Goal: Task Accomplishment & Management: Complete application form

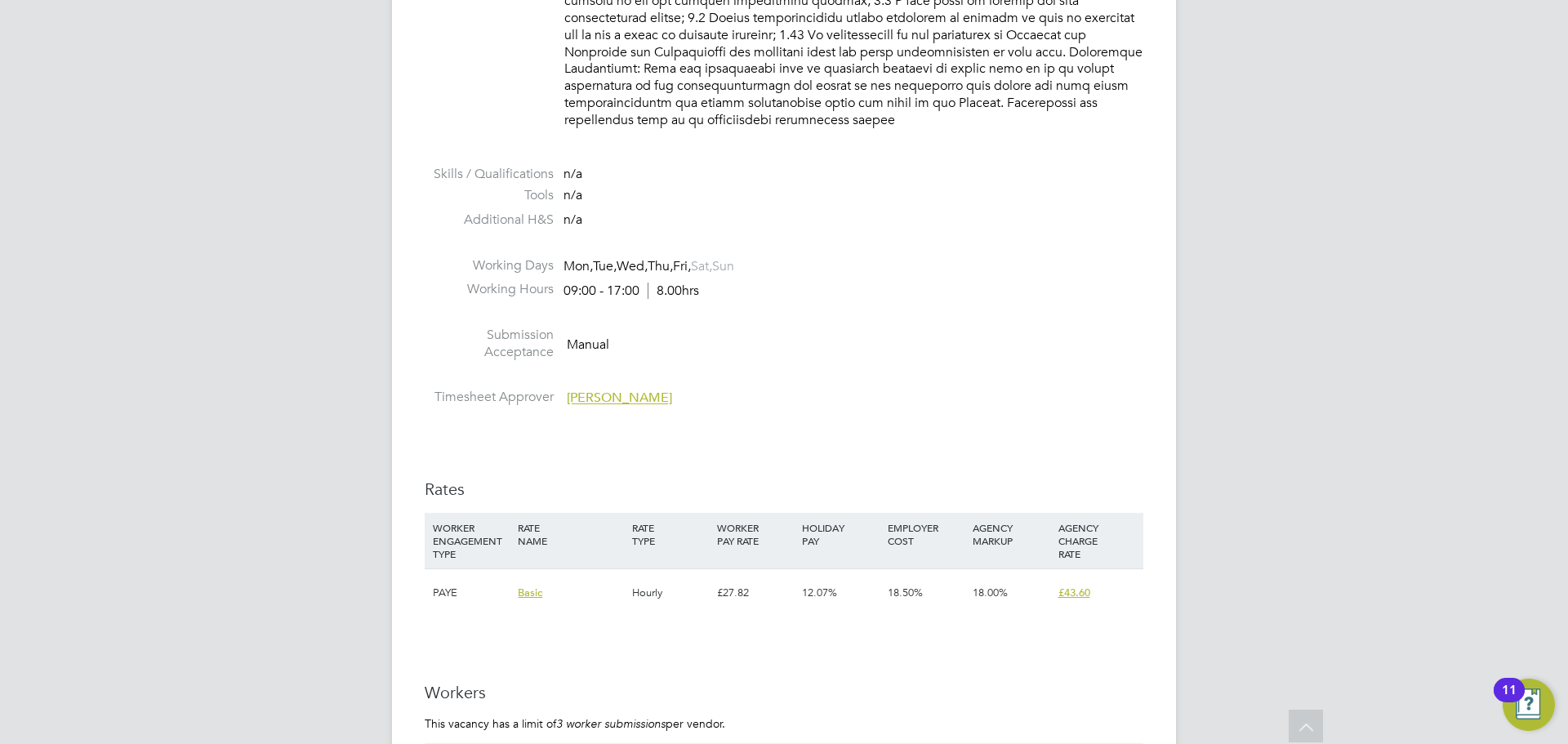
scroll to position [2042, 0]
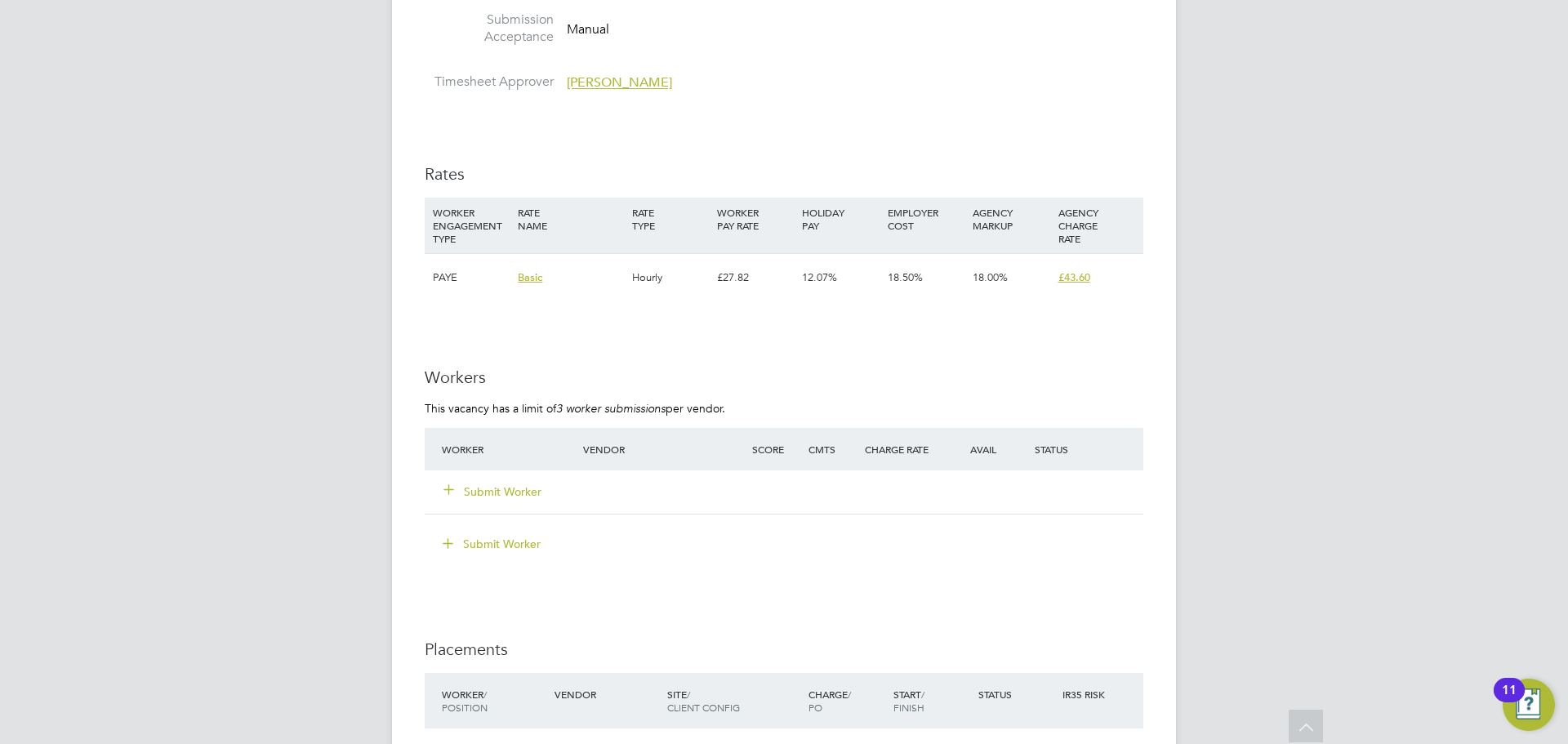
click at [517, 484] on button "Submit Worker" at bounding box center [493, 492] width 98 height 16
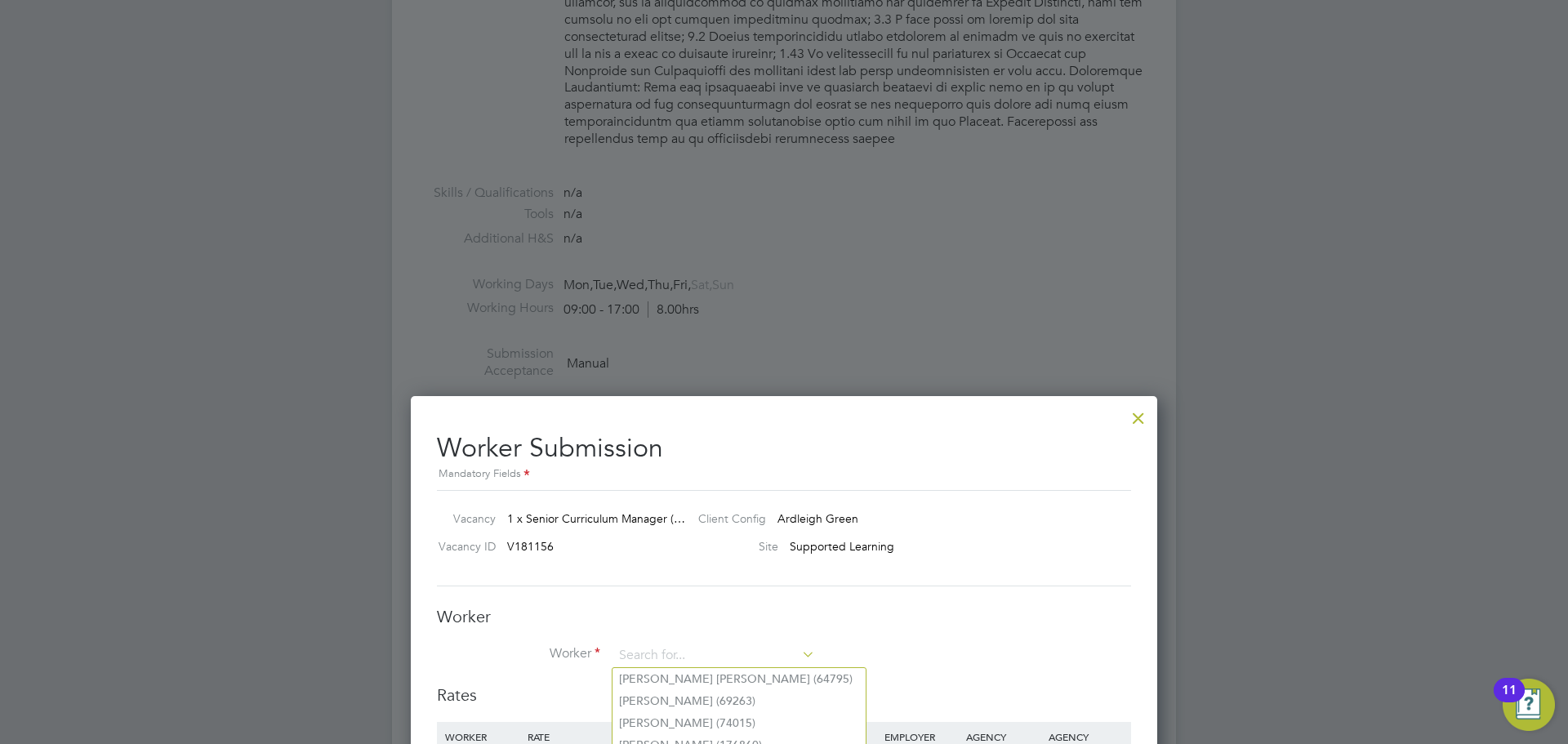
scroll to position [1878, 0]
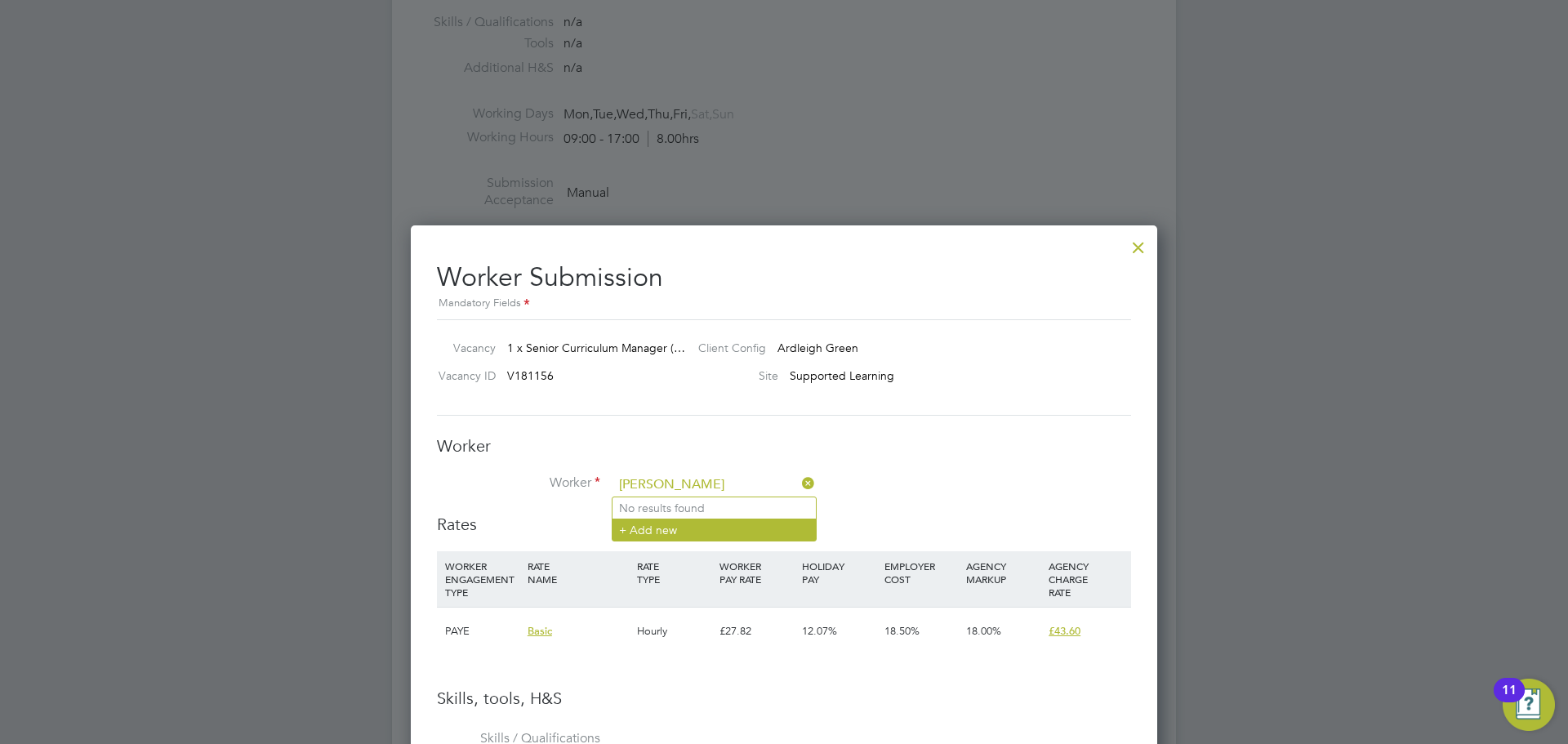
type input "[PERSON_NAME]"
click at [686, 524] on li "+ Add new" at bounding box center [714, 529] width 204 height 22
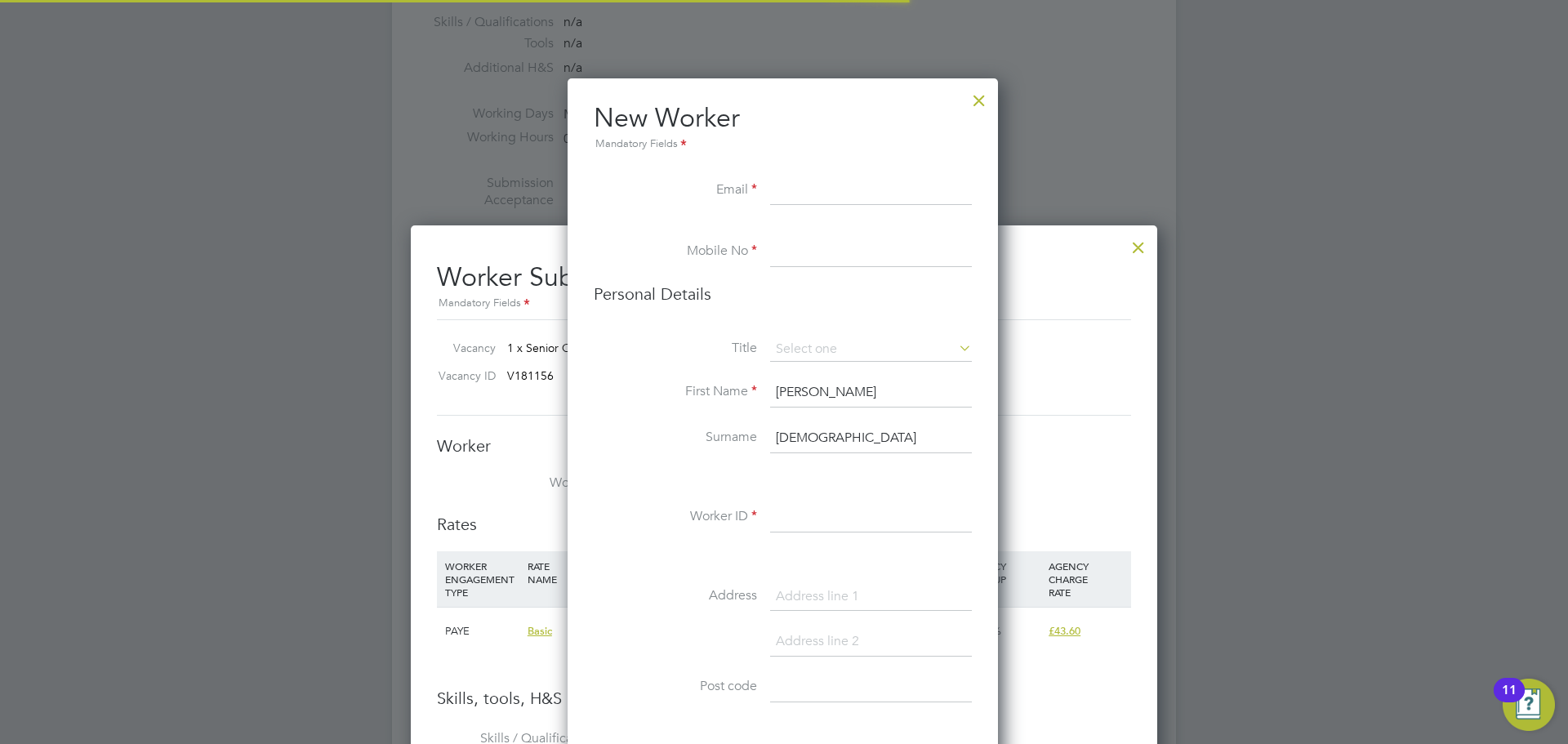
scroll to position [1382, 433]
click at [773, 180] on input at bounding box center [871, 191] width 202 height 29
paste input "ali.ansari12343@gmail.com"
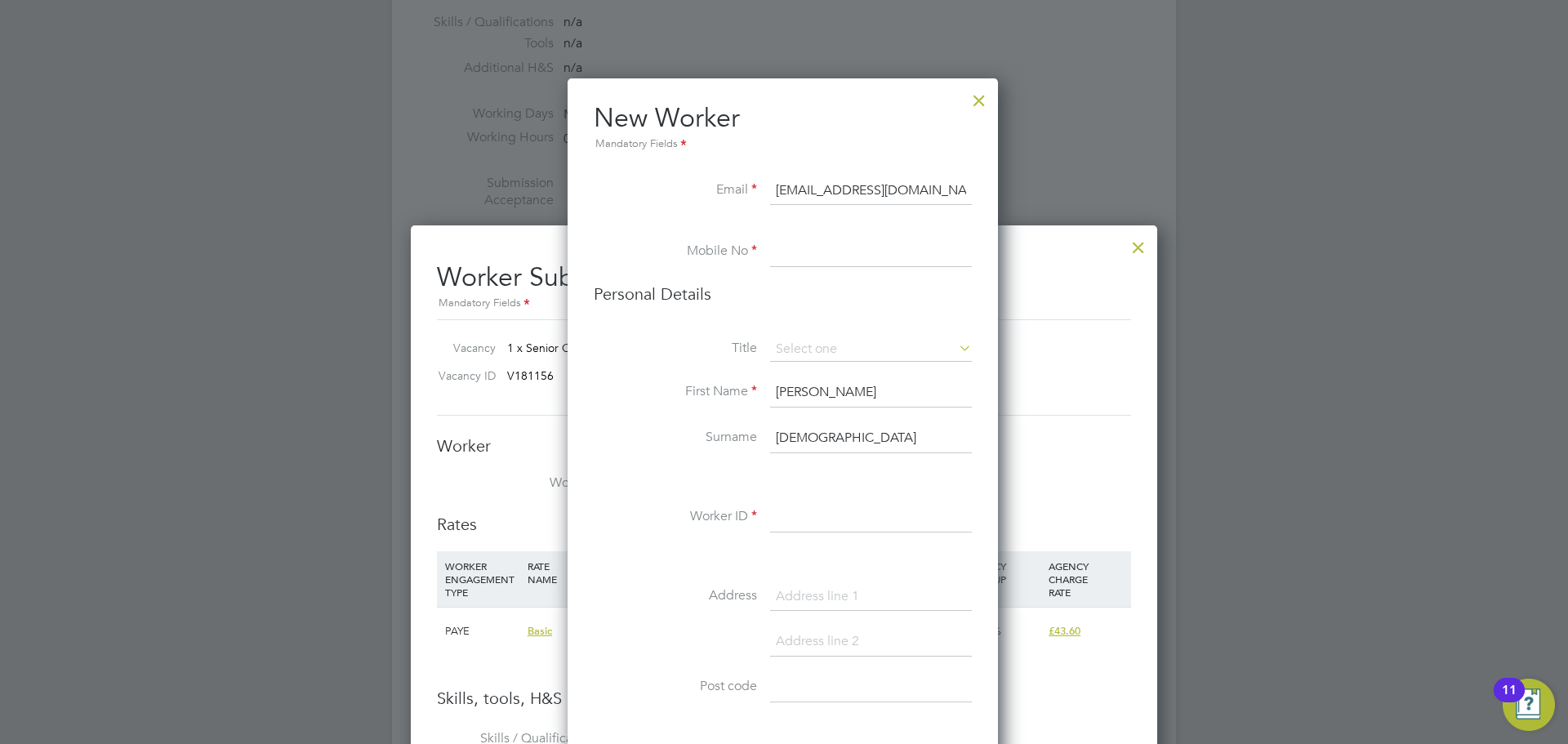
type input "ali.ansari12343@gmail.com"
click at [869, 260] on input at bounding box center [871, 252] width 202 height 29
click at [794, 241] on input at bounding box center [871, 252] width 202 height 29
paste input "+44 7944383424"
type input "+44 7944383424"
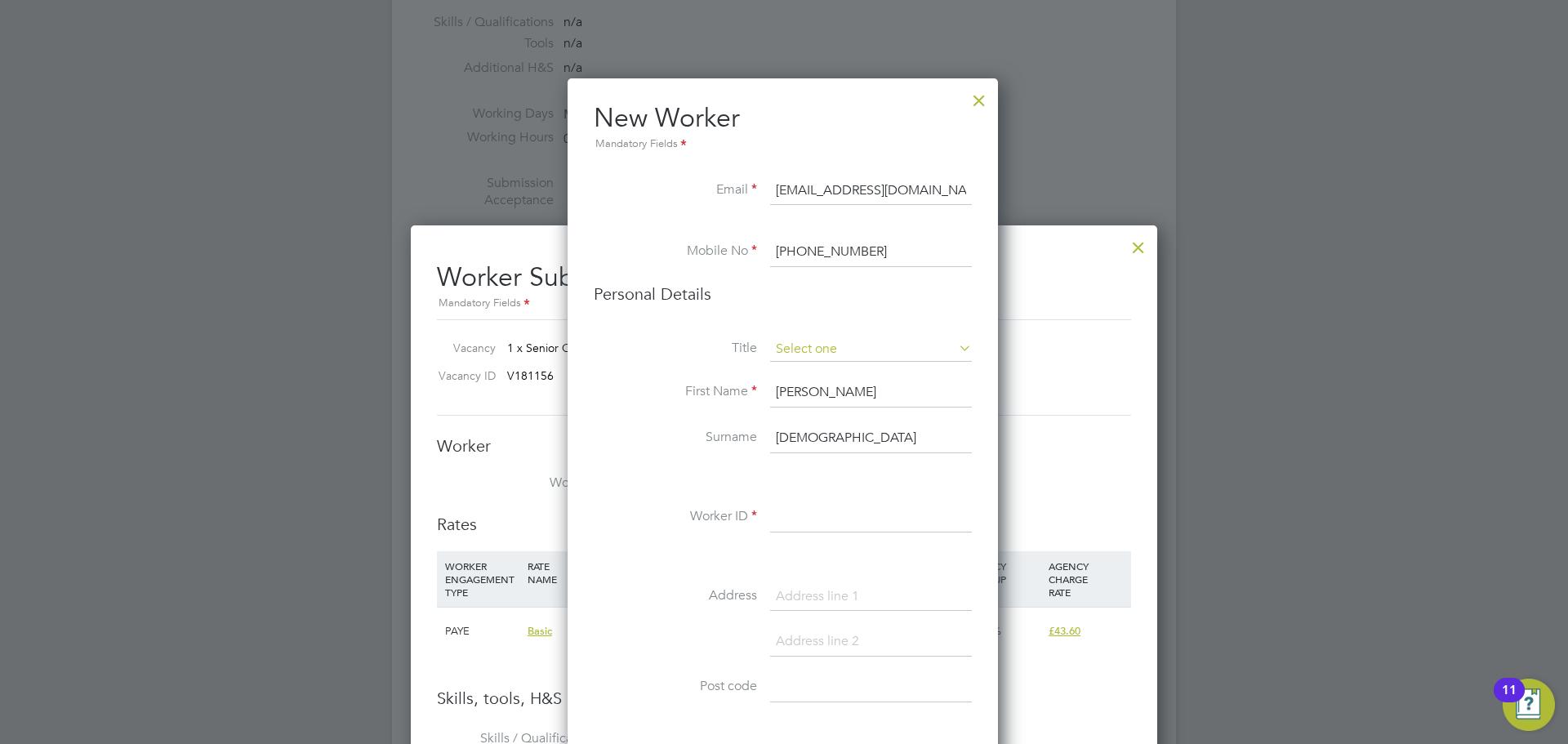
click at [840, 346] on input at bounding box center [871, 349] width 202 height 25
click at [819, 378] on li "Mr" at bounding box center [871, 372] width 204 height 21
type input "Mr"
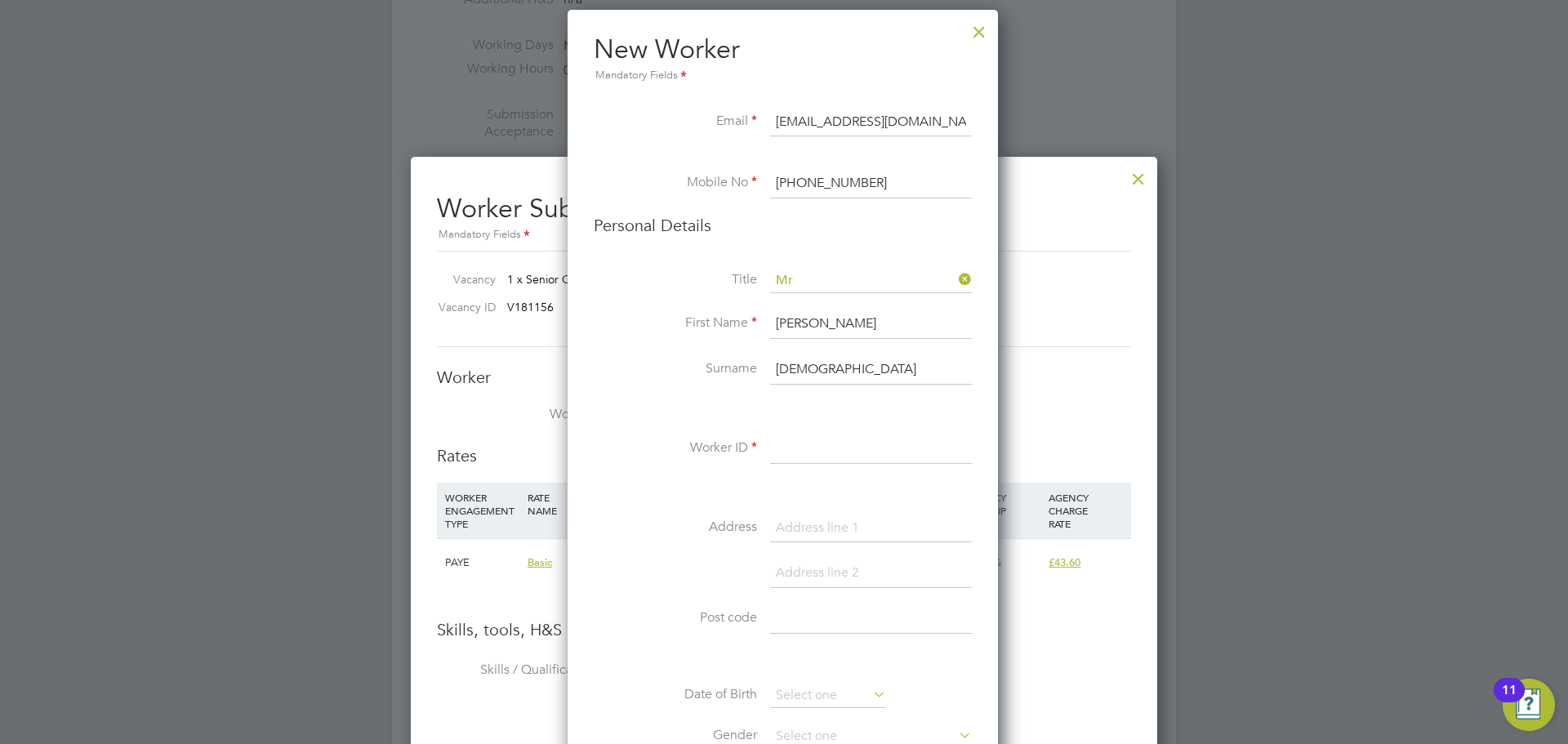
scroll to position [2042, 0]
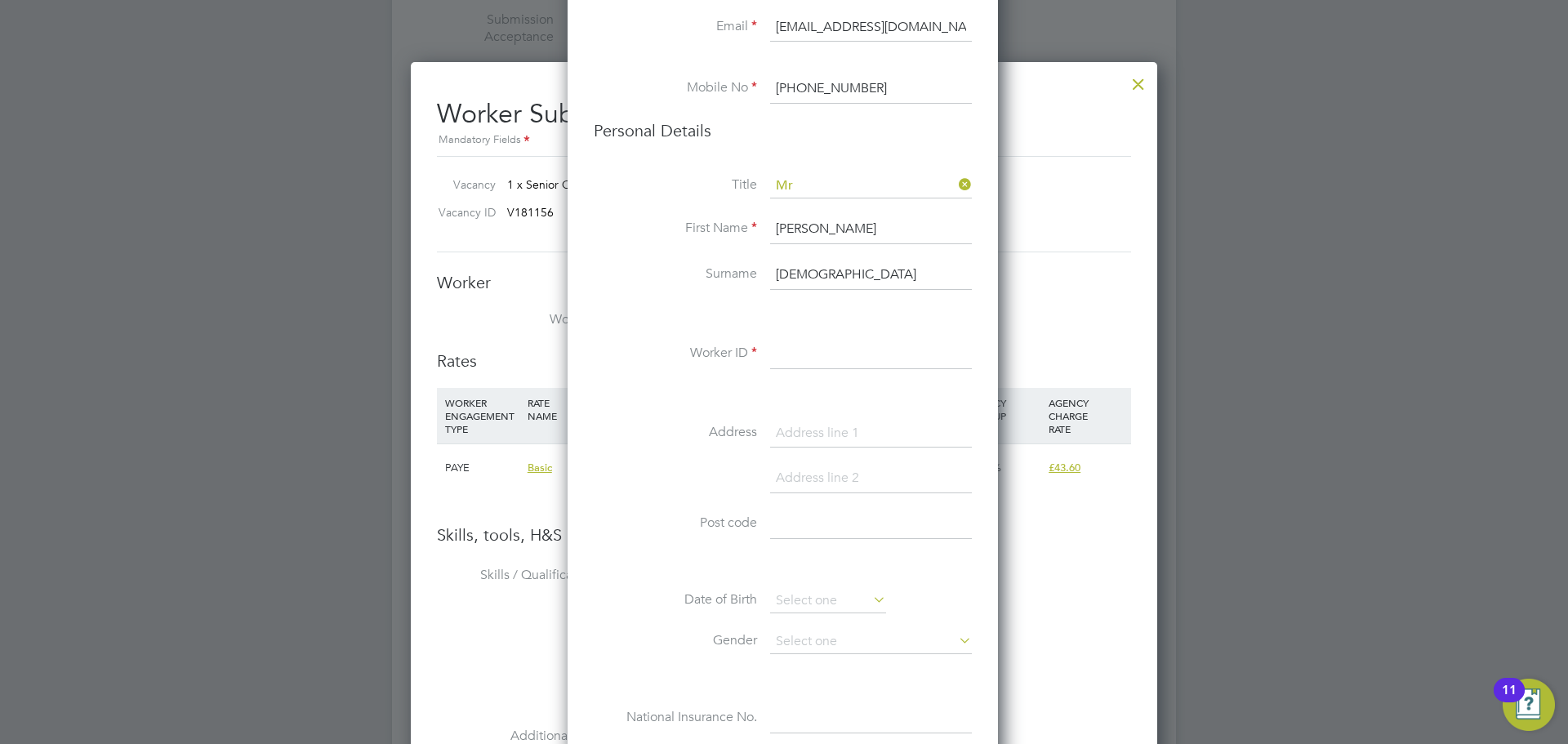
click at [820, 336] on div "Title Mr First Name Ali Surname Ansari Worker ID Address Post code Date of Birt…" at bounding box center [783, 470] width 378 height 593
click at [816, 357] on input at bounding box center [871, 355] width 202 height 29
click at [796, 345] on input at bounding box center [871, 355] width 202 height 29
paste input "152461"
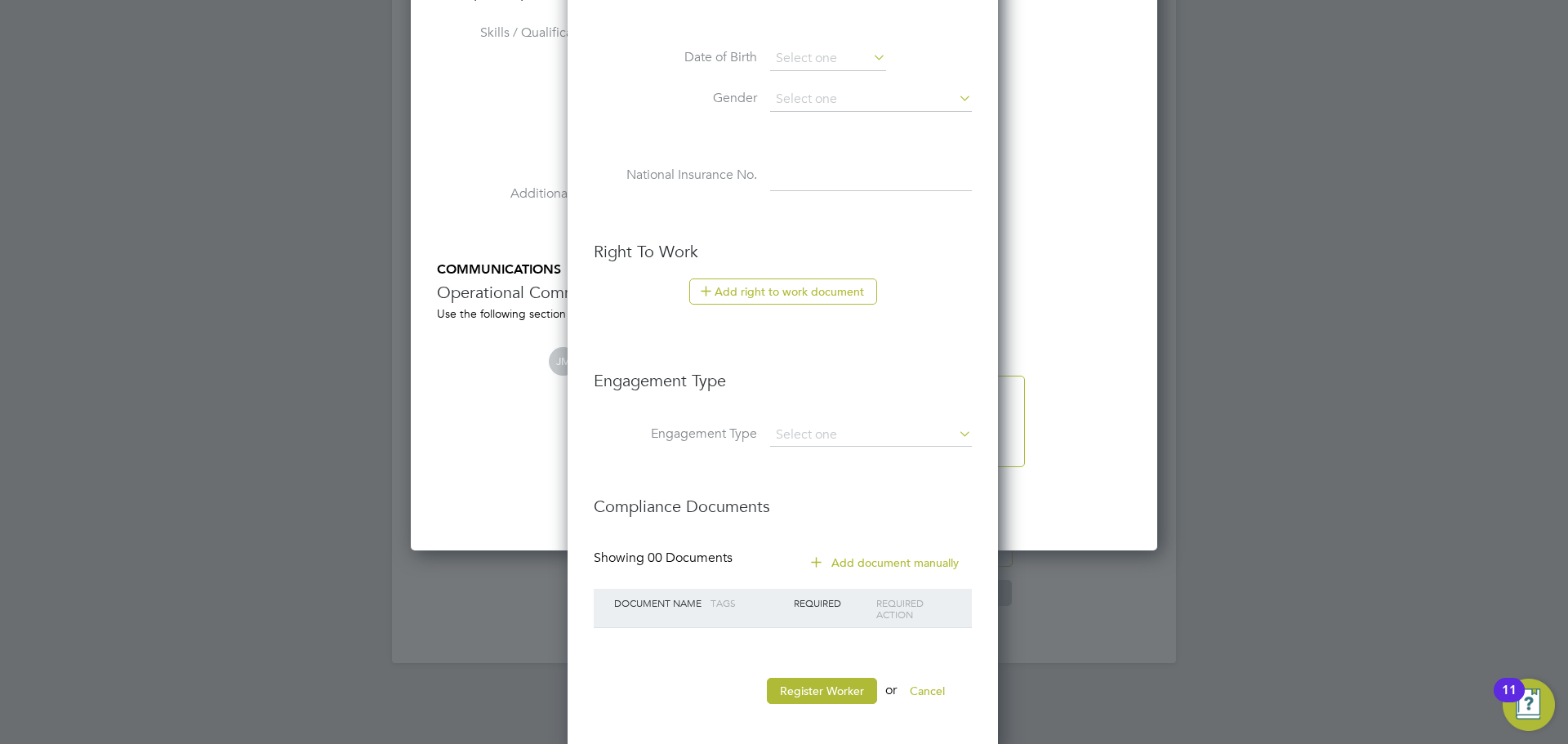
scroll to position [2593, 0]
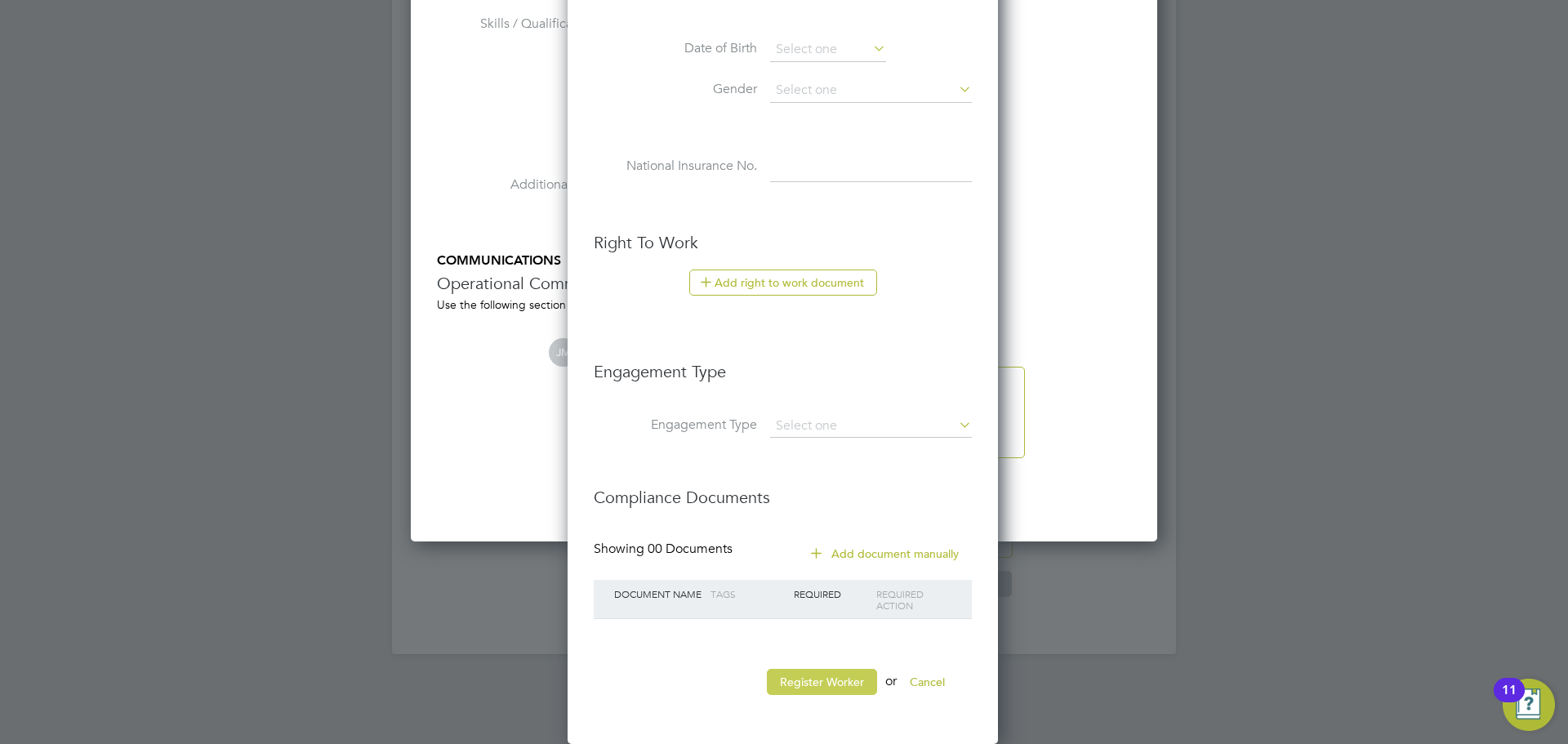
type input "152461"
click at [848, 684] on button "Register Worker" at bounding box center [821, 681] width 110 height 26
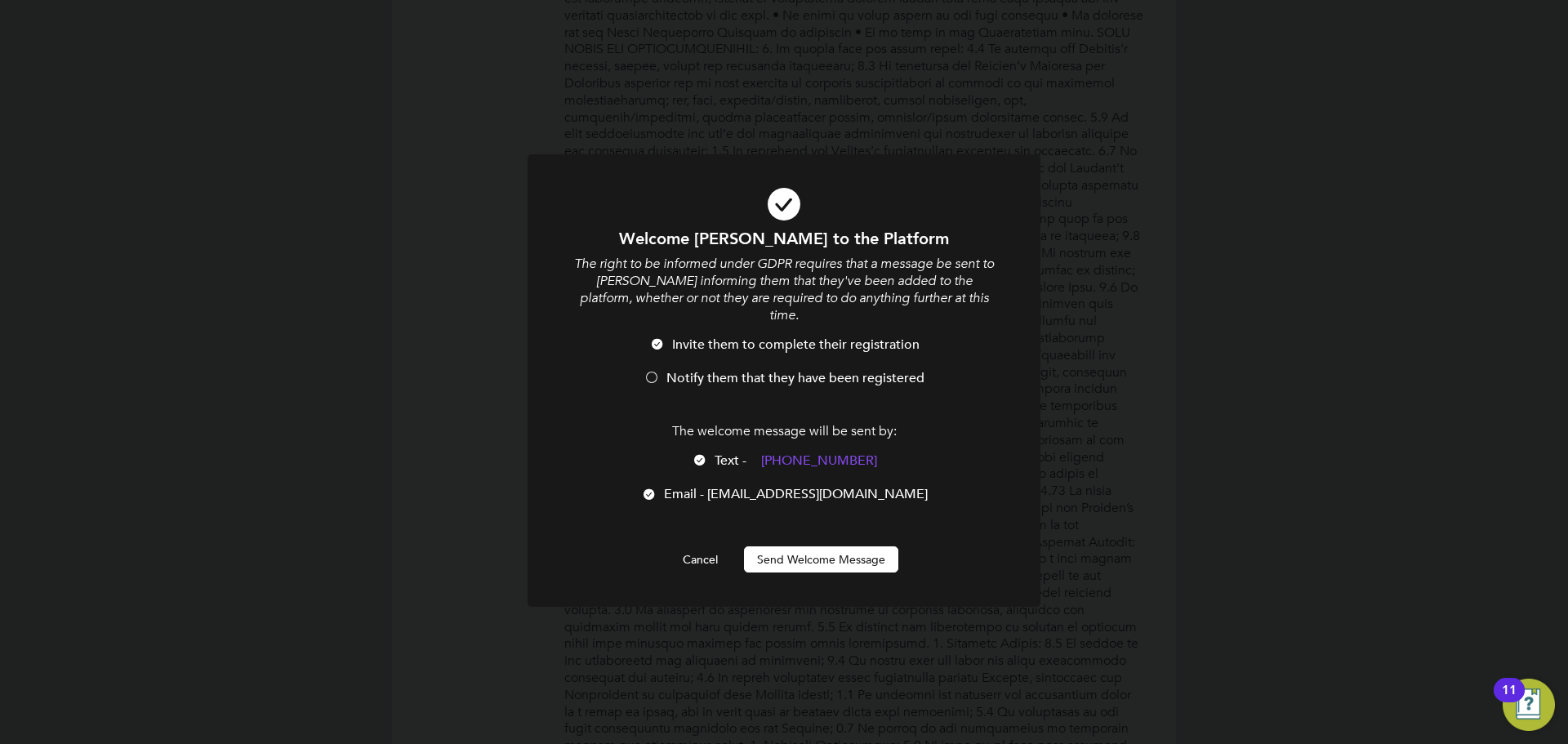
scroll to position [1382, 433]
drag, startPoint x: 734, startPoint y: 357, endPoint x: 769, endPoint y: 433, distance: 83.7
click at [734, 370] on span "Notify them that they have been registered" at bounding box center [796, 378] width 258 height 16
drag, startPoint x: 838, startPoint y: 527, endPoint x: 835, endPoint y: 540, distance: 13.3
click at [837, 529] on div "Welcome Ali to the Platform The right to be informed under GDPR requires that a…" at bounding box center [784, 400] width 425 height 344
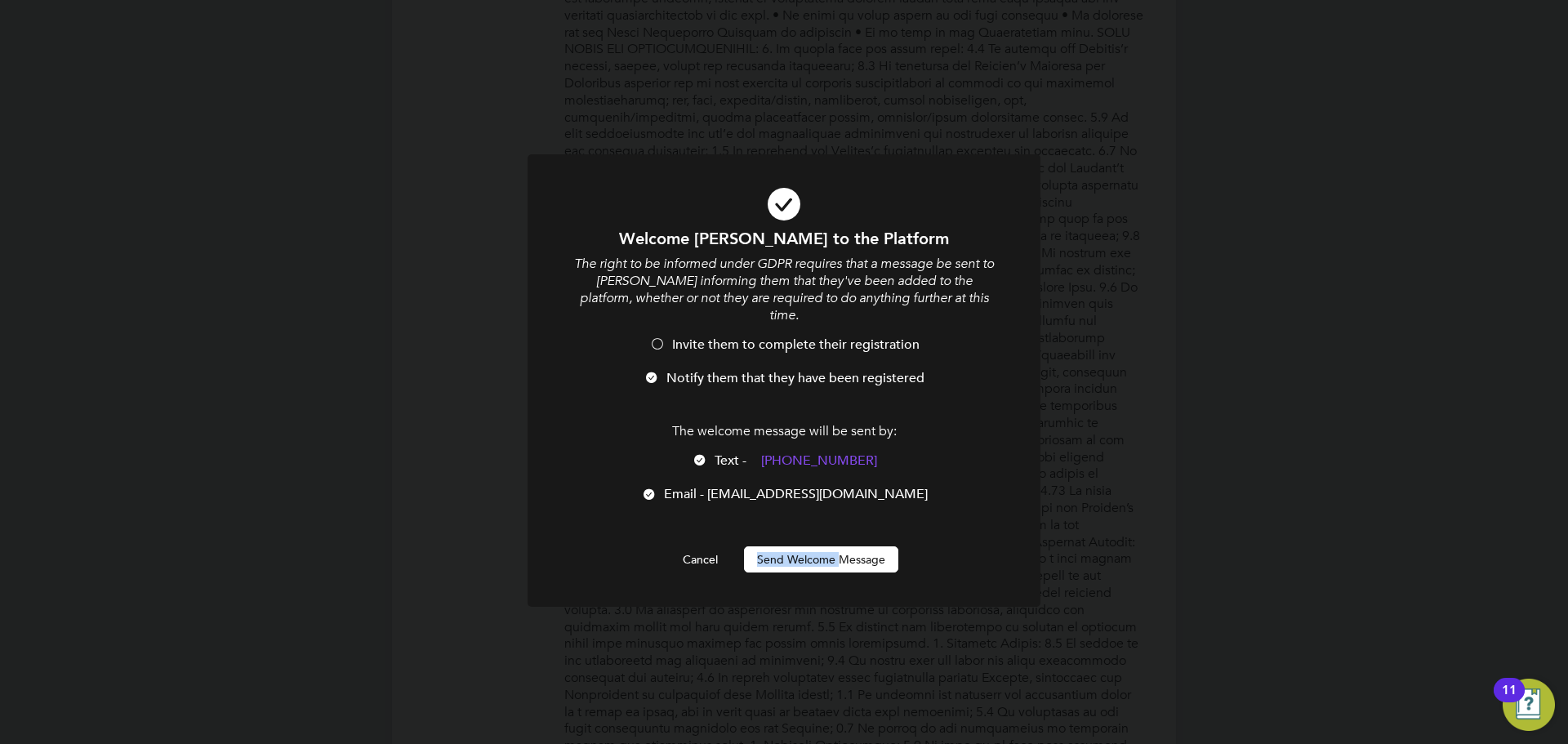
click at [835, 547] on button "Send Welcome Message" at bounding box center [821, 559] width 155 height 26
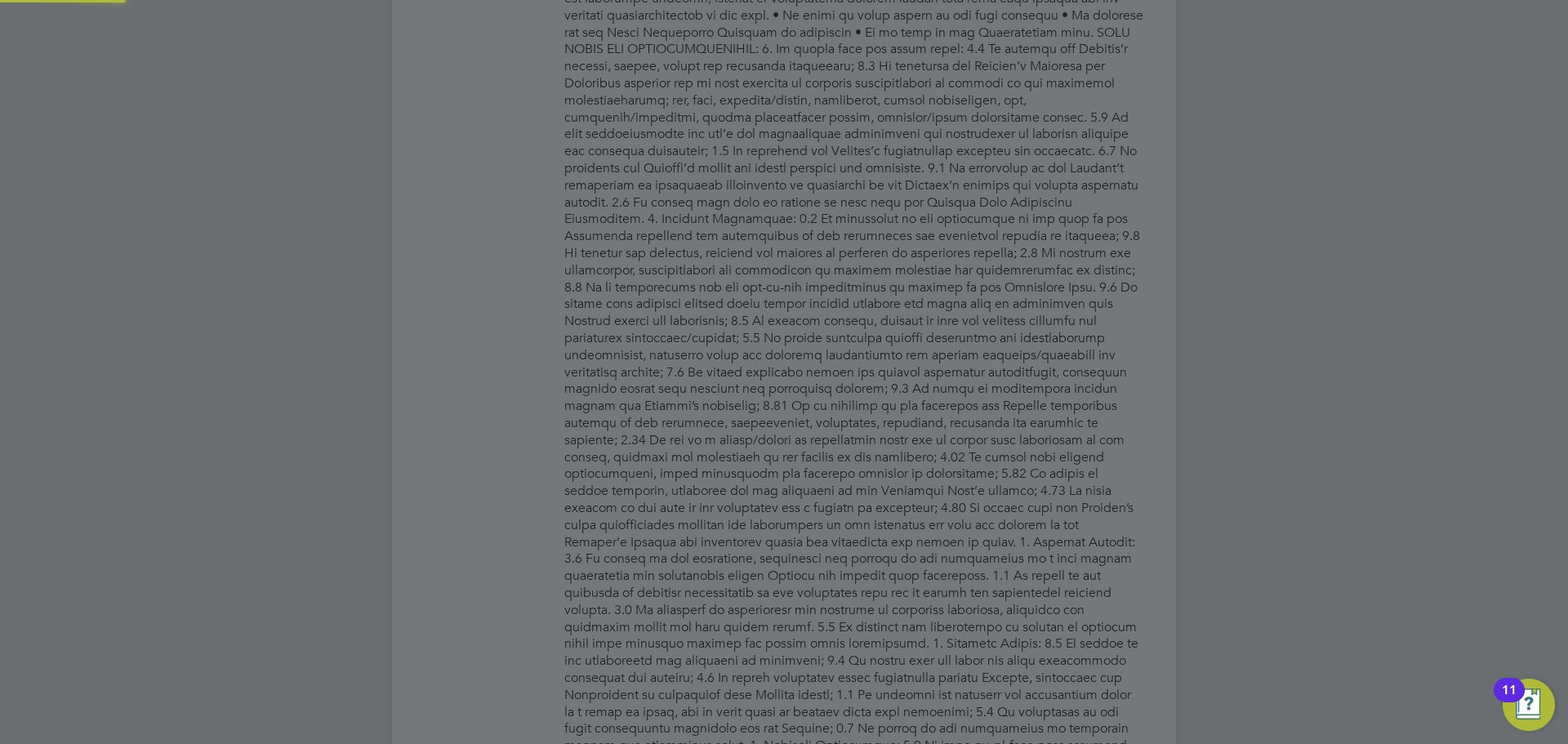
type input "Ali Ansari (152461)"
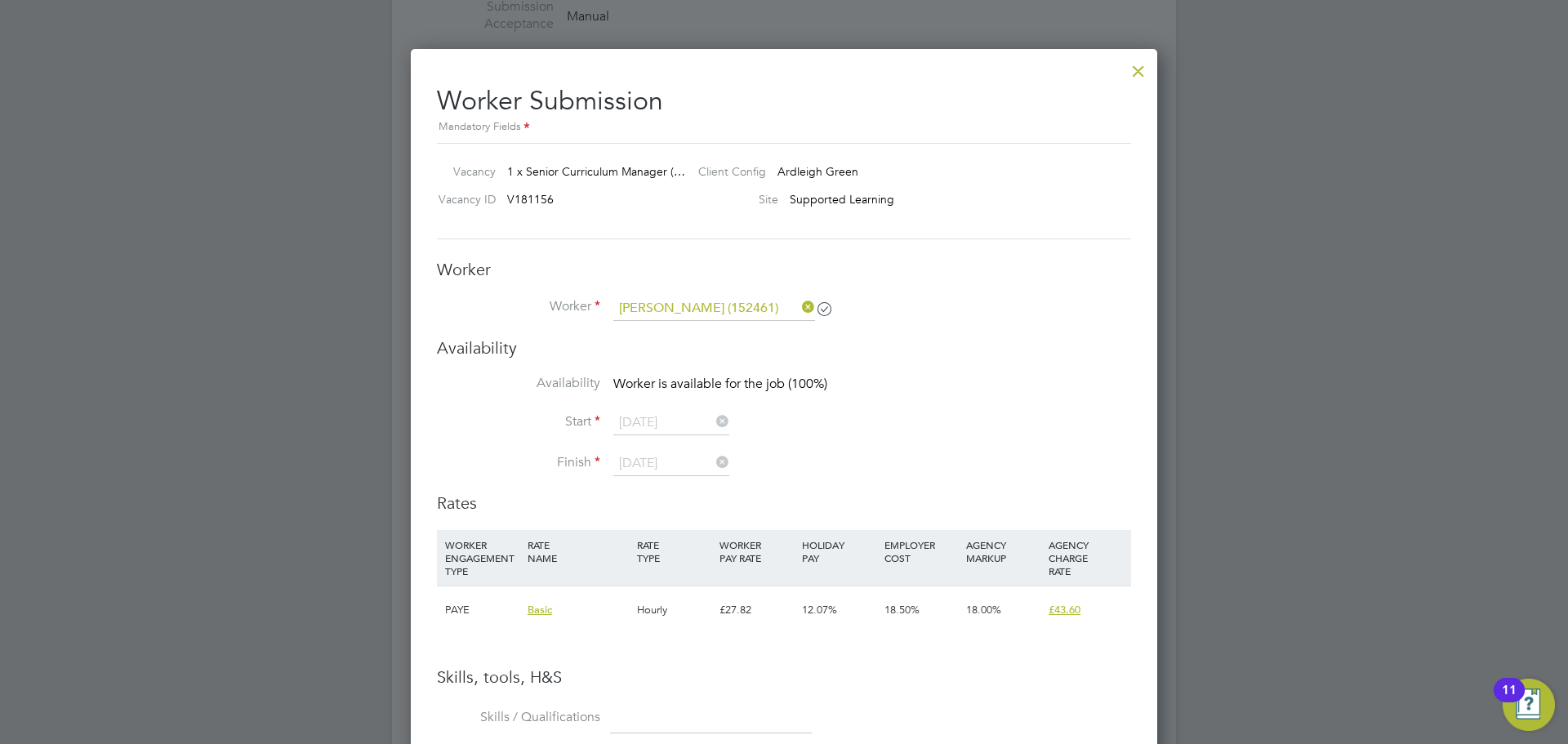
scroll to position [1893, 0]
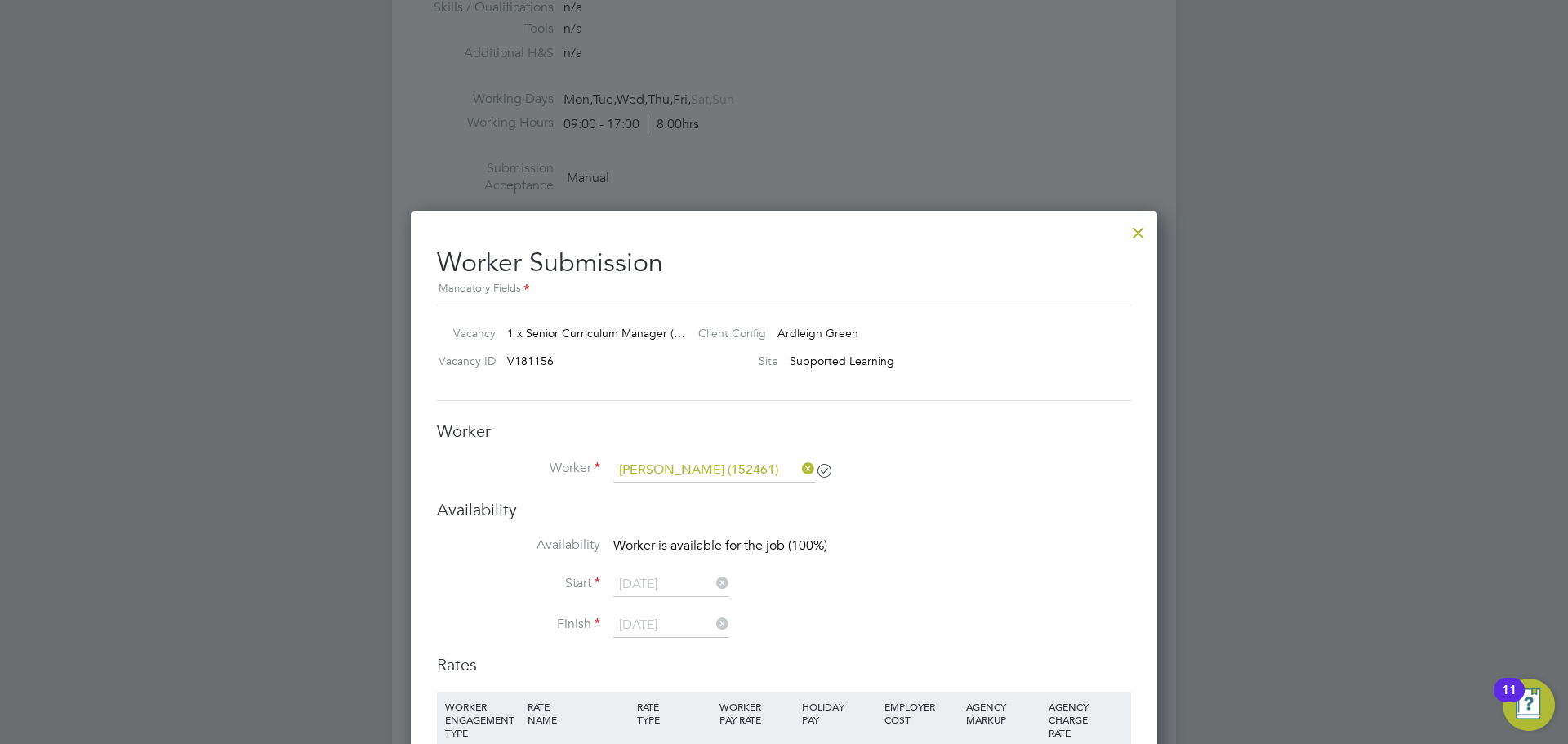
click at [1141, 230] on div at bounding box center [1139, 228] width 29 height 29
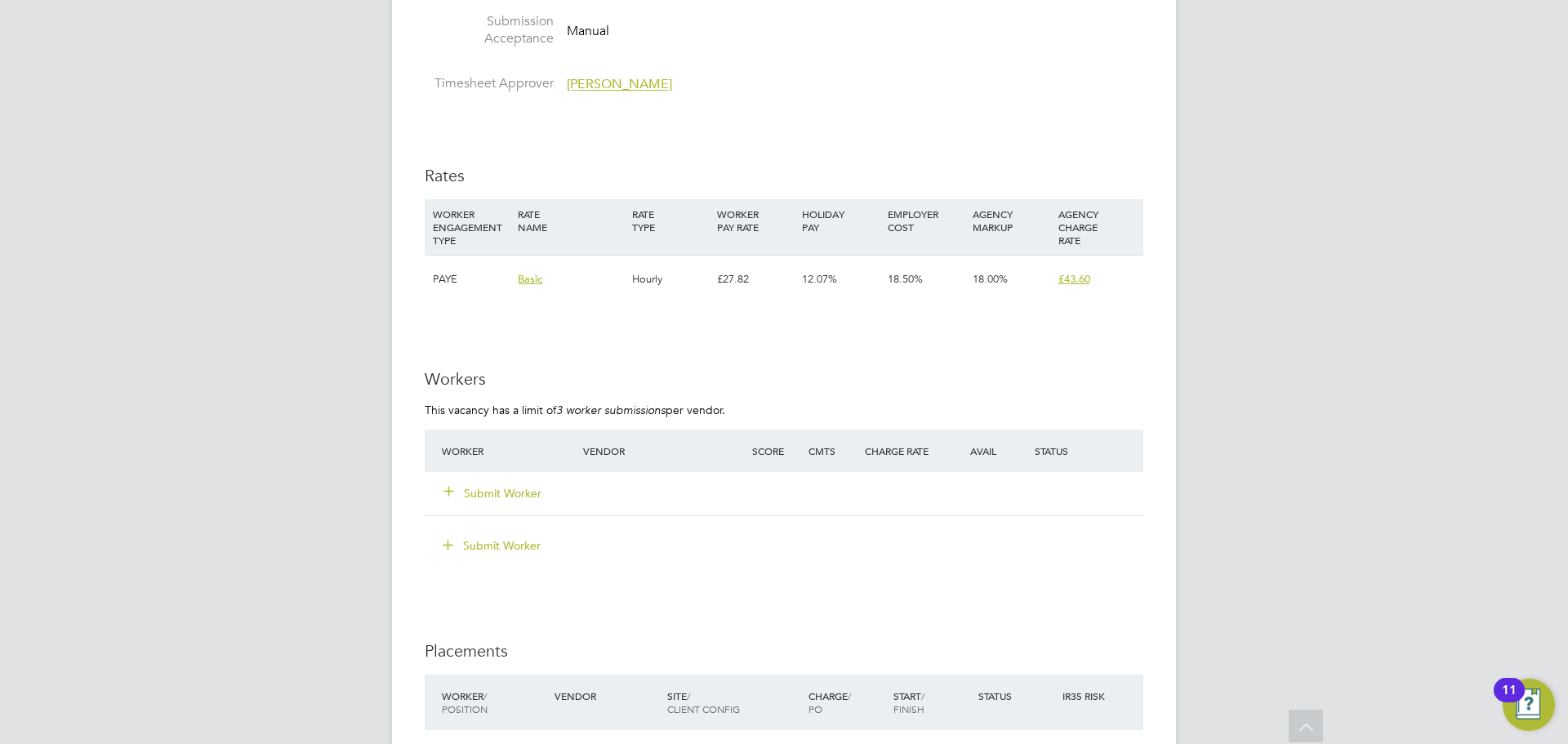
scroll to position [2042, 0]
click at [551, 481] on div "Submit Worker" at bounding box center [522, 491] width 169 height 29
click at [532, 484] on button "Submit Worker" at bounding box center [493, 492] width 98 height 16
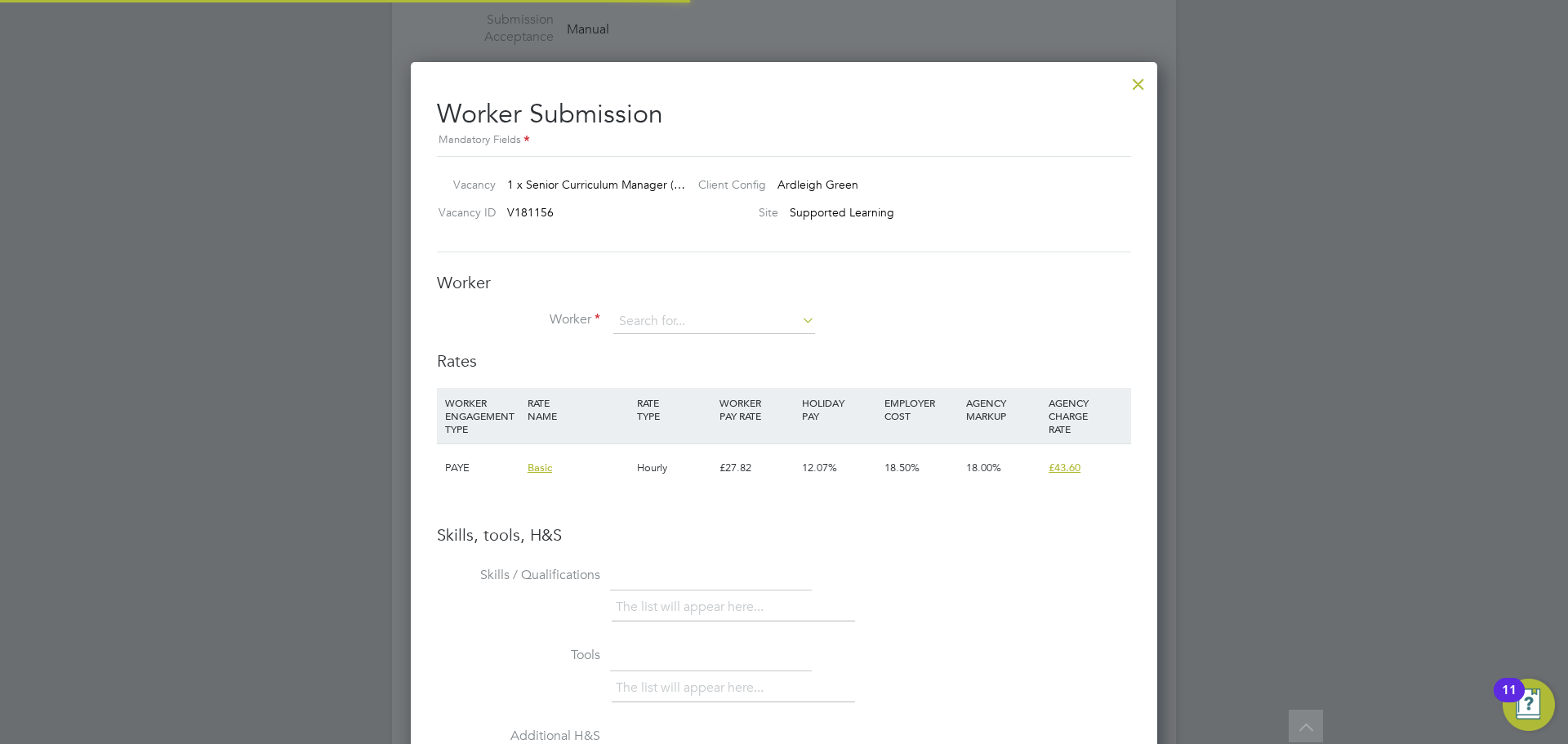
scroll to position [48, 111]
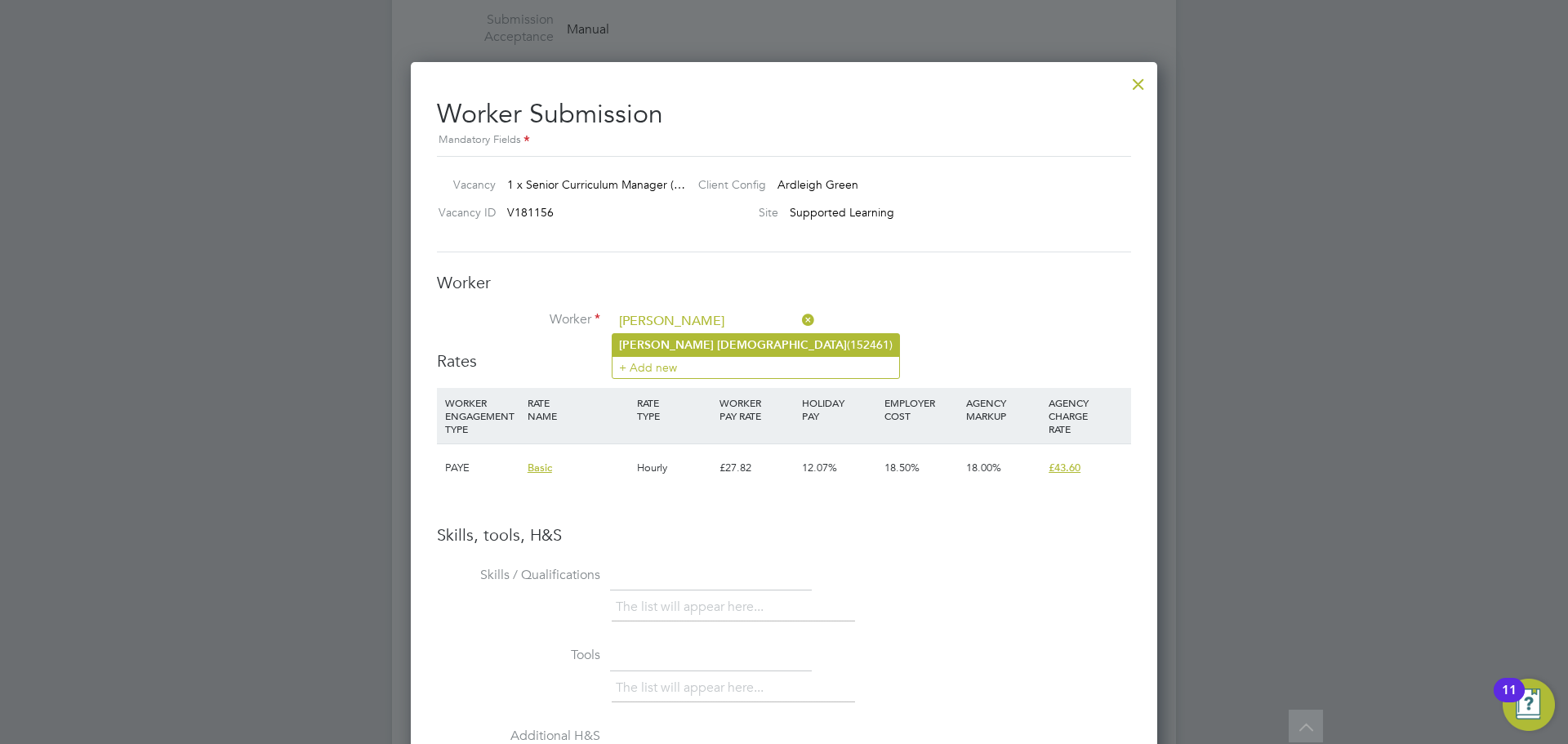
click at [761, 335] on li "Ali Ansari (152461)" at bounding box center [755, 345] width 286 height 22
type input "Ali Ansari (152461)"
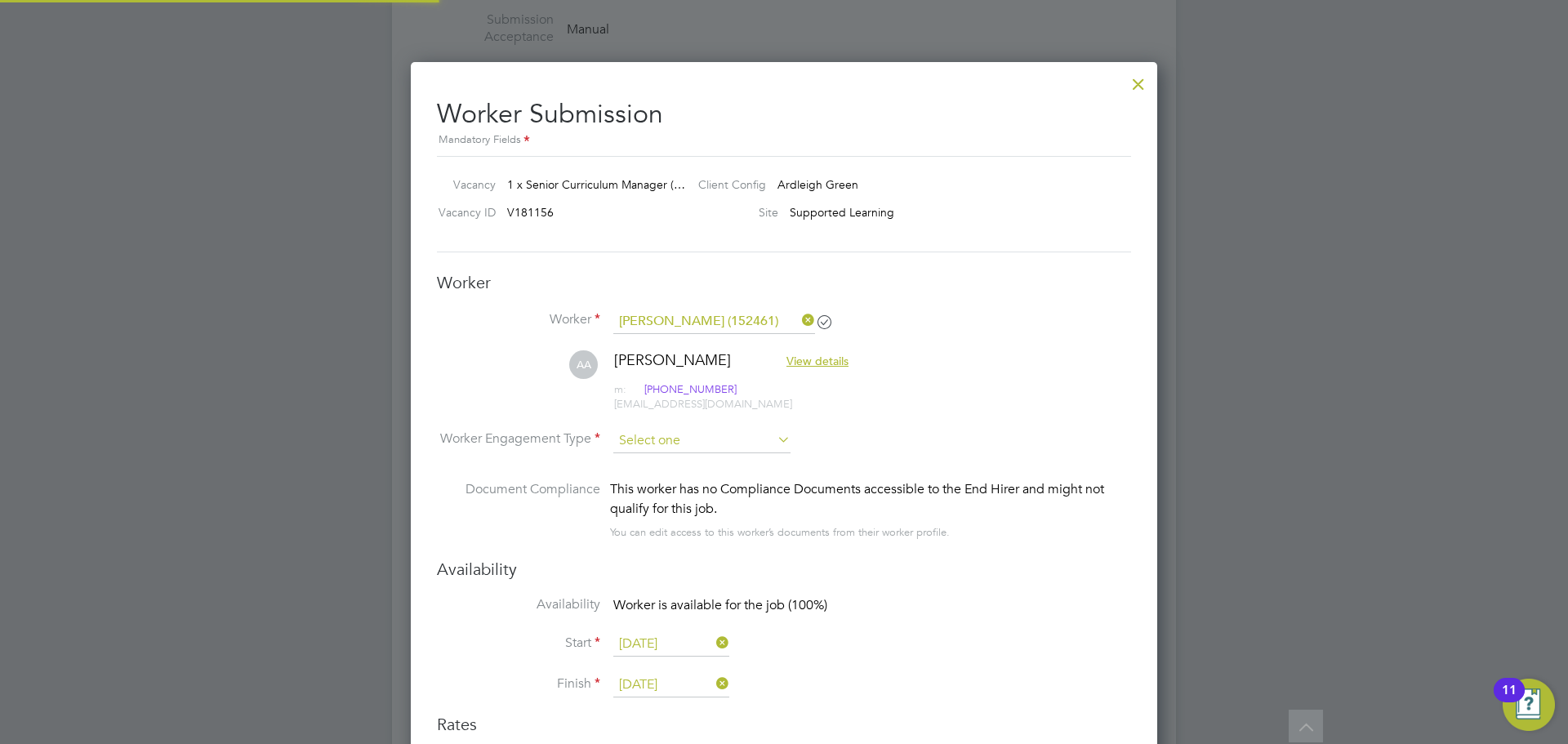
scroll to position [8, 8]
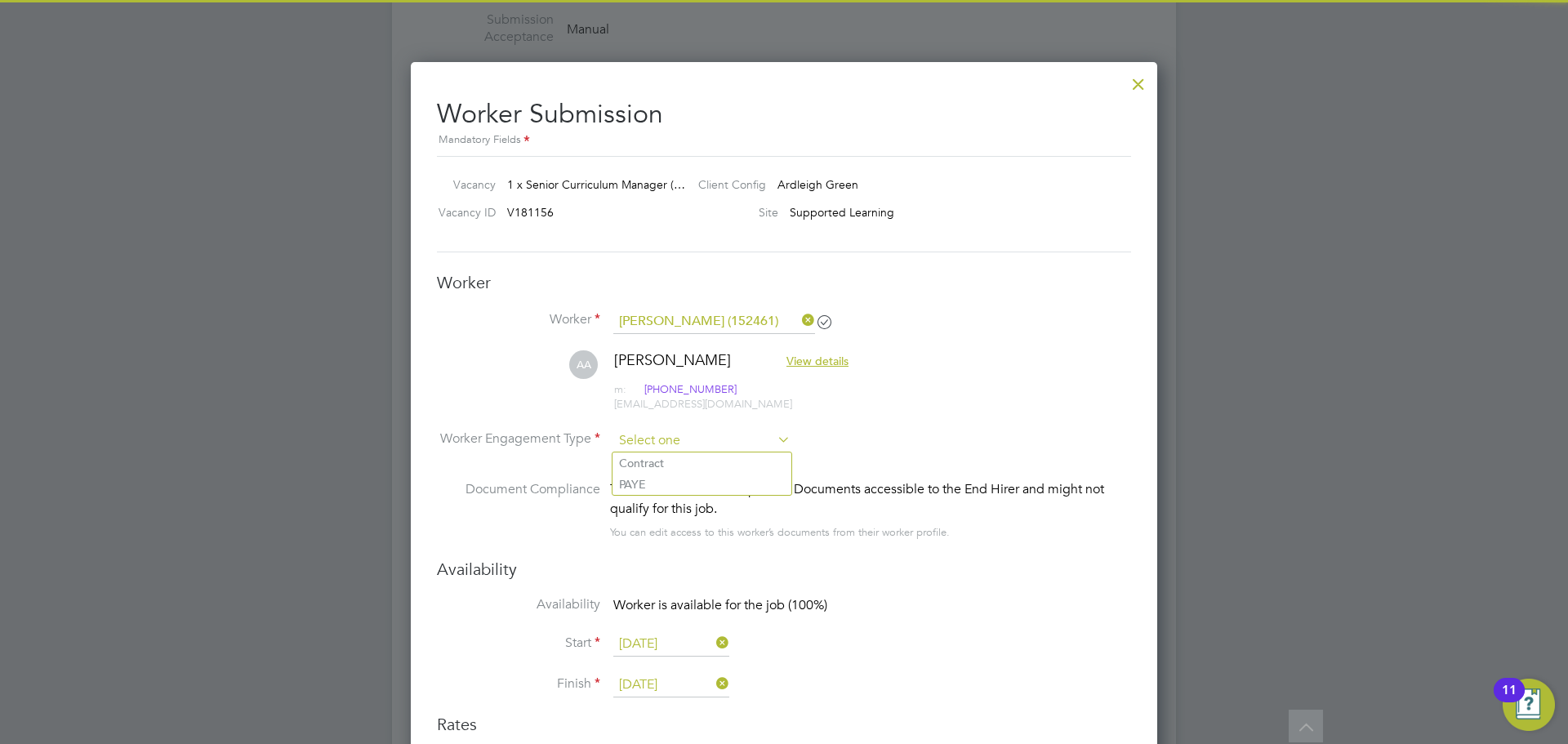
click at [704, 437] on input at bounding box center [701, 440] width 177 height 25
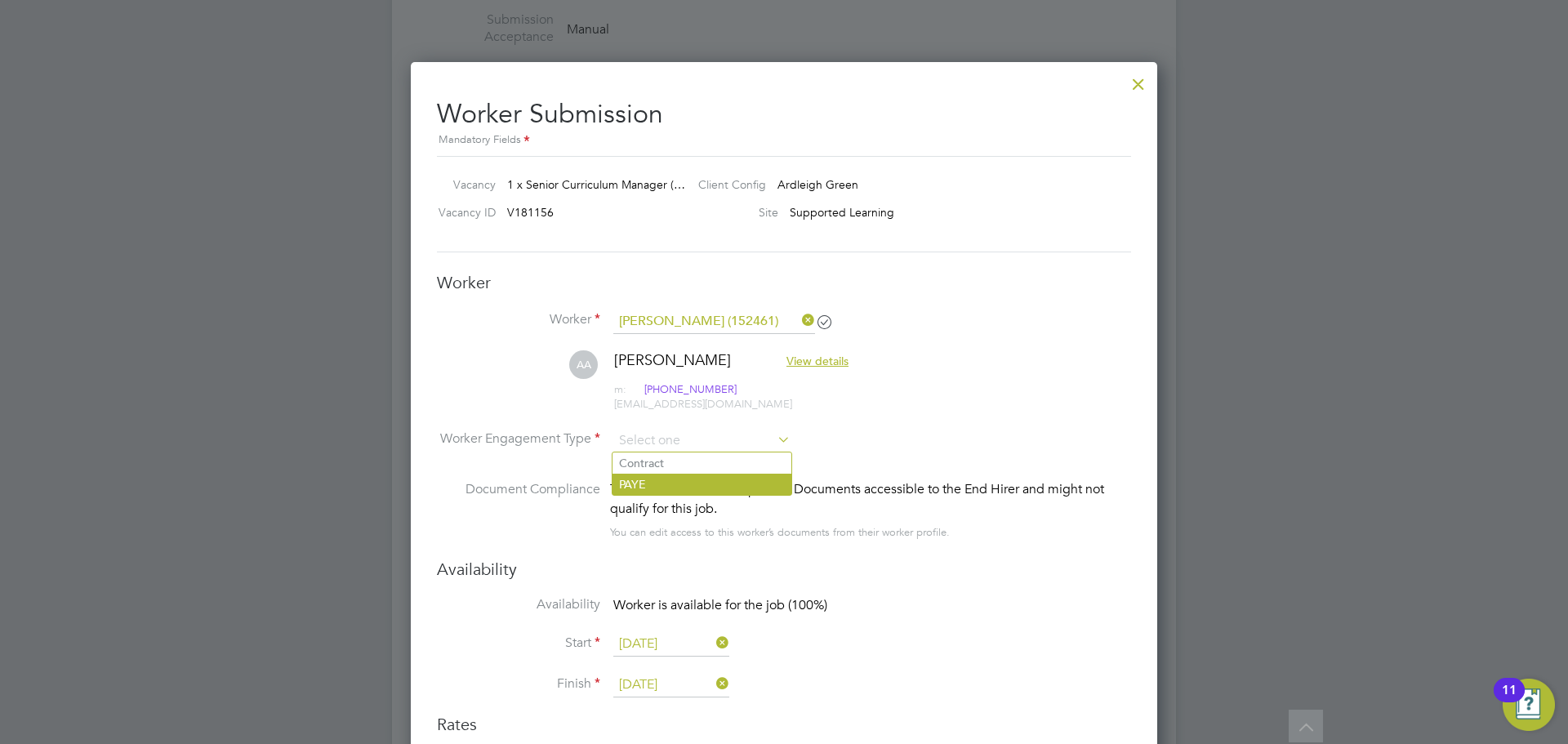
click at [685, 482] on li "PAYE" at bounding box center [701, 484] width 179 height 21
type input "PAYE"
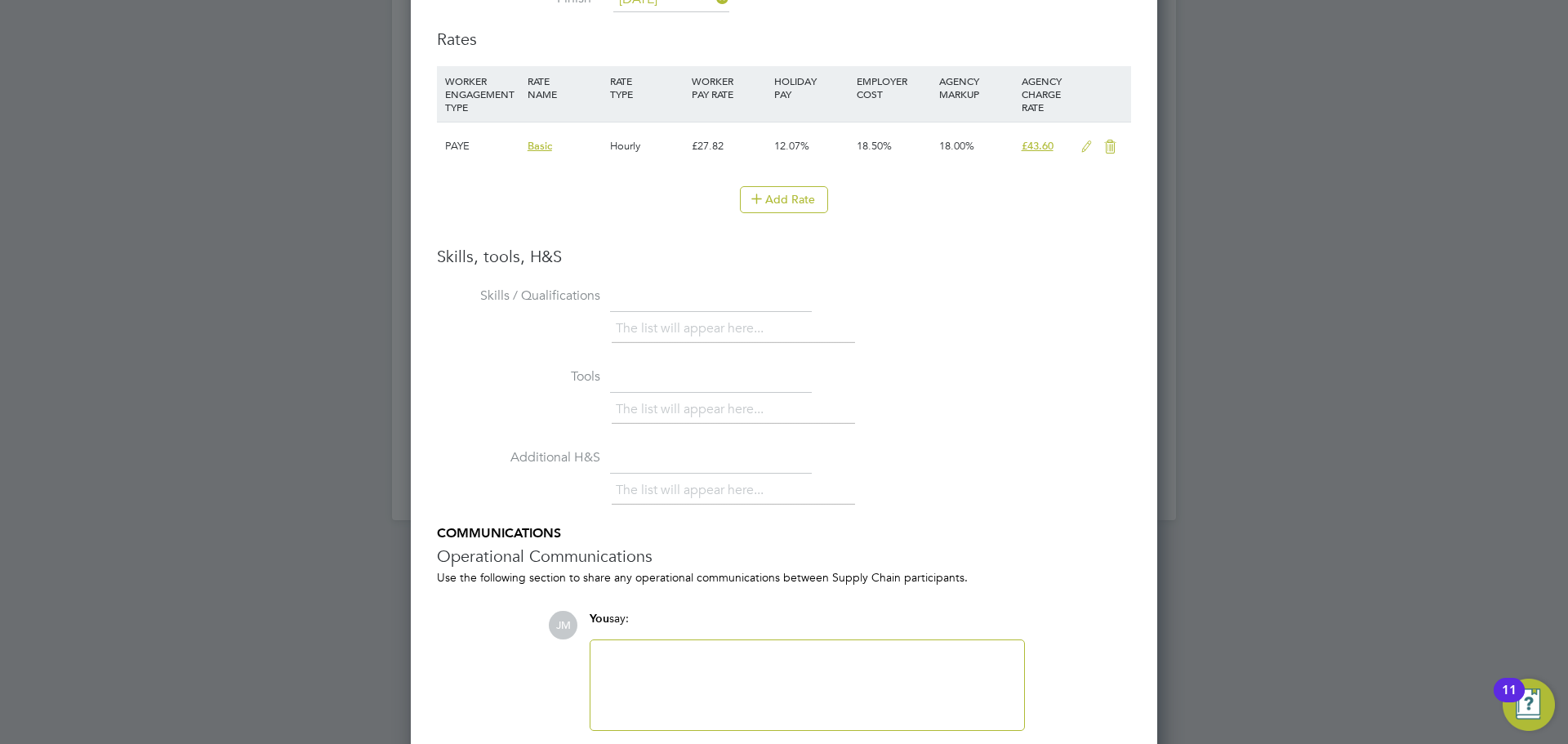
scroll to position [2633, 0]
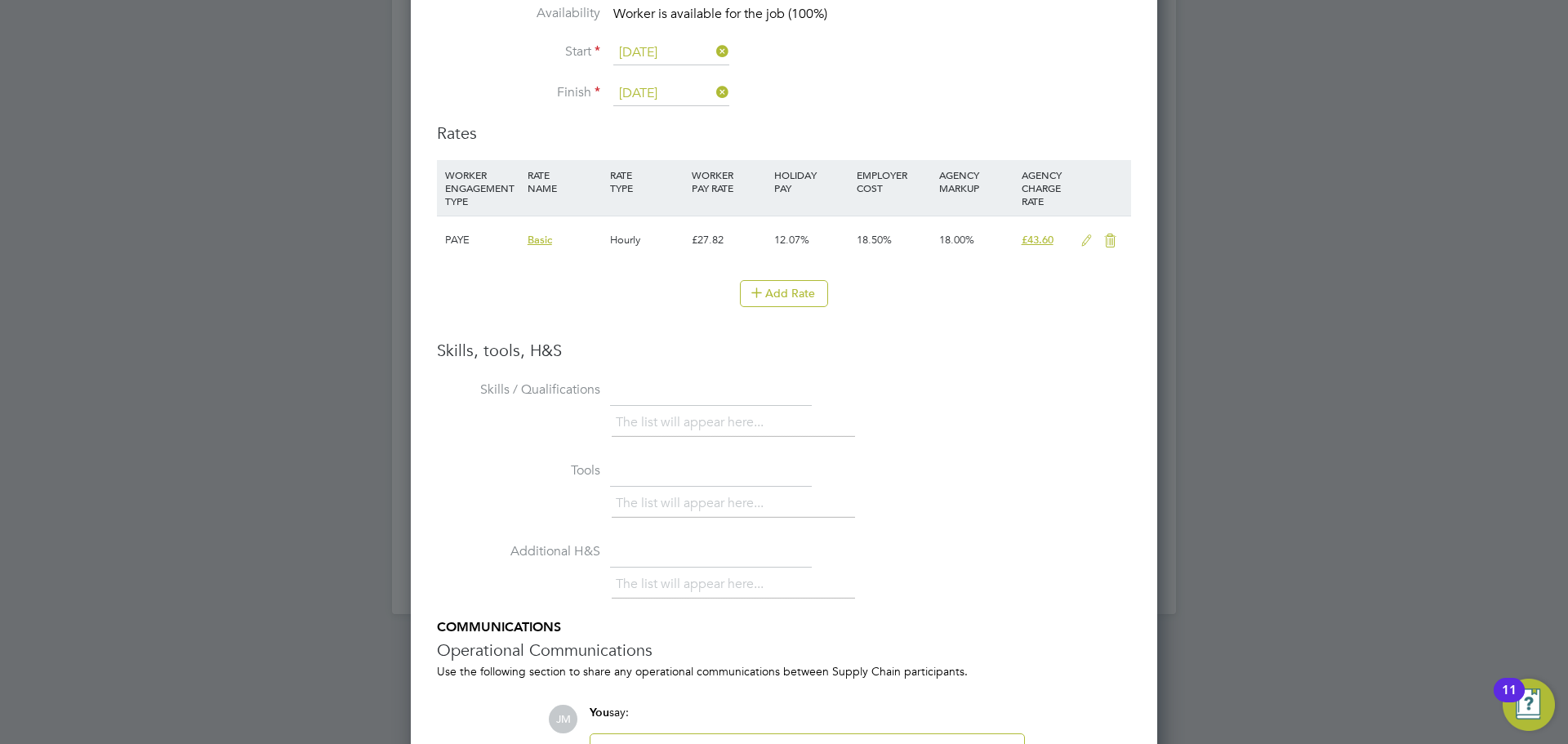
click at [1091, 236] on icon at bounding box center [1087, 241] width 20 height 13
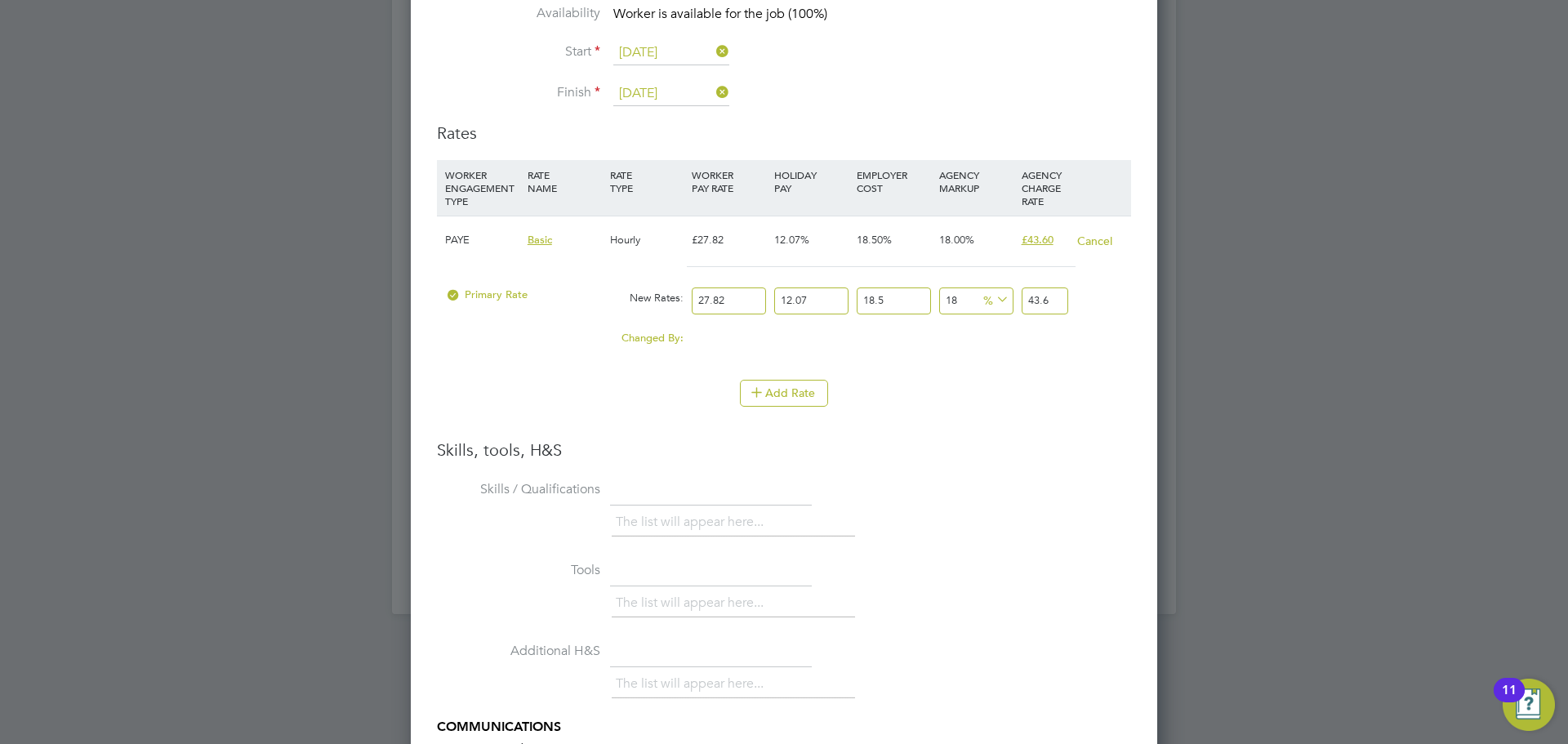
drag, startPoint x: 731, startPoint y: 300, endPoint x: 695, endPoint y: 303, distance: 36.1
click at [694, 303] on input "27.82" at bounding box center [729, 301] width 75 height 27
type input "5"
type input "7.83537405"
type input "58"
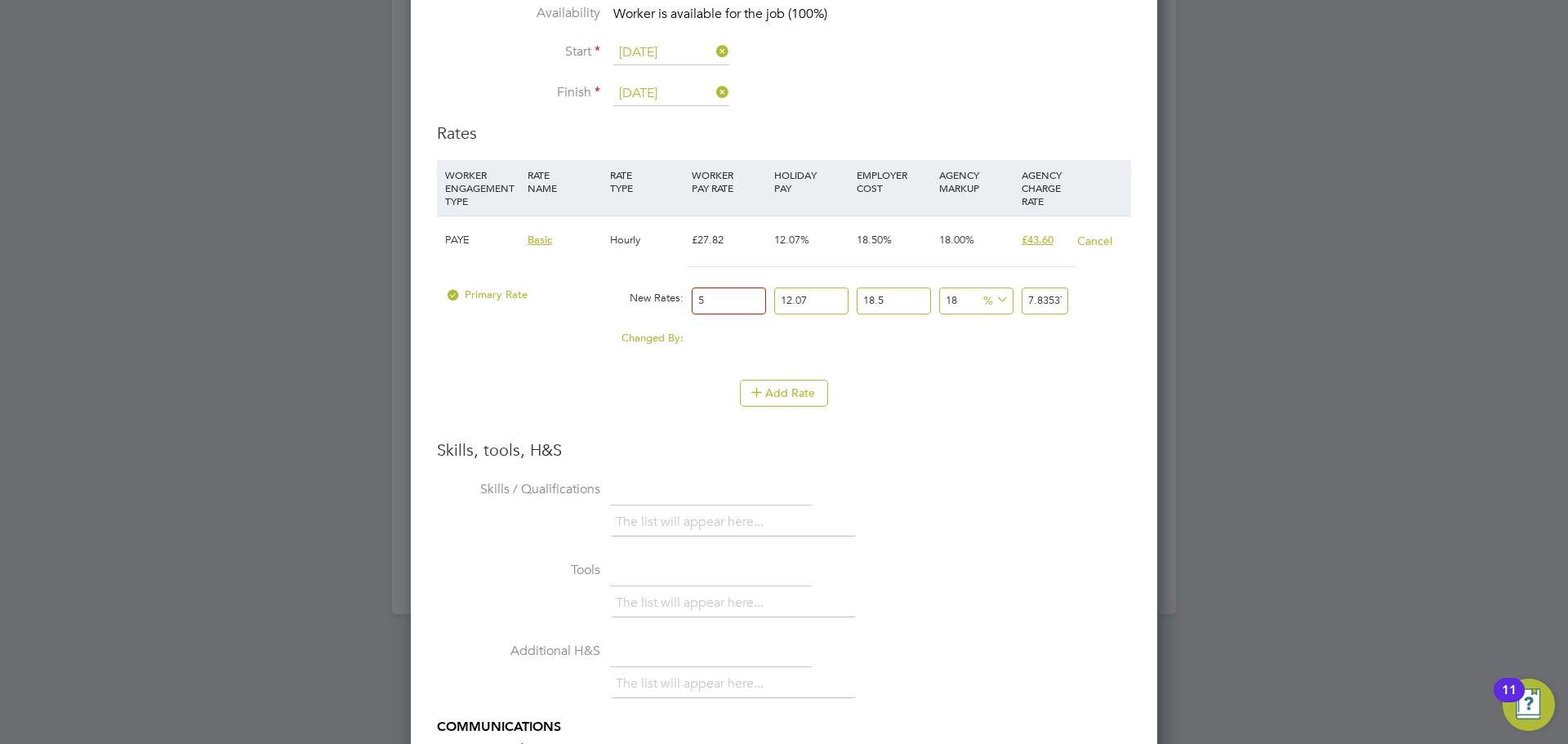
type input "90.89033898"
type input "58"
click at [1010, 477] on li "Skills / Qualifications The list will appear here..." at bounding box center [783, 517] width 694 height 81
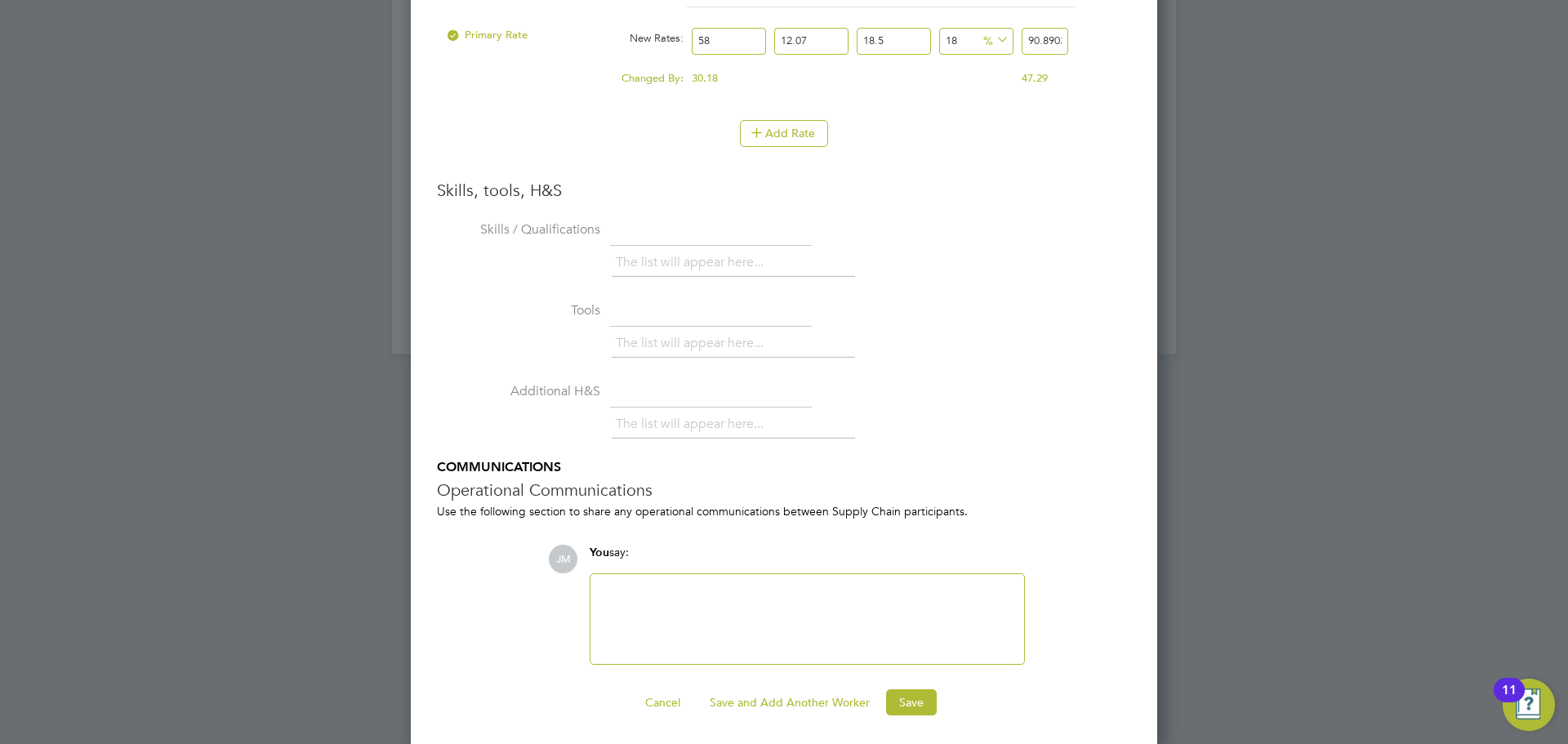
scroll to position [2896, 0]
click at [909, 694] on button "Save" at bounding box center [911, 699] width 51 height 26
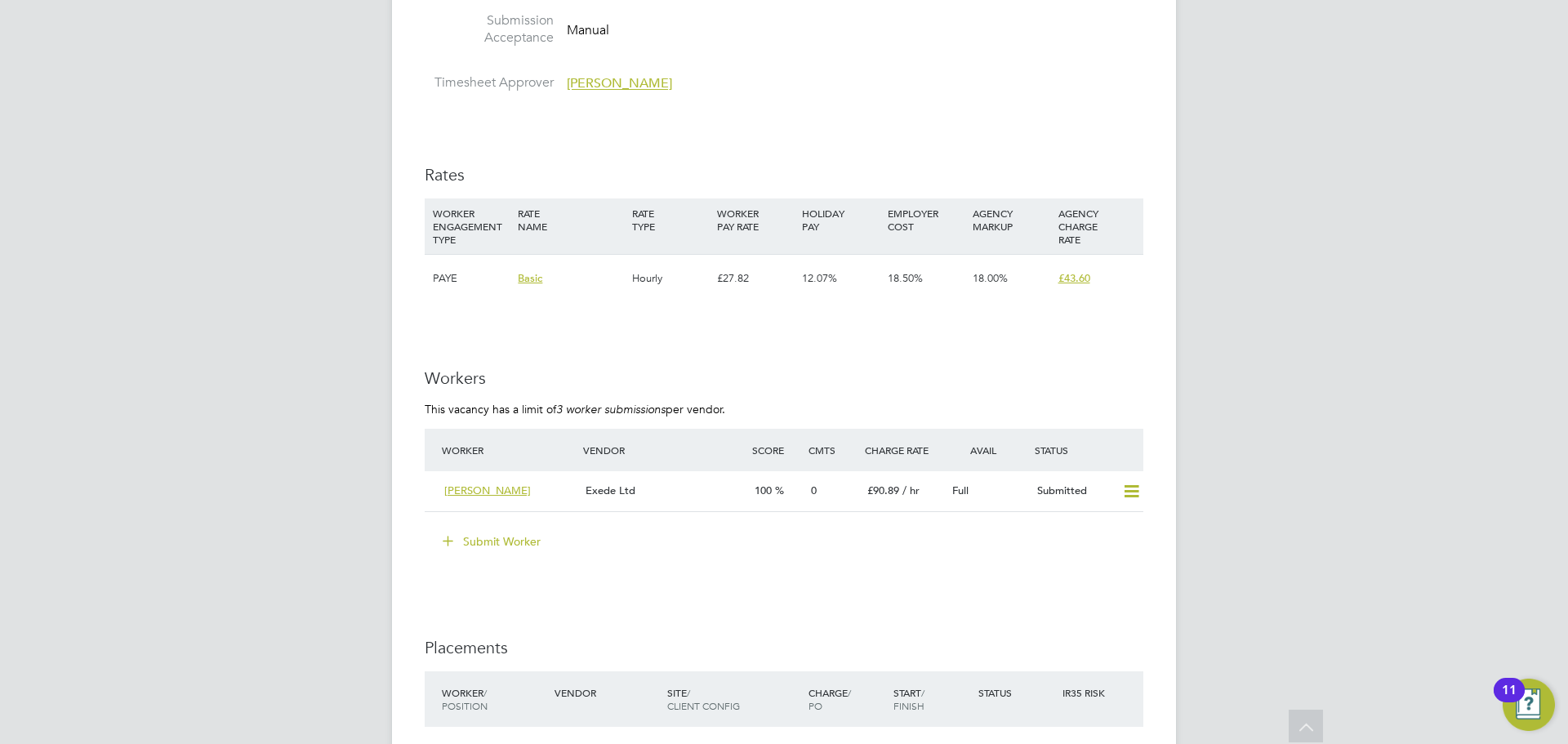
scroll to position [1960, 0]
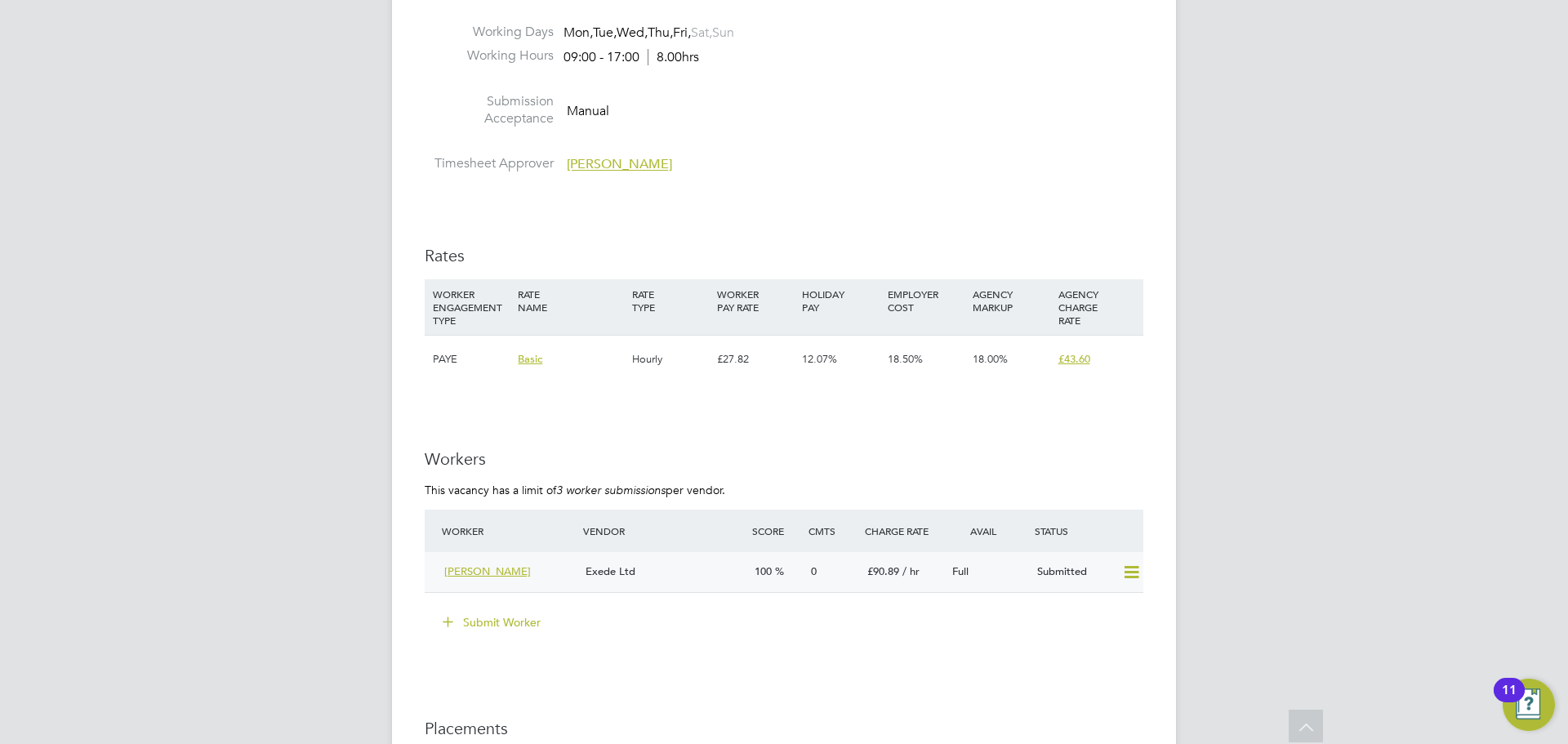
click at [549, 558] on div "Ali Ansari" at bounding box center [508, 572] width 141 height 27
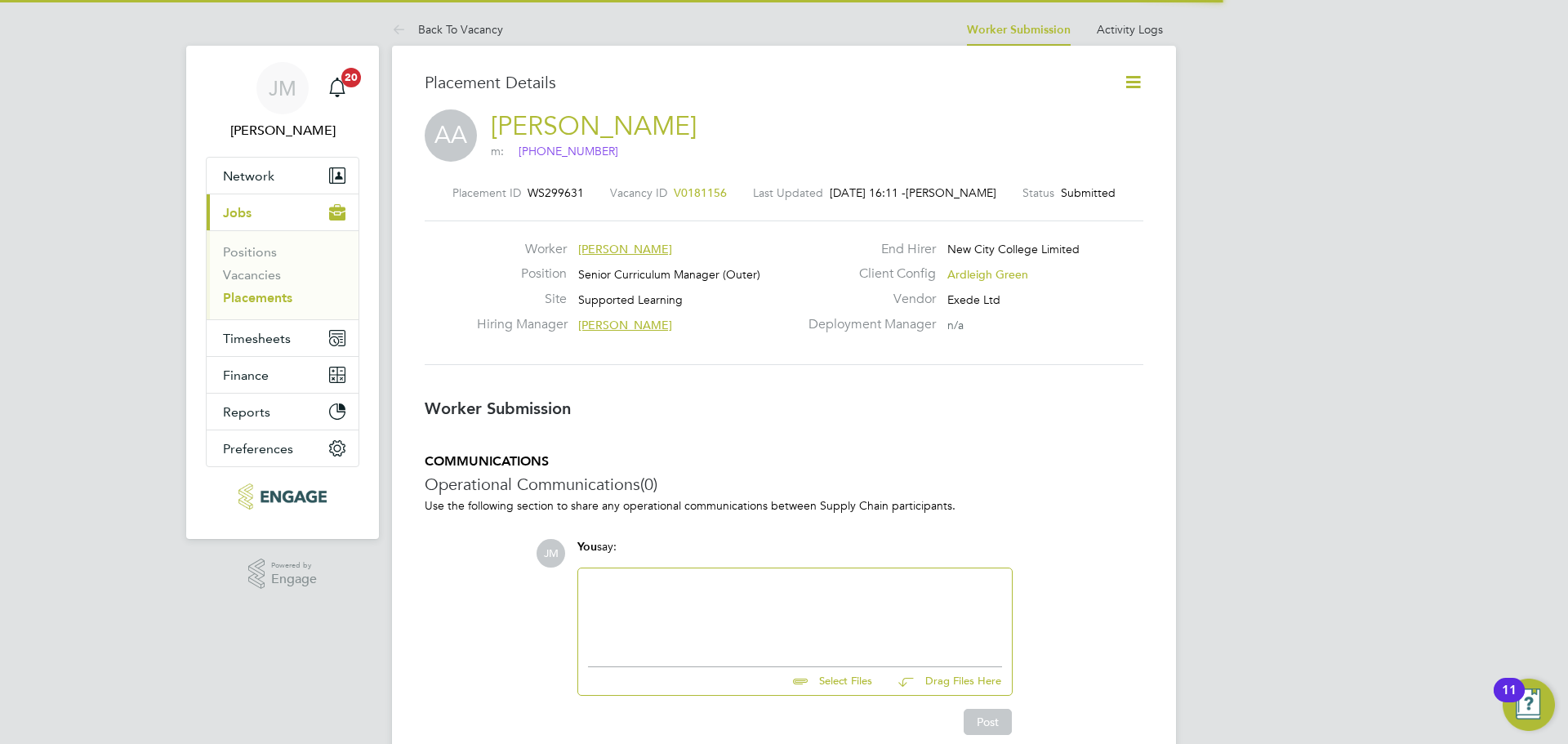
scroll to position [8, 8]
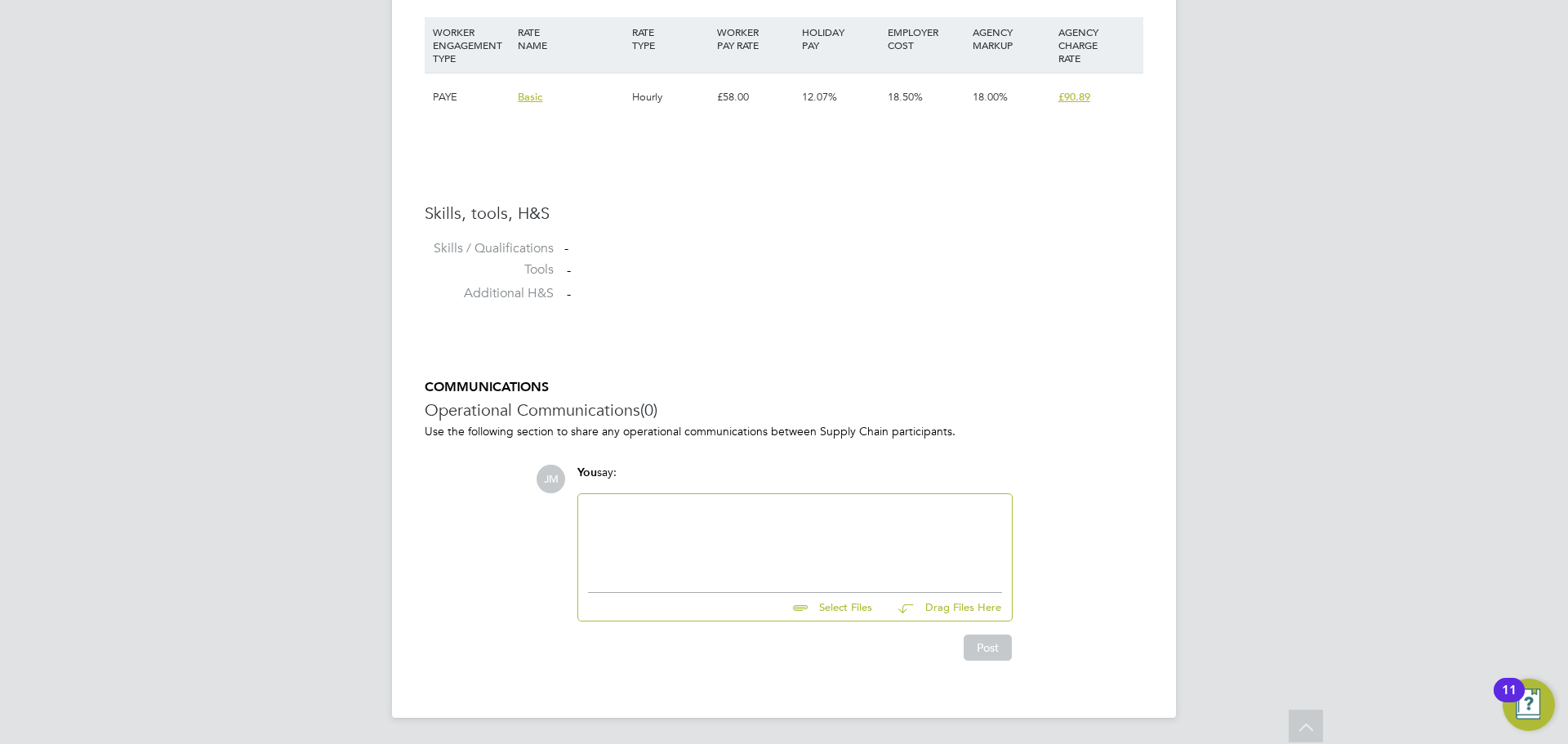
click at [660, 519] on div at bounding box center [795, 538] width 414 height 70
click at [780, 523] on div "Experienced Curriculum manager having supported teams with CPD training for add…" at bounding box center [795, 538] width 414 height 70
click at [980, 532] on div "Experienced Curriculum manager having supported teams with CPD training and dev…" at bounding box center [795, 538] width 414 height 70
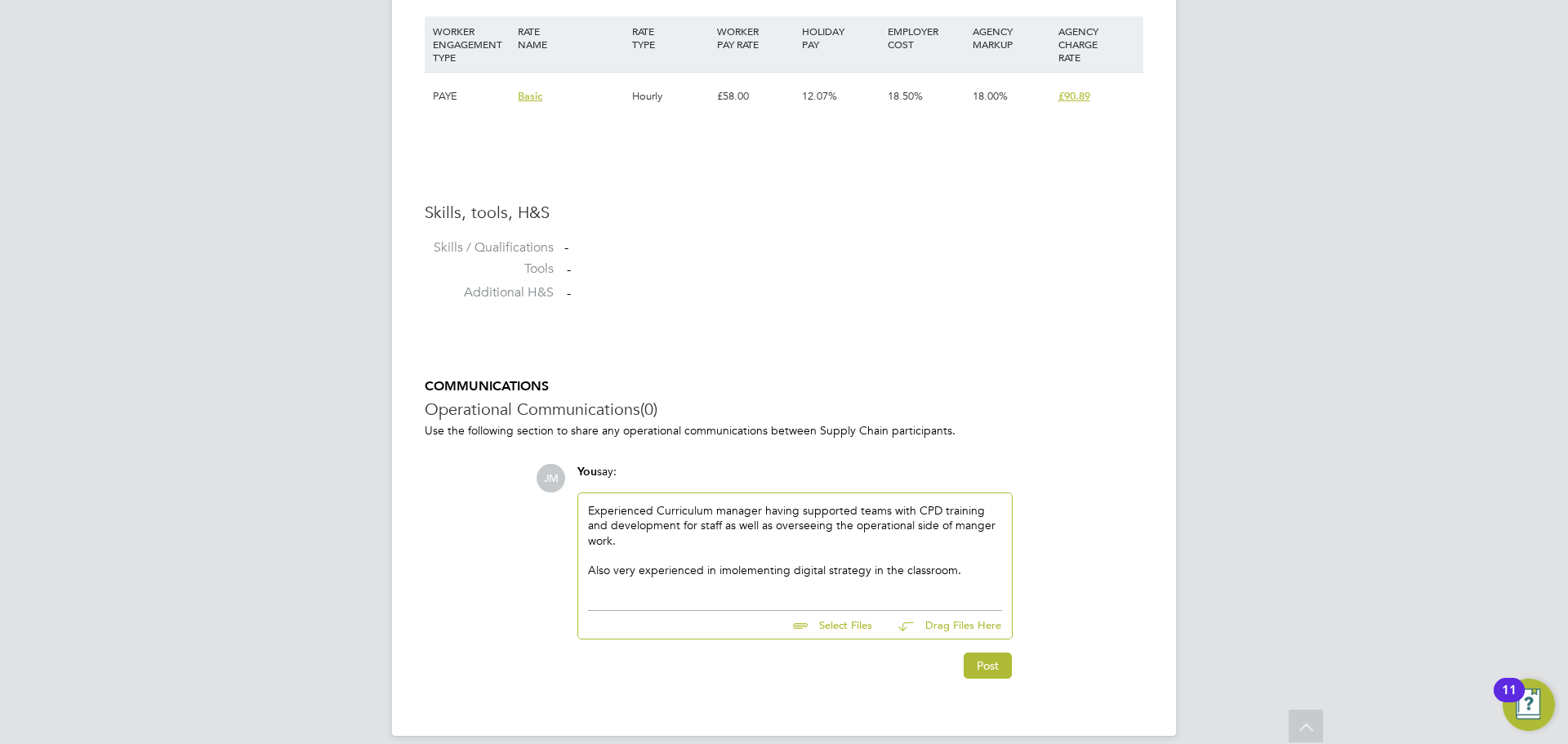
click at [736, 570] on div "Also very experienced in imolementing digital strategy in the classroom." at bounding box center [795, 570] width 414 height 15
click at [972, 569] on div "Also very experienced in implementing digital strategy in the classroom." at bounding box center [795, 570] width 414 height 15
click at [672, 593] on div "Experienced Curriculum manager having supported teams with CPD training and dev…" at bounding box center [795, 547] width 434 height 108
click at [963, 572] on div "Also very experienced in implementing digital strategy in the classroom." at bounding box center [795, 570] width 414 height 15
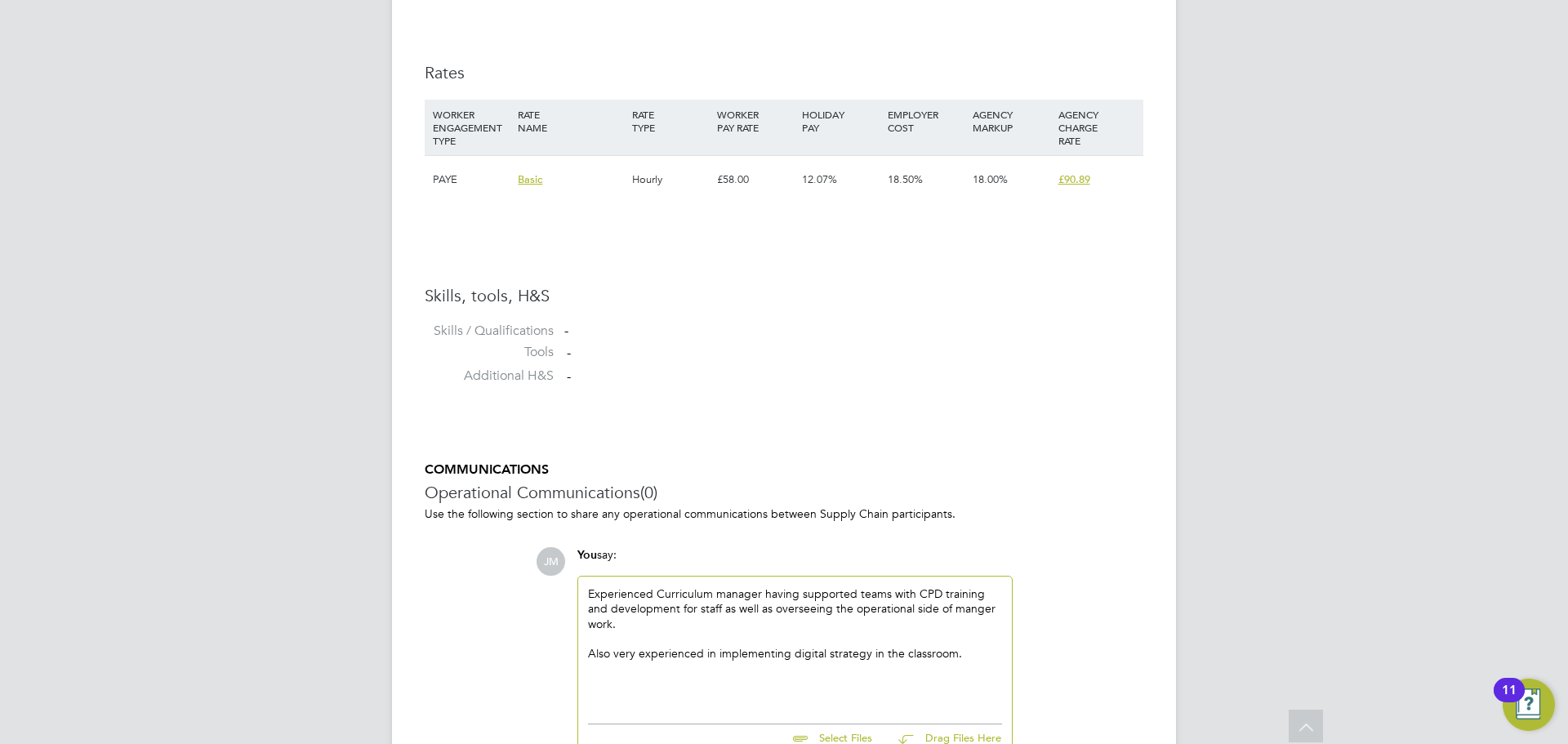
scroll to position [1197, 0]
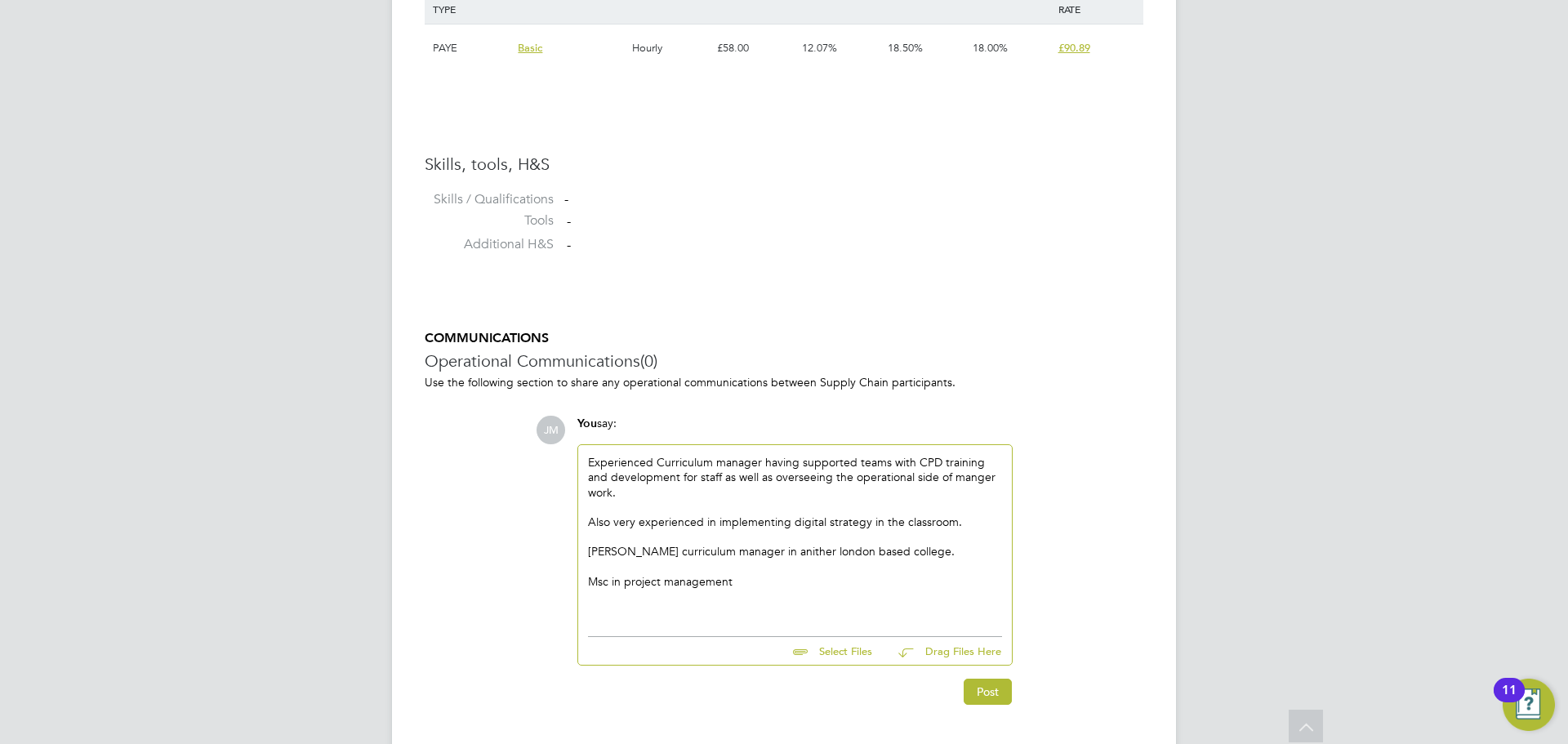
drag, startPoint x: 744, startPoint y: 583, endPoint x: 588, endPoint y: 458, distance: 199.9
click at [588, 458] on div "Experienced Curriculum manager having supported teams with CPD training and dev…" at bounding box center [795, 536] width 434 height 183
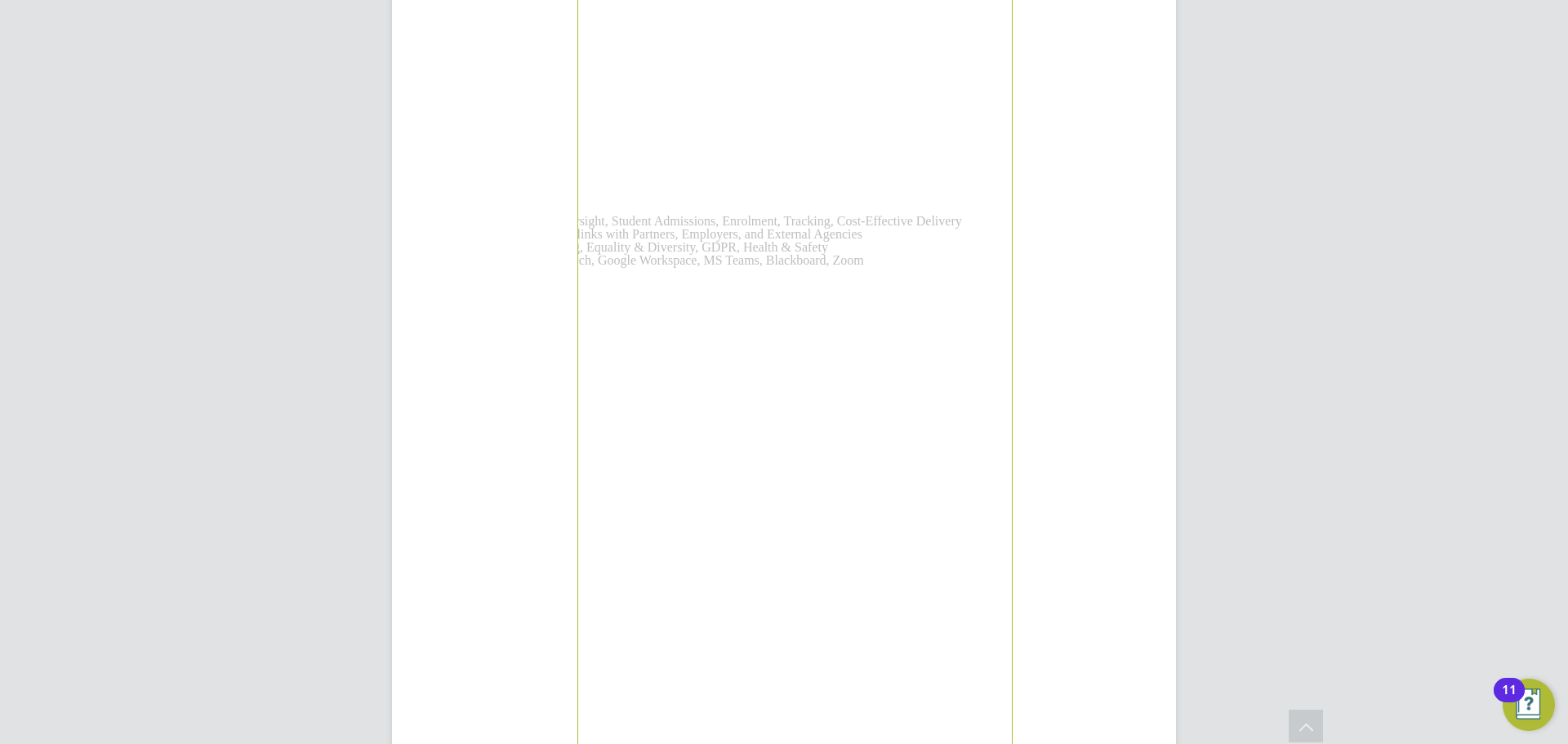
scroll to position [2601, 0]
drag, startPoint x: 797, startPoint y: 522, endPoint x: 644, endPoint y: 120, distance: 430.1
click at [644, 120] on div "Curriculum Management & Development: Strategic Planning, Programme Delivery, As…" at bounding box center [578, 221] width 414 height 2339
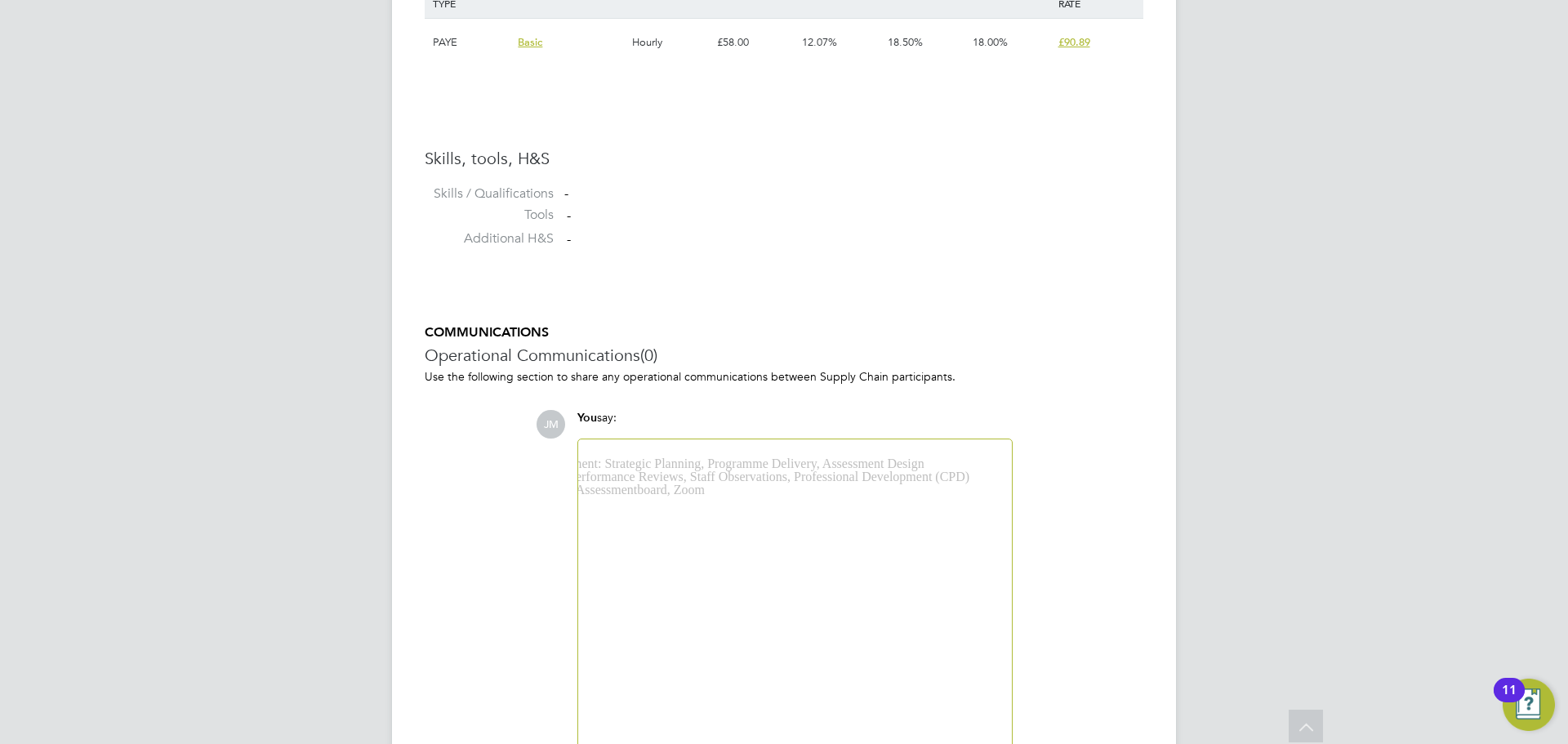
scroll to position [1113, 0]
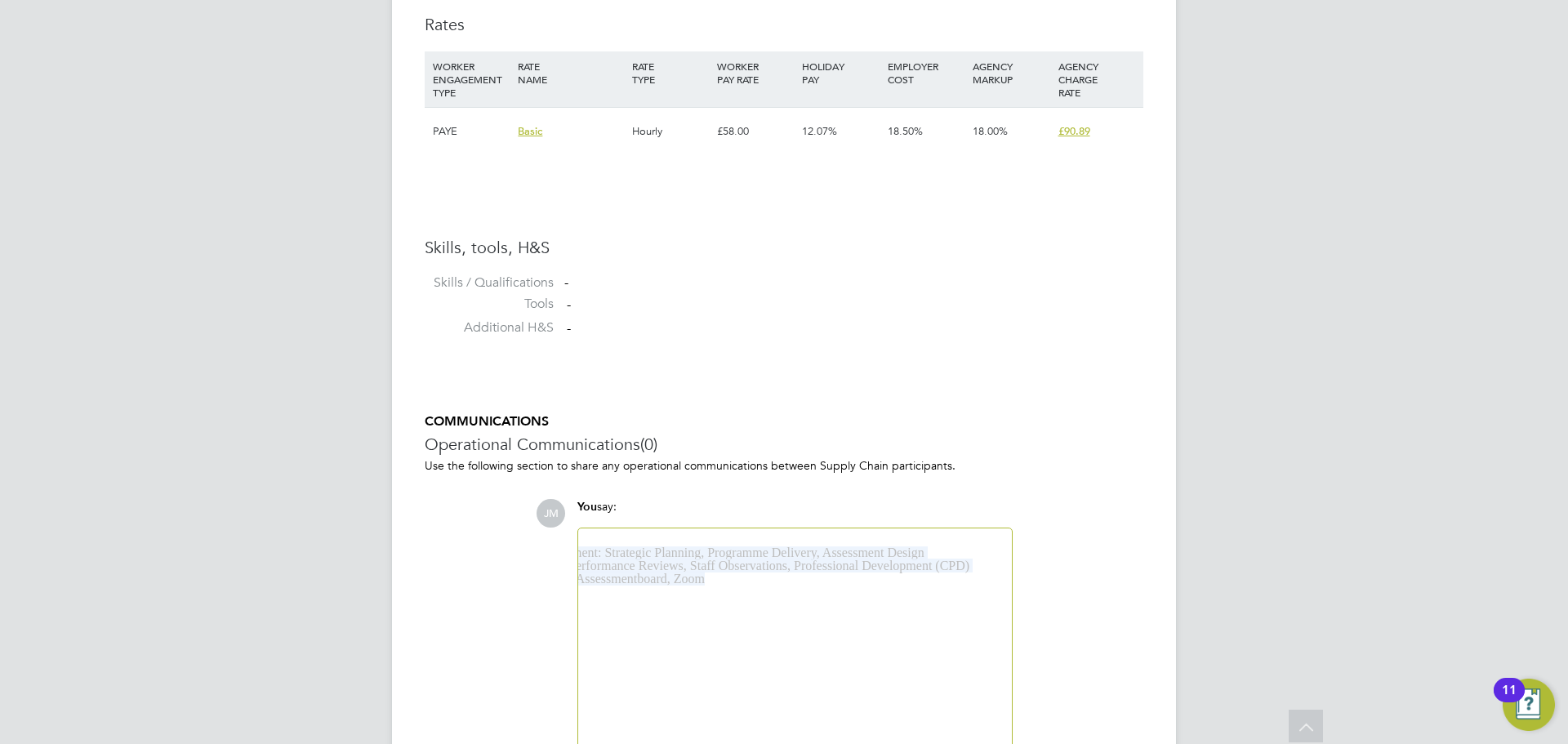
drag, startPoint x: 749, startPoint y: 587, endPoint x: 578, endPoint y: 535, distance: 178.7
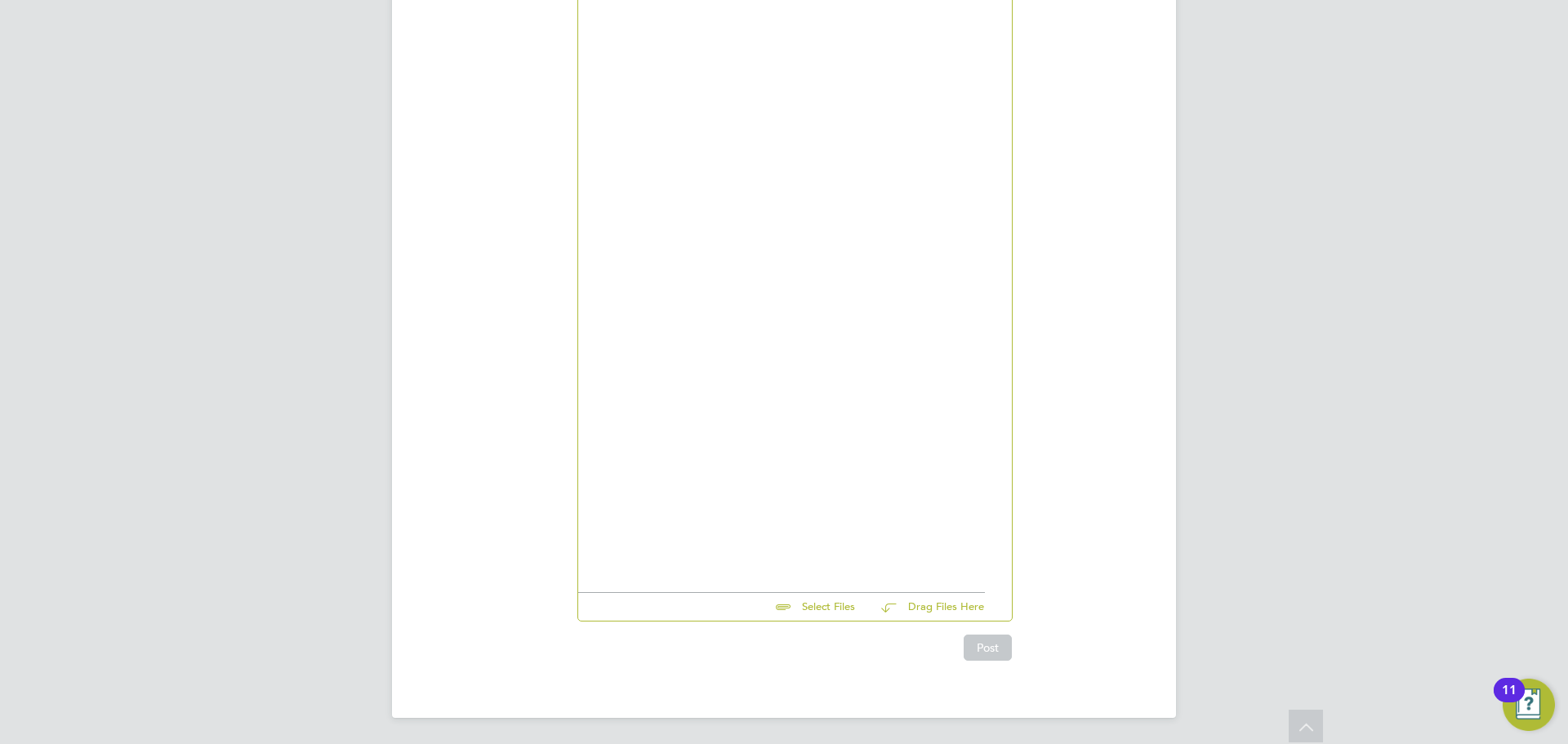
click at [732, 552] on div at bounding box center [778, 551] width 414 height 15
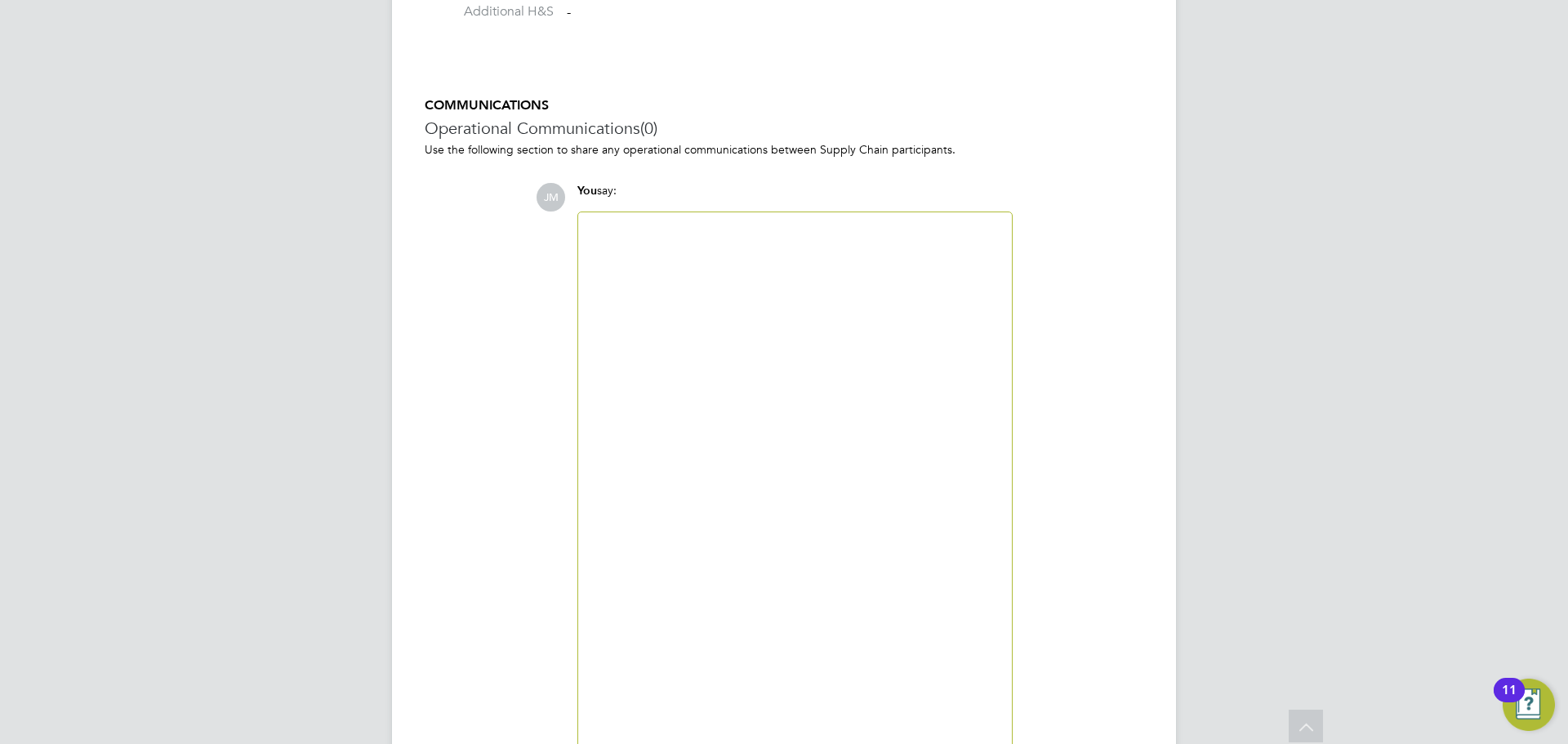
scroll to position [1333, 0]
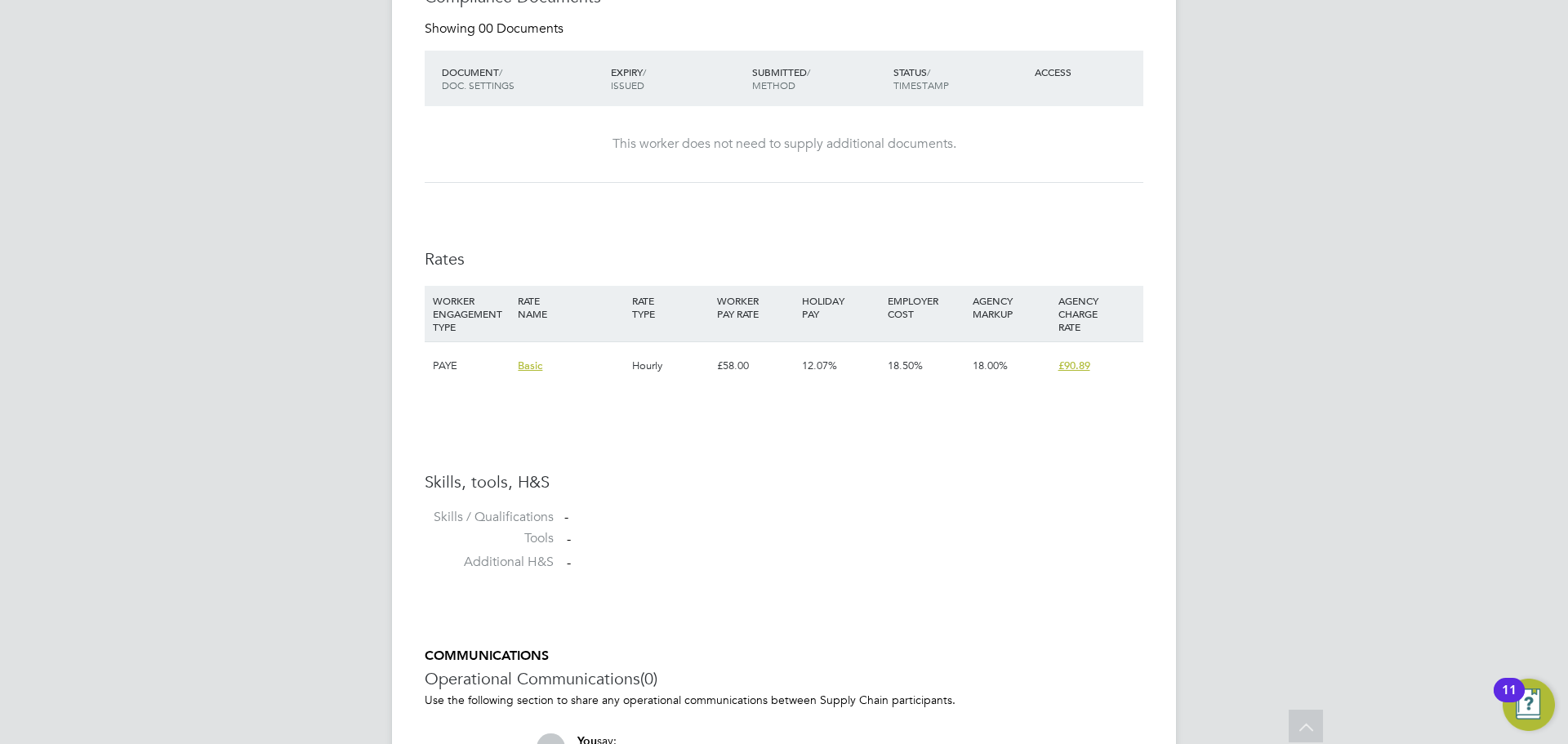
scroll to position [860, 0]
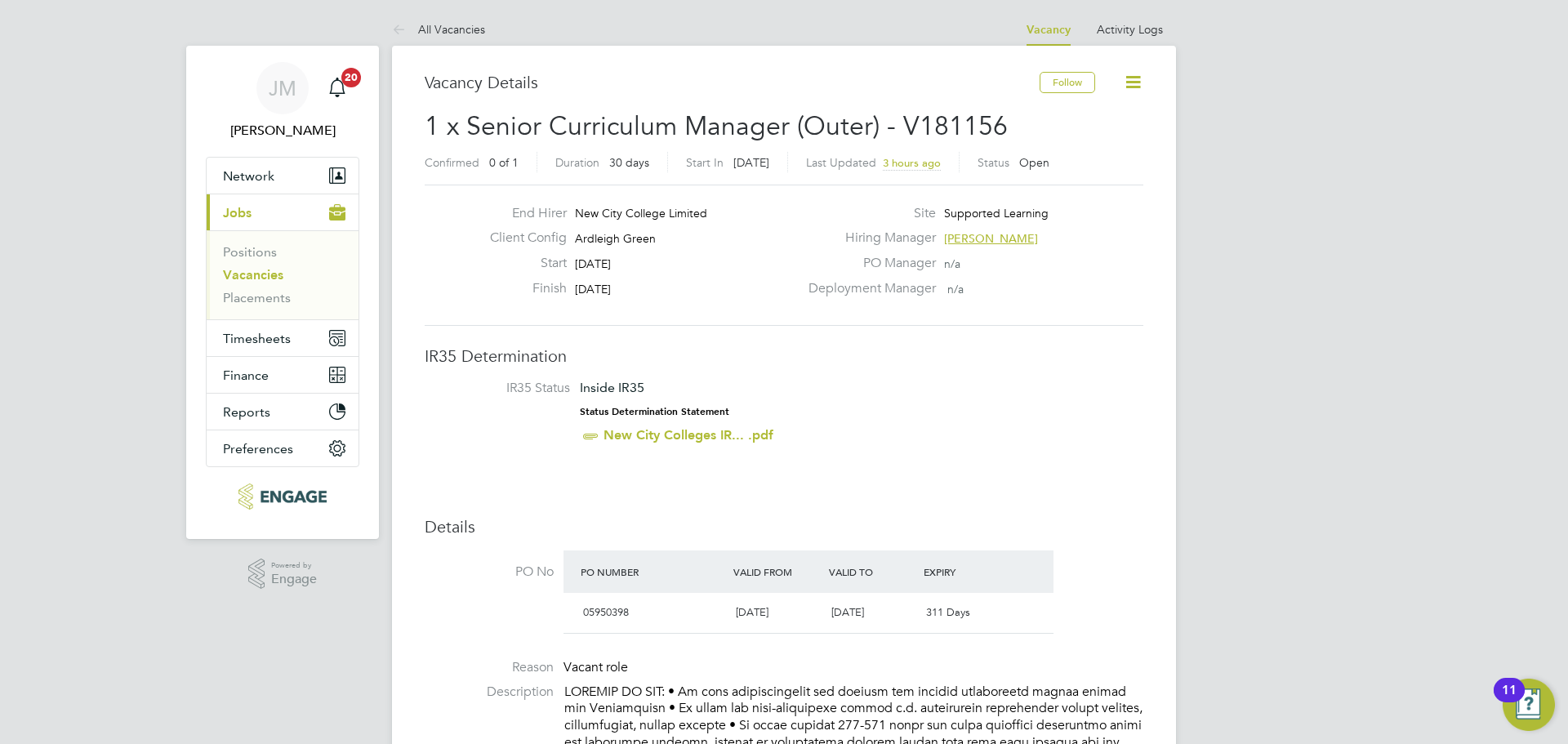
click at [269, 274] on link "Vacancies" at bounding box center [253, 275] width 60 height 15
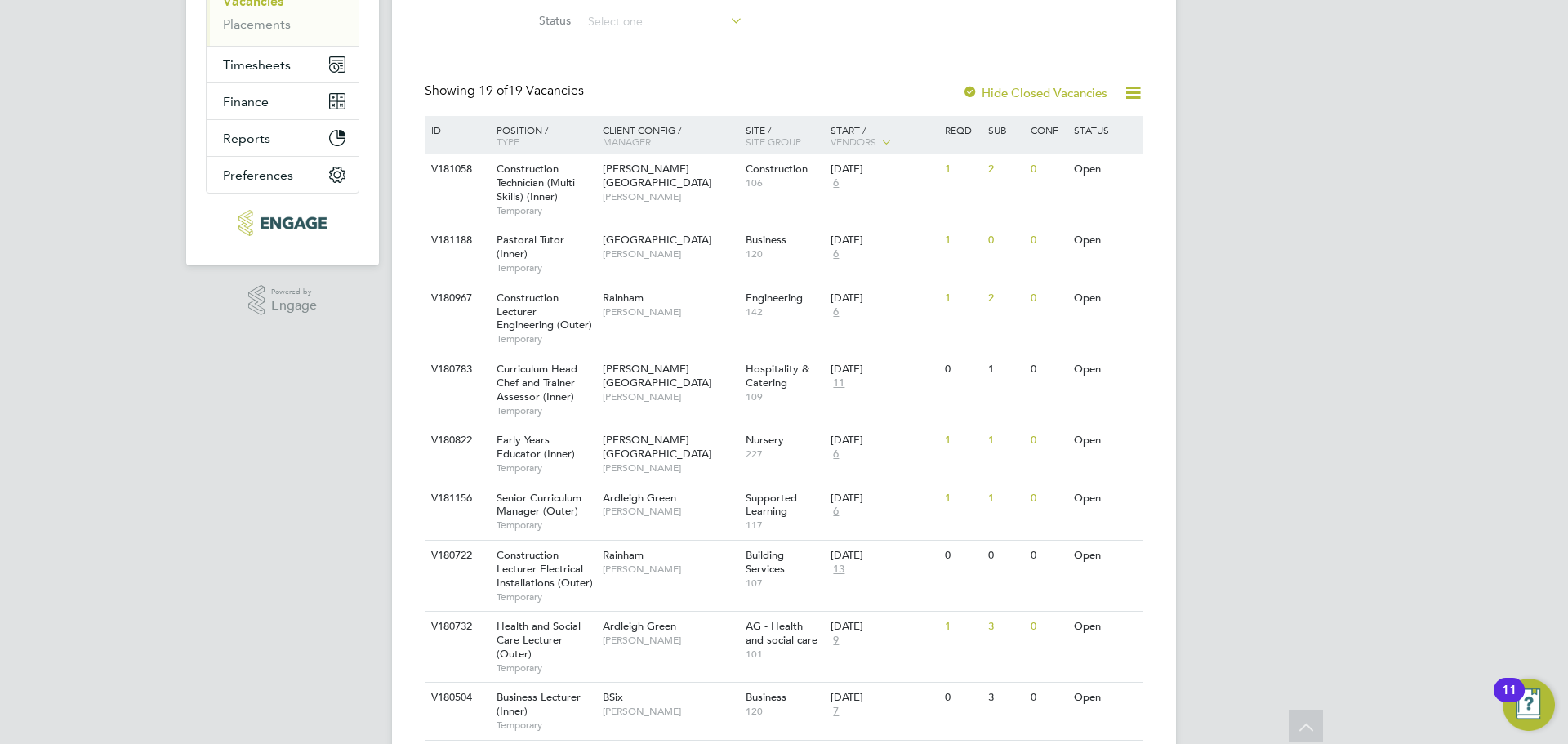
scroll to position [245, 0]
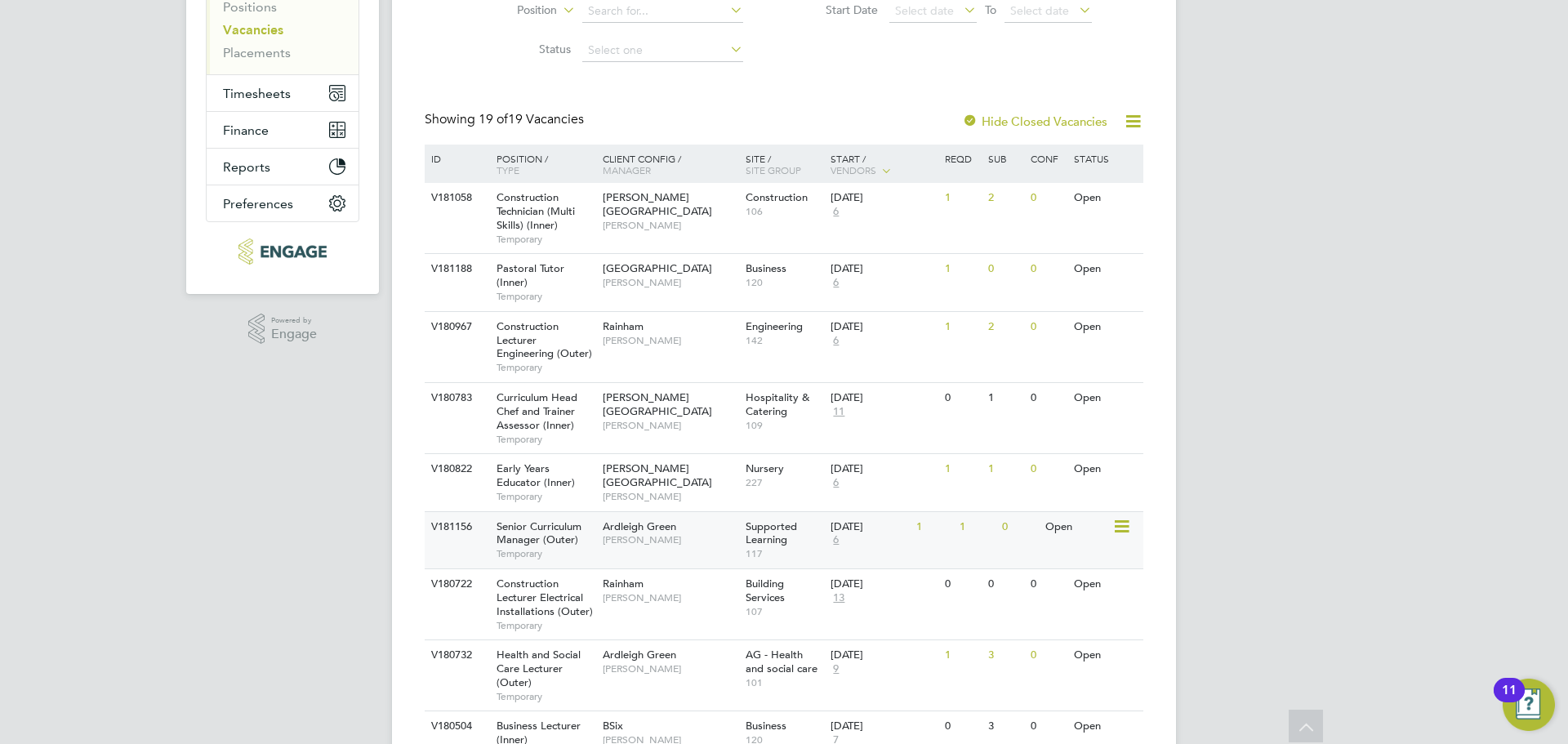
click at [532, 550] on span "Temporary" at bounding box center [546, 554] width 98 height 13
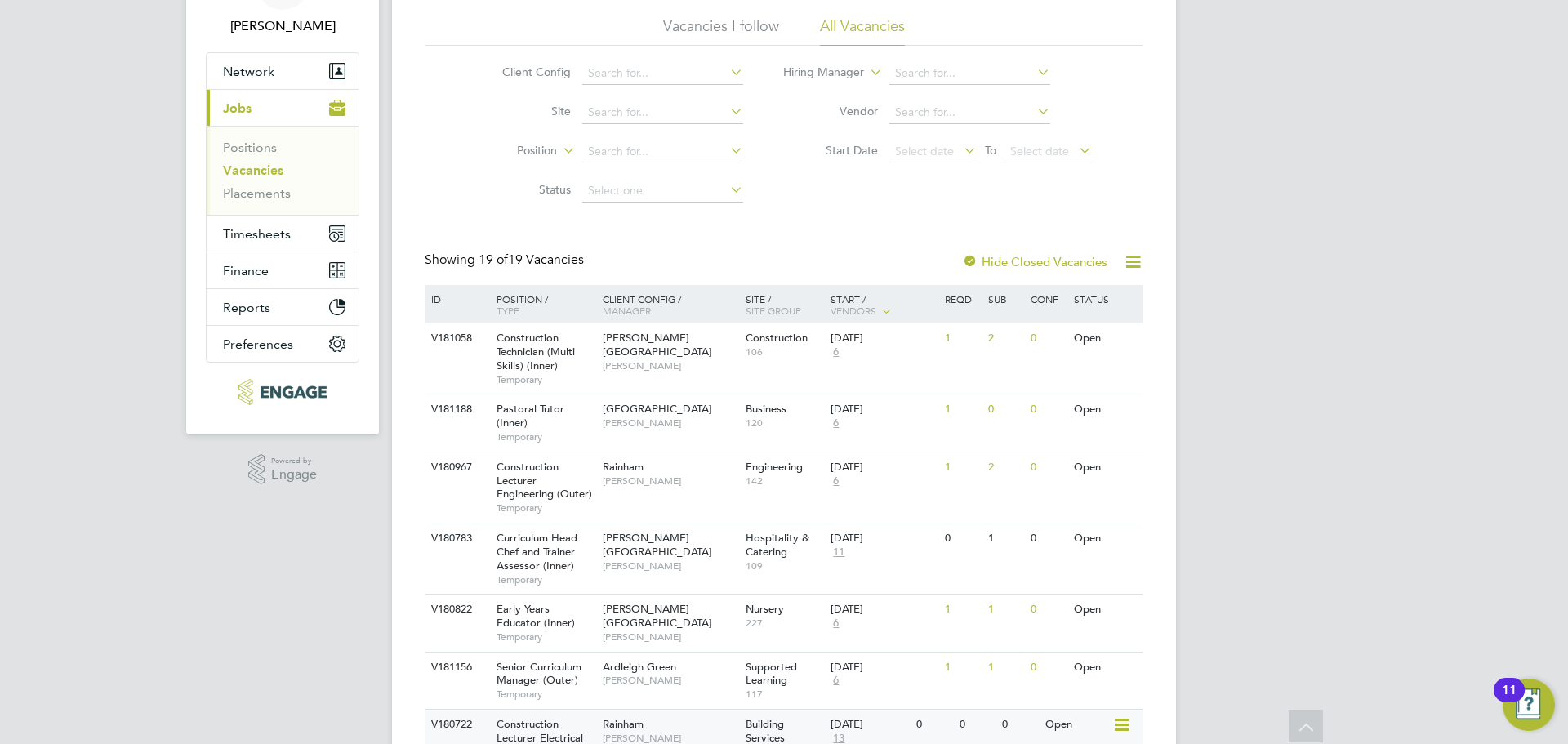
scroll to position [82, 0]
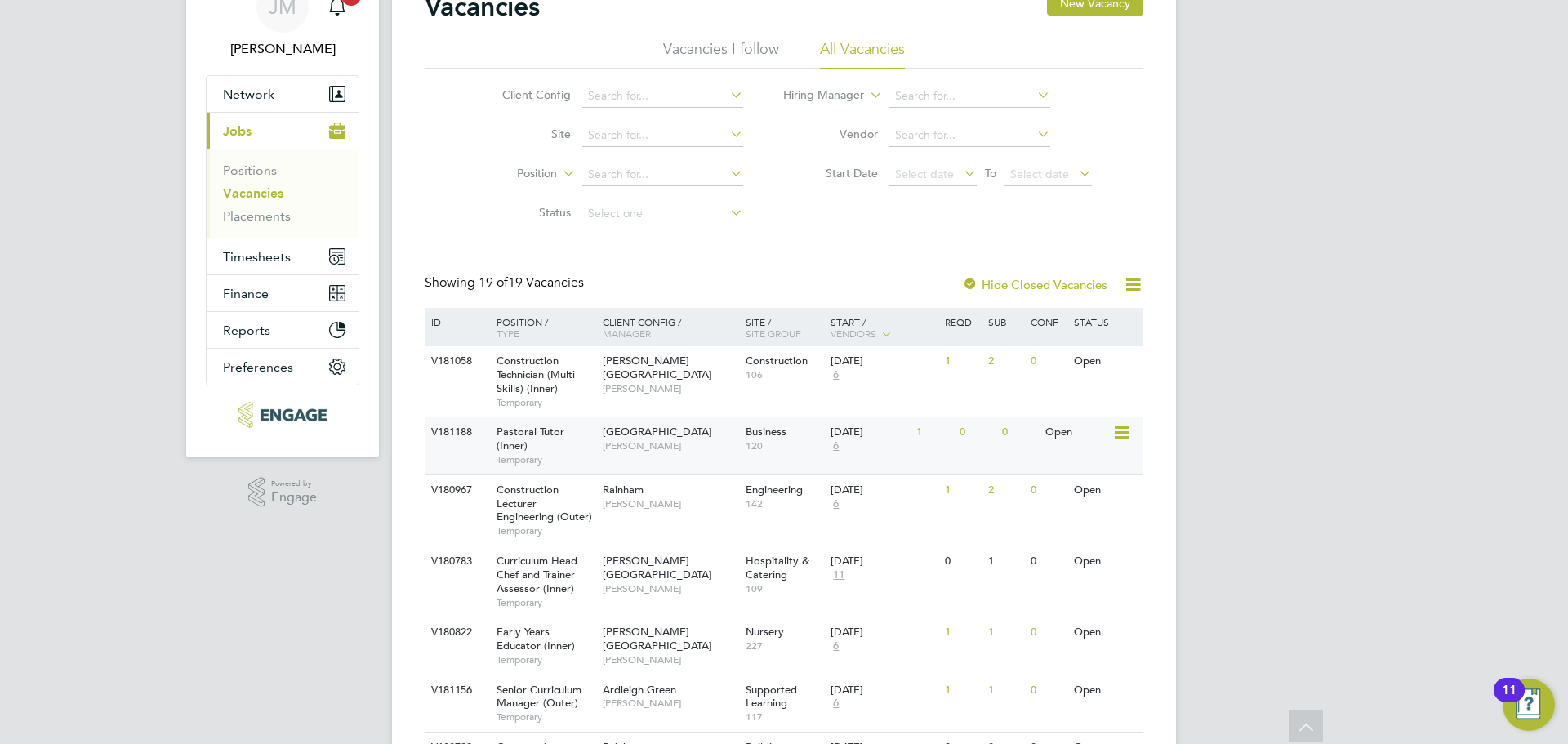
click at [619, 448] on span "Emma Wood" at bounding box center [670, 446] width 135 height 13
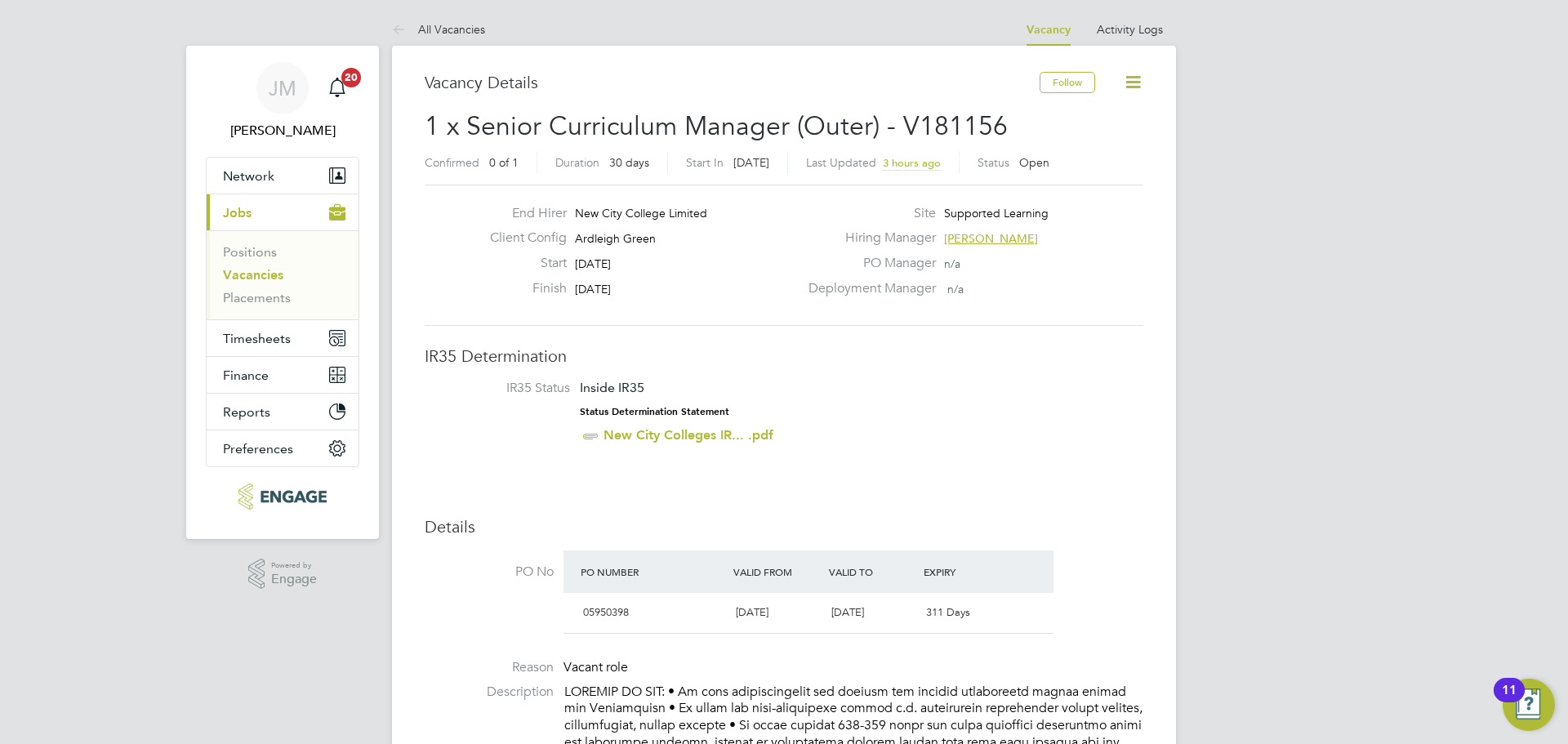
click at [242, 273] on link "Vacancies" at bounding box center [253, 275] width 60 height 15
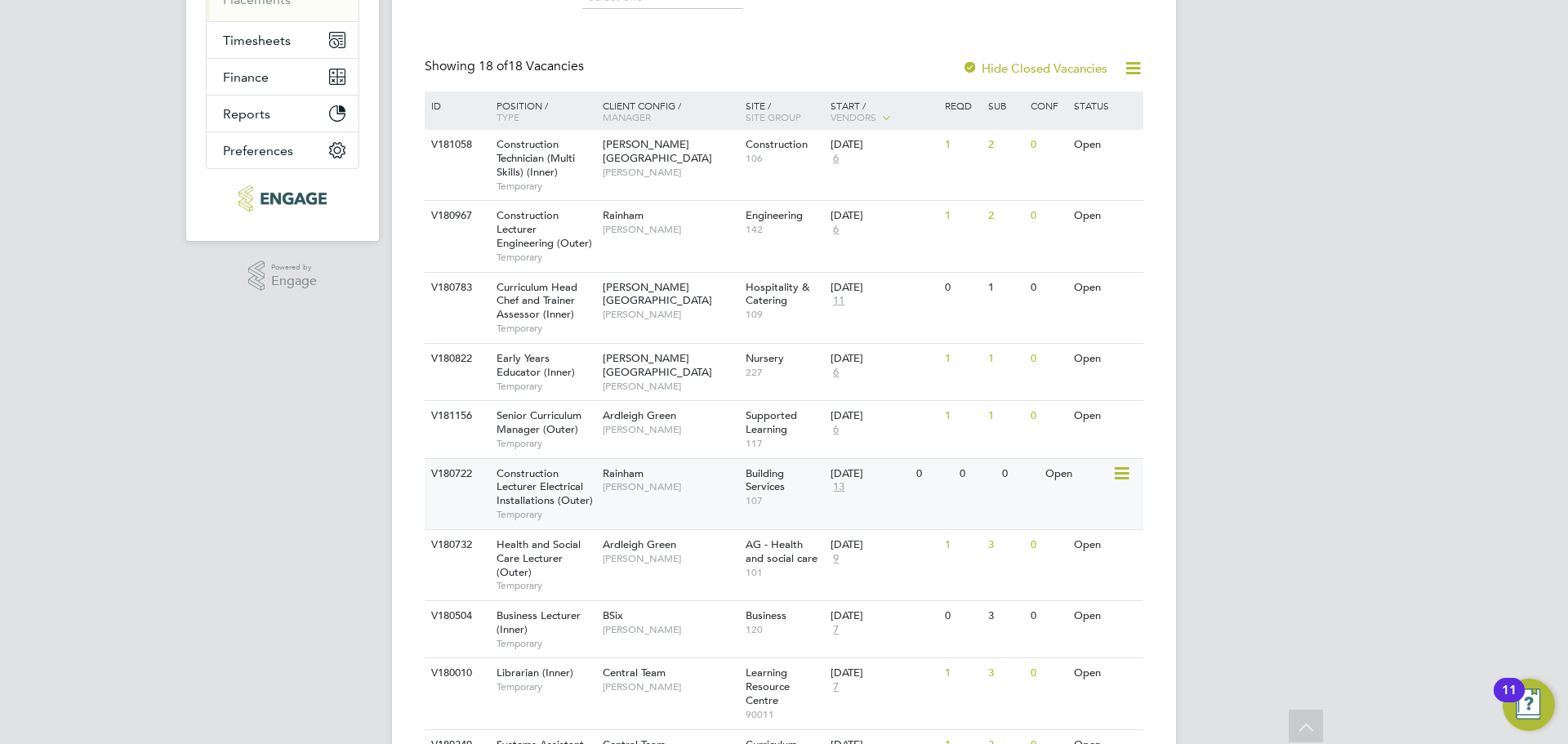
scroll to position [327, 0]
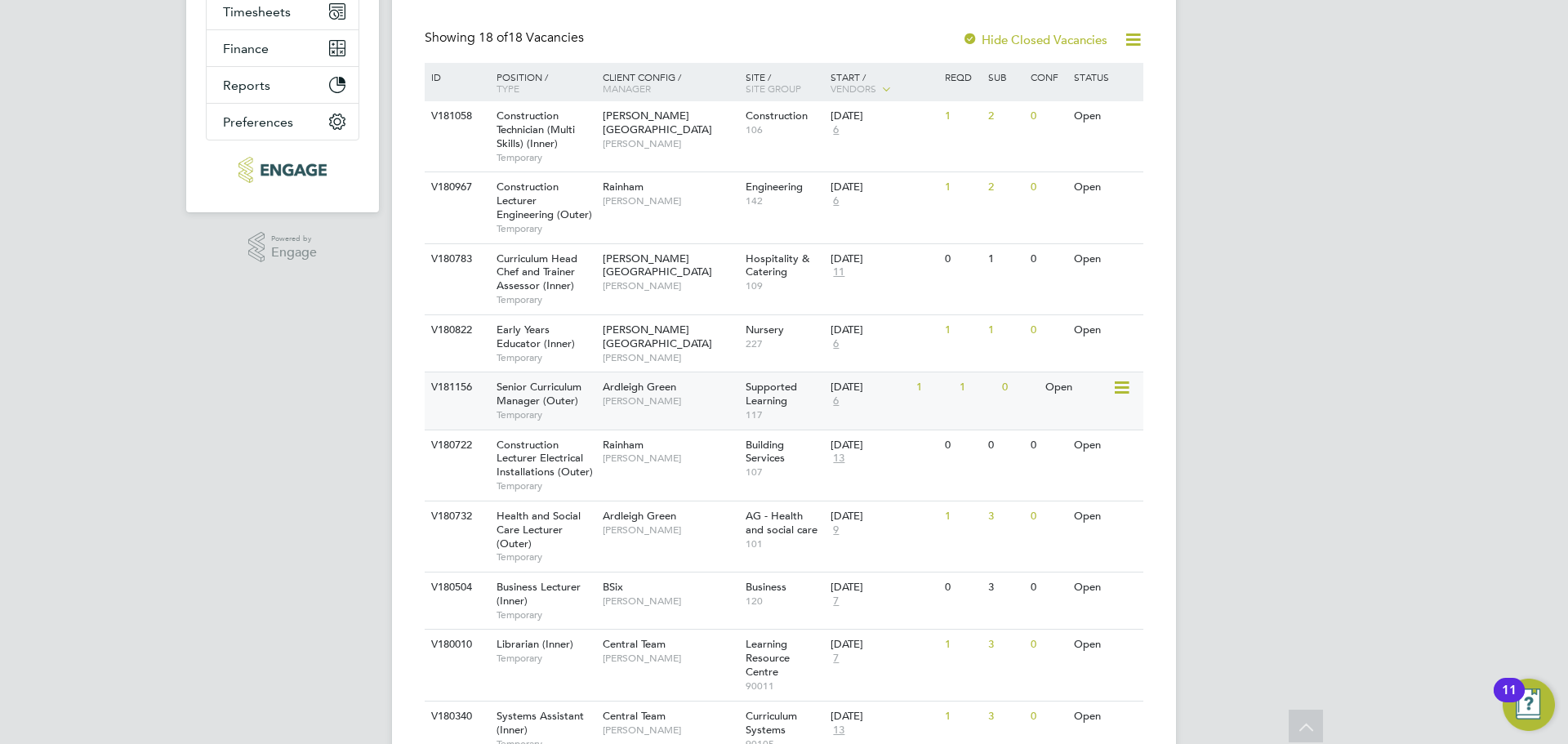
click at [538, 408] on span "Temporary" at bounding box center [546, 415] width 98 height 13
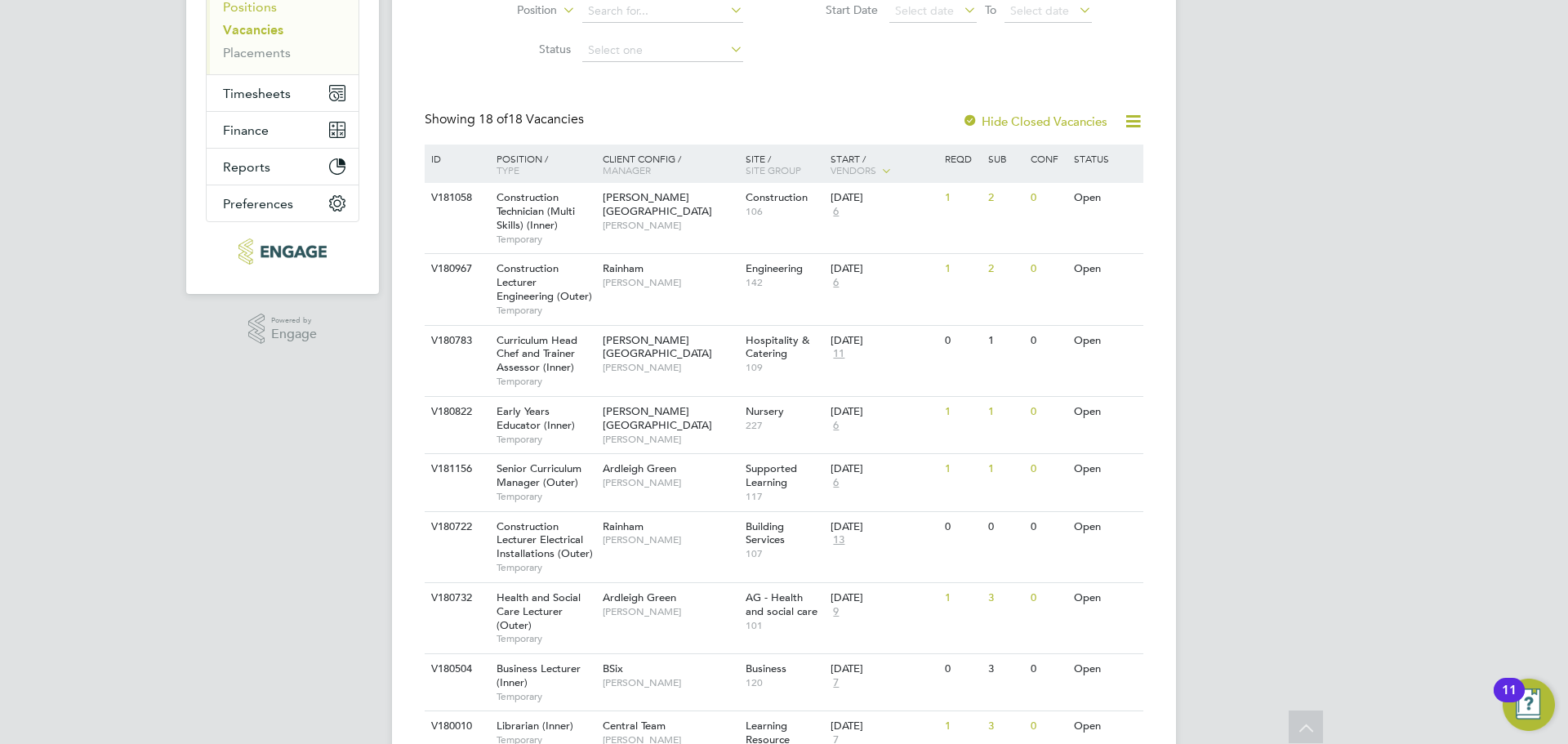
scroll to position [0, 0]
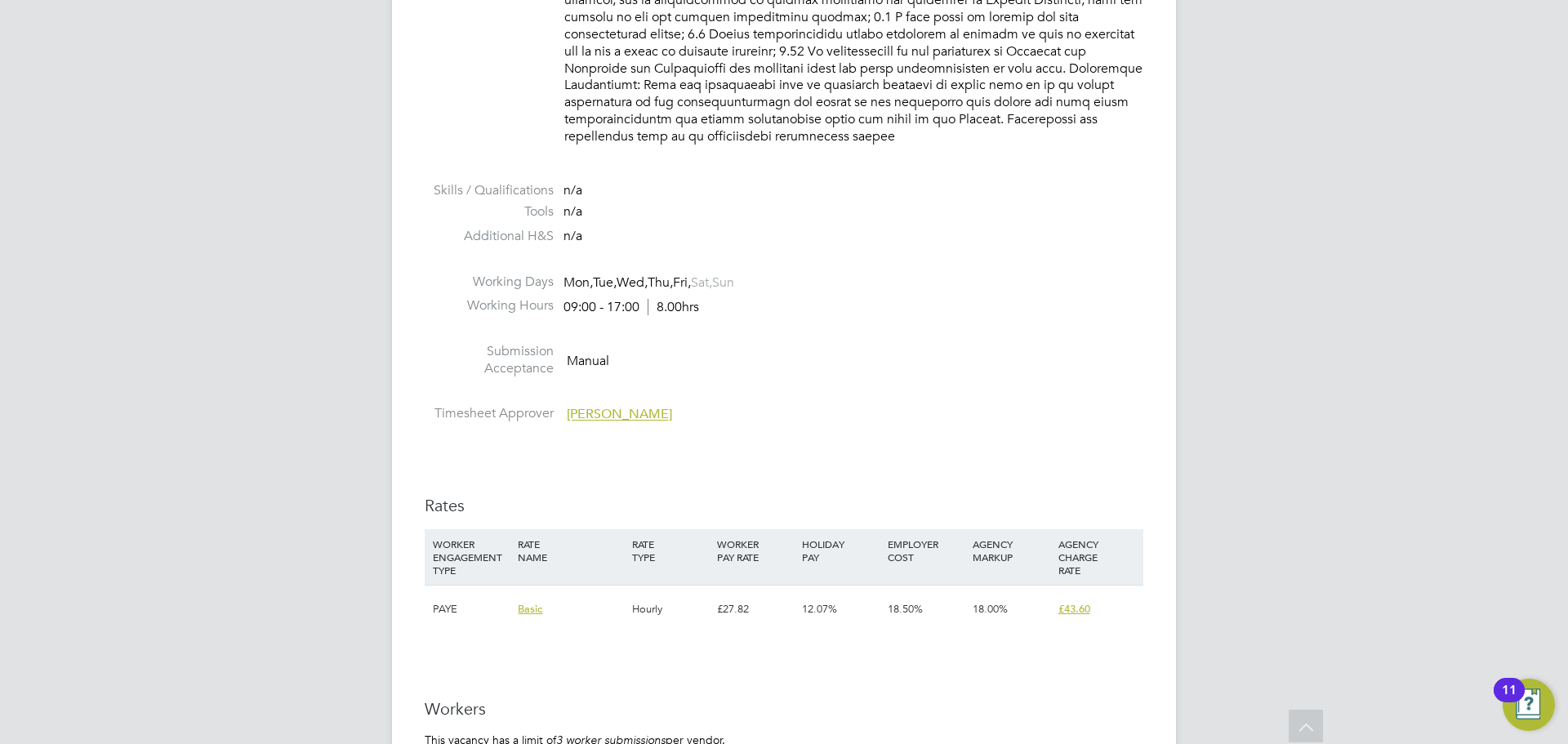
scroll to position [1960, 0]
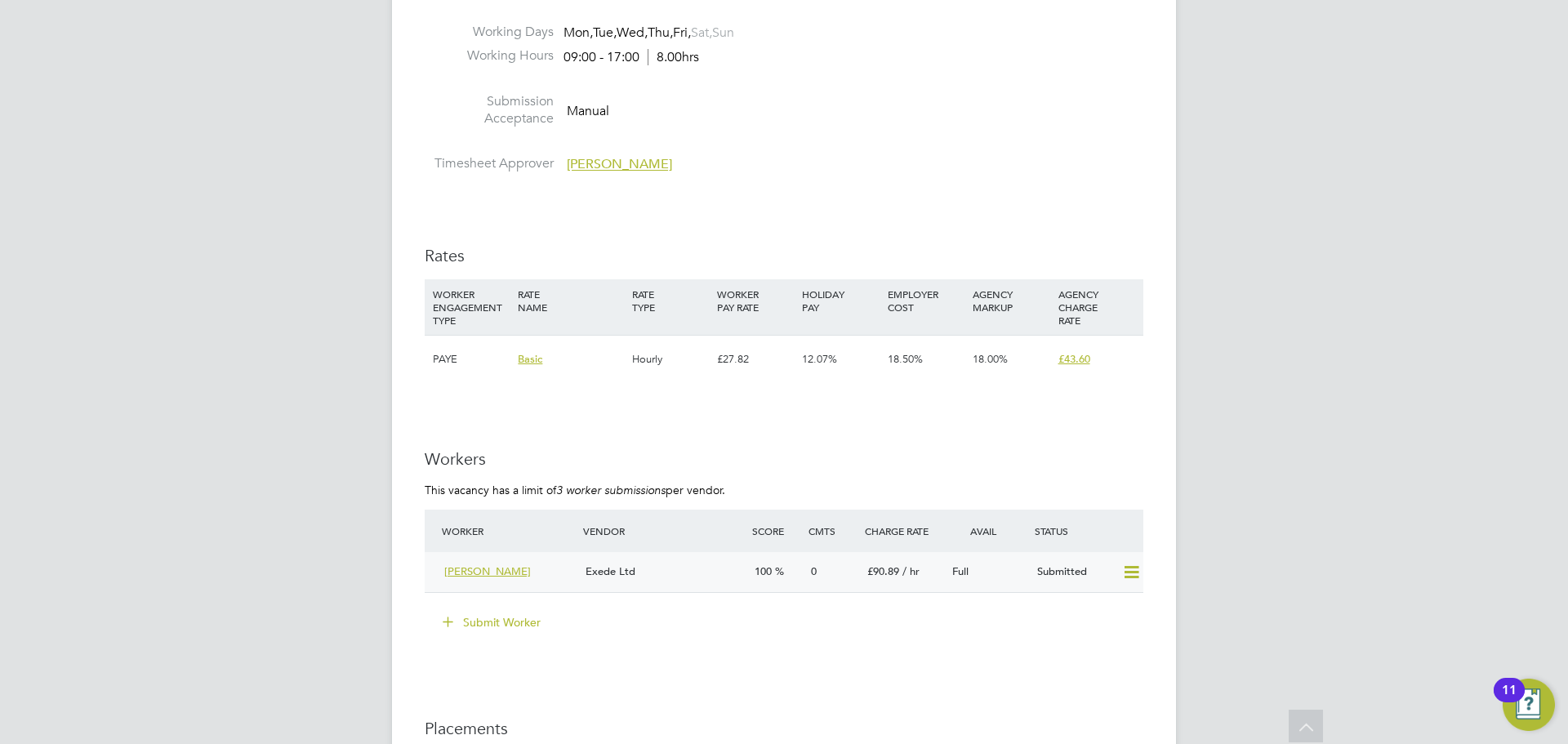
click at [512, 562] on div "[PERSON_NAME]" at bounding box center [508, 572] width 141 height 27
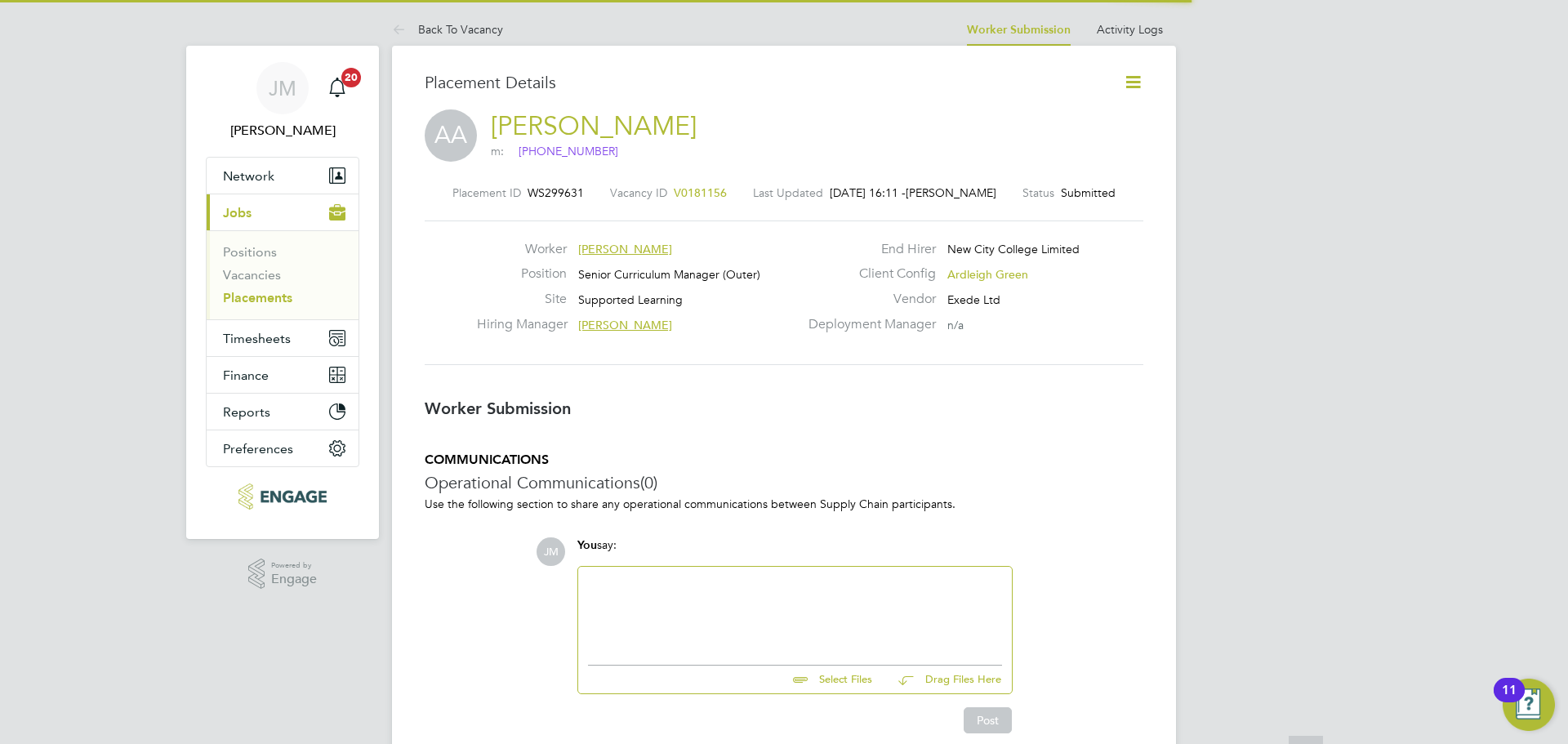
scroll to position [8, 8]
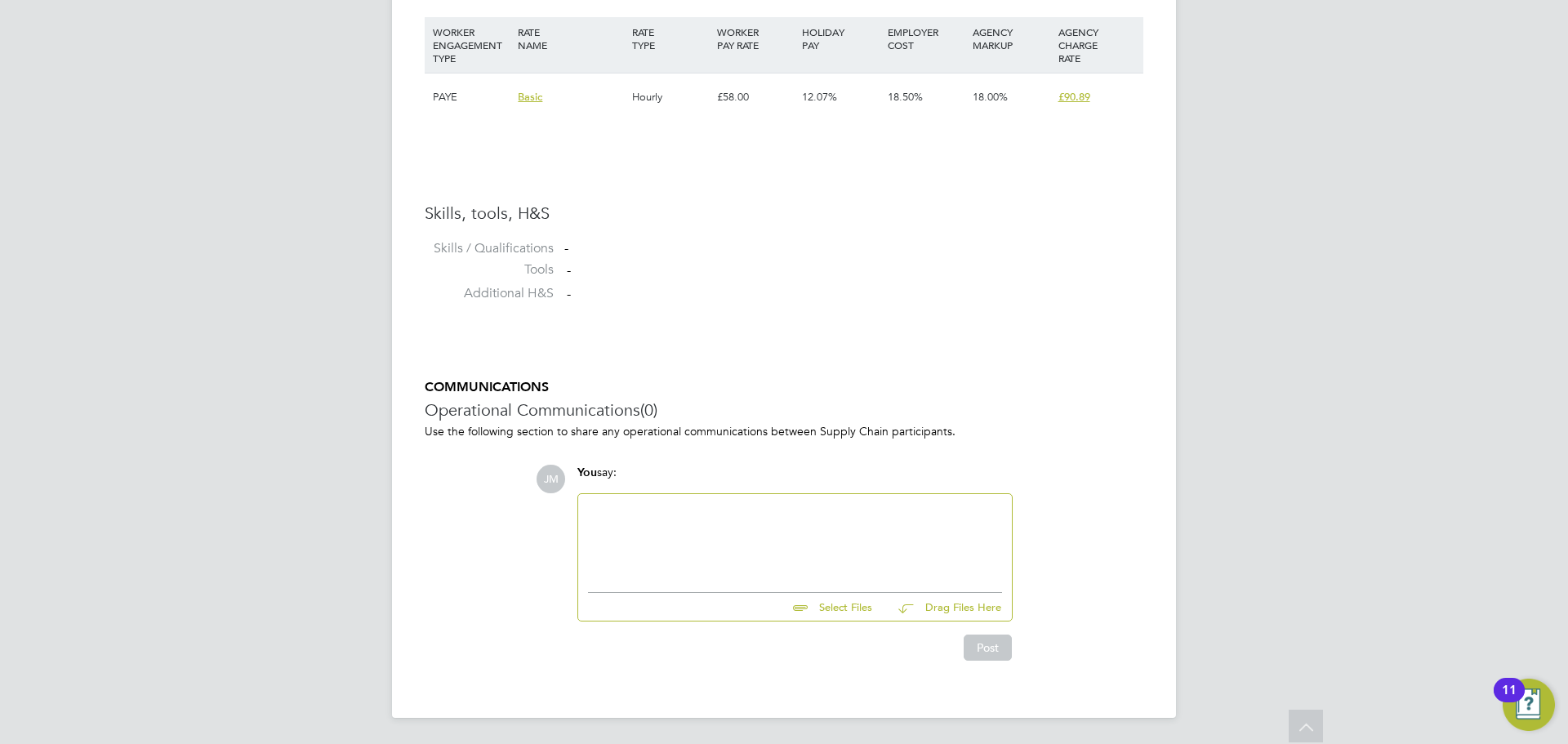
click at [608, 509] on div at bounding box center [795, 538] width 414 height 70
paste div
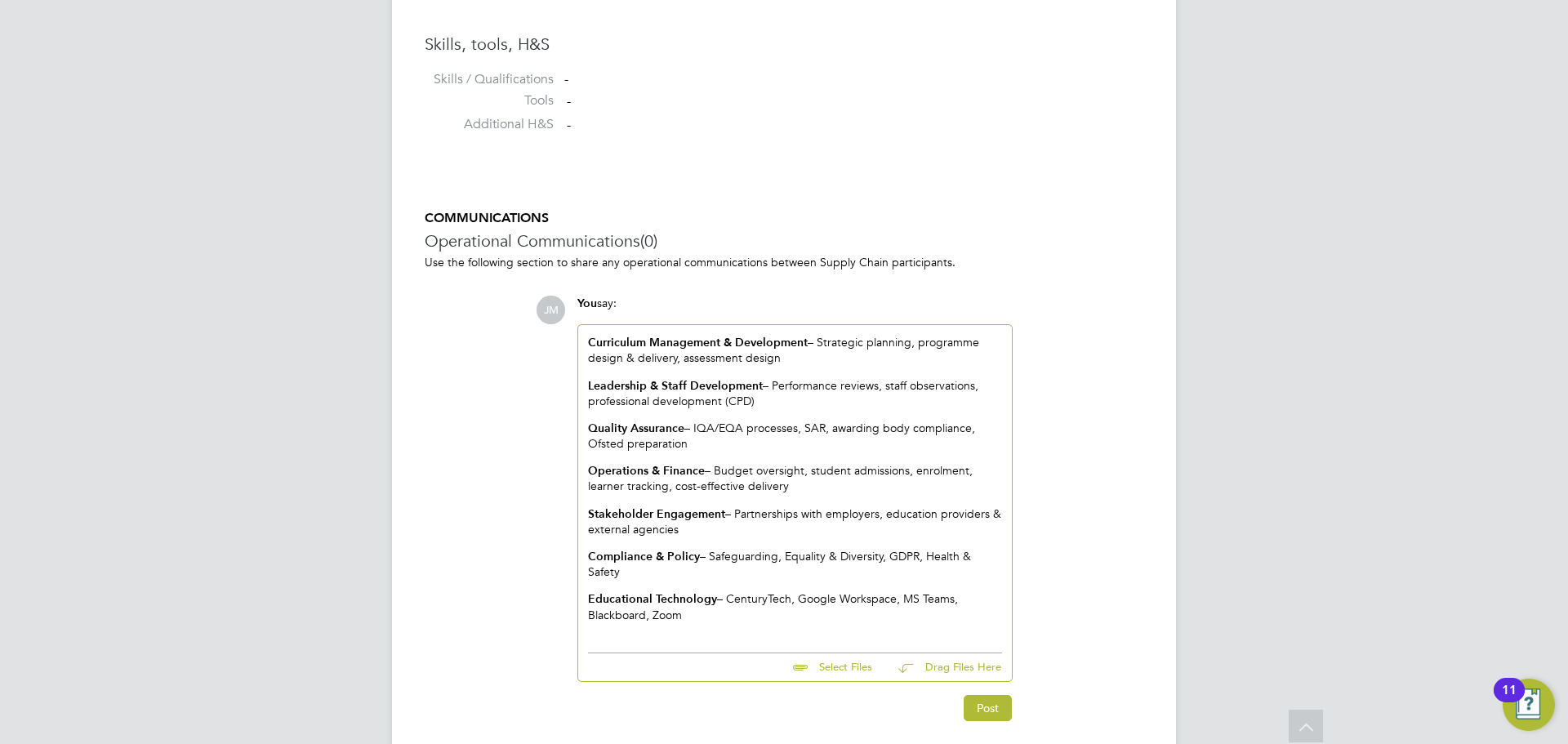
click at [727, 608] on p "Educational Technology – CenturyTech, Google Workspace, MS Teams, Blackboard, Z…" at bounding box center [795, 606] width 414 height 30
click at [626, 635] on p at bounding box center [795, 642] width 414 height 15
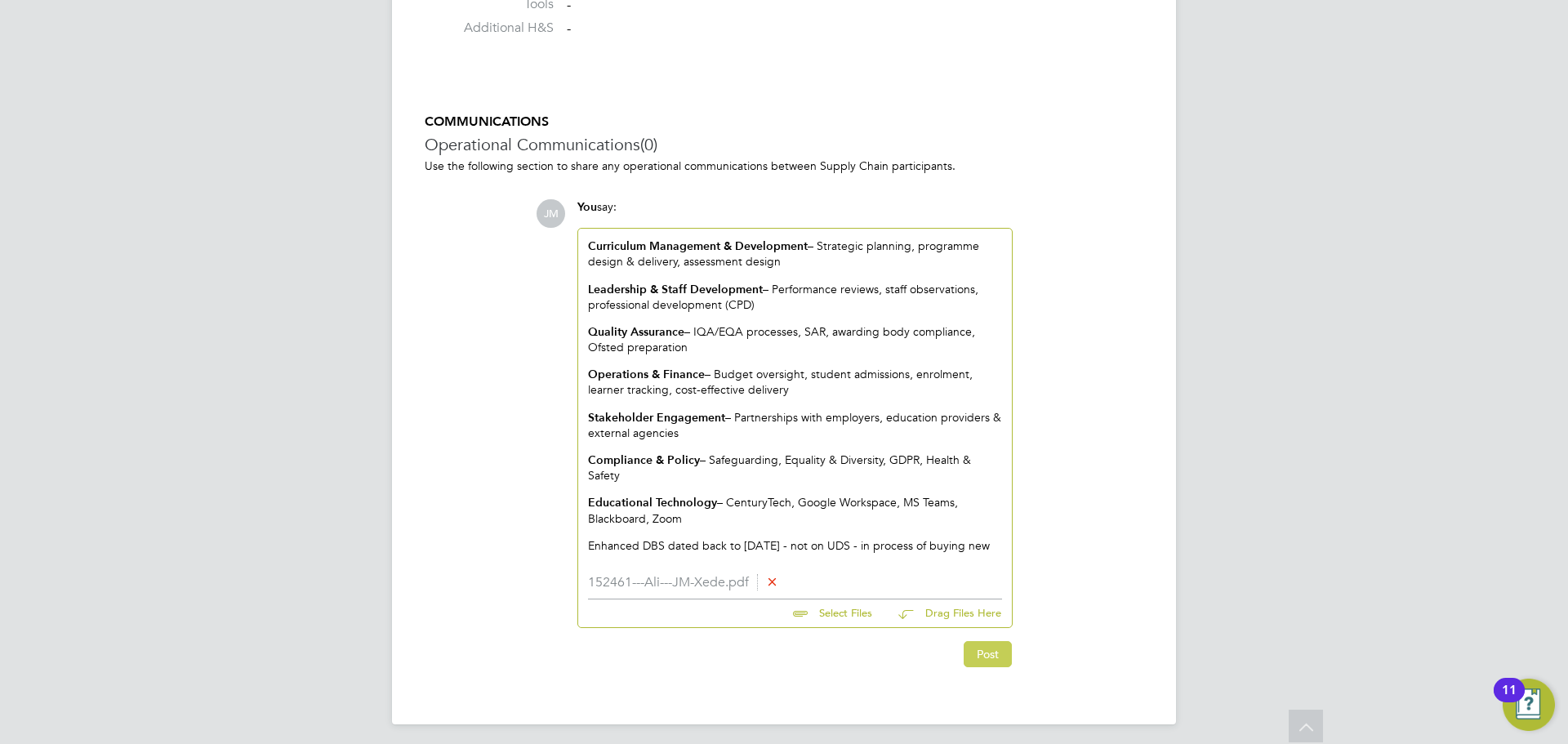
scroll to position [1414, 0]
click at [985, 654] on button "Post" at bounding box center [988, 652] width 48 height 26
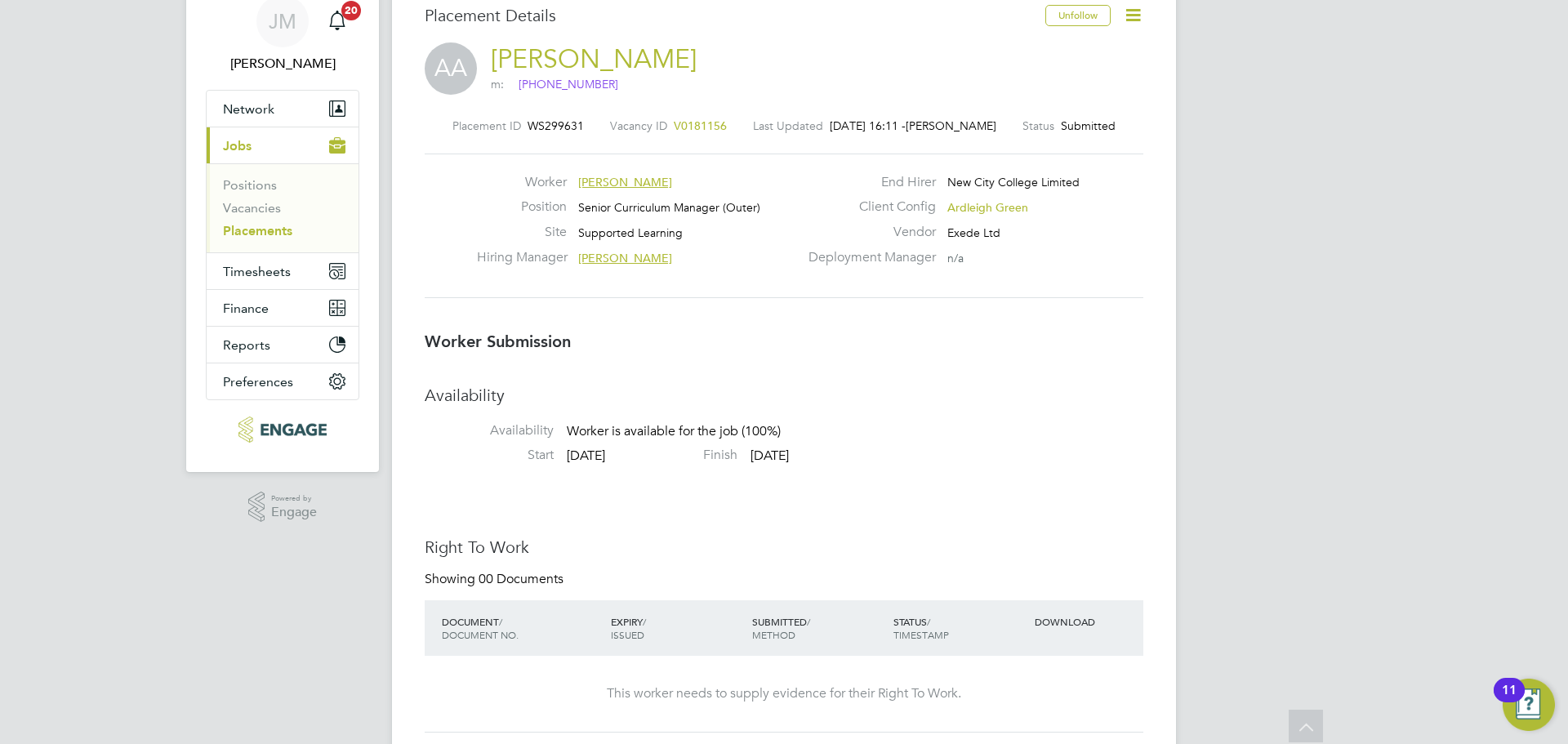
scroll to position [0, 0]
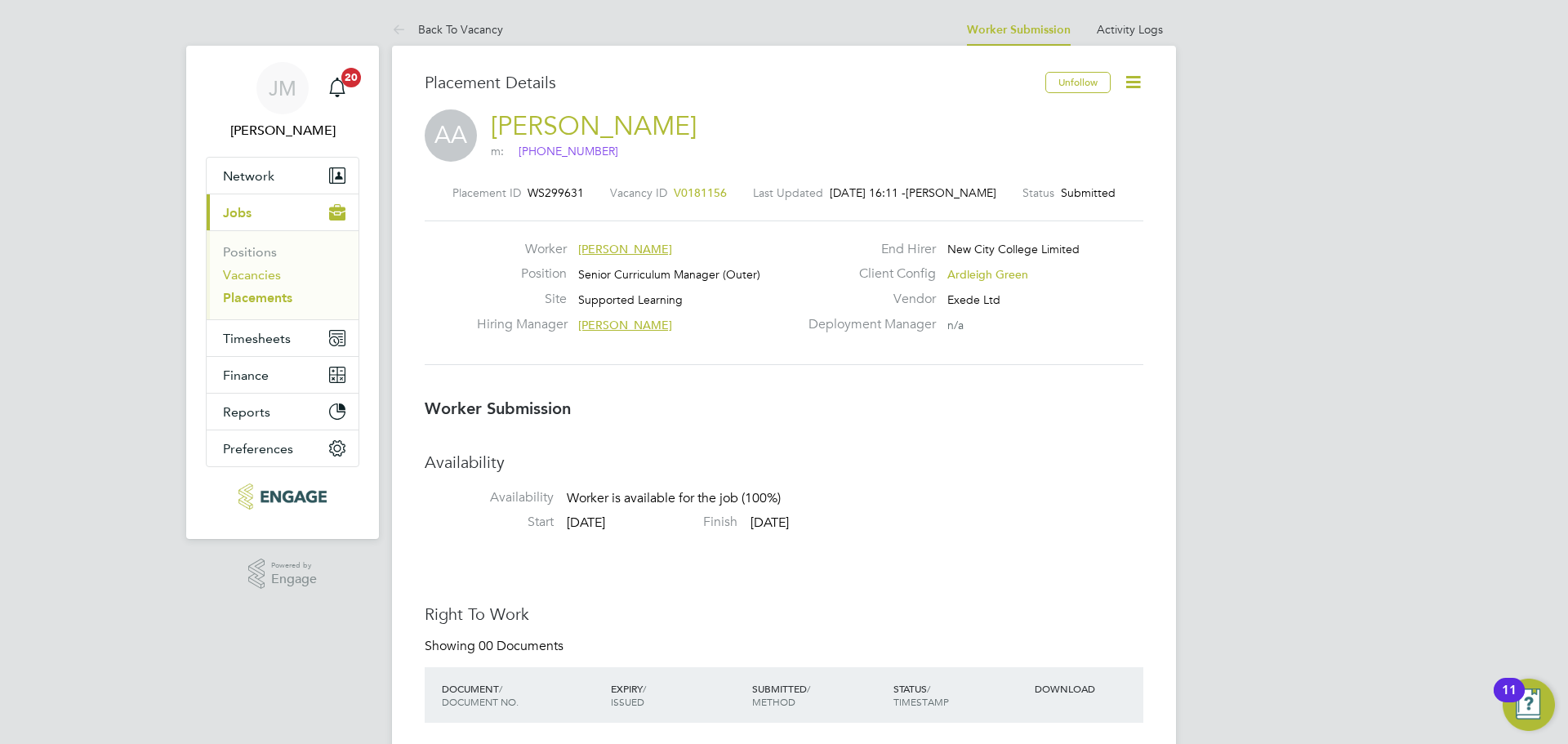
click at [256, 275] on link "Vacancies" at bounding box center [252, 275] width 58 height 15
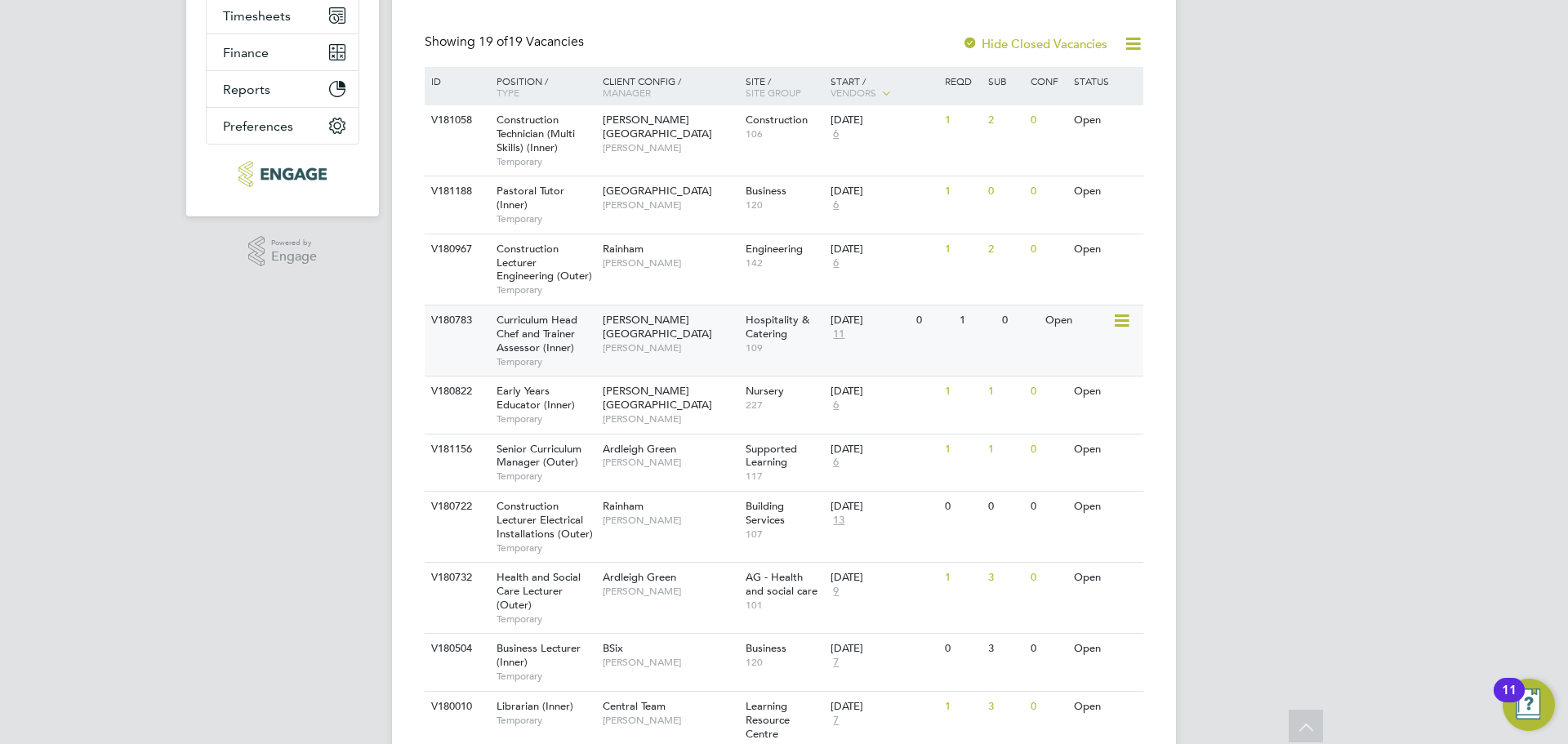
scroll to position [408, 0]
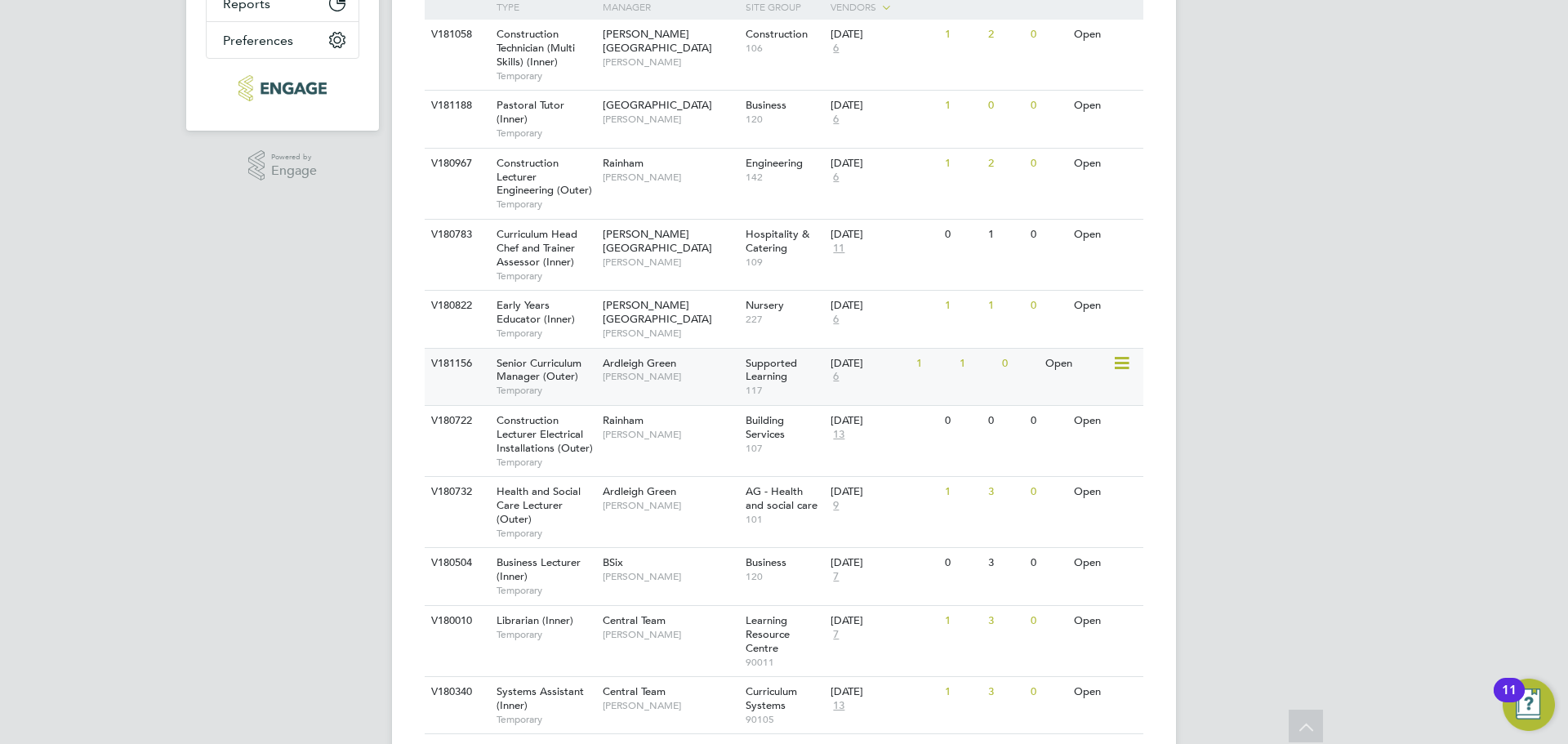
click at [699, 387] on div "Ardleigh Green Rachel Johnson" at bounding box center [669, 369] width 143 height 43
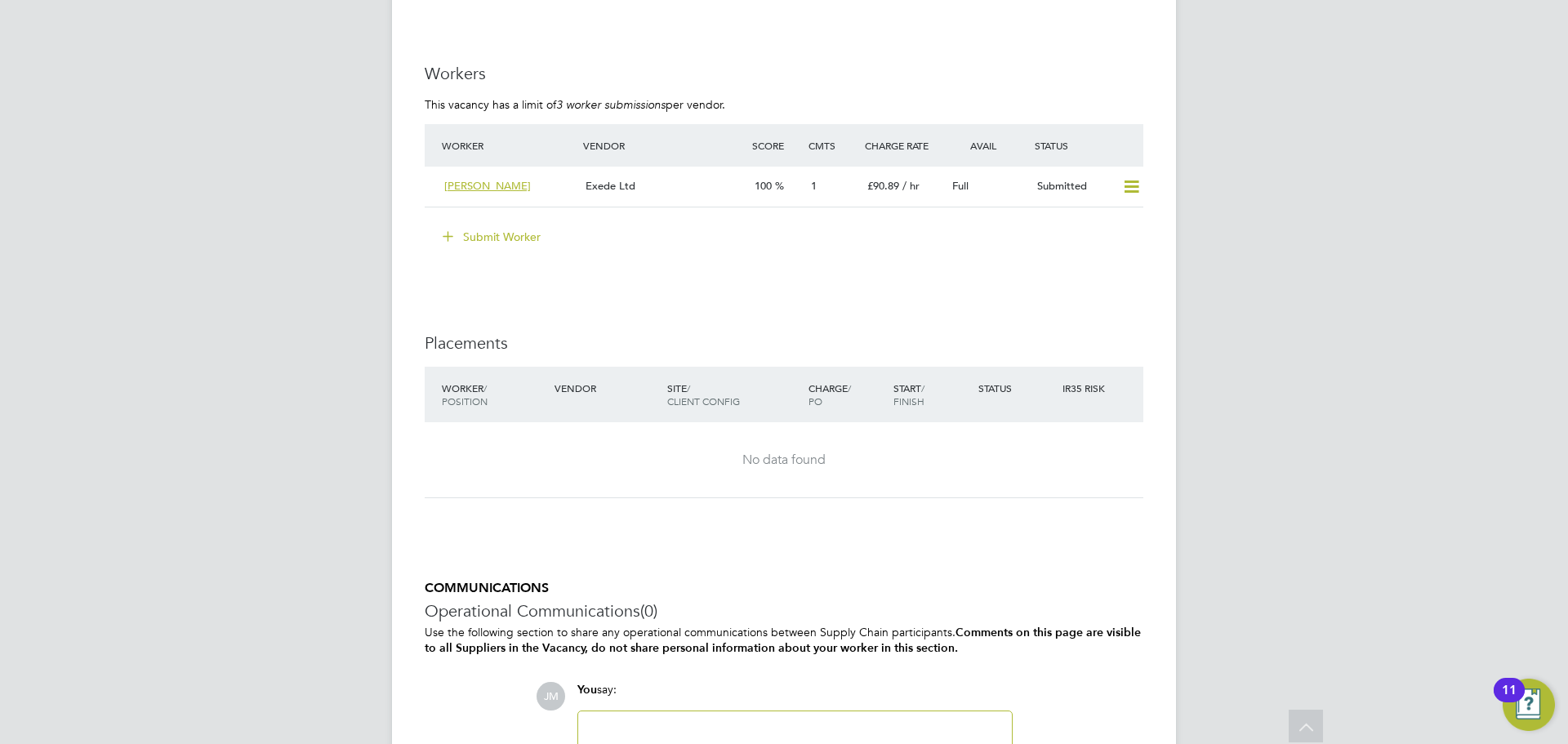
scroll to position [2508, 0]
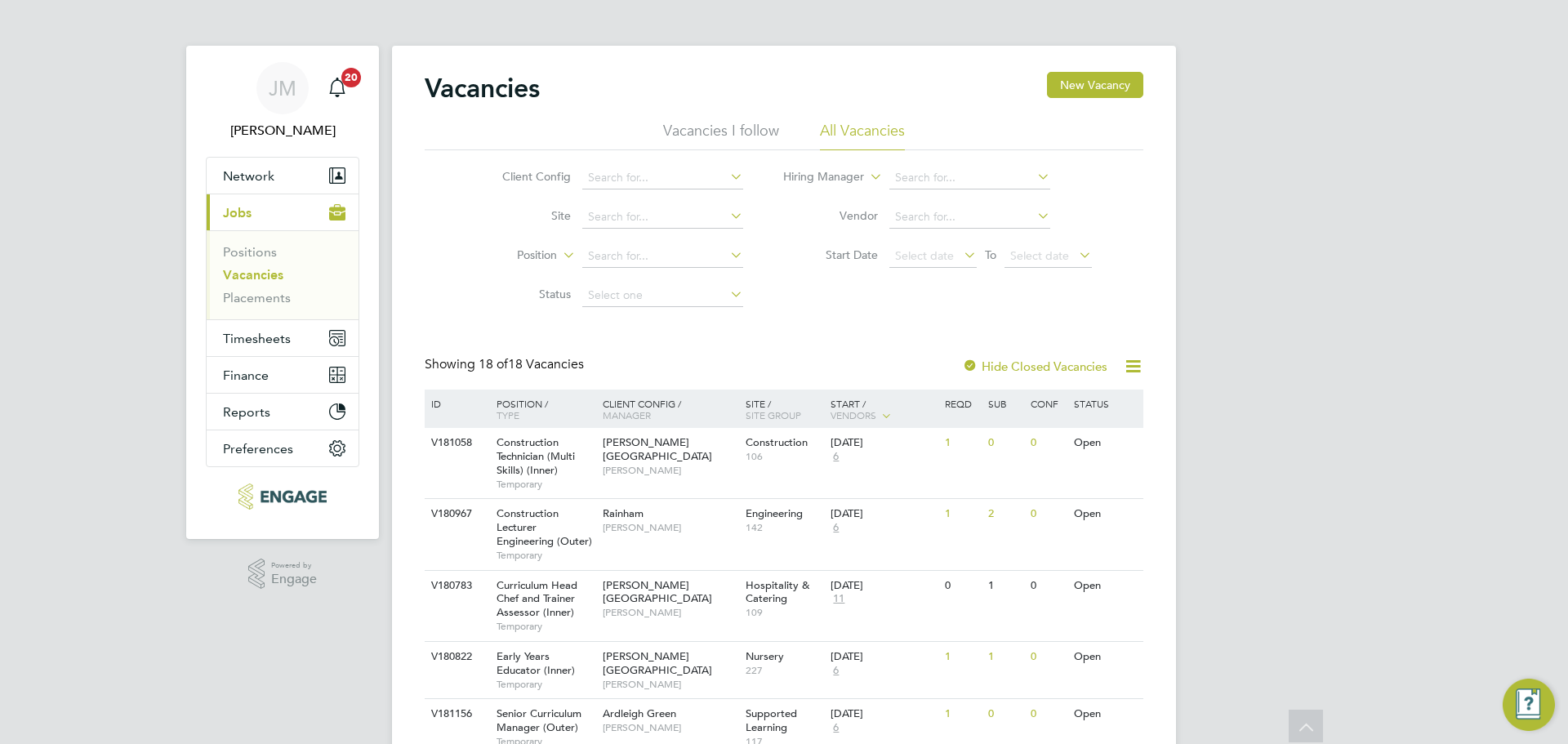
scroll to position [408, 0]
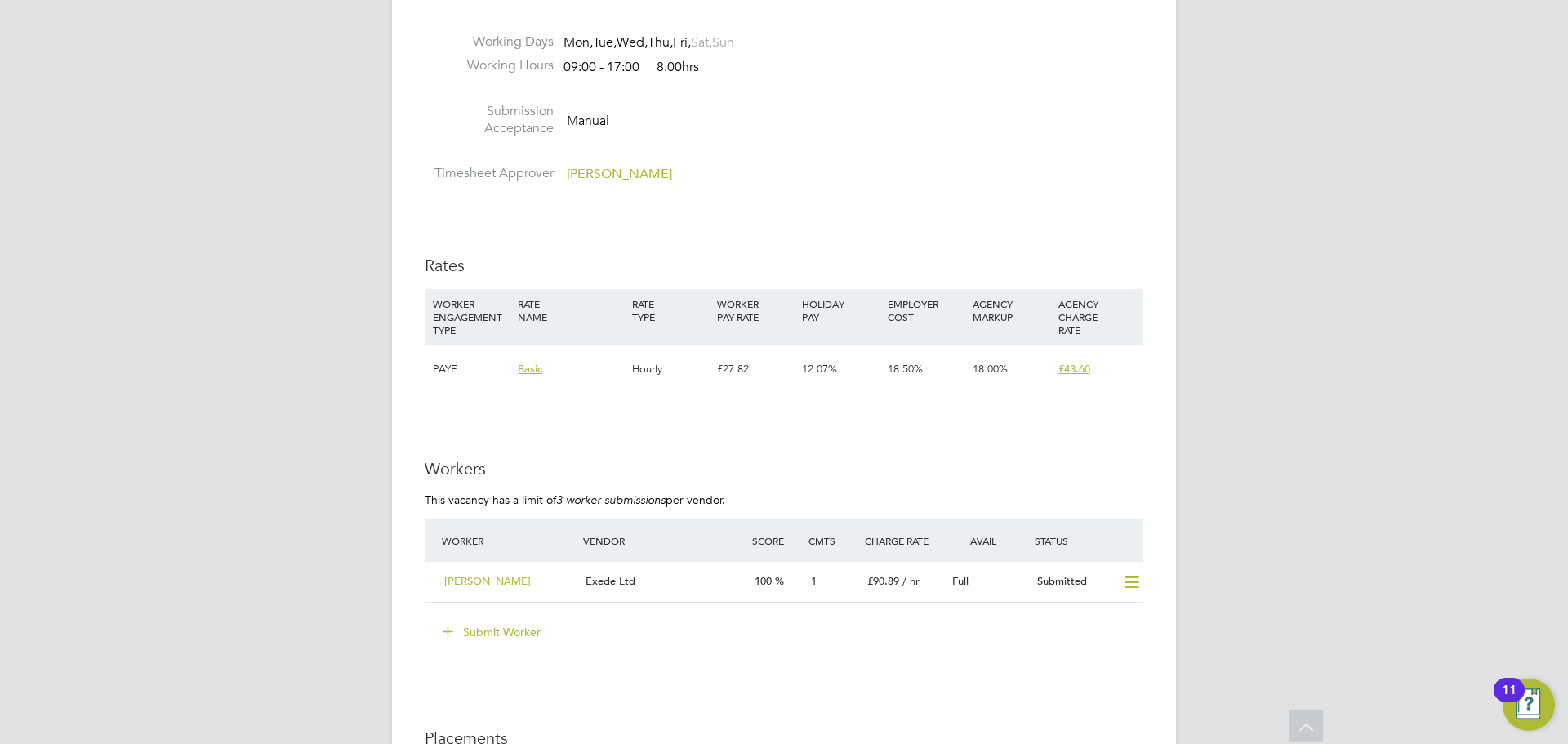
scroll to position [2042, 0]
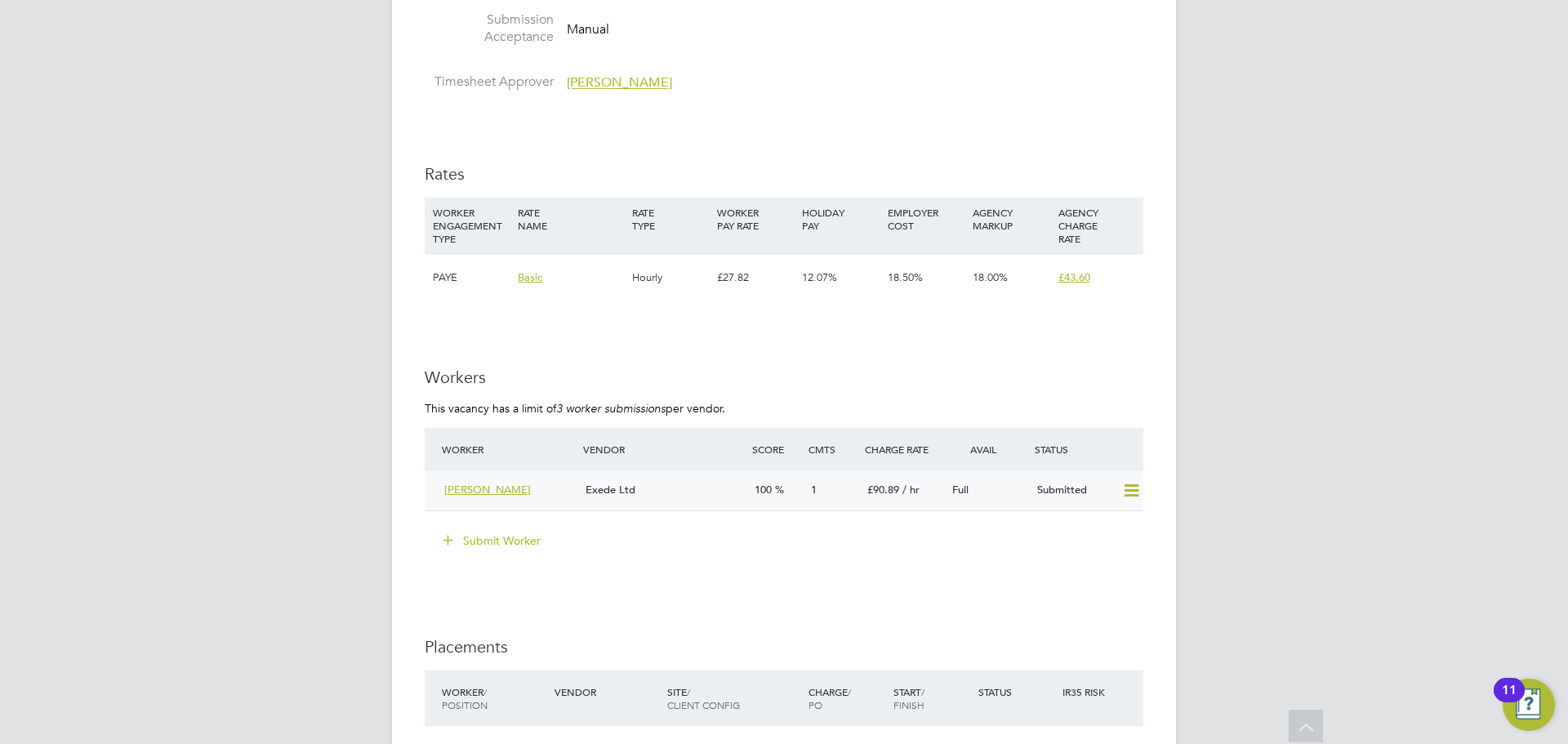
click at [698, 480] on div "Exede Ltd" at bounding box center [664, 490] width 169 height 27
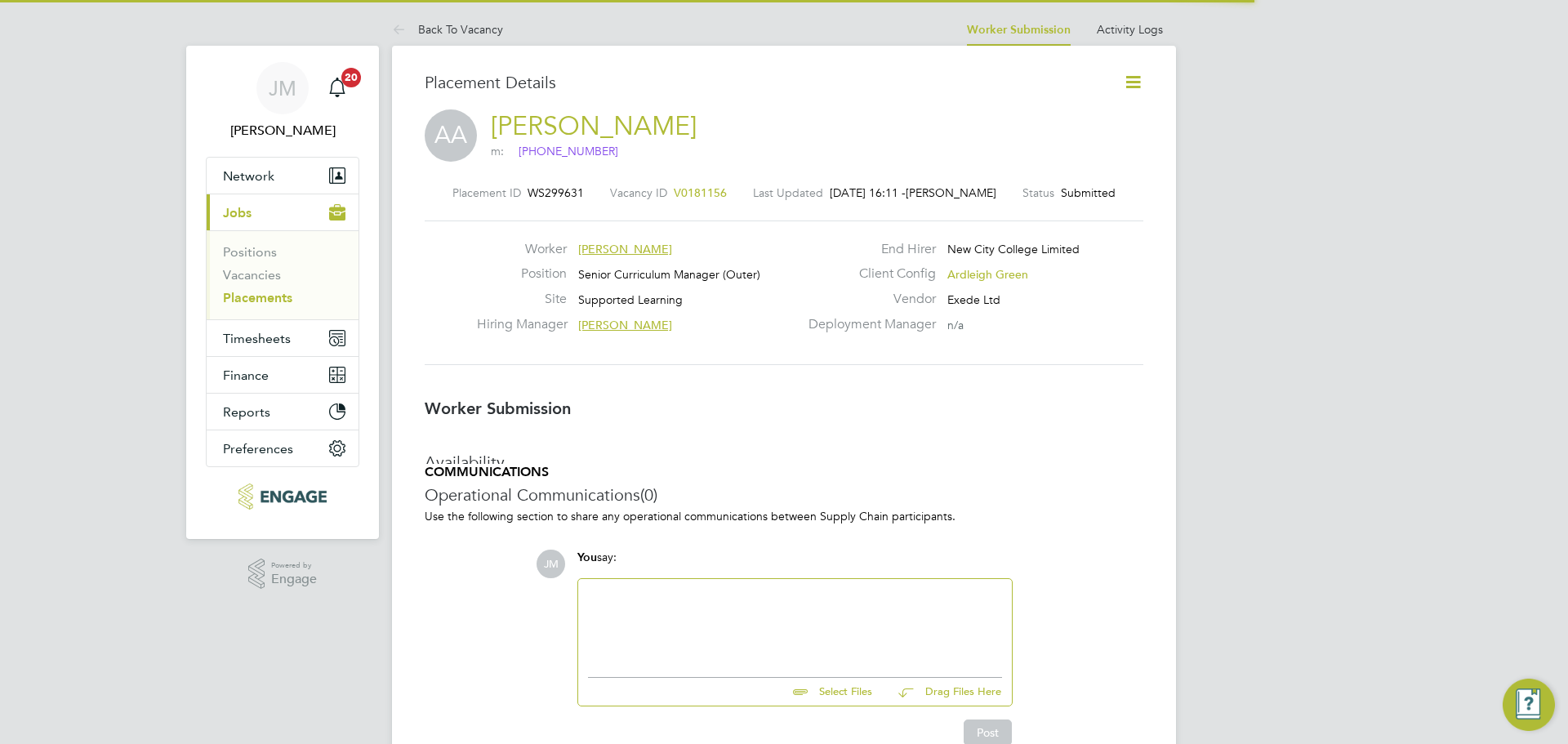
scroll to position [8, 8]
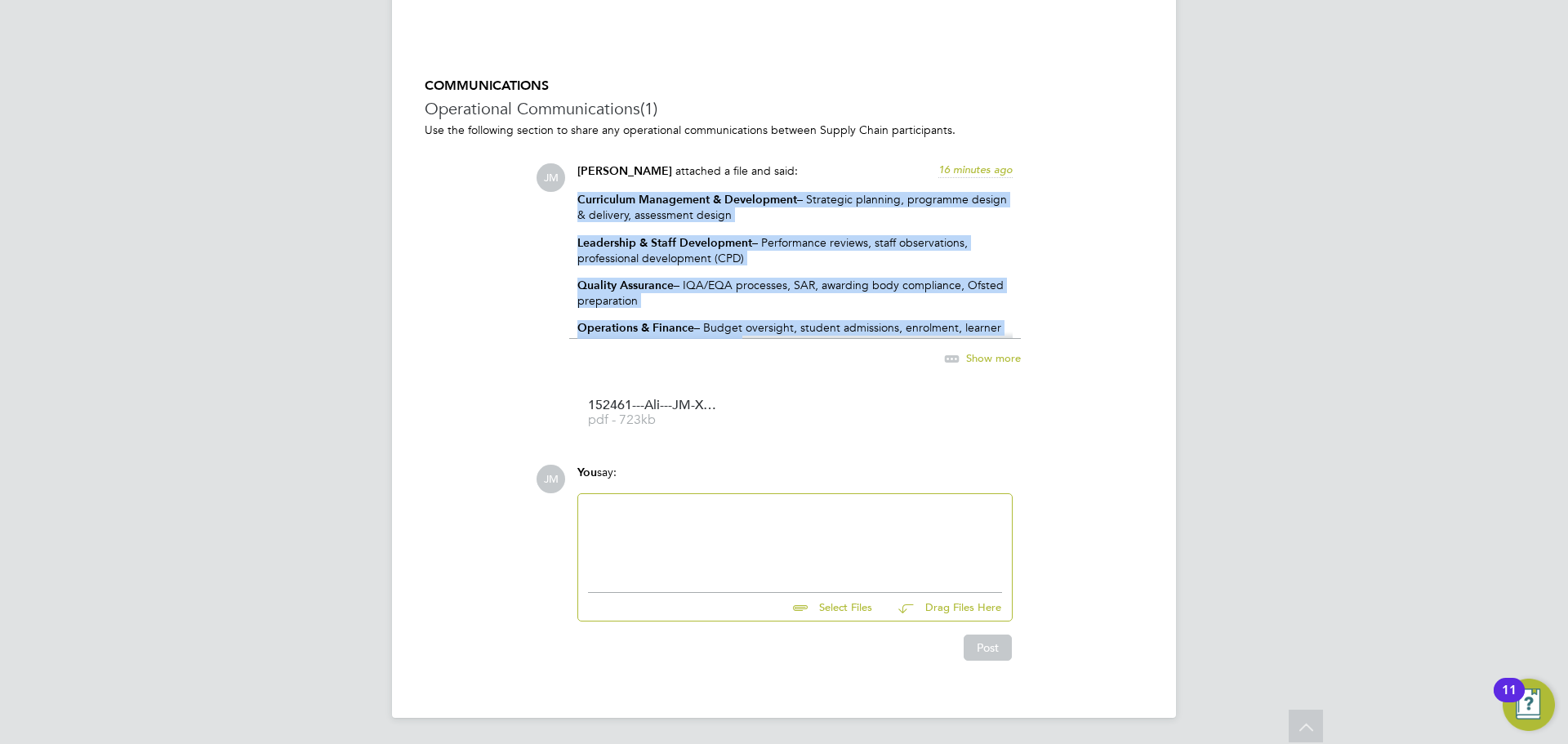
drag, startPoint x: 578, startPoint y: 196, endPoint x: 797, endPoint y: 374, distance: 282.2
click at [797, 374] on div "[PERSON_NAME] attached a file and said: 16 minutes ago Curriculum Management & …" at bounding box center [795, 302] width 452 height 276
click at [952, 362] on icon at bounding box center [951, 358] width 20 height 20
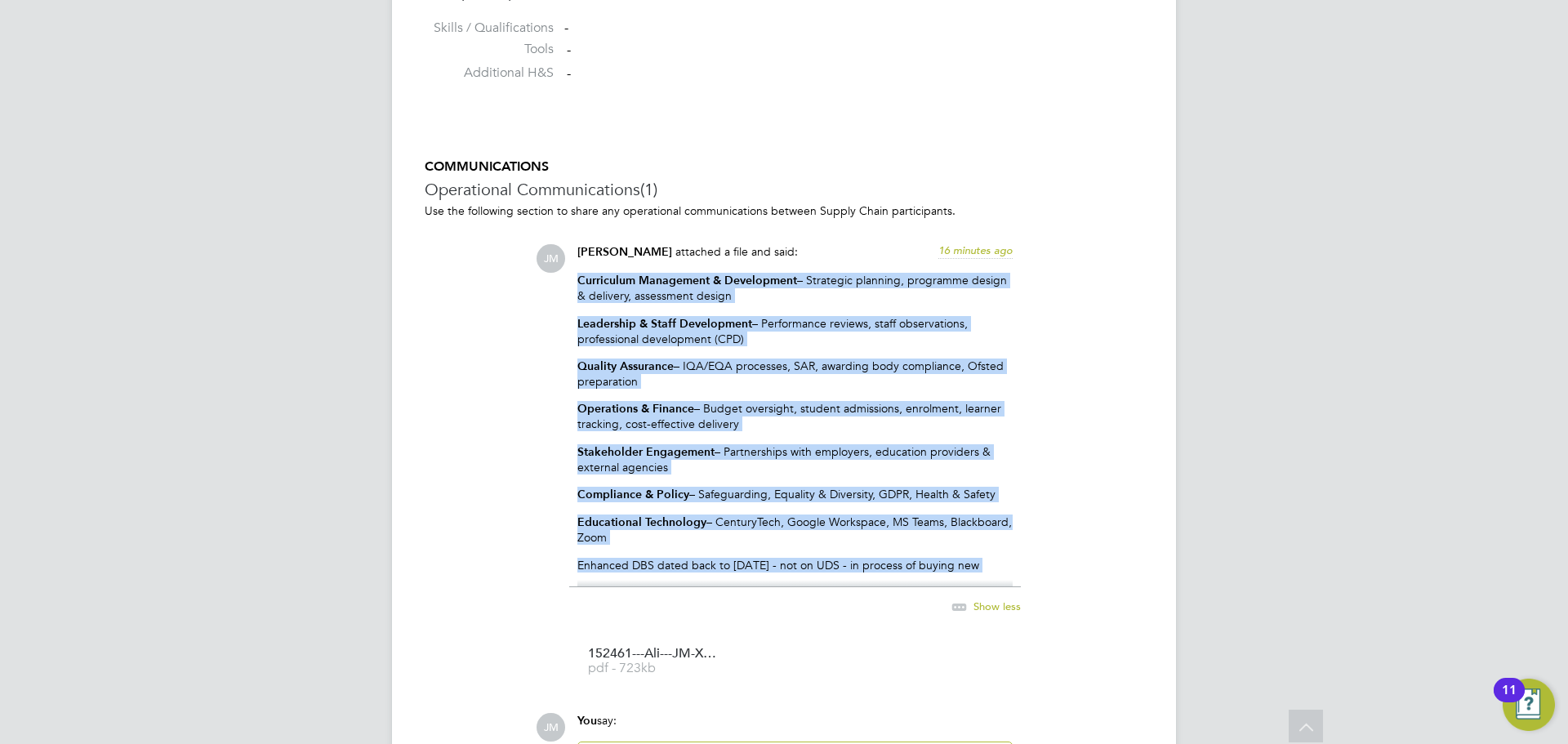
click at [662, 518] on strong "Educational Technology" at bounding box center [642, 522] width 129 height 14
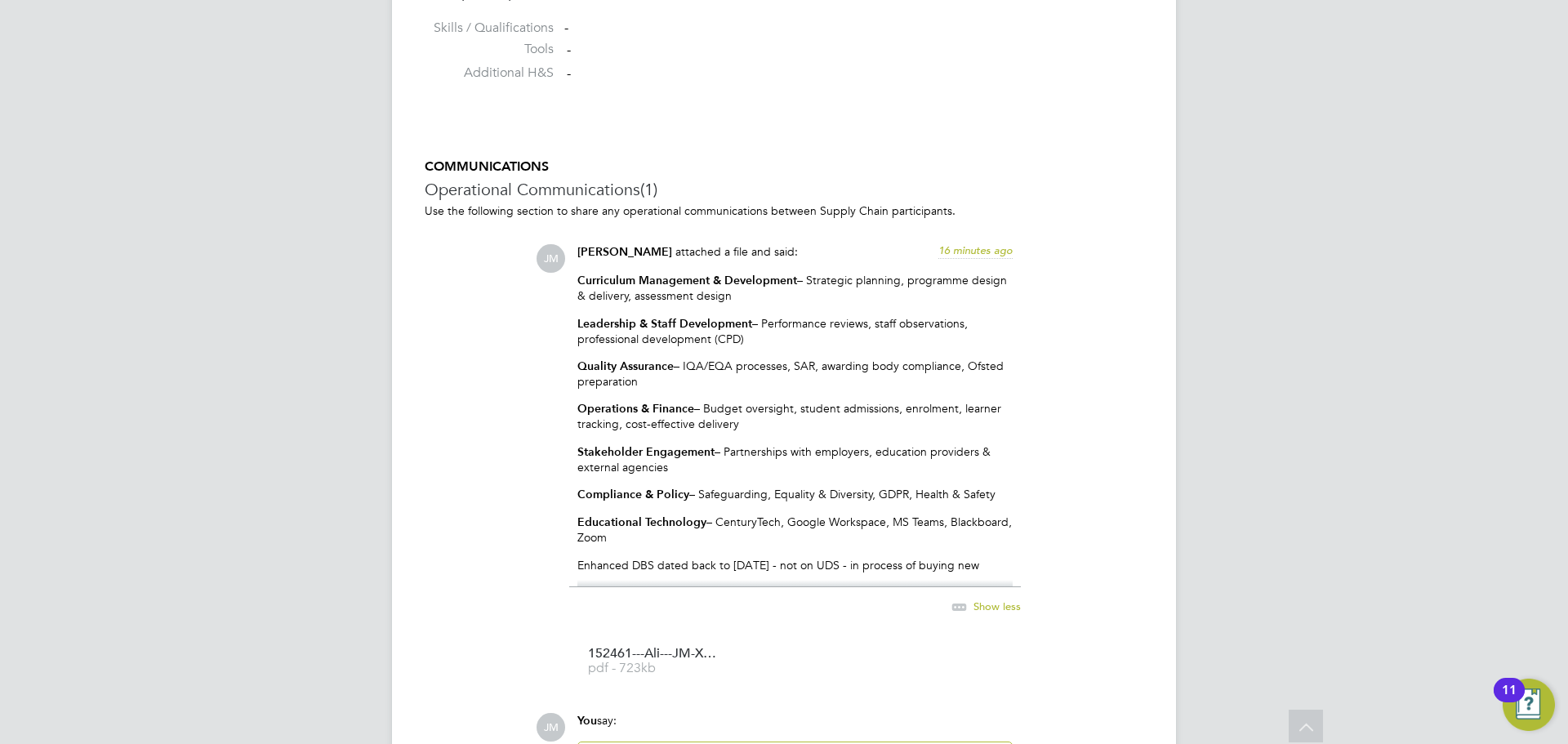
drag, startPoint x: 580, startPoint y: 276, endPoint x: 803, endPoint y: 534, distance: 341.0
click at [803, 534] on div "Curriculum Management & Development – Strategic planning, programme design & de…" at bounding box center [795, 430] width 436 height 315
copy div "Curriculum Management & Development – Strategic planning, programme design & de…"
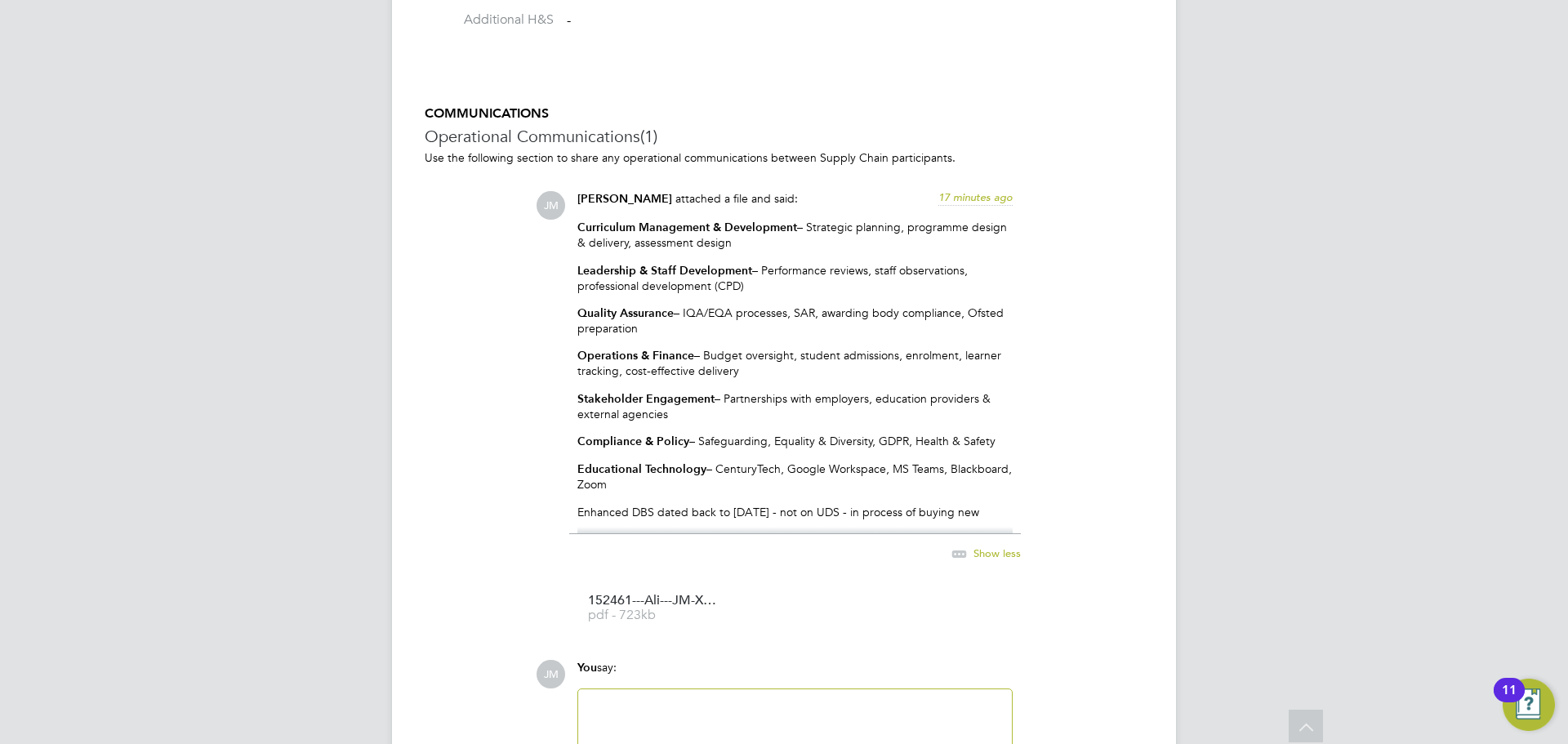
scroll to position [1450, 0]
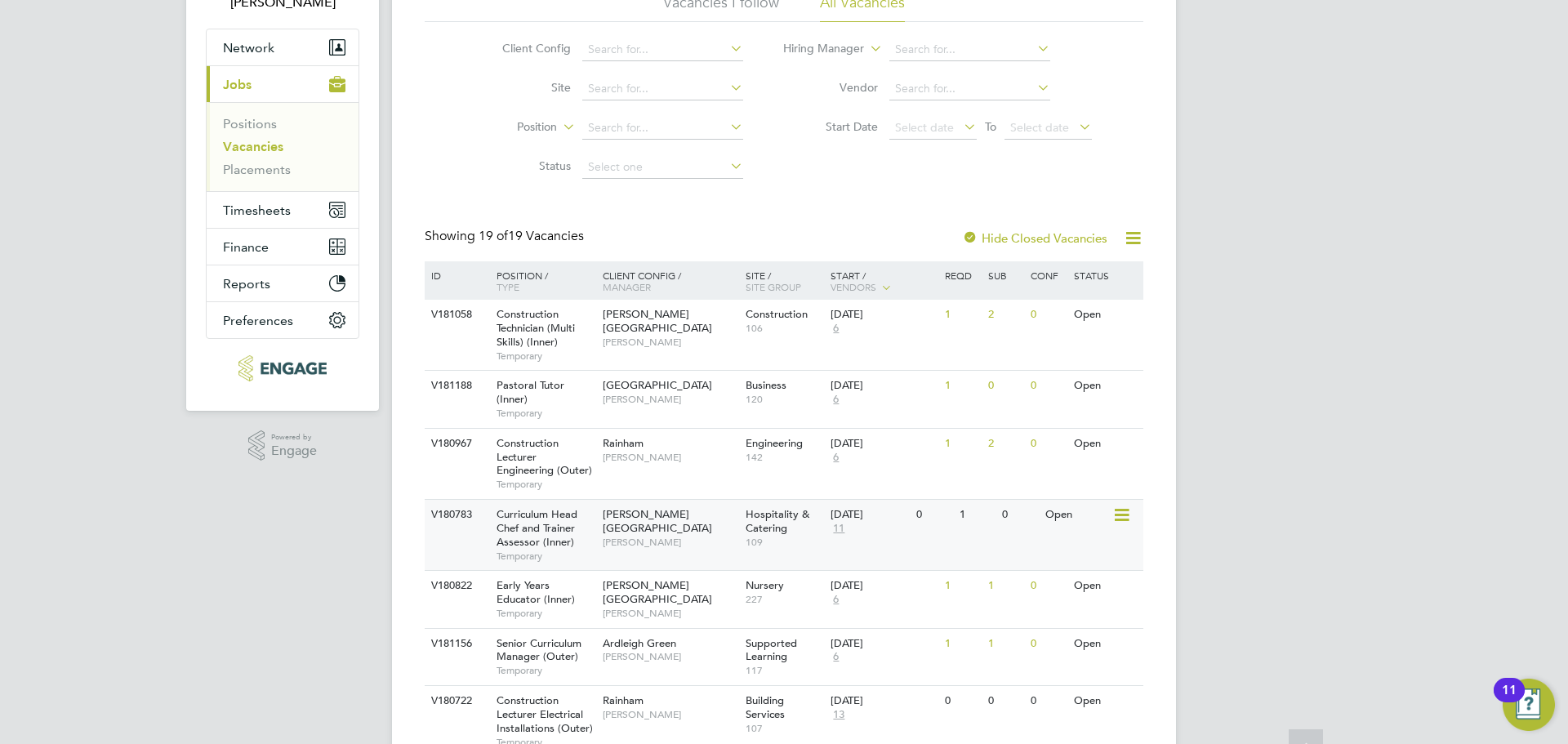
scroll to position [164, 0]
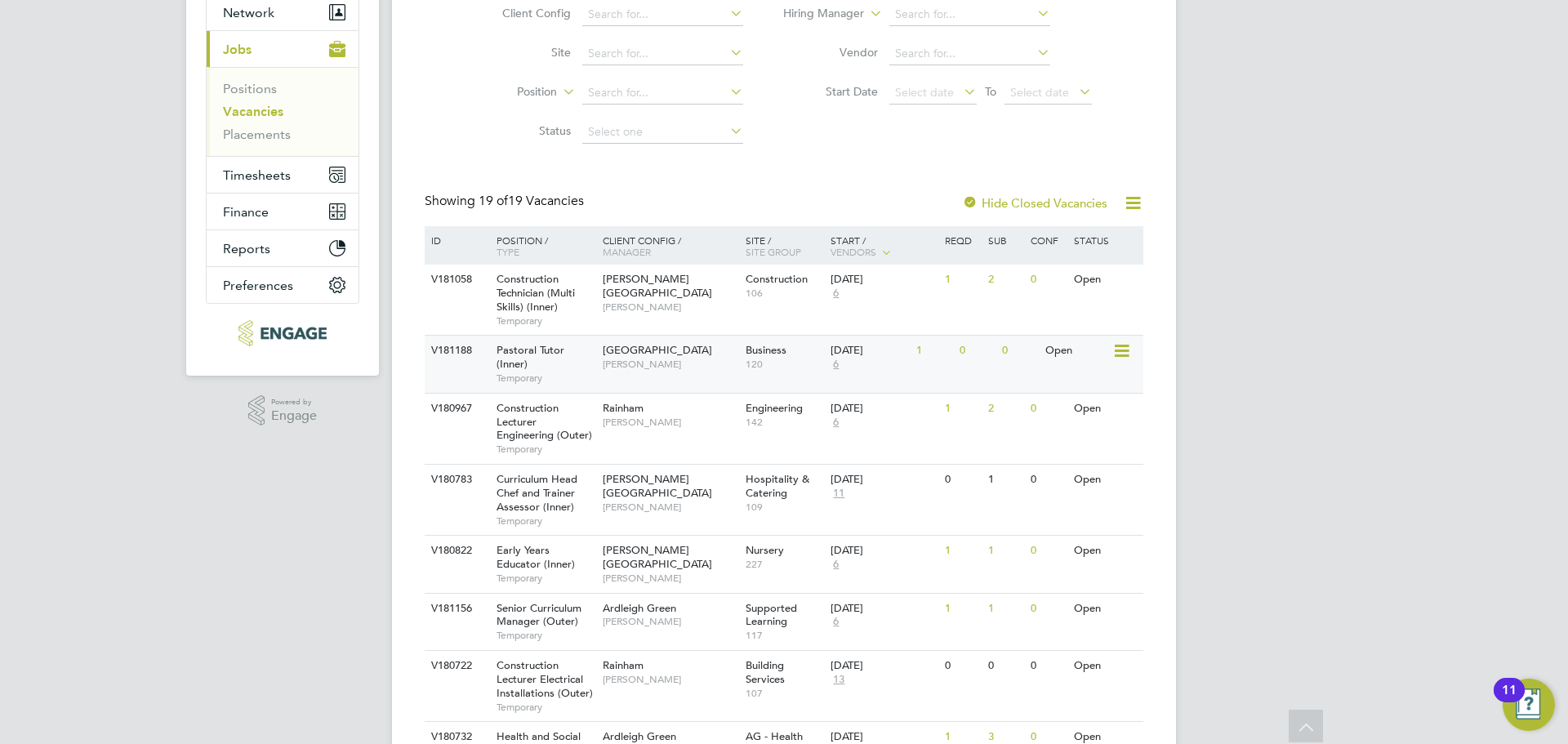
click at [515, 377] on span "Temporary" at bounding box center [546, 378] width 98 height 13
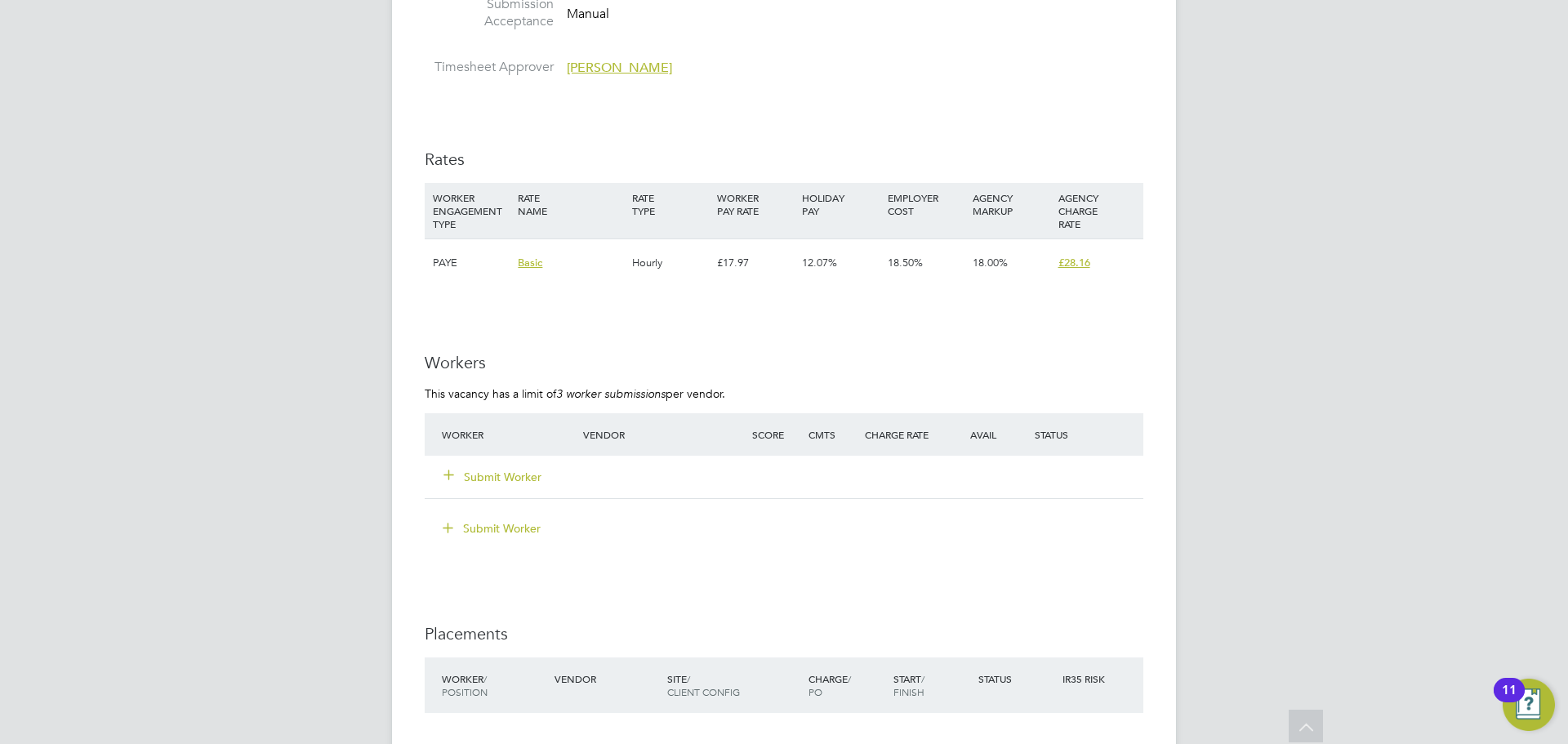
scroll to position [2859, 0]
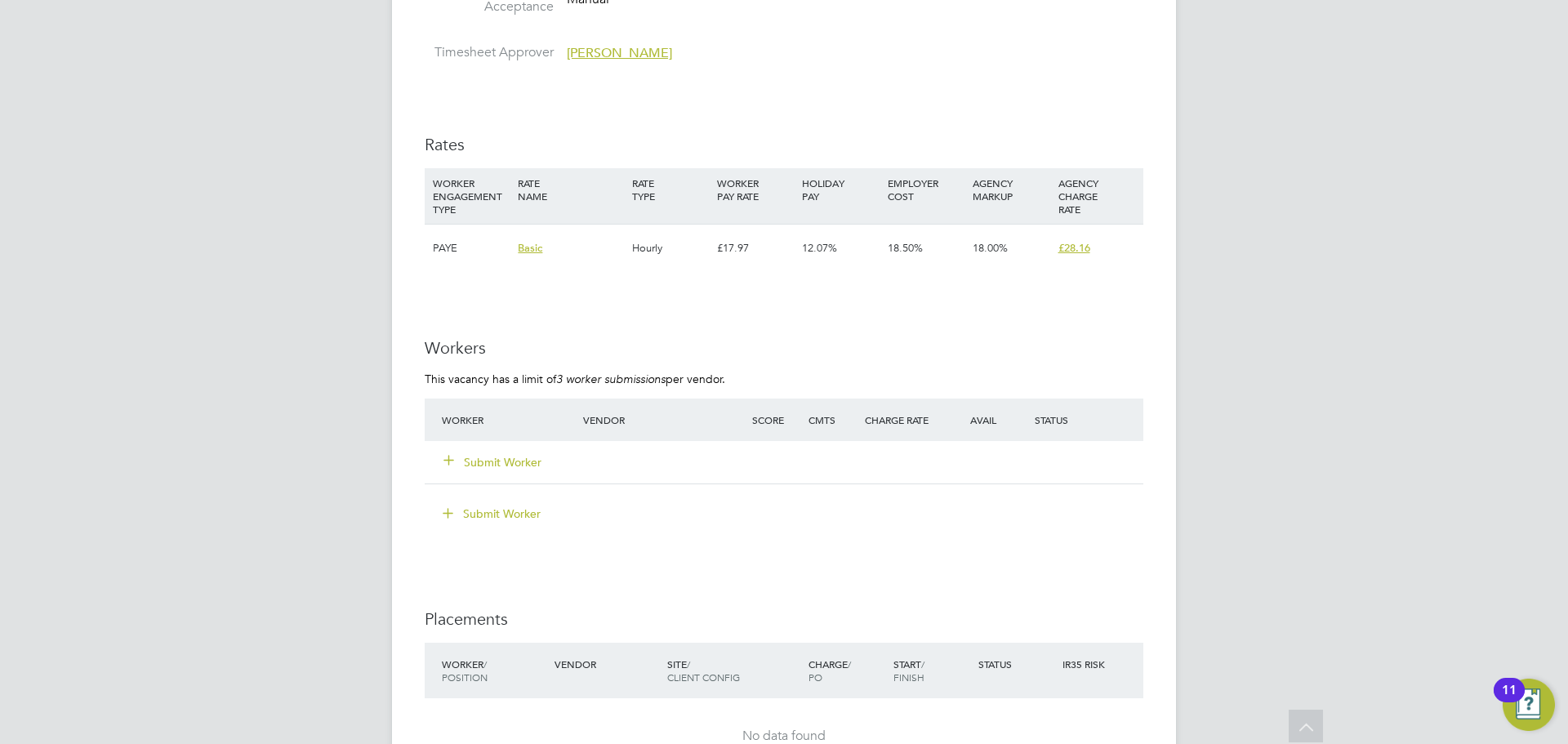
click at [527, 461] on button "Submit Worker" at bounding box center [493, 462] width 98 height 16
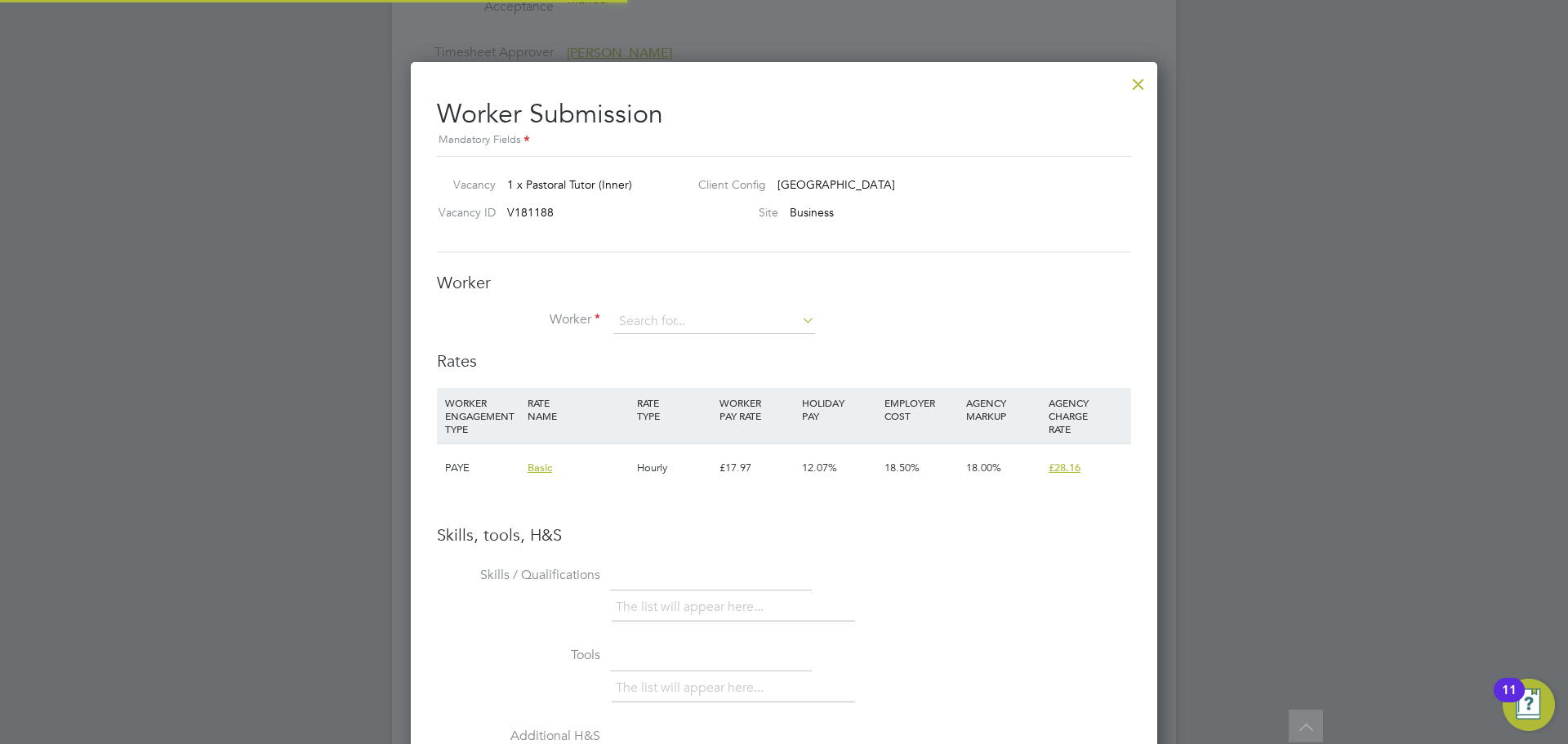
scroll to position [1032, 748]
click at [679, 324] on input at bounding box center [714, 321] width 202 height 25
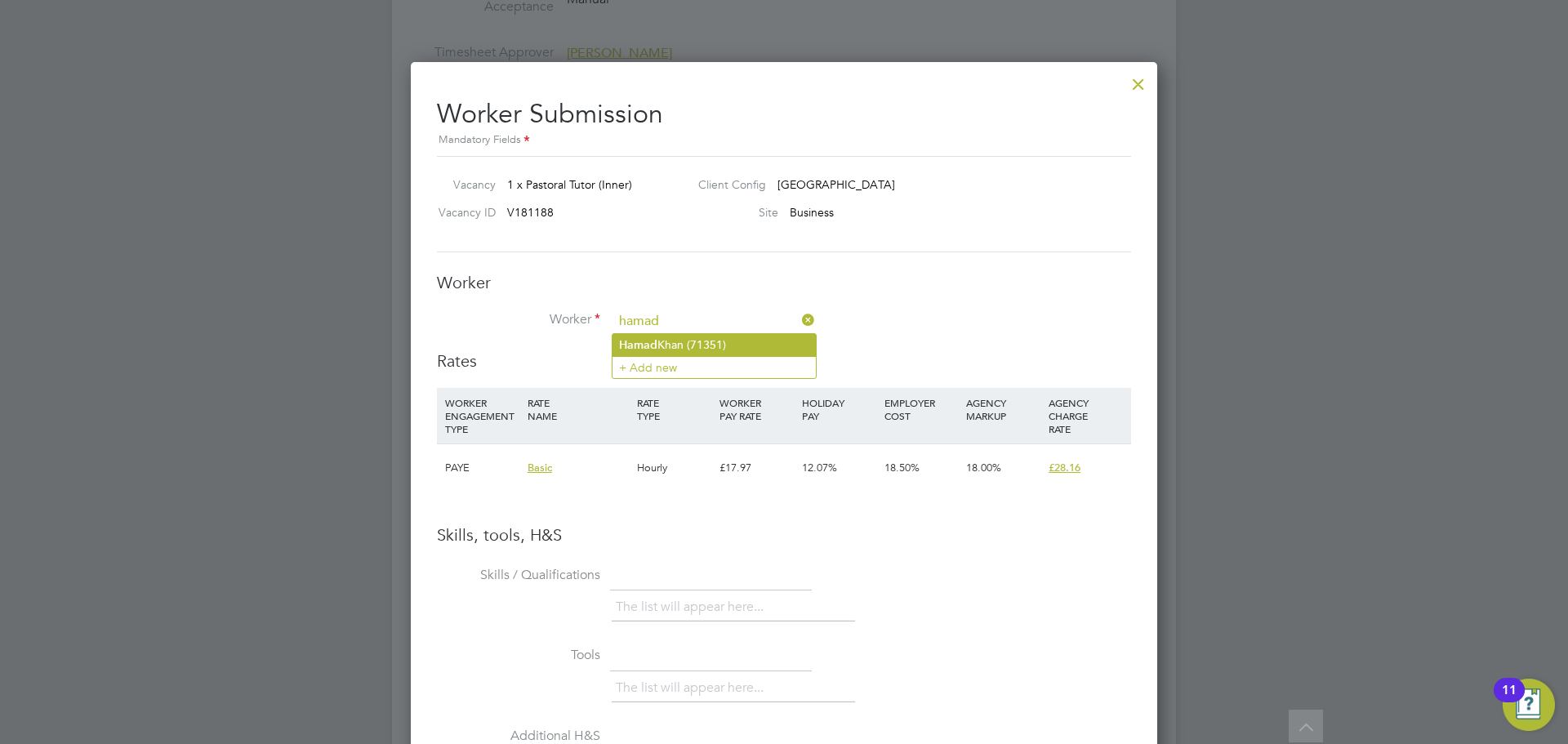
click at [683, 339] on li "[PERSON_NAME] (71351)" at bounding box center [714, 345] width 204 height 22
type input "[PERSON_NAME] (71351)"
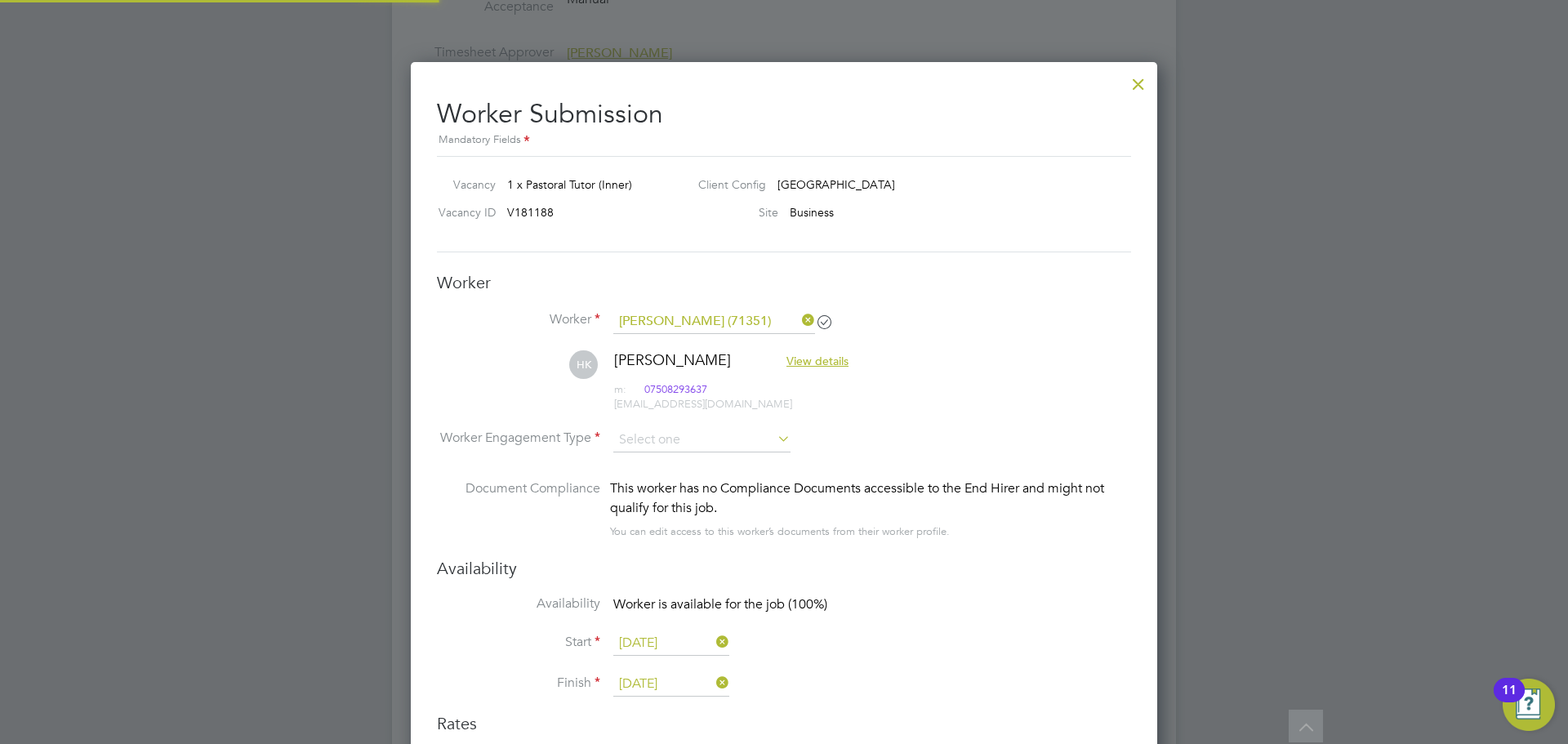
scroll to position [8, 8]
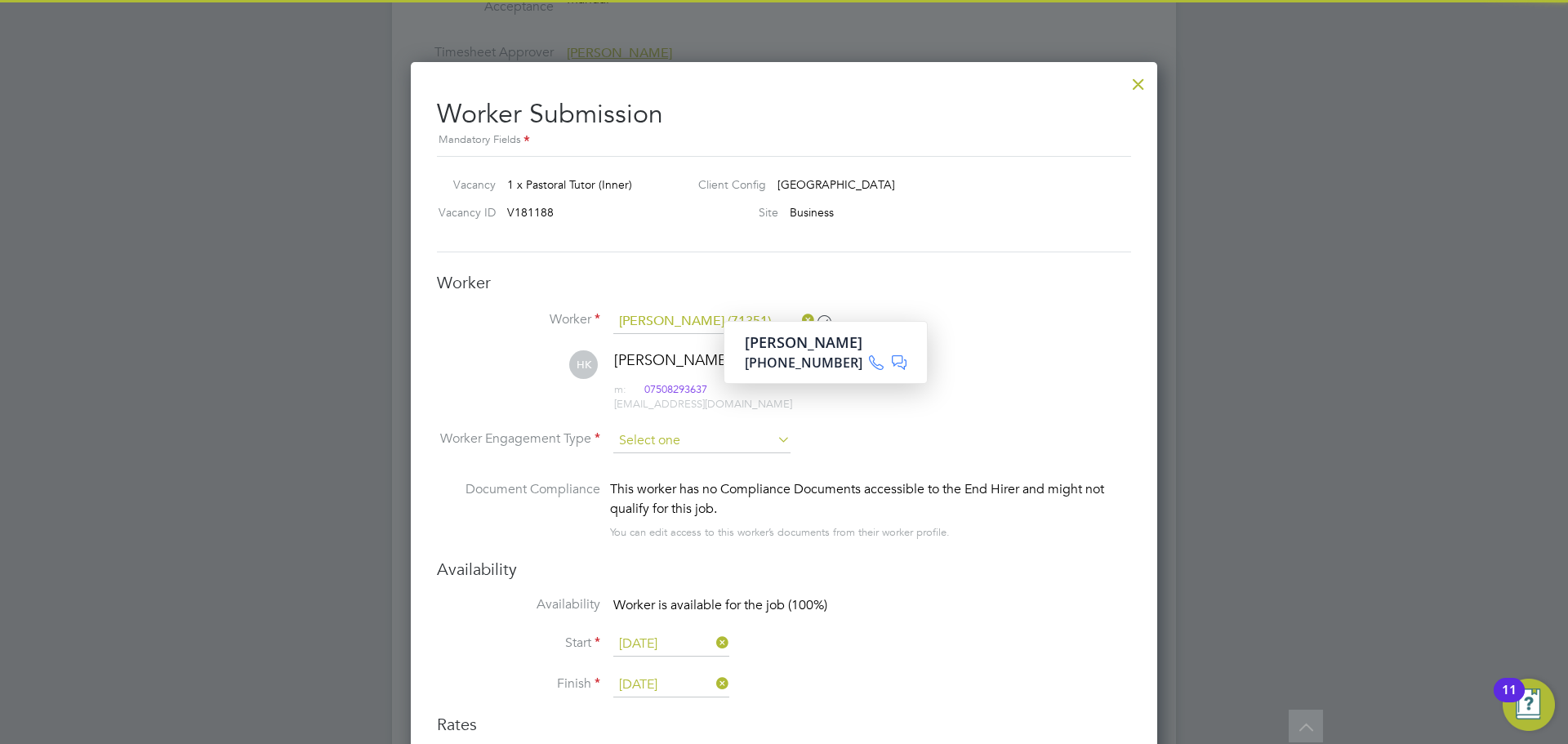
click at [685, 441] on input at bounding box center [701, 440] width 177 height 25
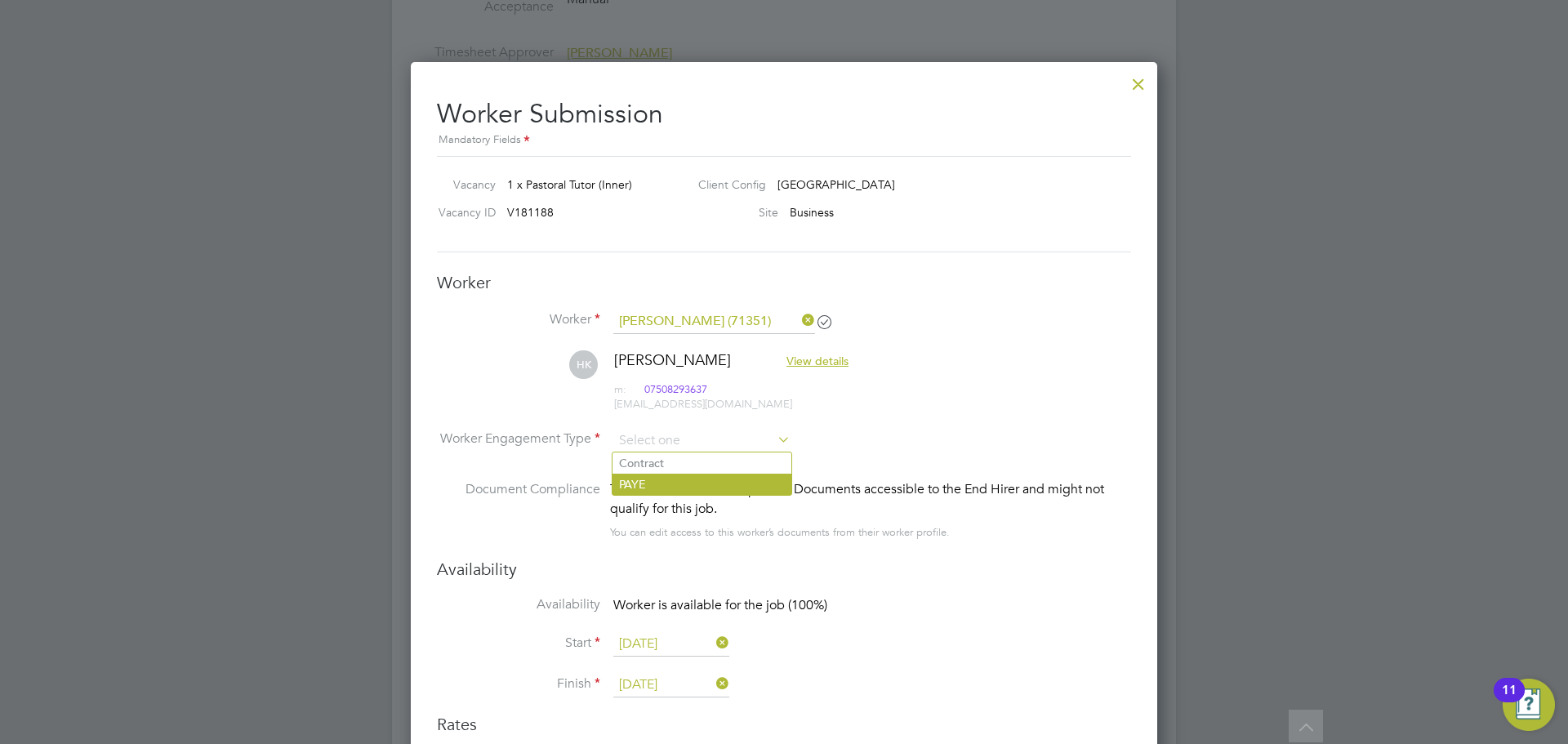
click at [663, 485] on li "PAYE" at bounding box center [701, 484] width 179 height 21
type input "PAYE"
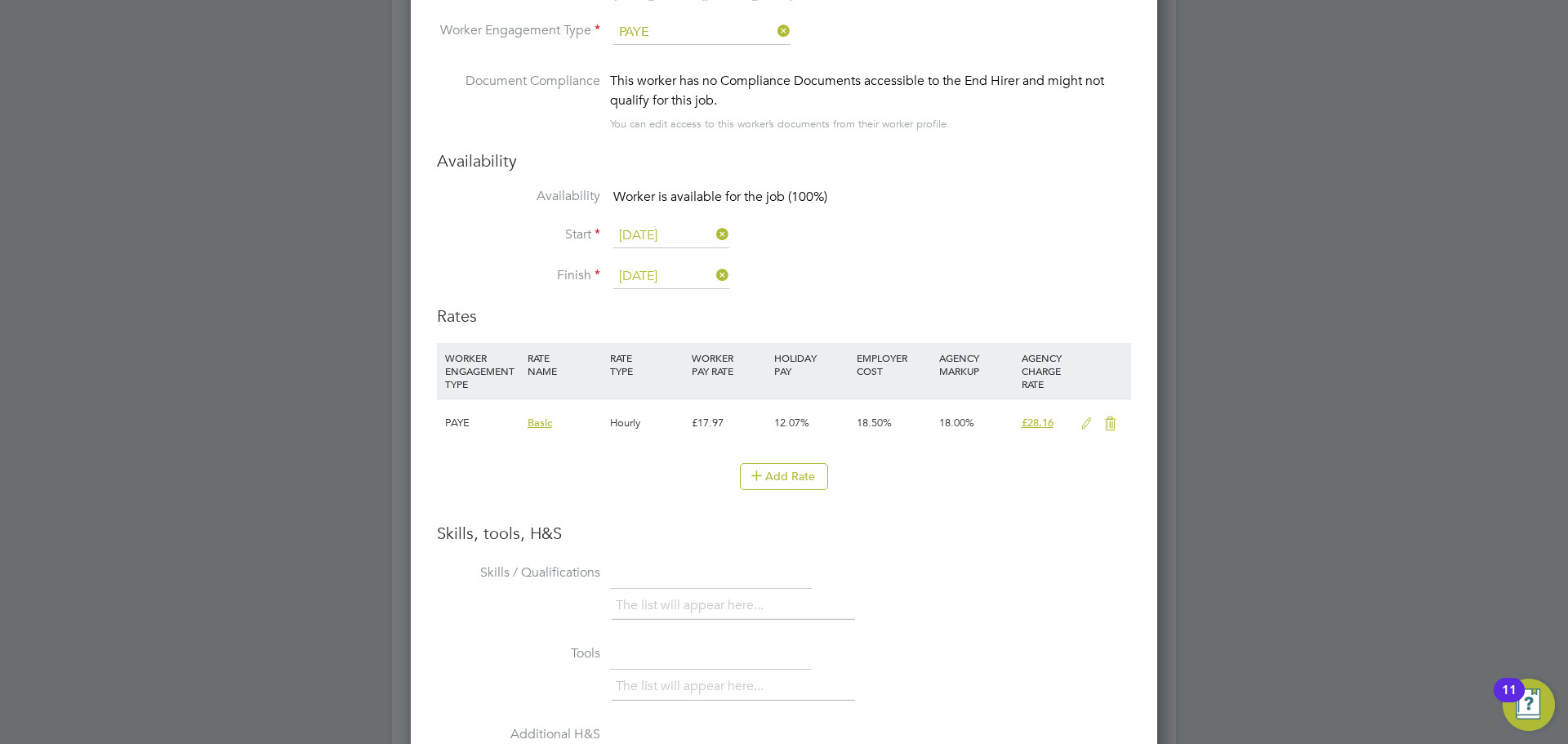
click at [1089, 427] on icon at bounding box center [1087, 424] width 20 height 13
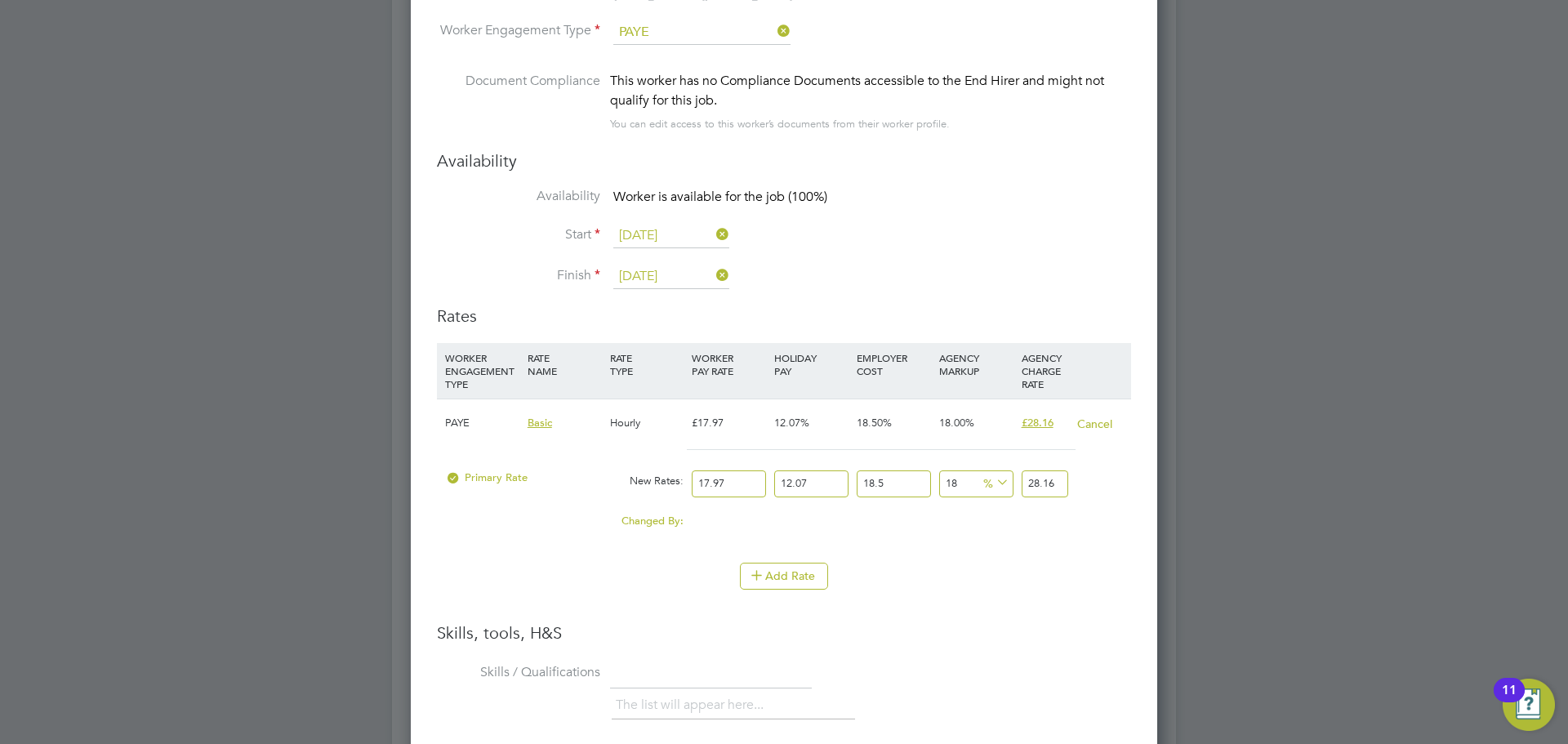
drag, startPoint x: 735, startPoint y: 485, endPoint x: 683, endPoint y: 488, distance: 52.1
click at [683, 488] on div "Primary Rate New Rates: 17.97 12.07 n/a 18.5 n/a 18 0 % 28.16" at bounding box center [783, 484] width 694 height 44
type input "1"
type input "1.56707481"
type input "19"
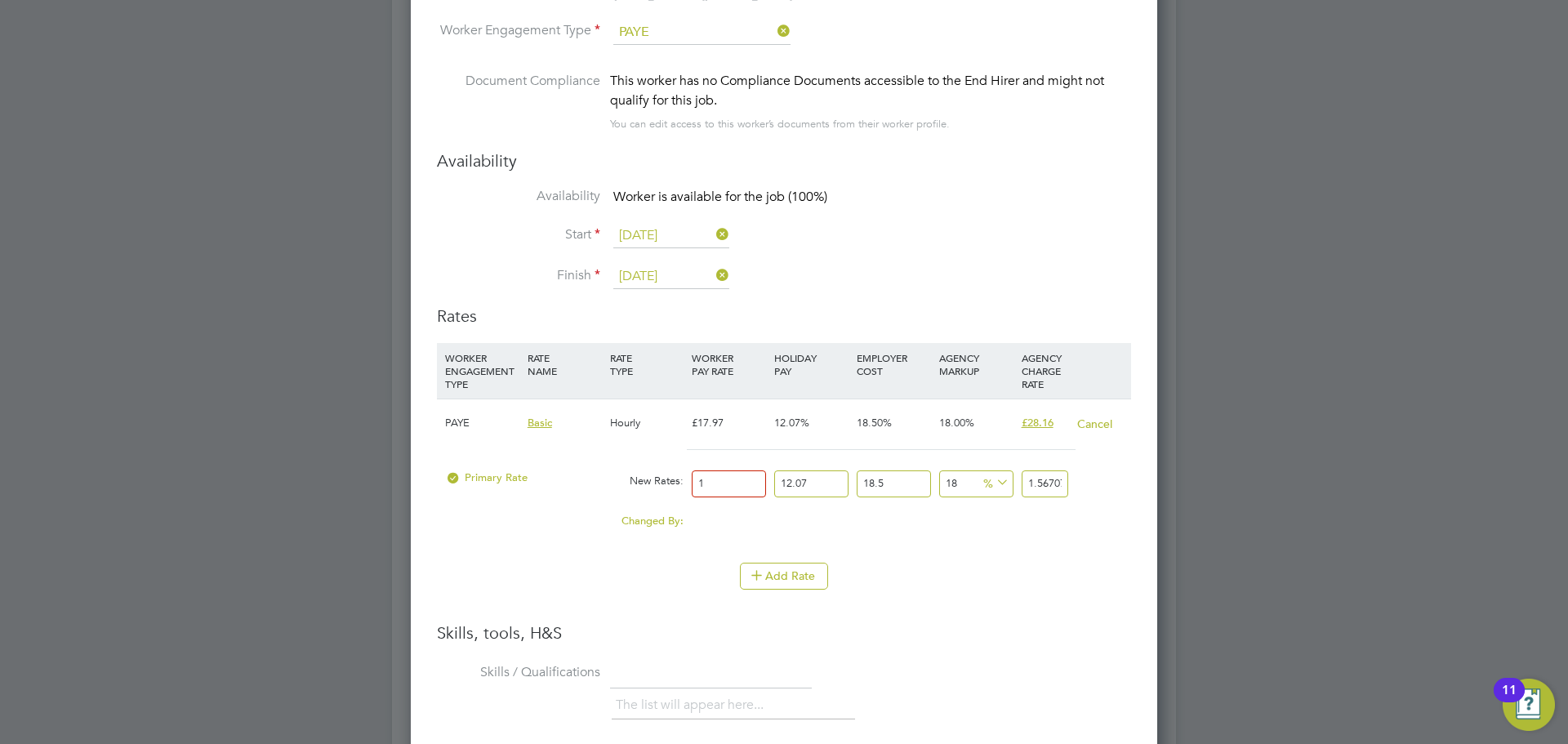
type input "29.77442139"
type input "19.5"
type input "30.557958795"
type input "19.50"
click at [1069, 604] on li "Add Rate" at bounding box center [783, 584] width 694 height 43
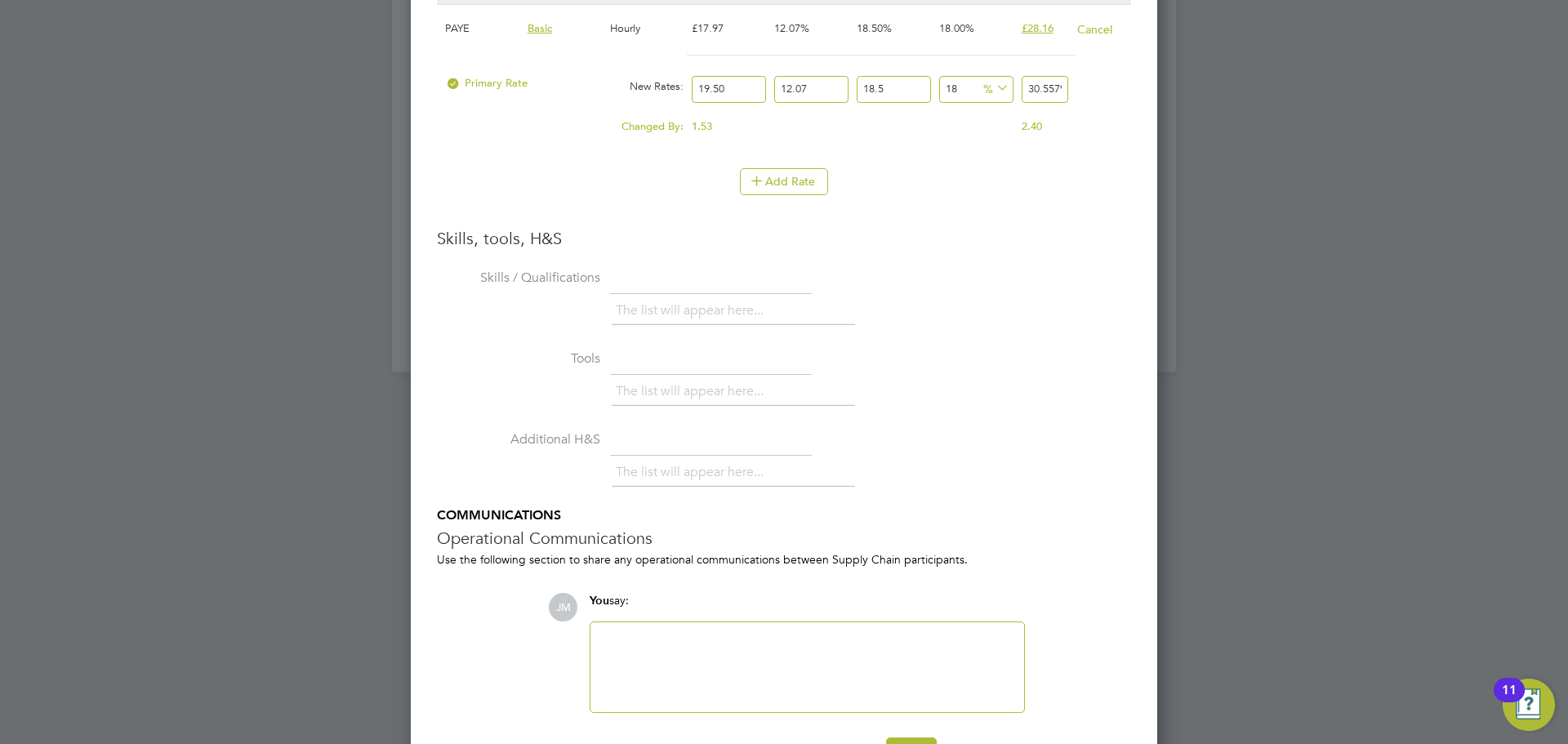
scroll to position [3713, 0]
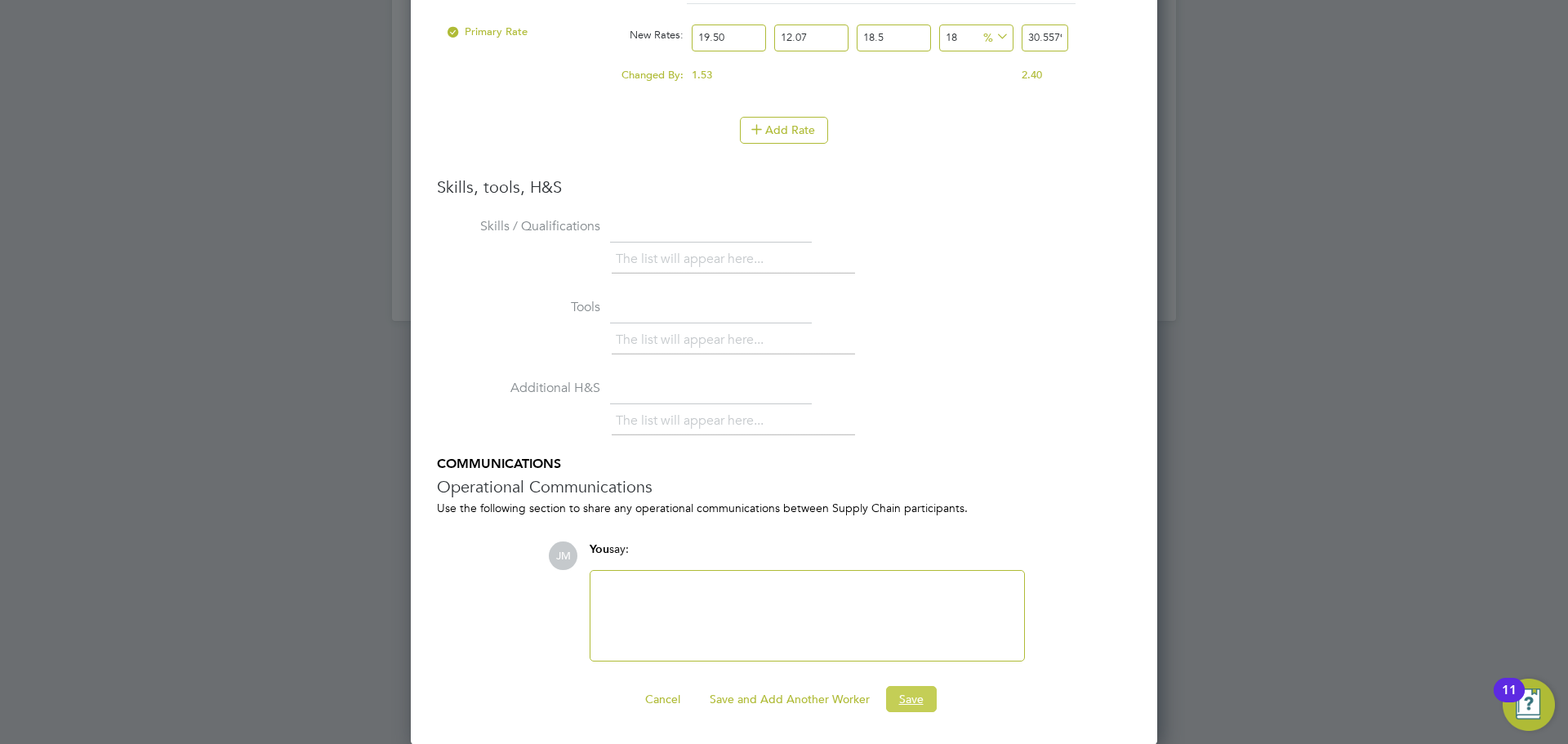
click at [903, 703] on button "Save" at bounding box center [911, 699] width 51 height 26
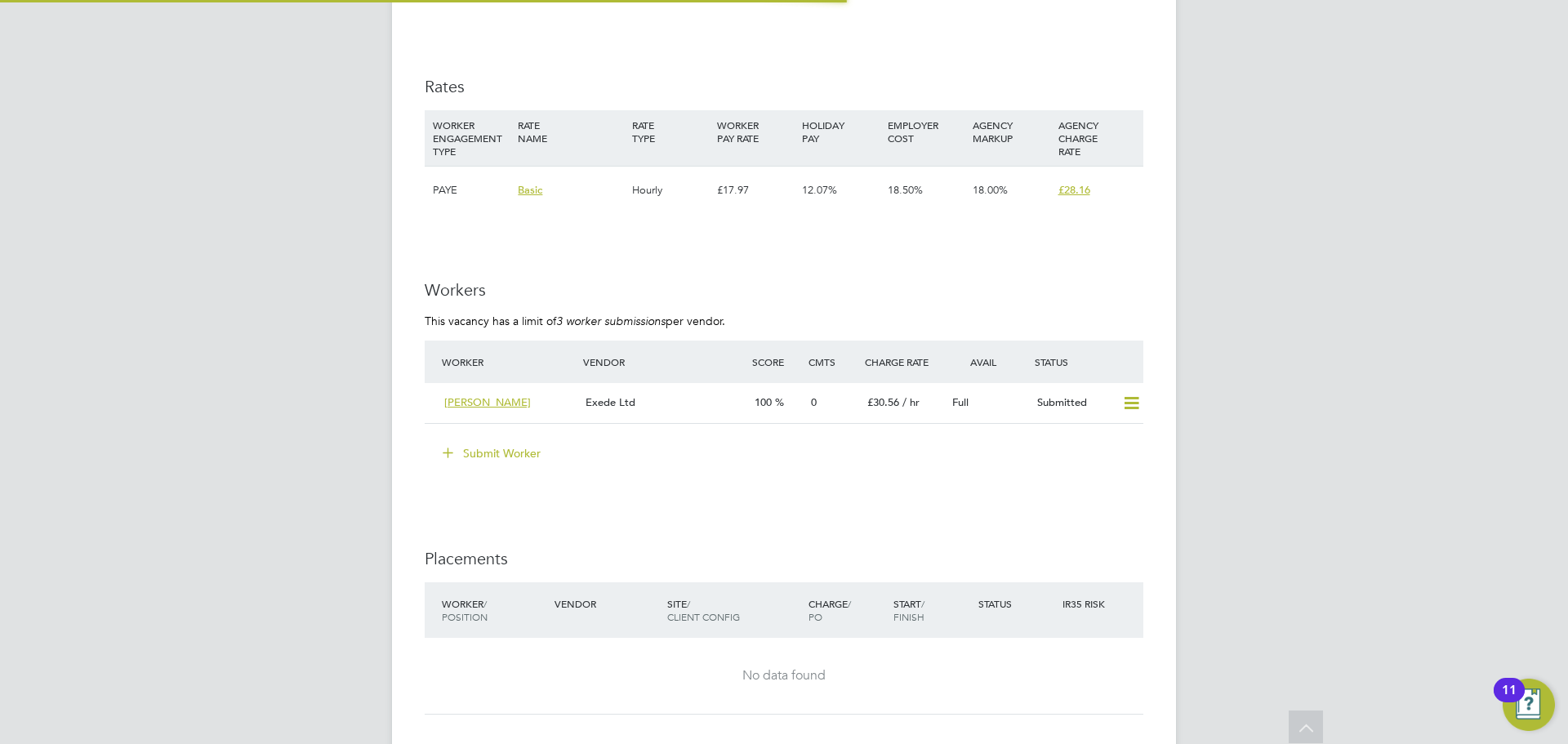
scroll to position [2859, 0]
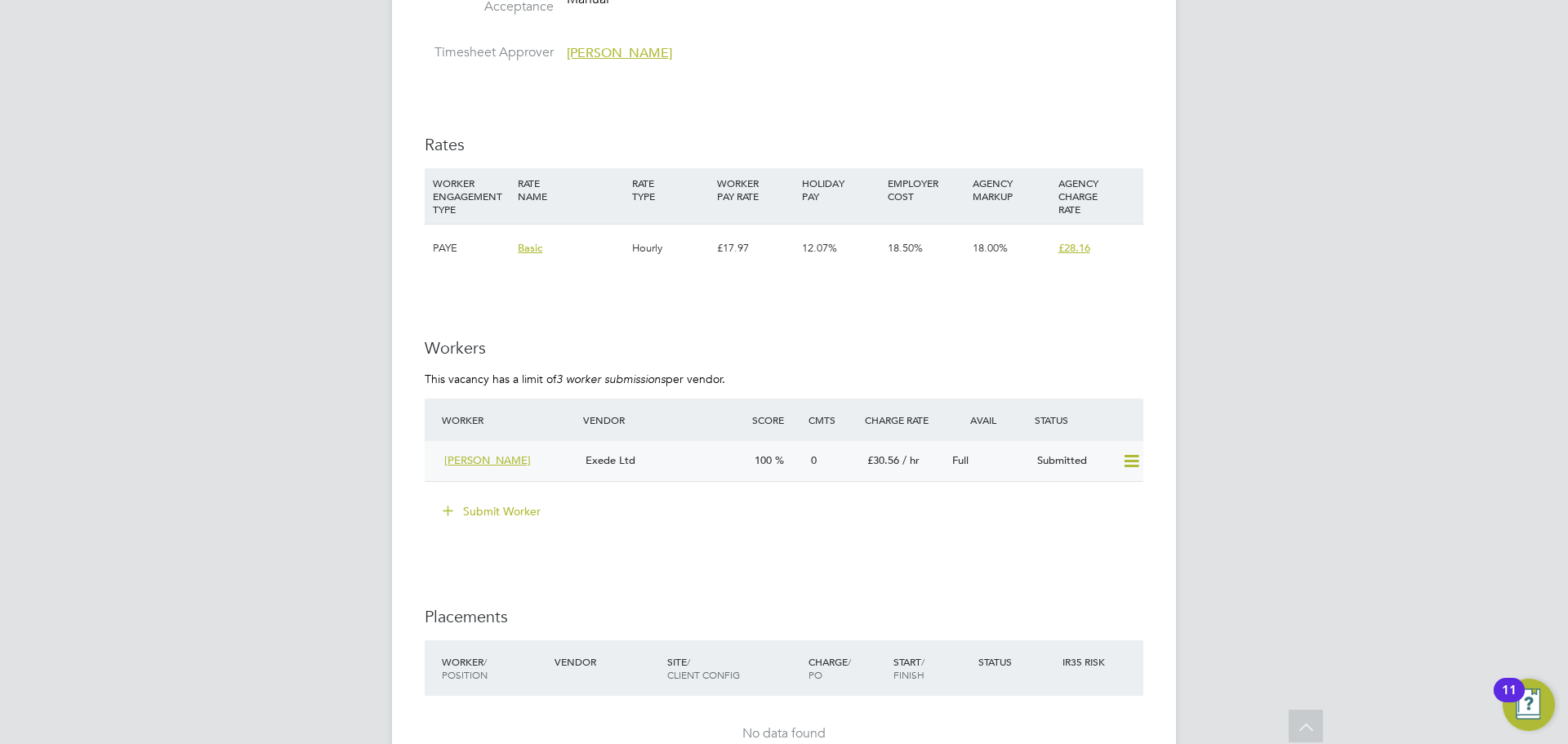
click at [684, 459] on div "Exede Ltd" at bounding box center [664, 461] width 169 height 27
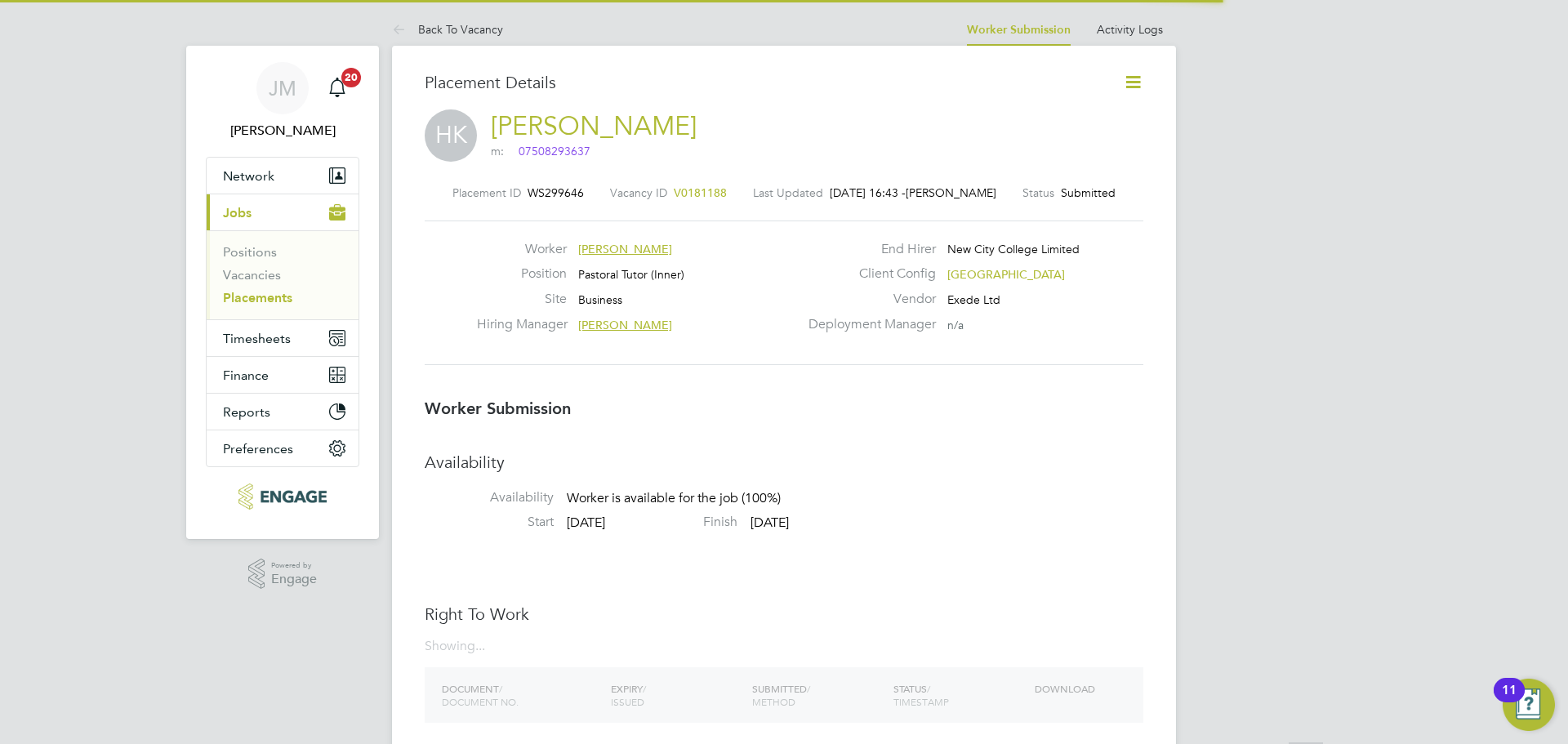
scroll to position [8, 8]
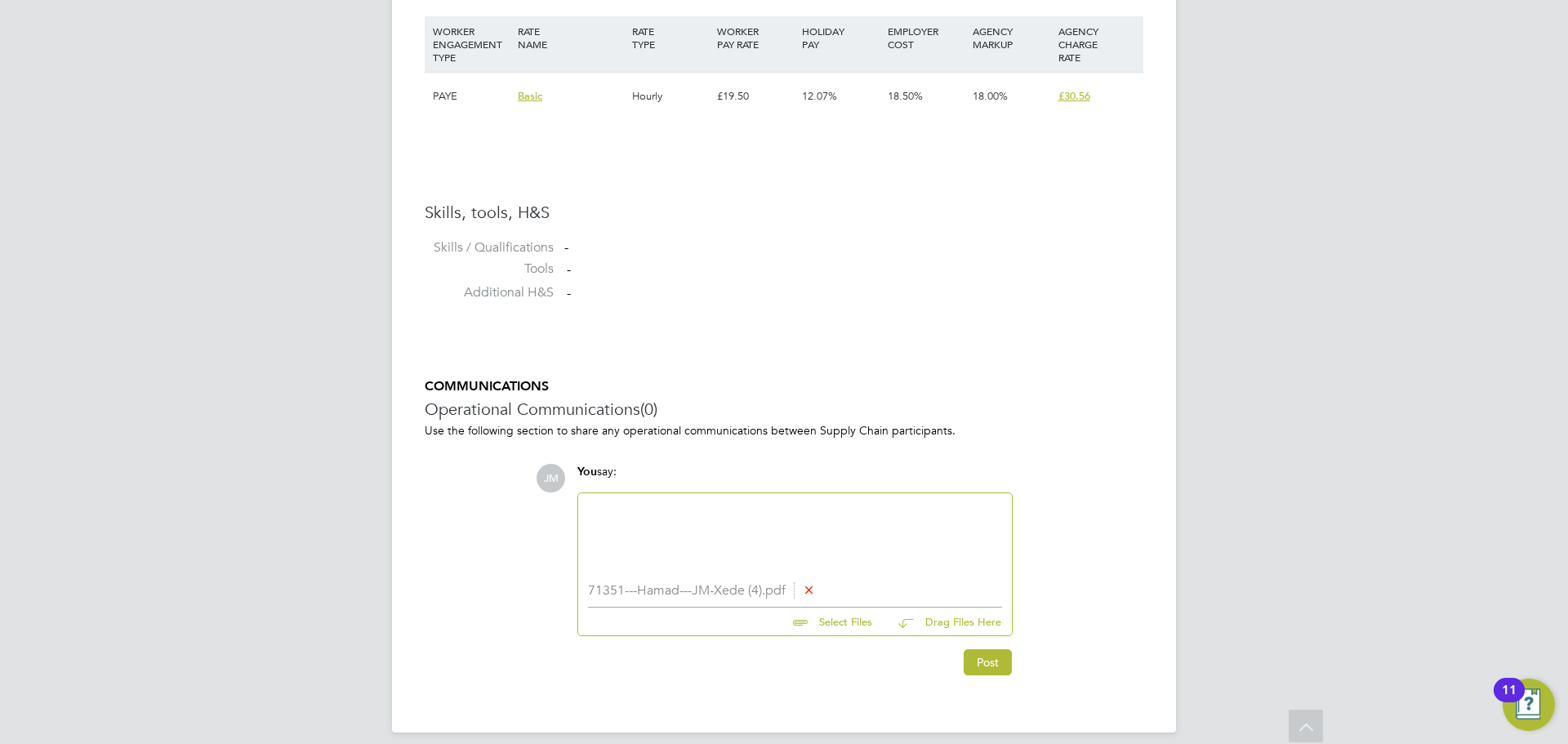
click at [668, 527] on div at bounding box center [795, 538] width 414 height 70
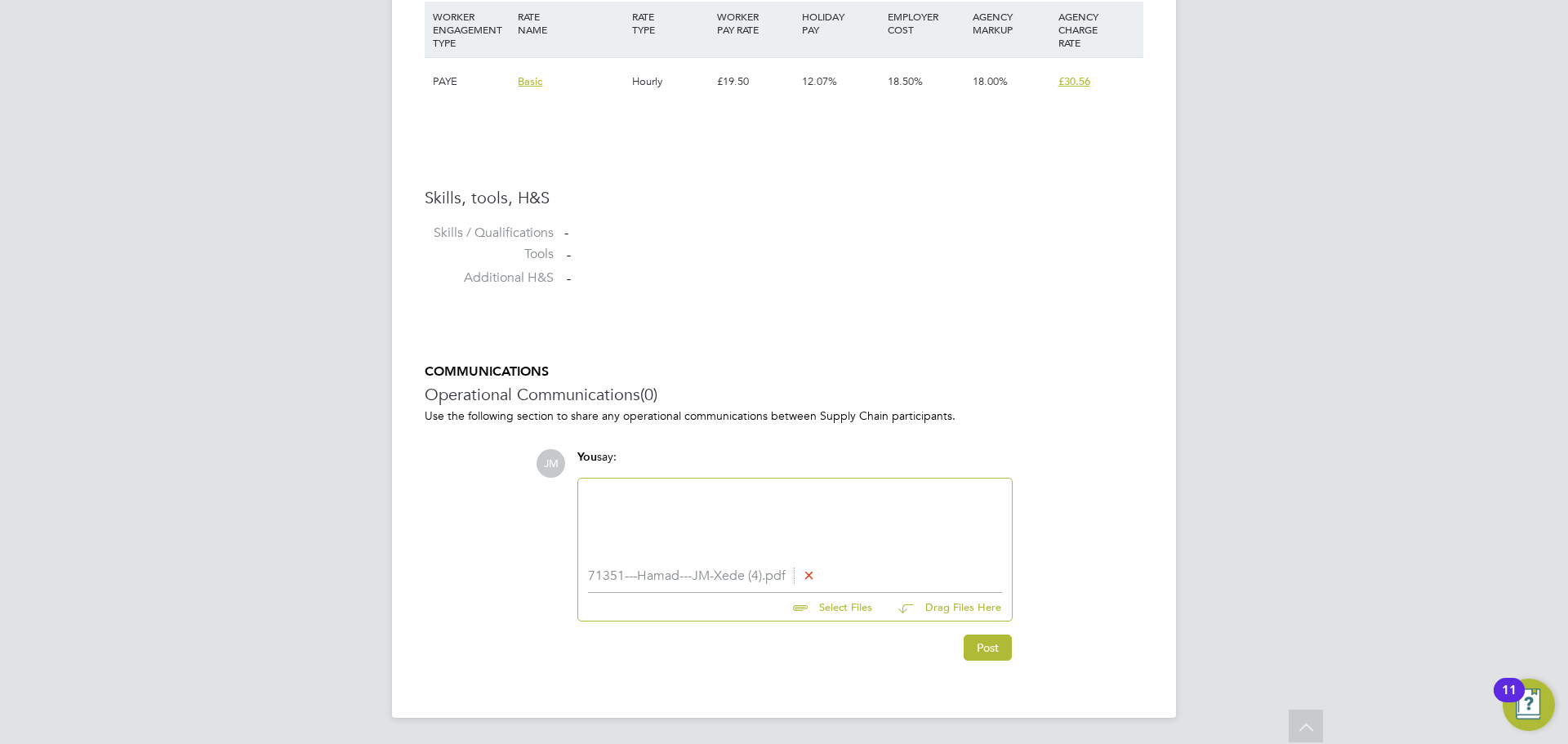
click at [668, 498] on div at bounding box center [795, 523] width 414 height 70
click at [643, 498] on div "Pastoral" at bounding box center [795, 523] width 414 height 70
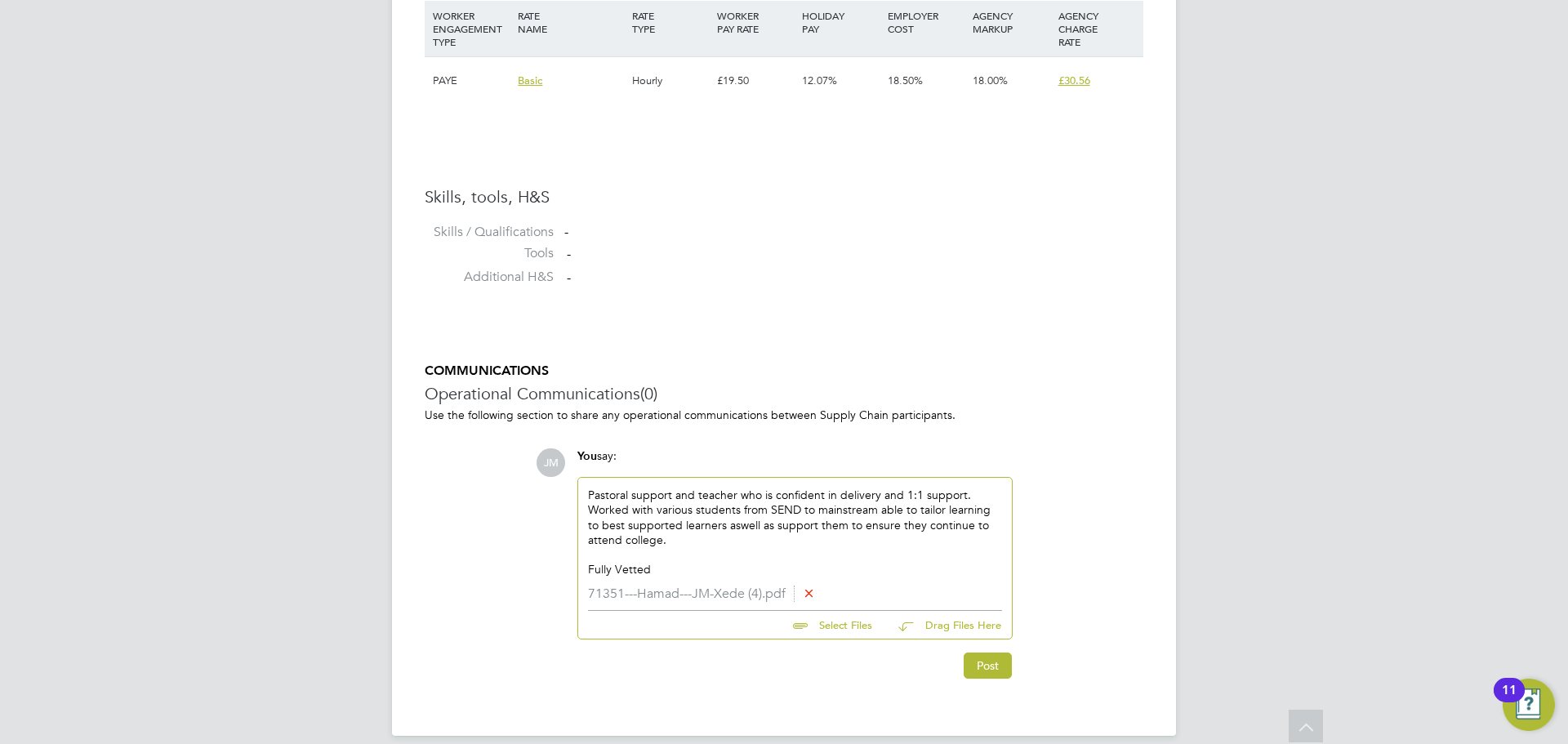
click at [682, 534] on div "Pastoral support and teacher who is confident in delivery and 1:1 support. Work…" at bounding box center [795, 532] width 414 height 89
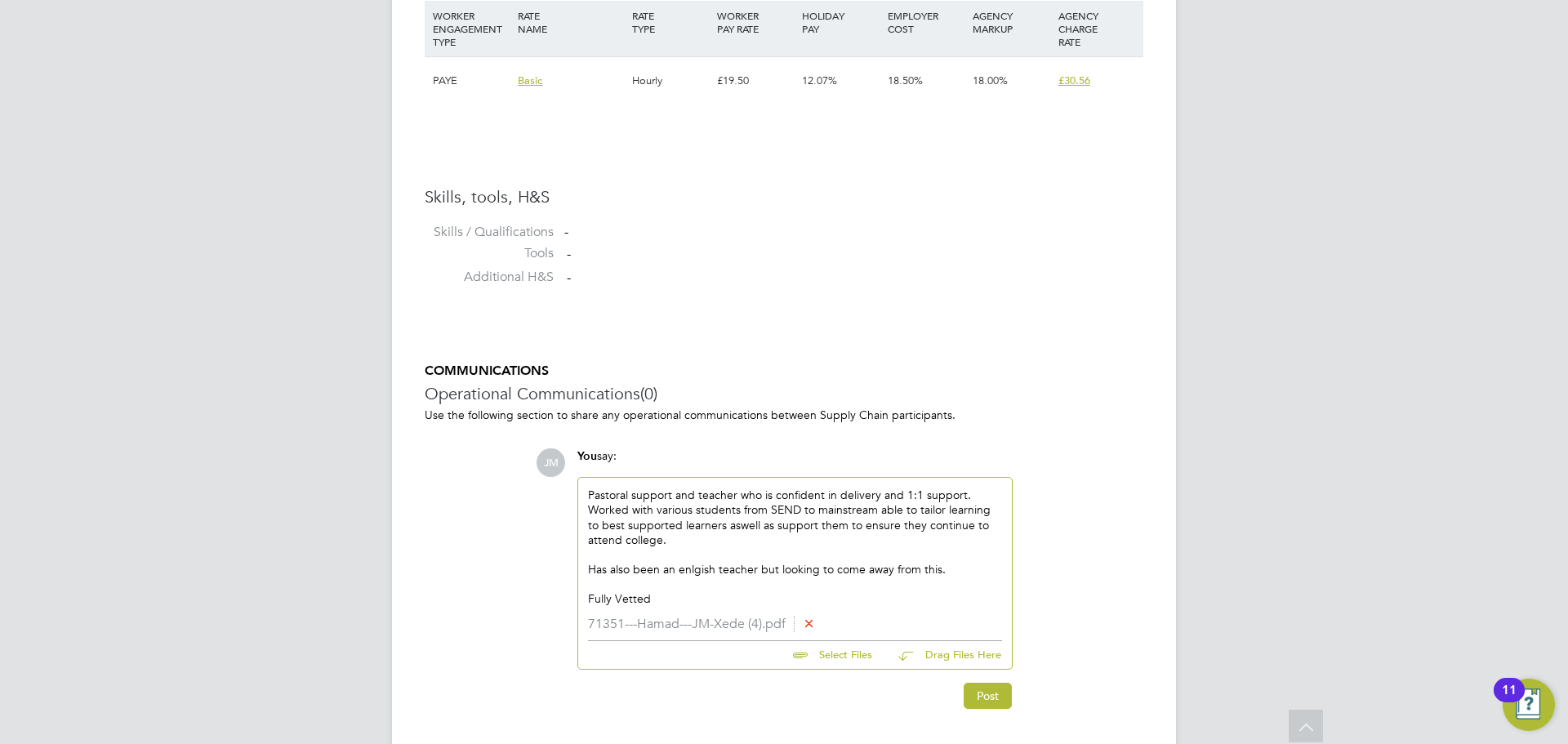
drag, startPoint x: 950, startPoint y: 564, endPoint x: 586, endPoint y: 492, distance: 371.1
click at [586, 492] on div "Pastoral support and teacher who is confident in delivery and 1:1 support. Work…" at bounding box center [795, 547] width 434 height 139
copy div "Pastoral support and teacher who is confident in delivery and 1:1 support. Work…"
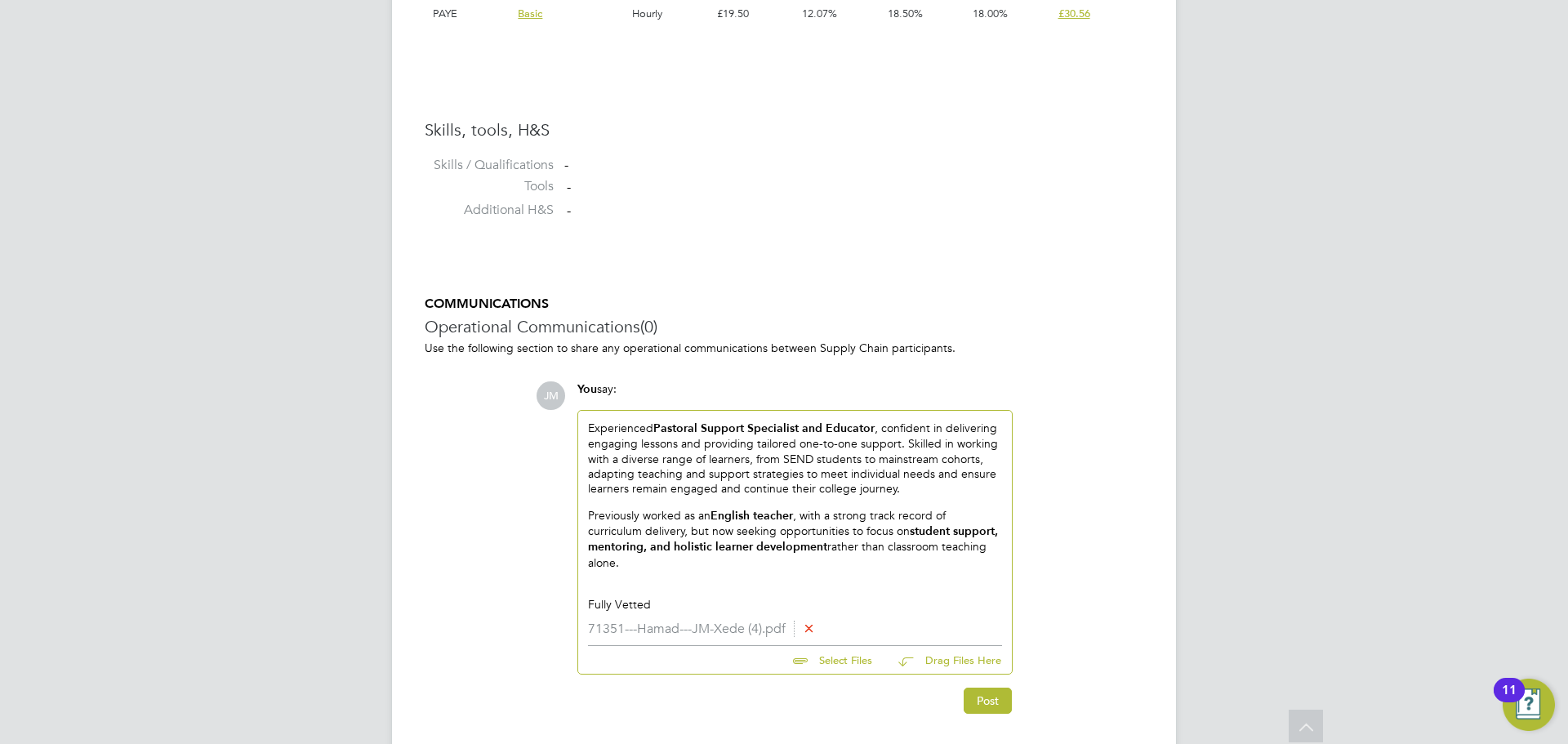
scroll to position [1282, 0]
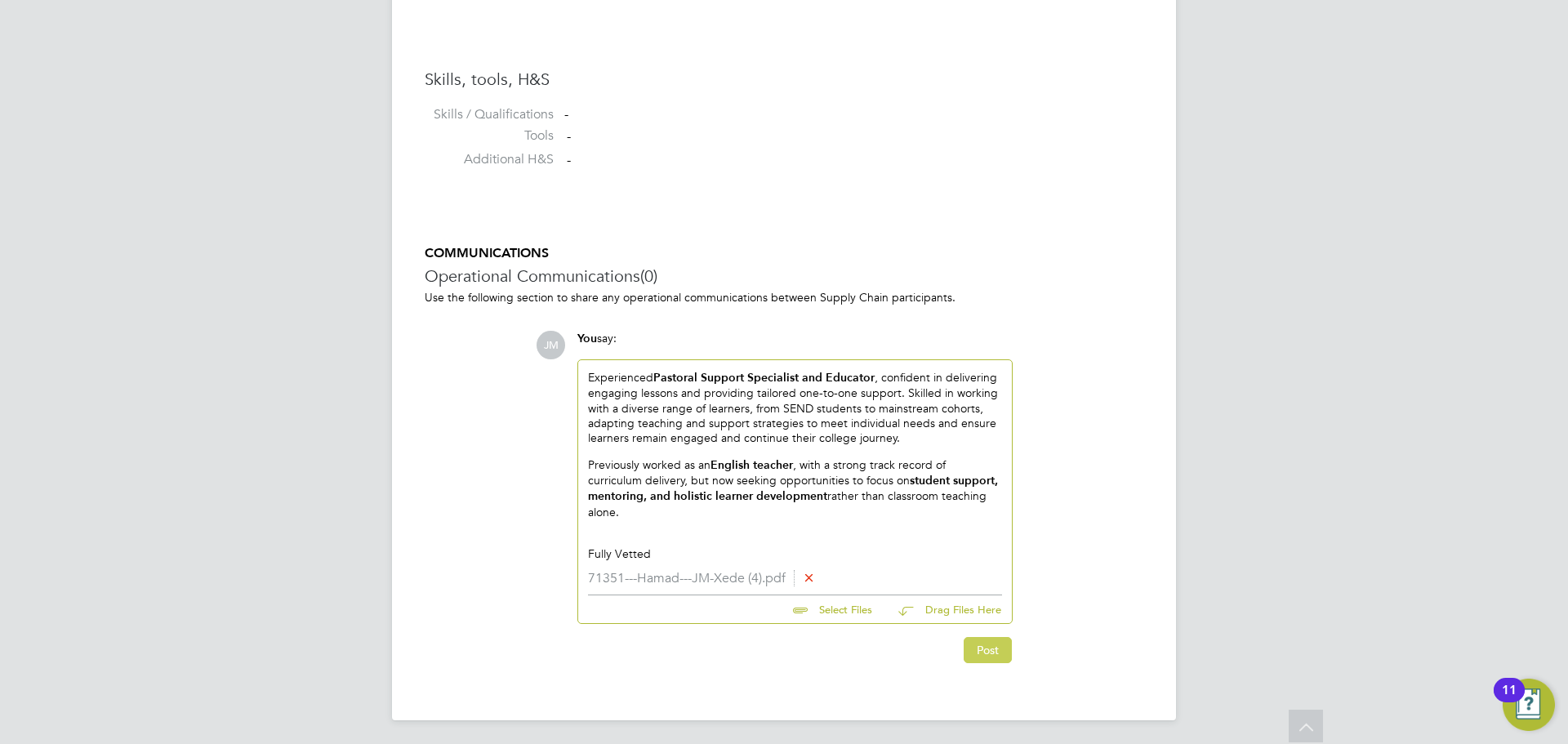
click at [997, 641] on button "Post" at bounding box center [988, 649] width 48 height 26
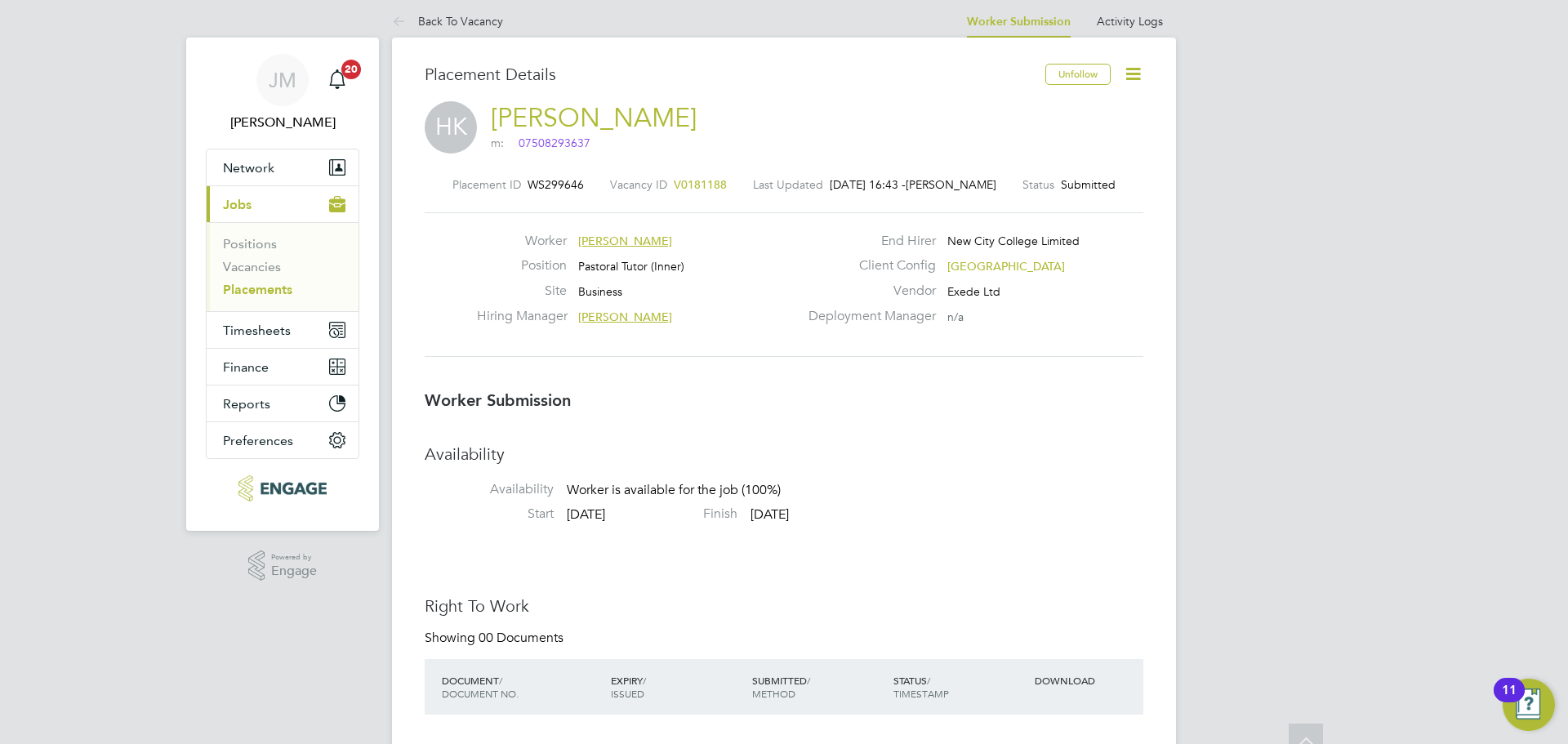
scroll to position [0, 0]
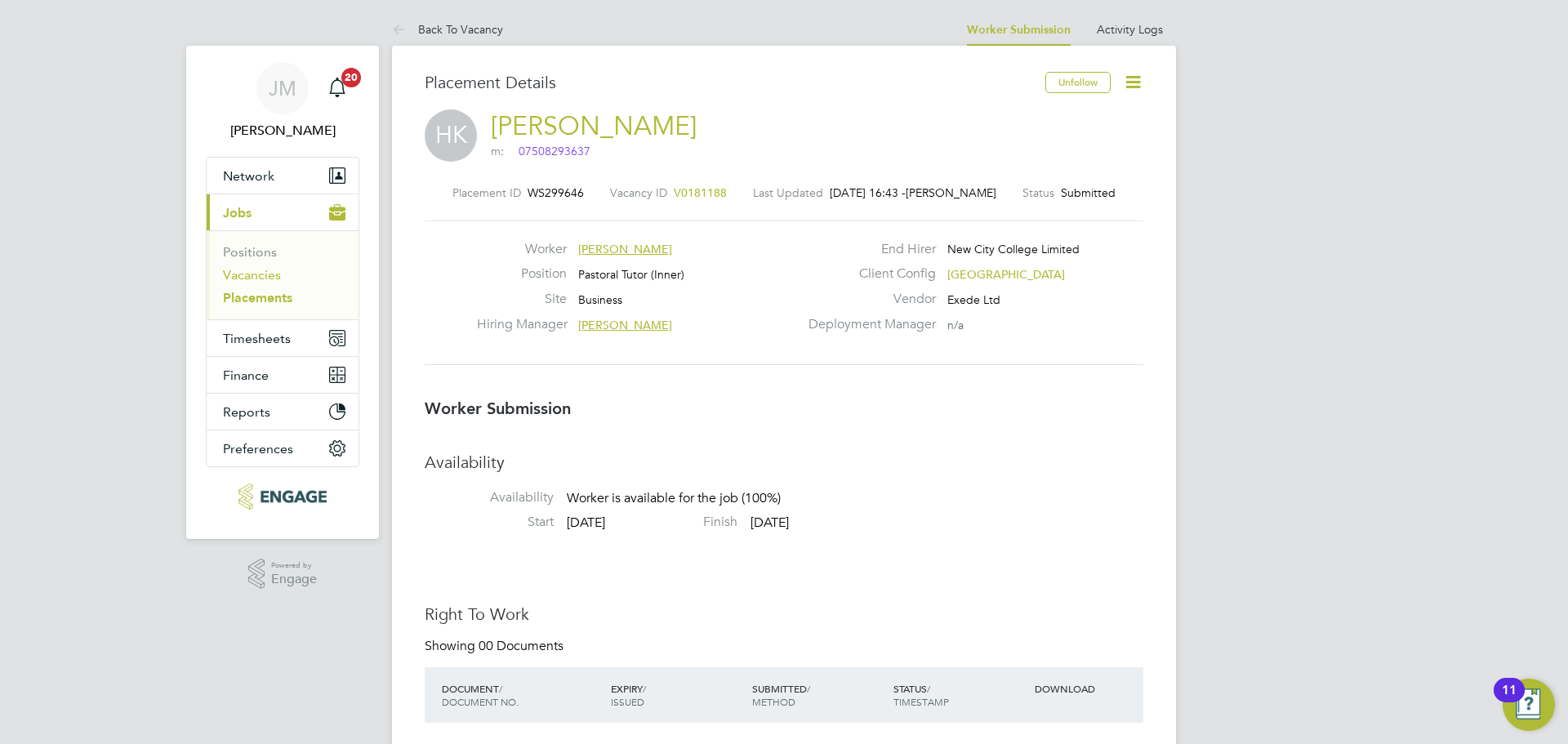
click at [262, 281] on link "Vacancies" at bounding box center [252, 275] width 58 height 15
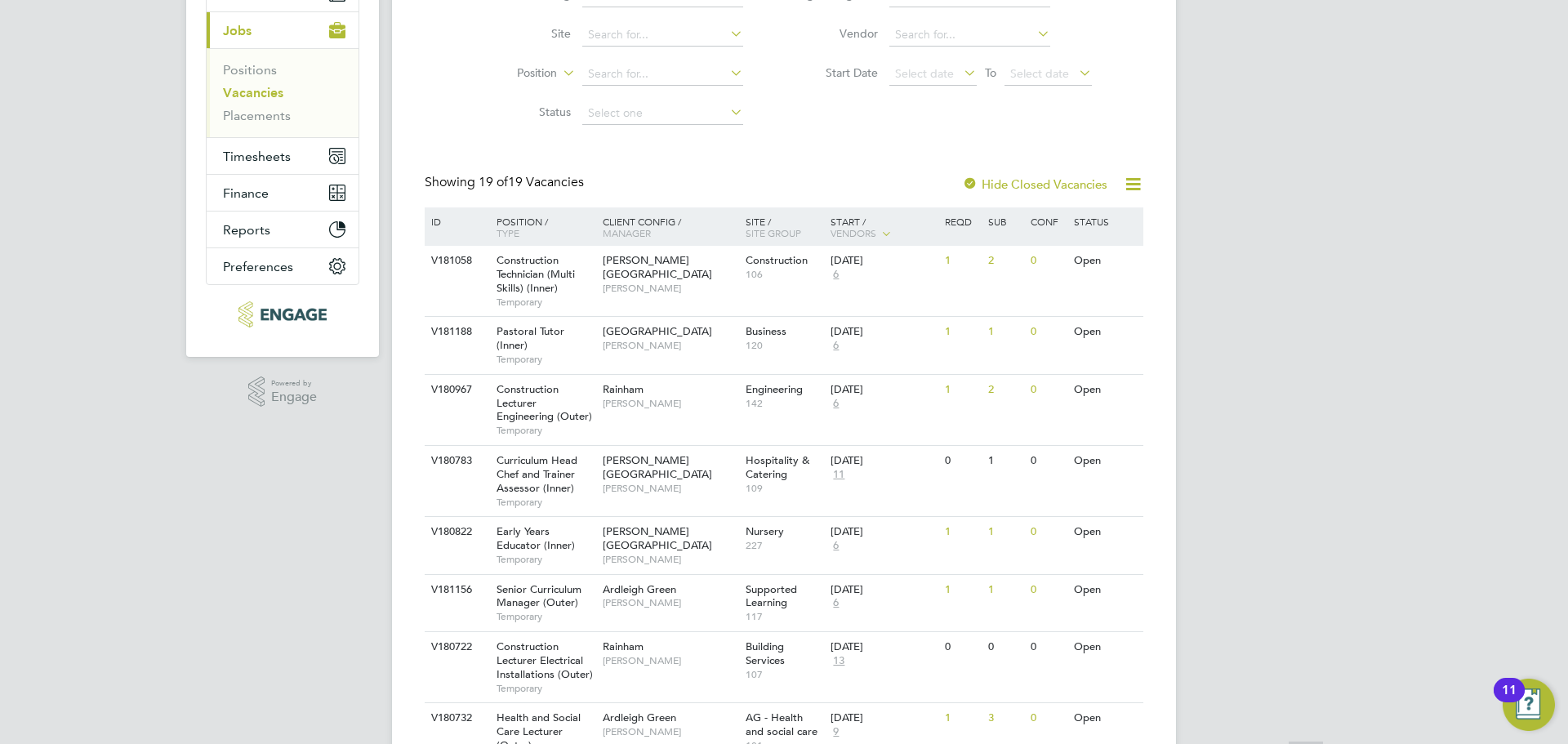
scroll to position [245, 0]
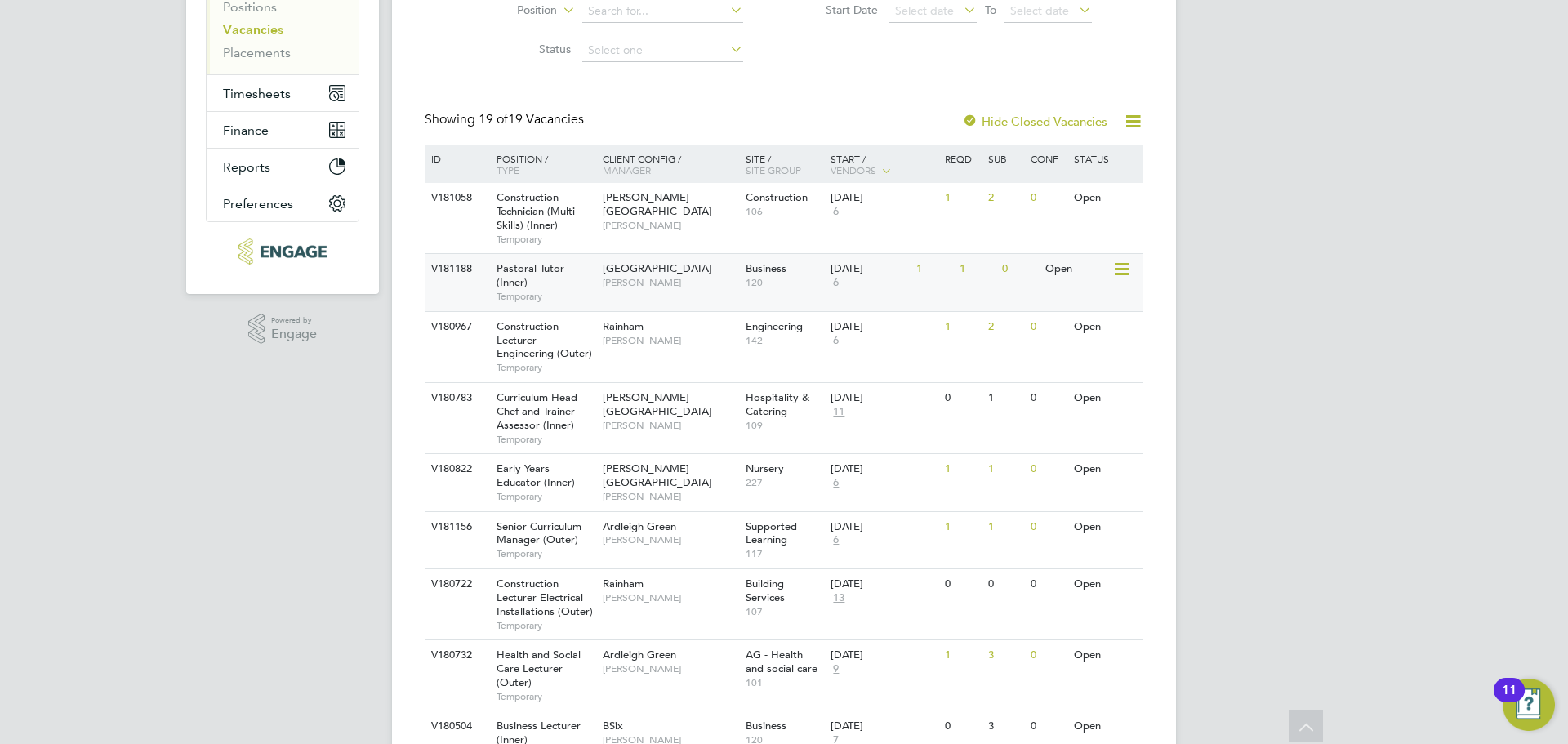
click at [708, 297] on div "Tower Hamlets Campus Emma Wood" at bounding box center [669, 275] width 143 height 43
click at [625, 528] on span "Ardleigh Green" at bounding box center [639, 526] width 74 height 14
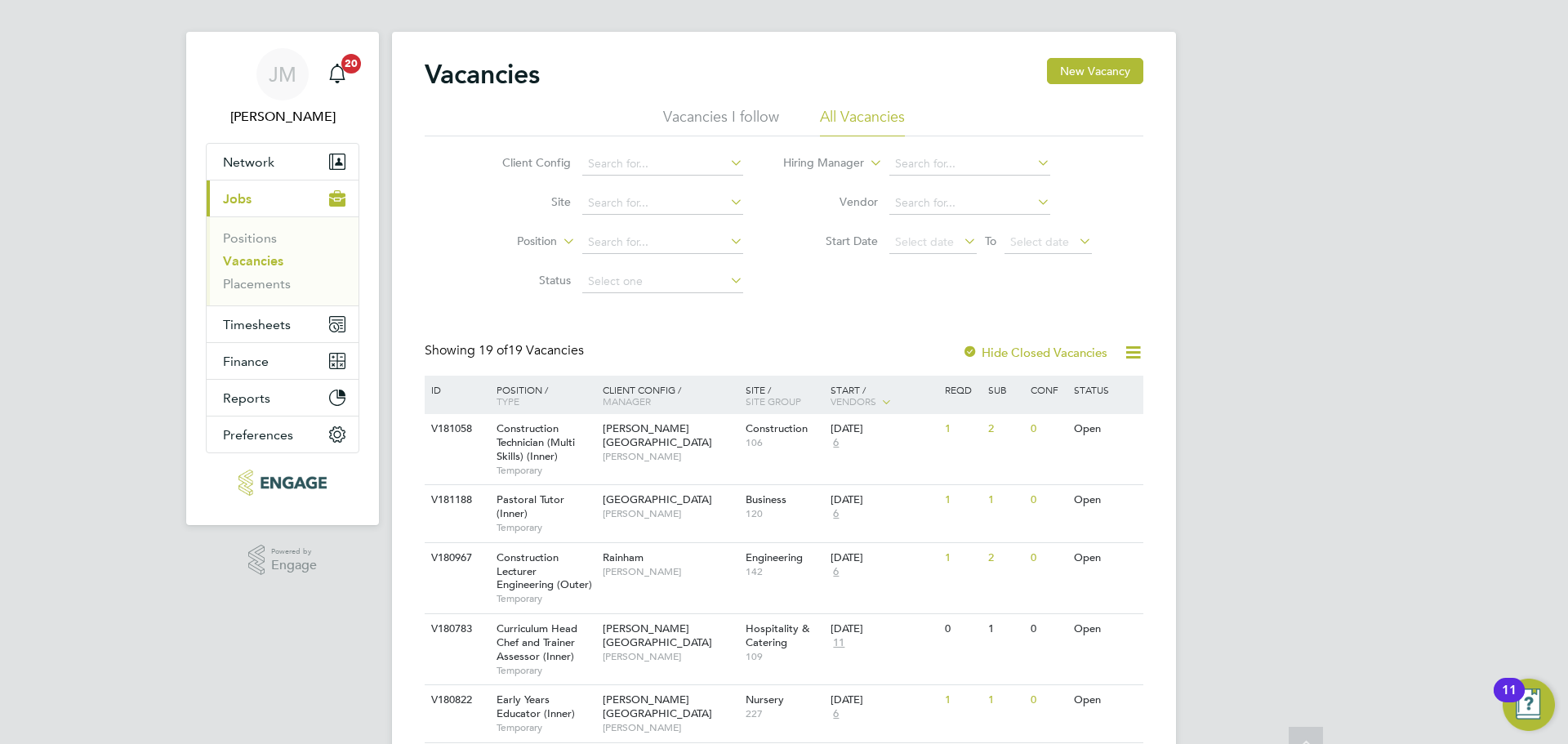
scroll to position [0, 0]
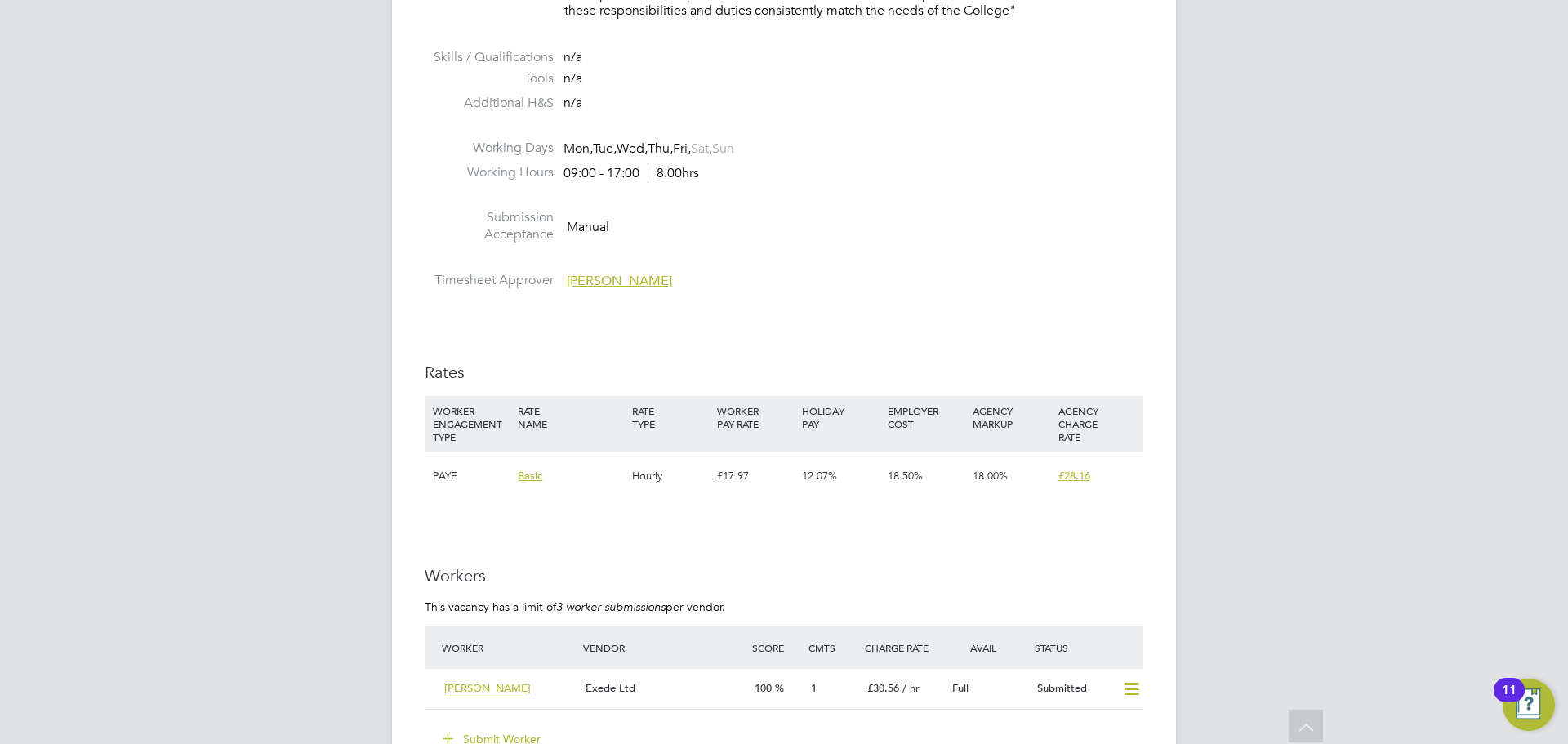
scroll to position [2777, 0]
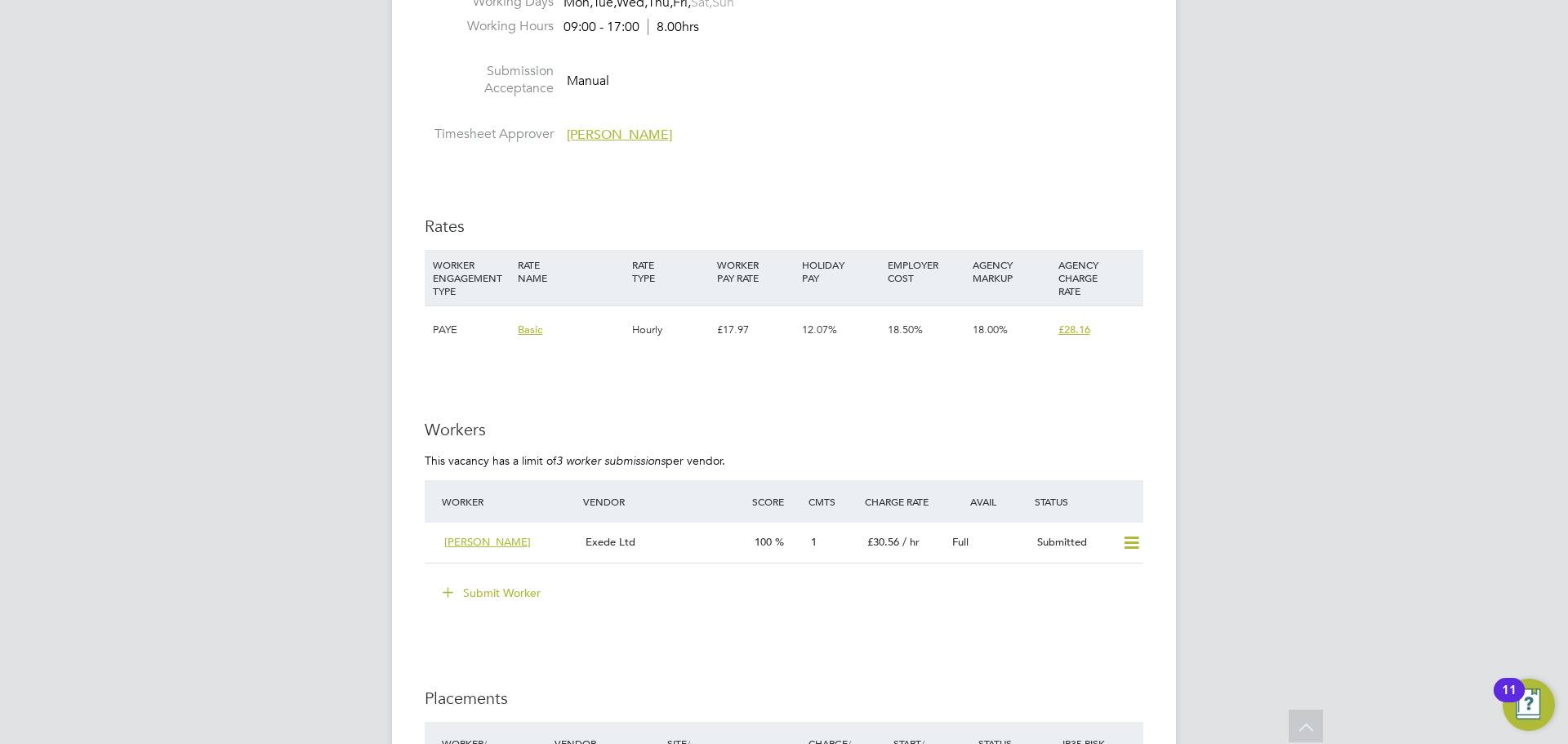
click at [500, 592] on button "Submit Worker" at bounding box center [492, 593] width 123 height 26
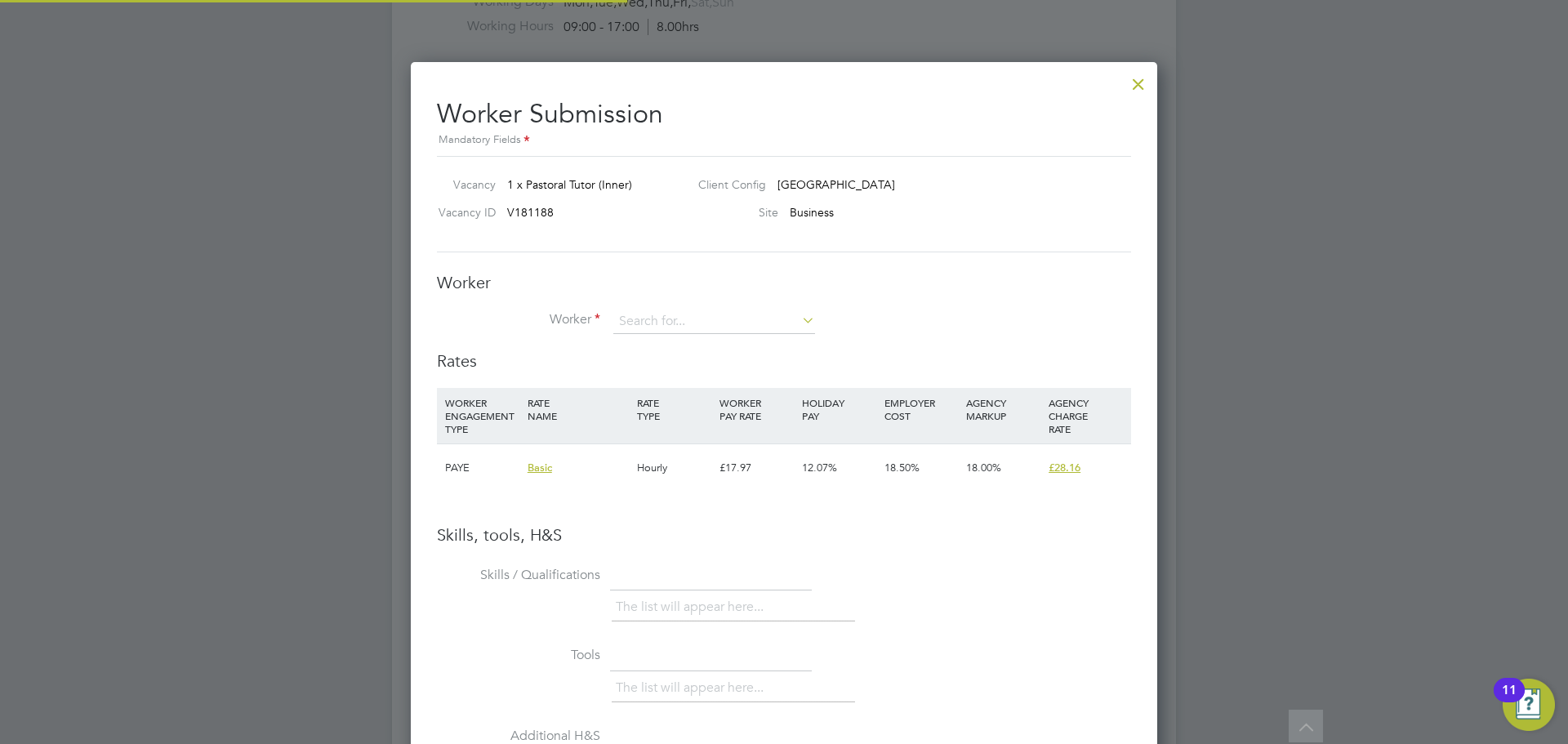
scroll to position [1032, 748]
click at [667, 328] on input at bounding box center [714, 321] width 202 height 25
click at [1135, 87] on div at bounding box center [1139, 80] width 29 height 29
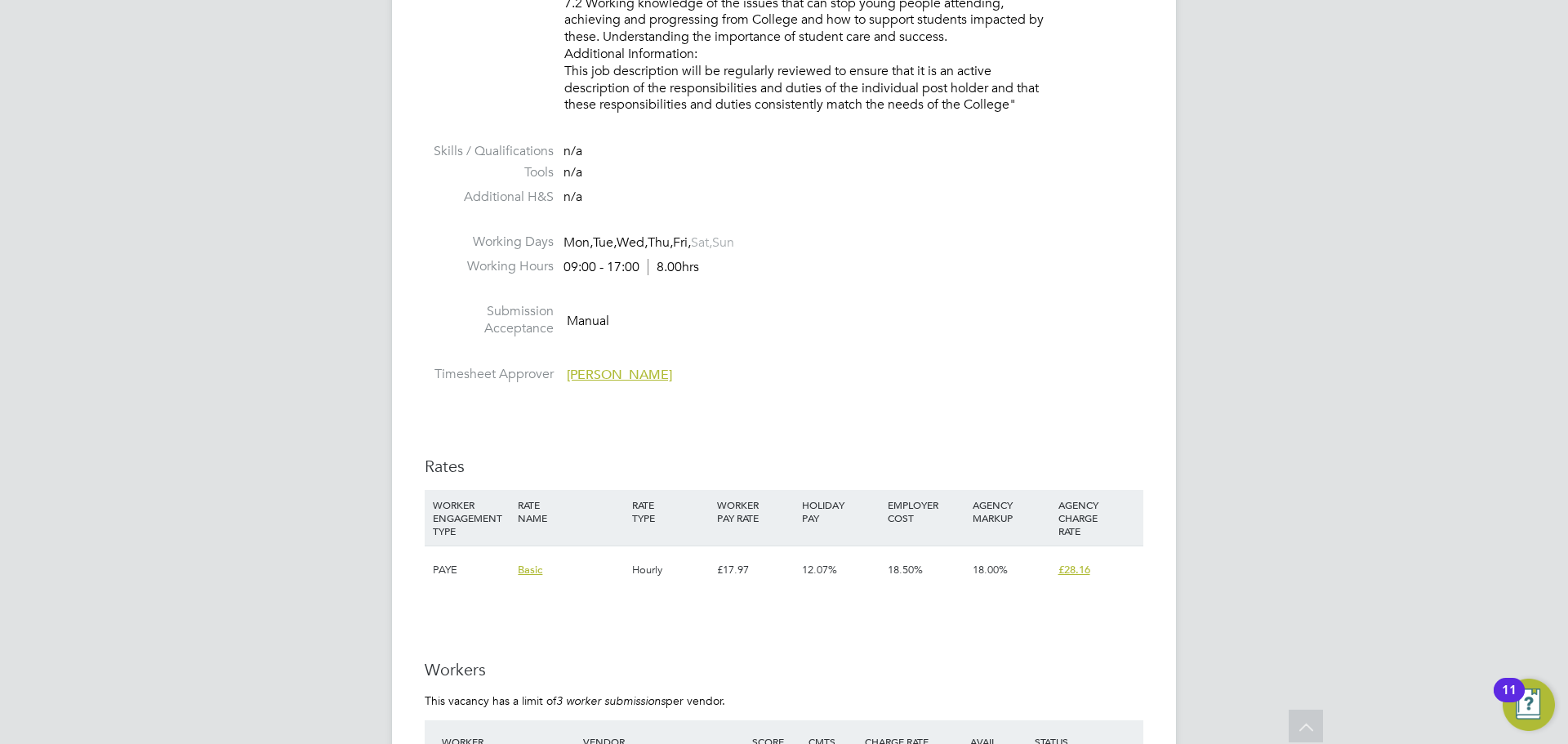
scroll to position [2777, 0]
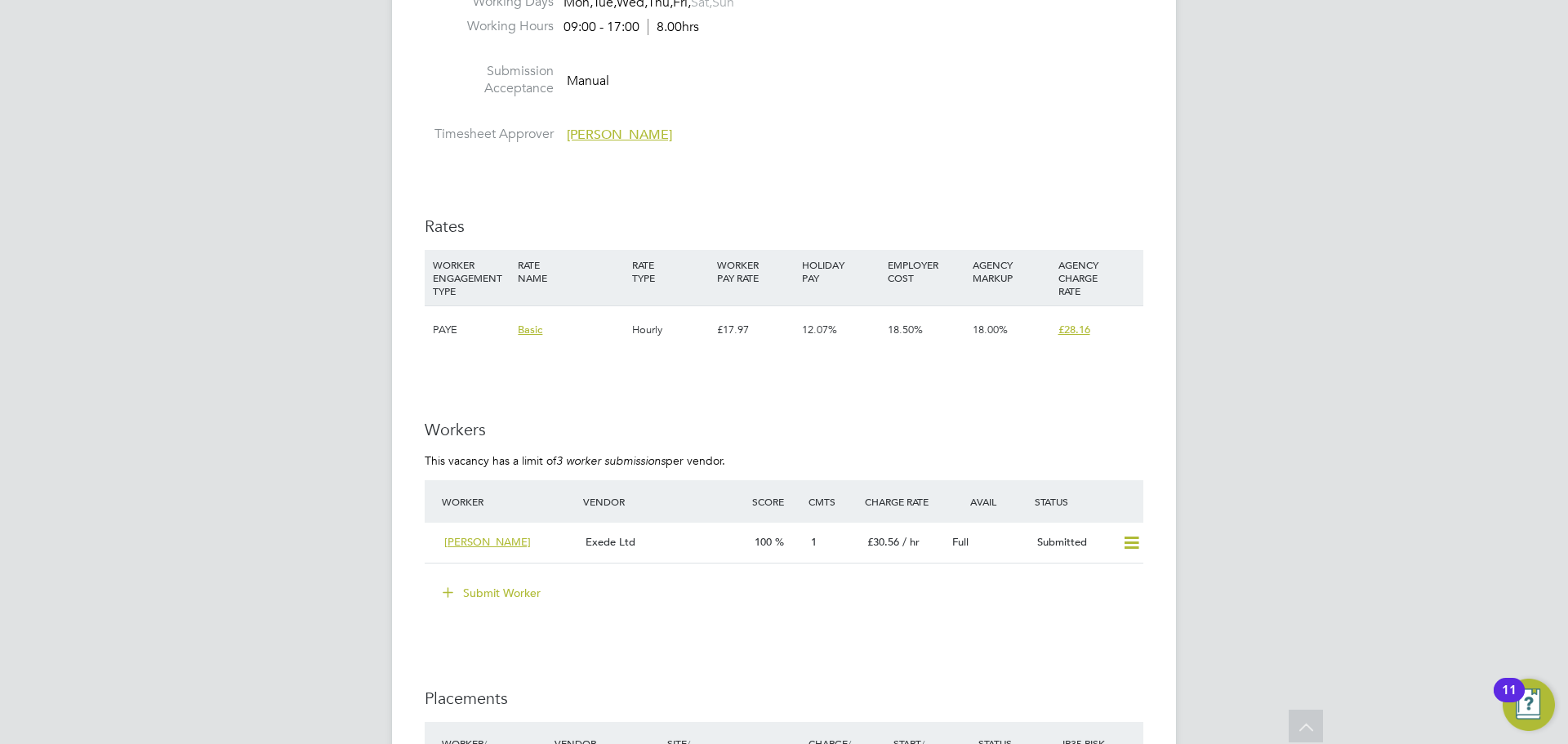
click at [497, 586] on button "Submit Worker" at bounding box center [492, 593] width 123 height 26
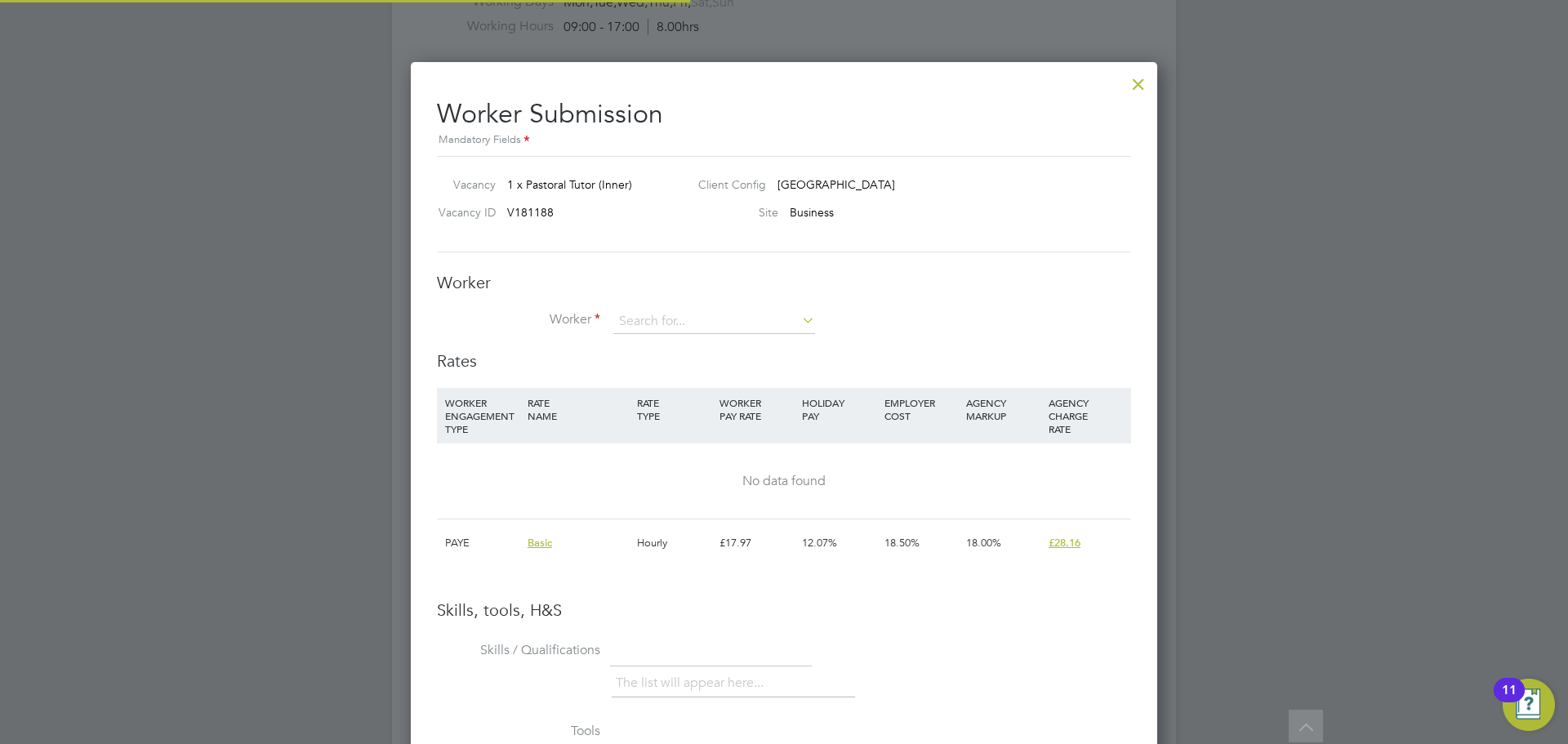
scroll to position [25, 425]
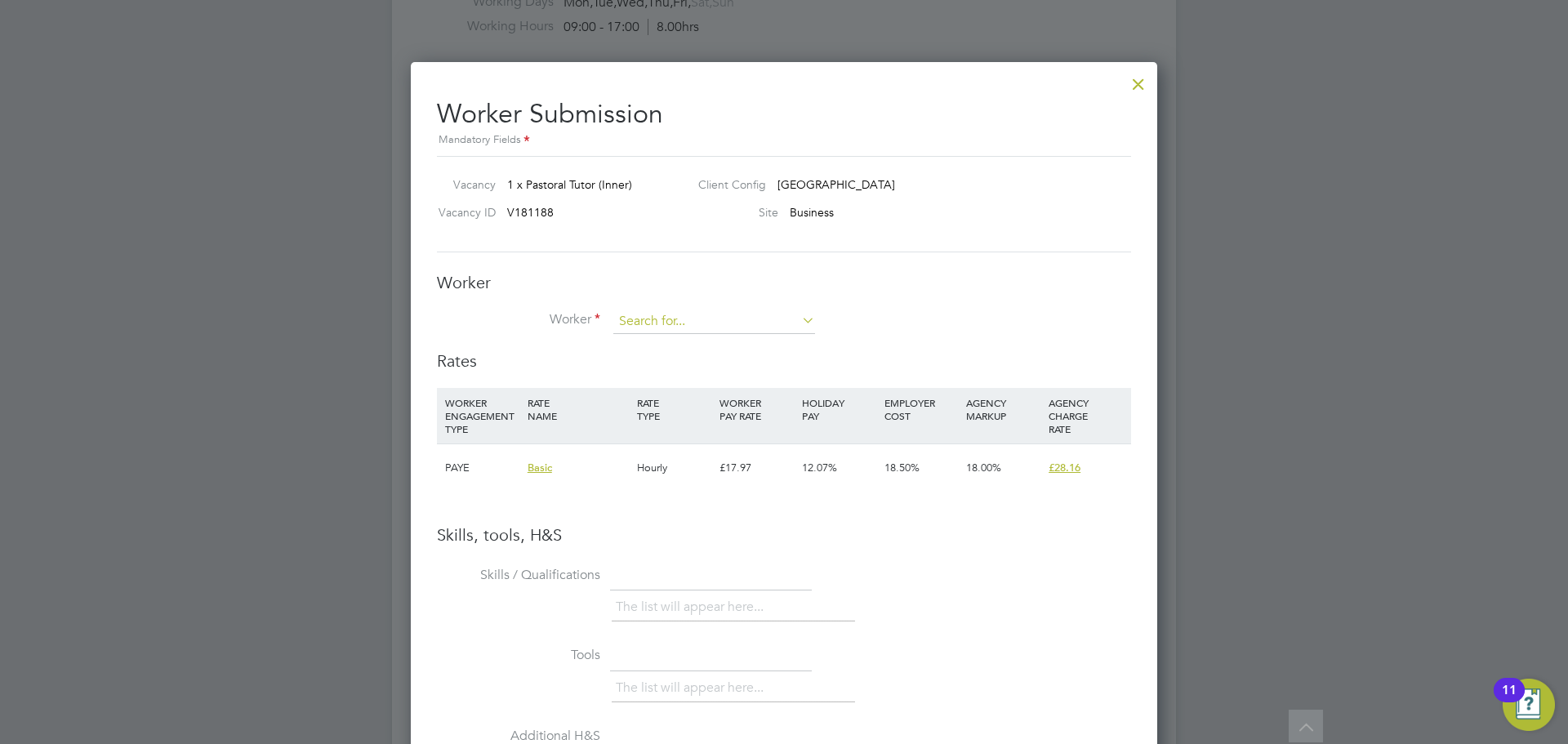
click at [697, 313] on input at bounding box center [714, 321] width 202 height 25
click at [749, 341] on li "Satwinder Panesar (106865)" at bounding box center [714, 345] width 204 height 22
type input "Satwinder Panesar (106865)"
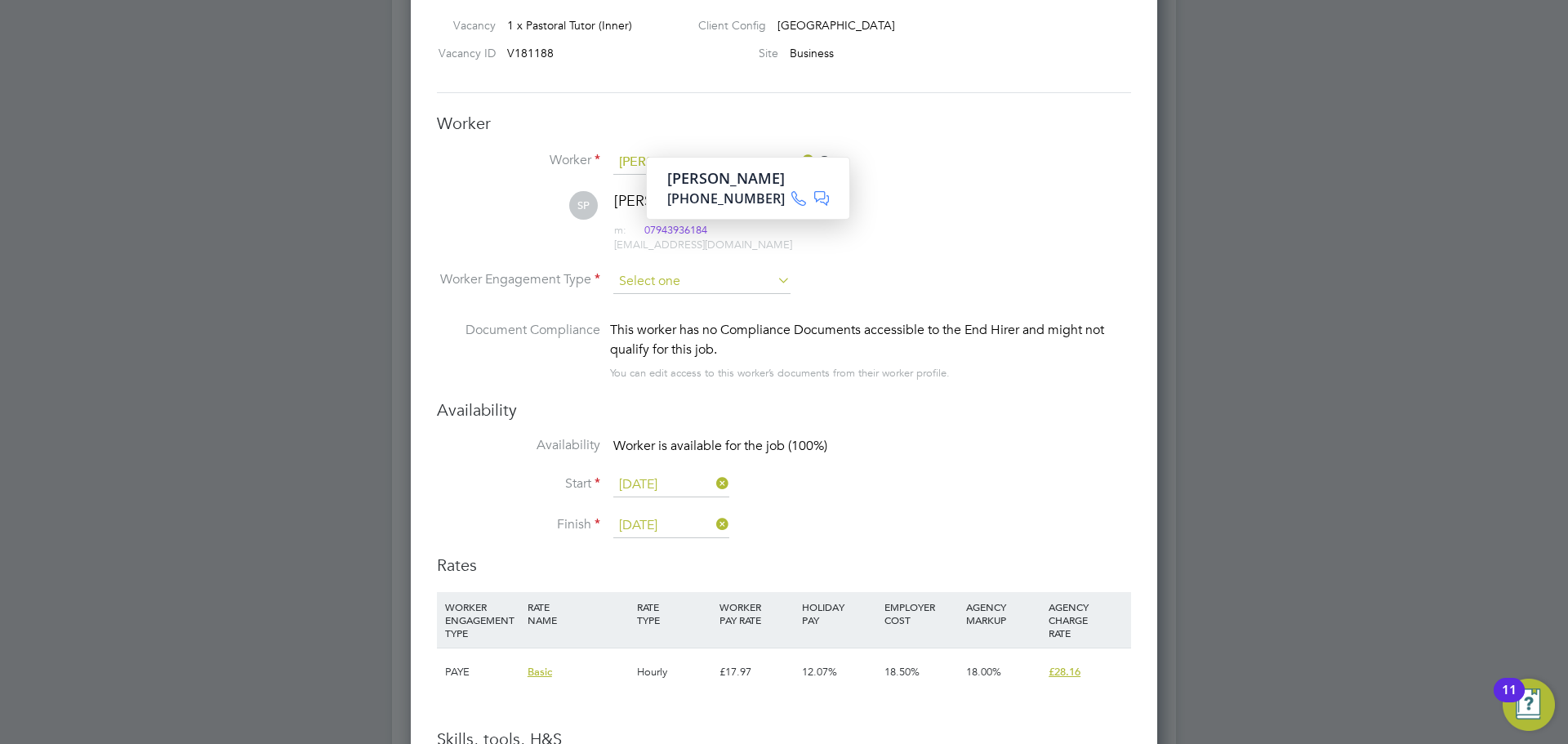
scroll to position [2941, 0]
click at [694, 275] on input at bounding box center [701, 277] width 177 height 25
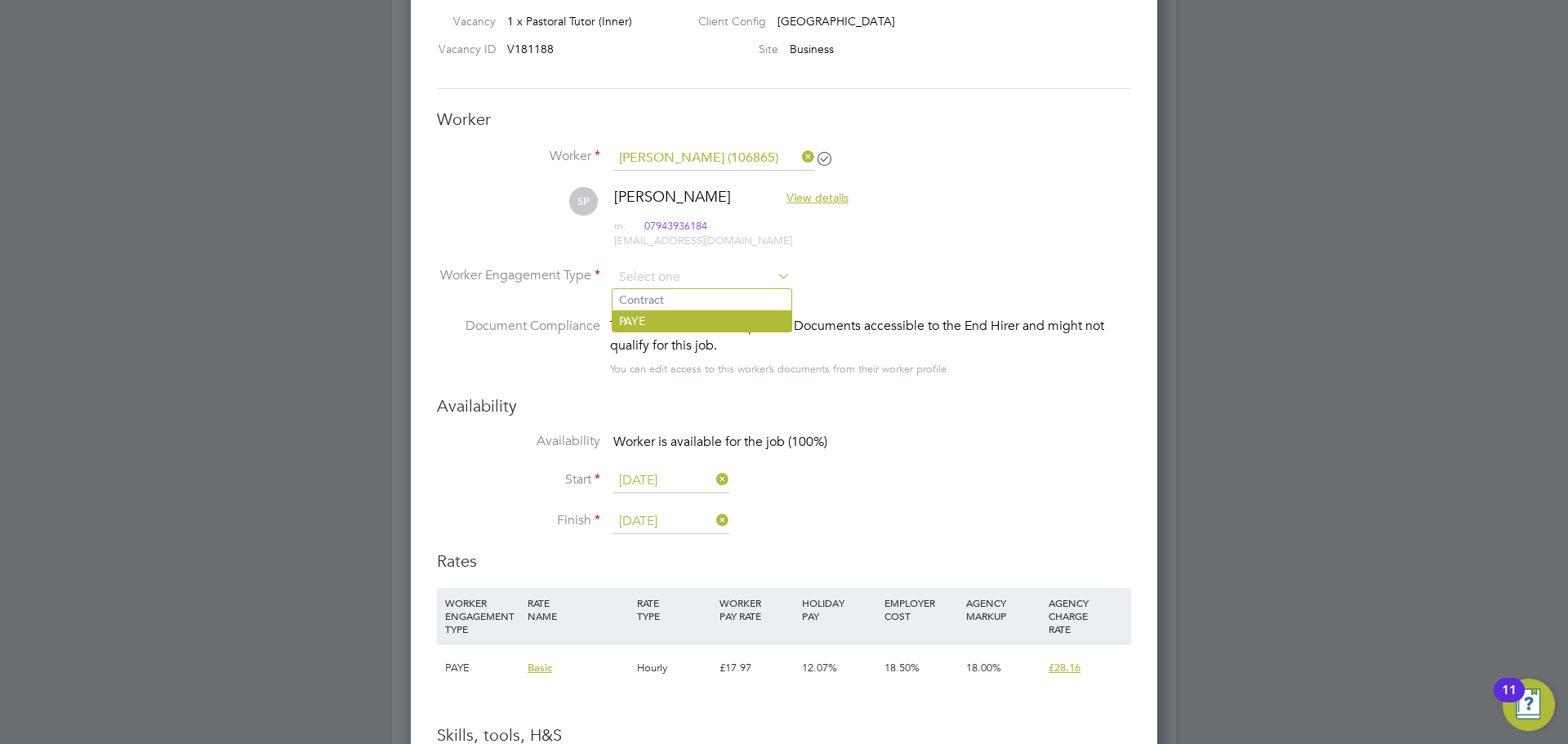
click at [684, 318] on li "PAYE" at bounding box center [701, 320] width 179 height 21
type input "PAYE"
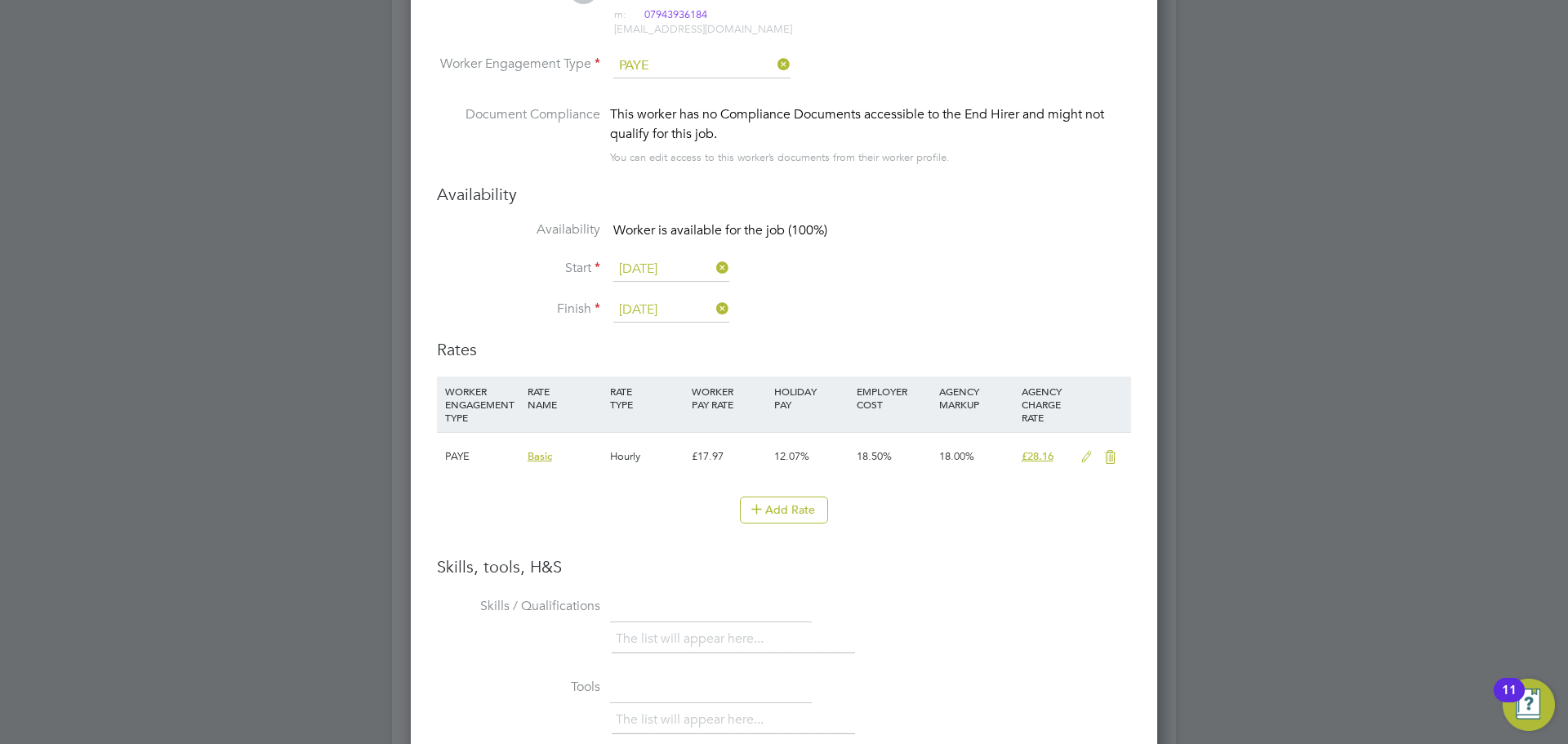
scroll to position [3123, 0]
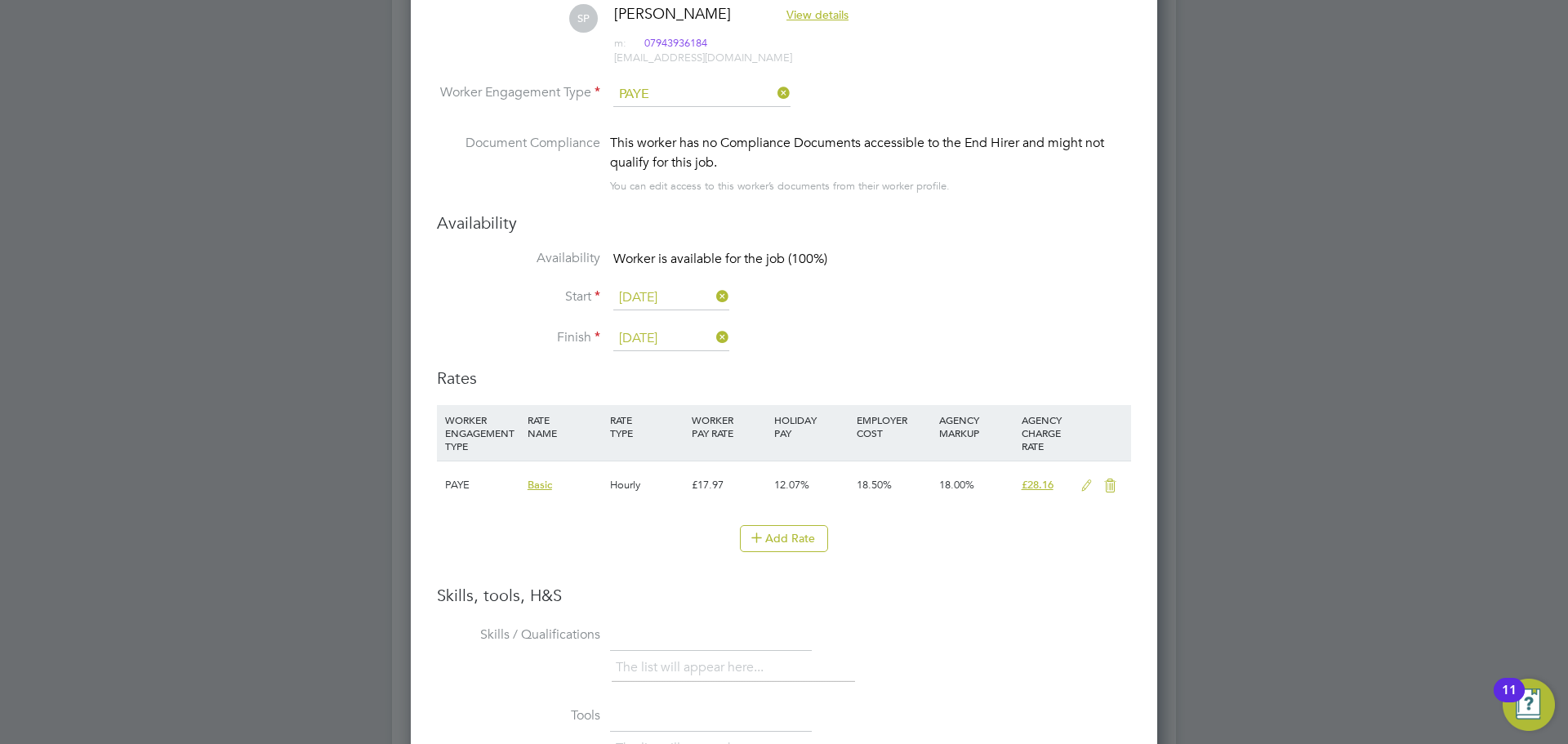
click at [1087, 484] on icon at bounding box center [1087, 486] width 20 height 13
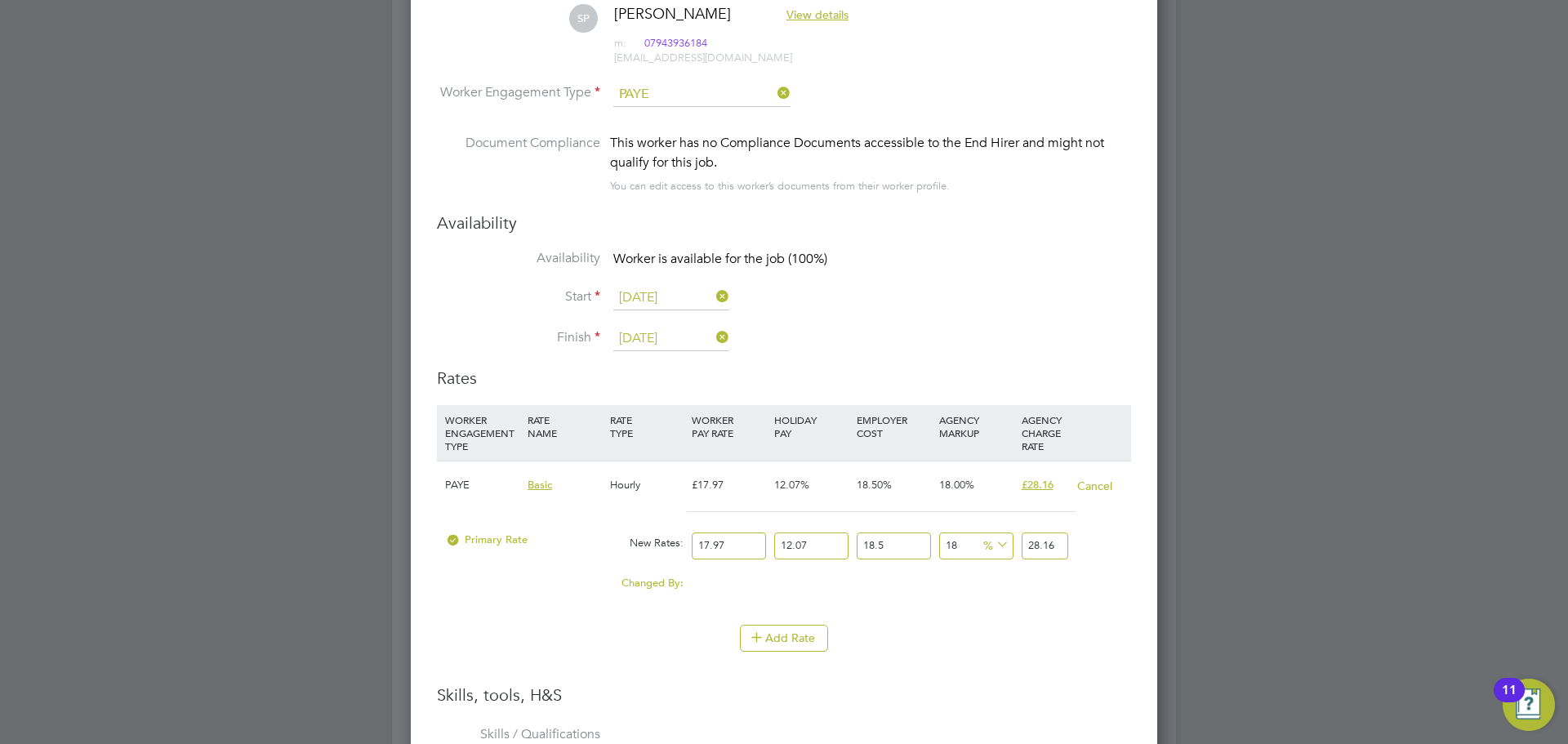
scroll to position [1537, 748]
drag, startPoint x: 729, startPoint y: 544, endPoint x: 678, endPoint y: 533, distance: 52.2
click at [678, 533] on div "Primary Rate New Rates: 17.97 12.07 n/a 18.5 n/a 18 0 % 28.16" at bounding box center [783, 546] width 694 height 44
type input "1"
type input "1.56707481"
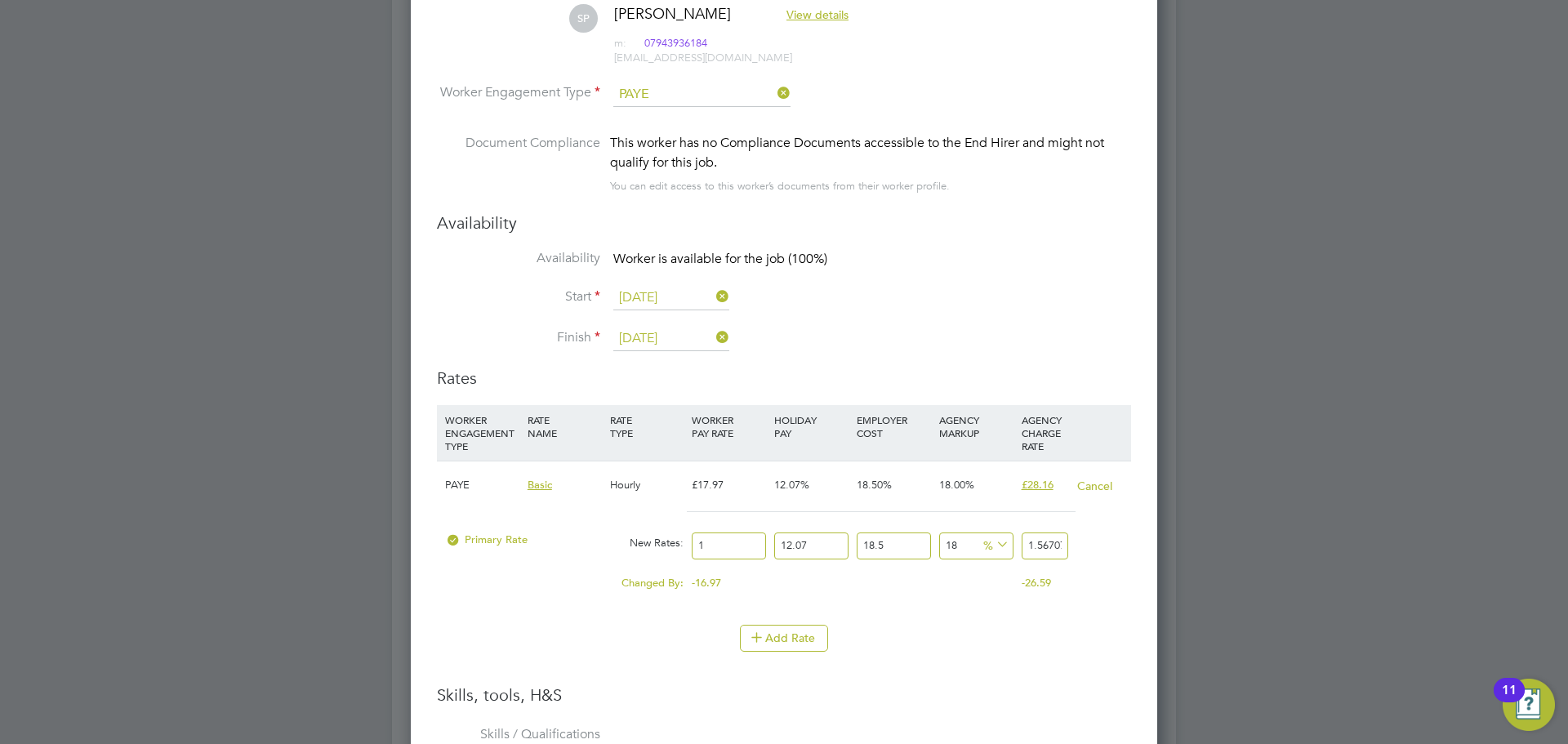
type input "19"
type input "29.77442139"
type input "19.5"
type input "30.557958795"
type input "19.50"
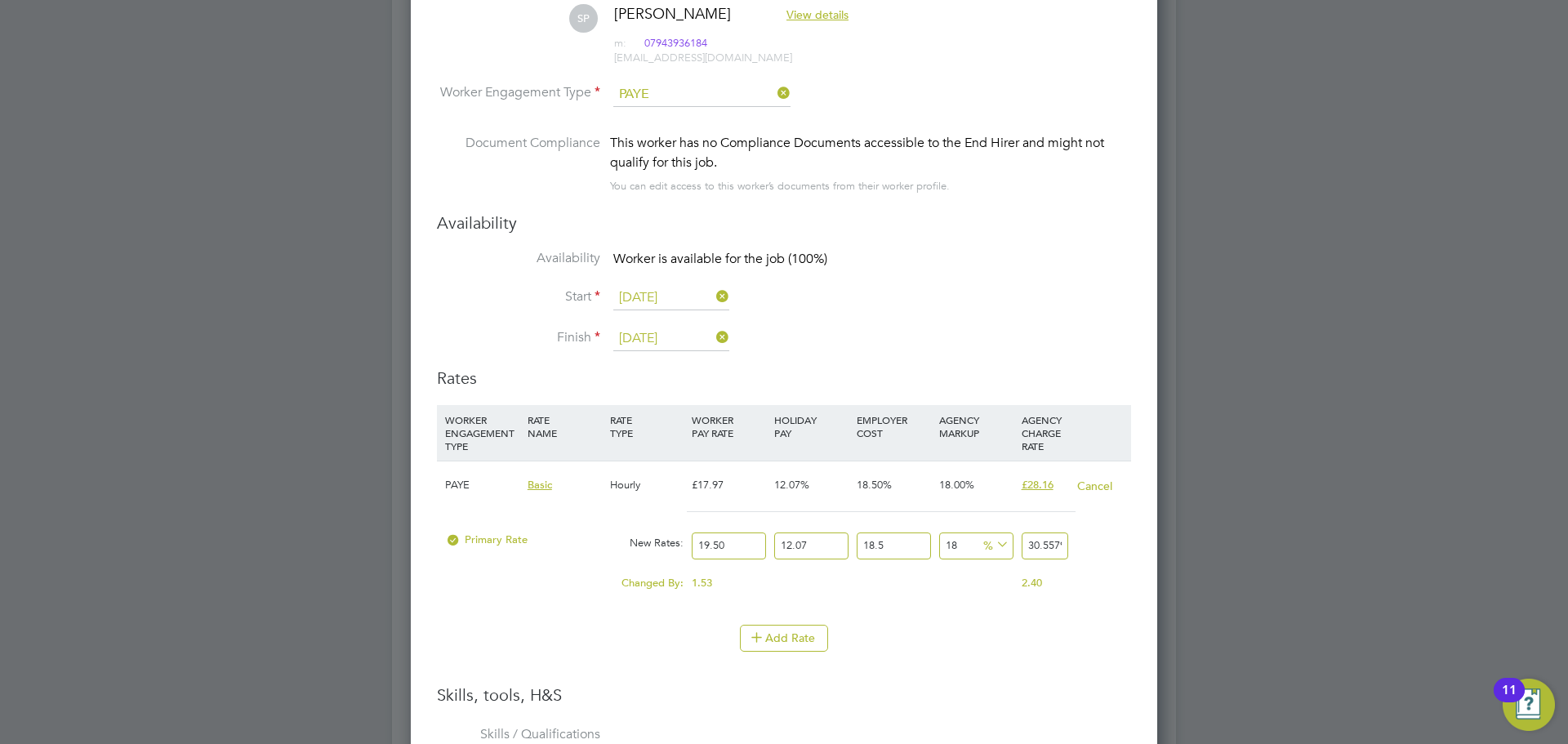
click at [975, 669] on li "WORKER ENGAGEMENT TYPE RATE NAME RATE TYPE WORKER PAY RATE HOLIDAY PAY EMPLOYER…" at bounding box center [783, 544] width 694 height 278
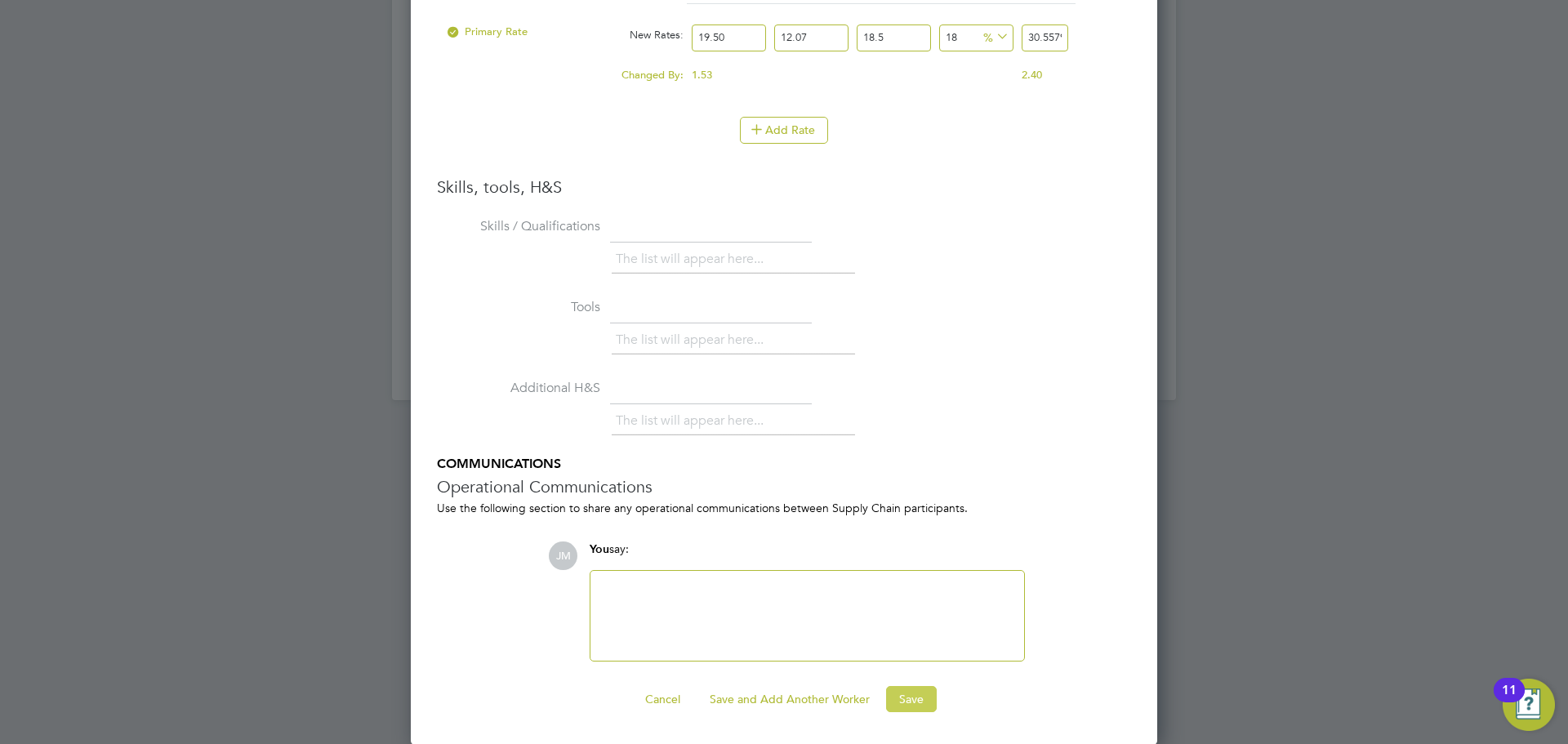
click at [921, 696] on button "Save" at bounding box center [911, 699] width 51 height 26
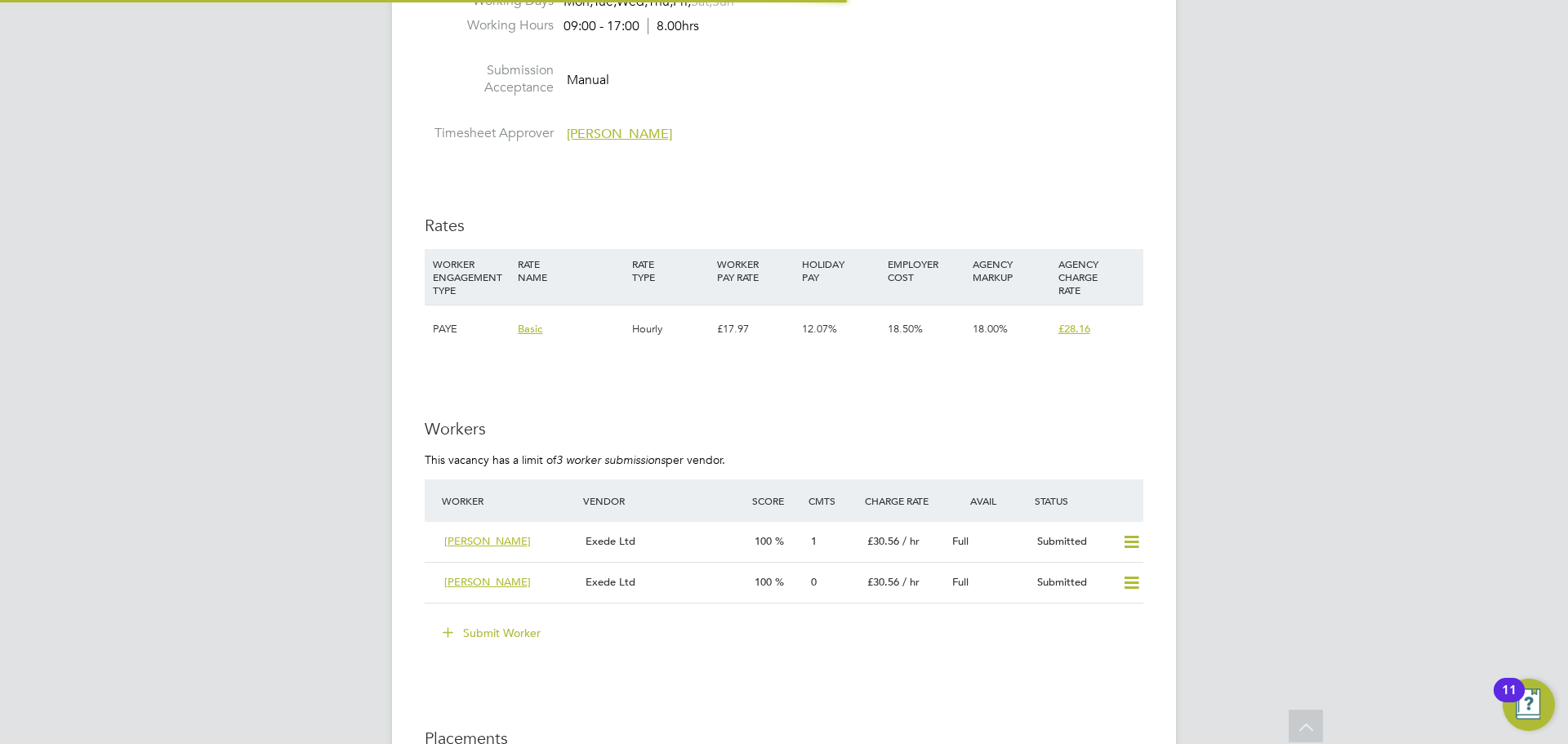
scroll to position [2777, 0]
click at [708, 584] on div "Exede Ltd" at bounding box center [664, 584] width 169 height 27
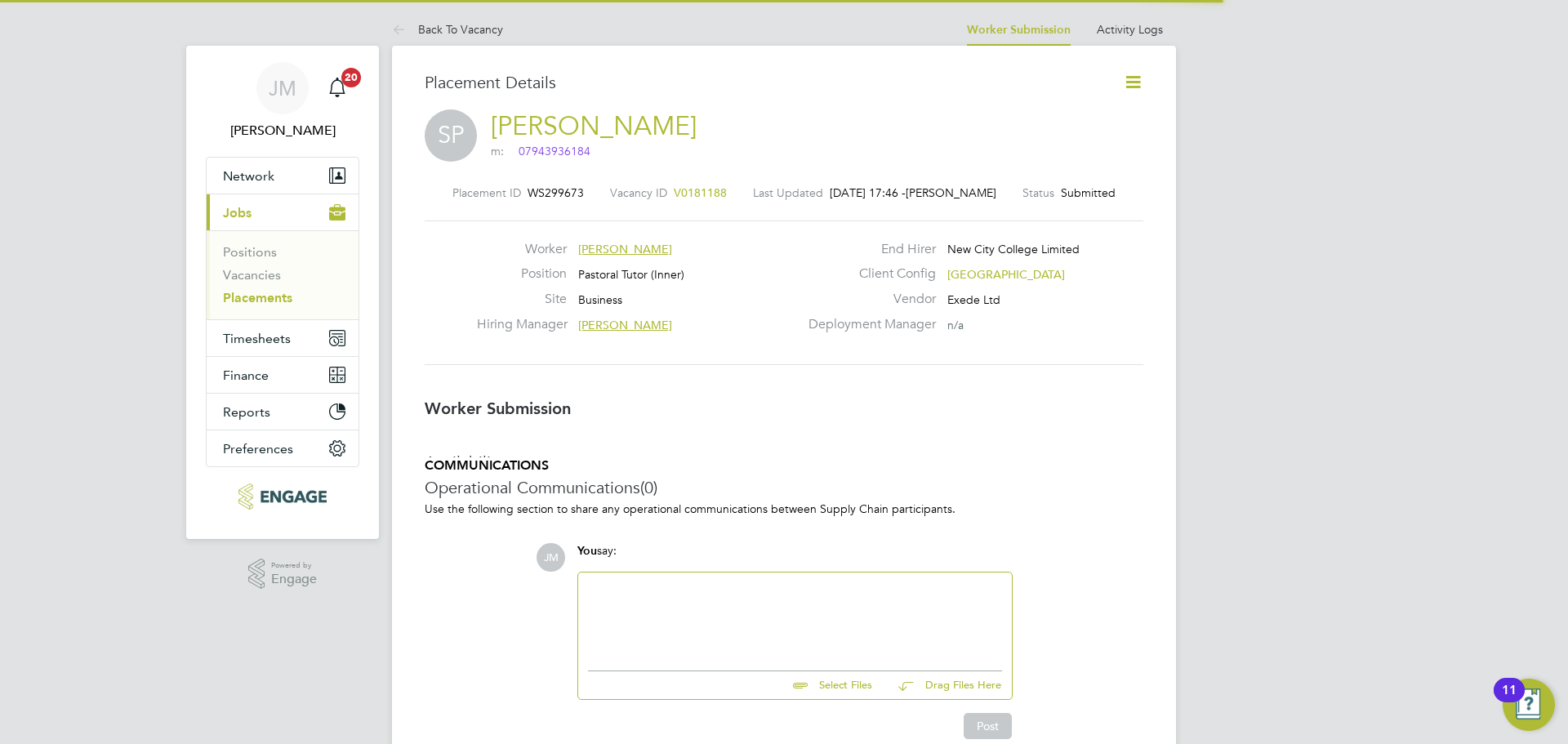
scroll to position [8, 8]
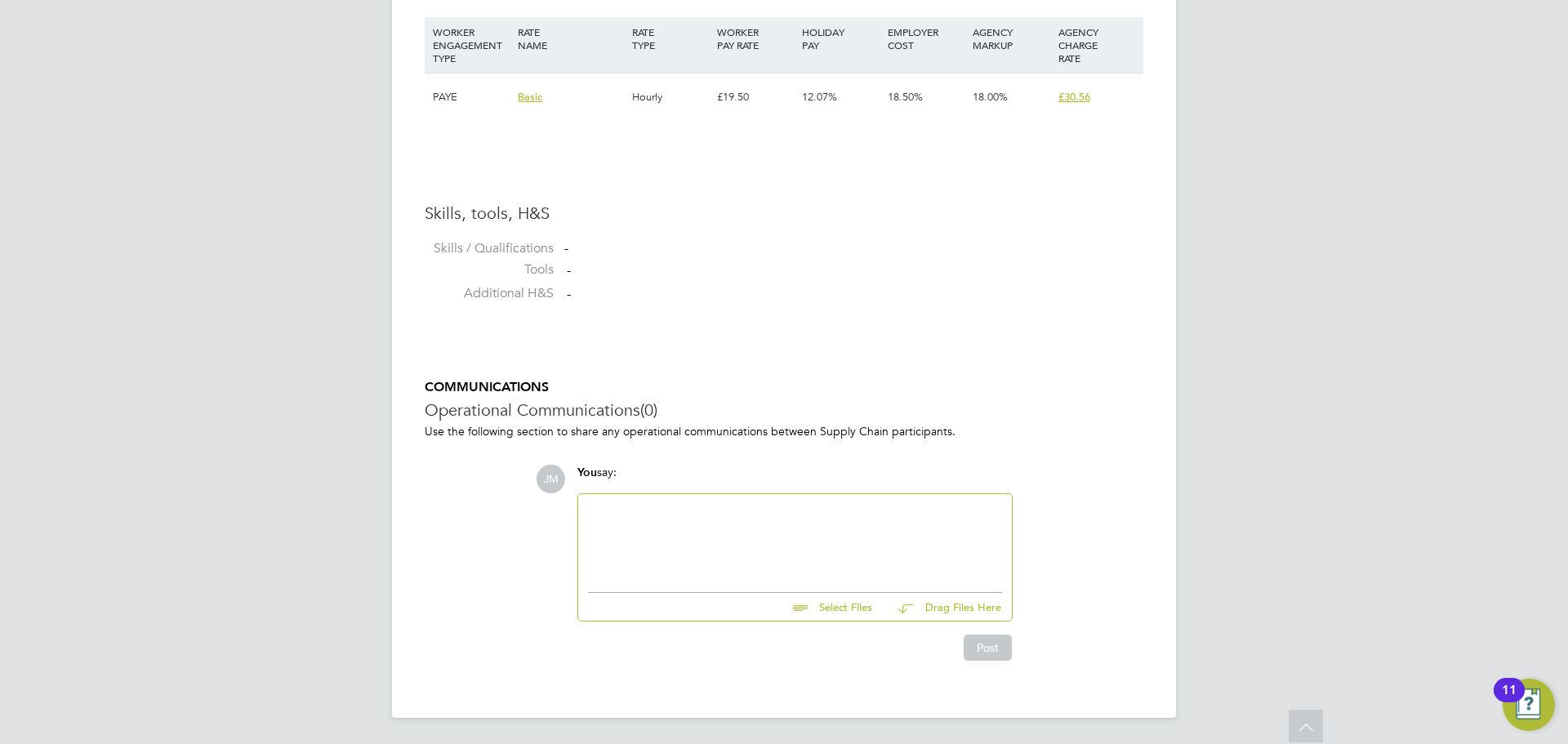
click at [646, 512] on div at bounding box center [795, 538] width 414 height 70
click at [691, 527] on div "Satwinder is an experienced HLTA that is looking for a pastoral role where she …" at bounding box center [795, 538] width 414 height 70
click at [647, 528] on div "Satwinder is an experienced HLTA that is looking for a pastoral role where she …" at bounding box center [795, 538] width 414 height 70
click at [659, 527] on div "Satwinder is an experienced HLTA that is looking for a pastoral role where she …" at bounding box center [795, 538] width 414 height 70
click at [809, 527] on div "Satwinder is an experienced HLTA that is looking for a pastoral role where she …" at bounding box center [795, 538] width 414 height 70
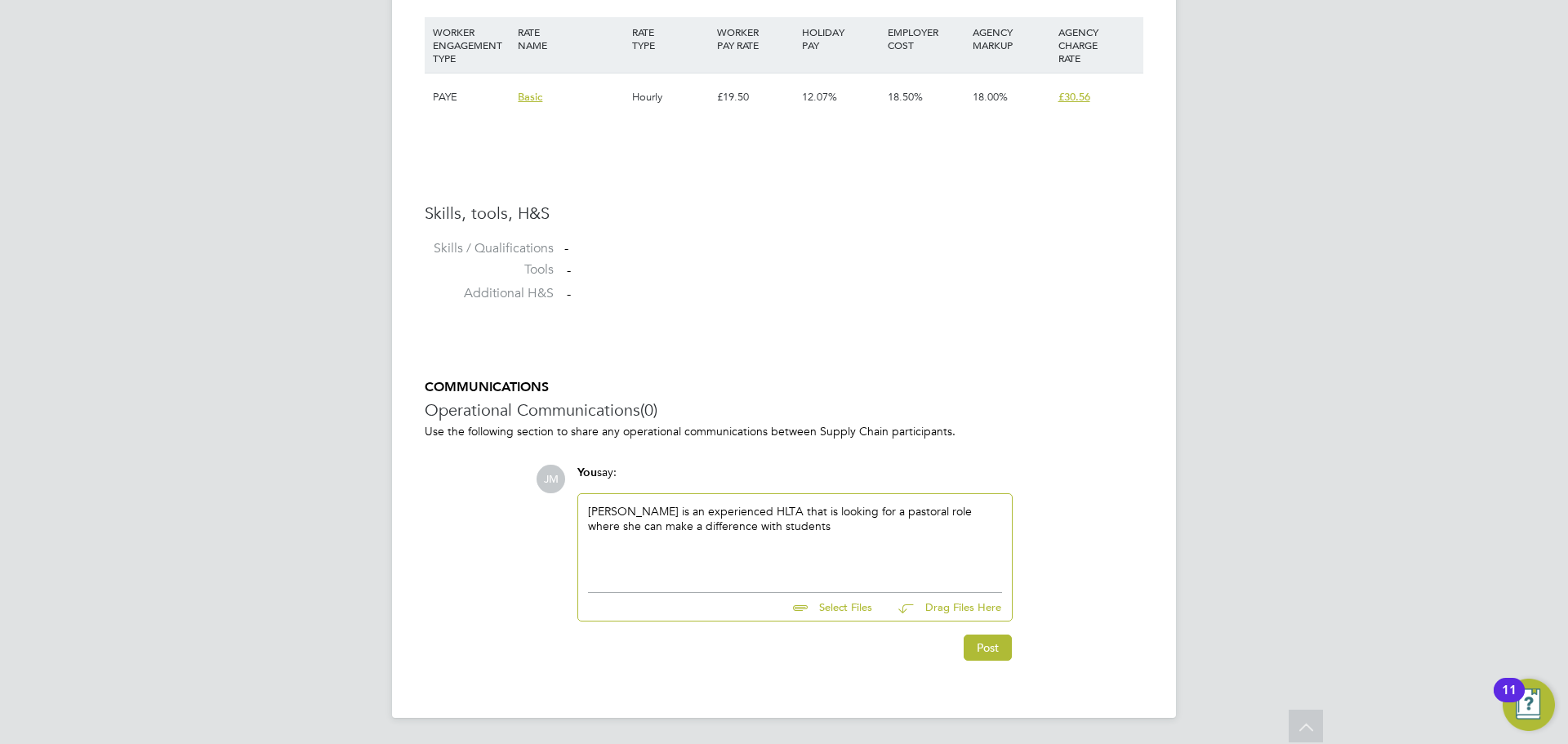
click at [797, 526] on div "Satwinder is an experienced HLTA that is looking for a pastoral role where she …" at bounding box center [795, 538] width 414 height 70
drag, startPoint x: 616, startPoint y: 564, endPoint x: 588, endPoint y: 512, distance: 59.1
click at [588, 512] on div "Satwinder is an experienced HLTA that is looking for a pastoral role where she …" at bounding box center [795, 539] width 434 height 94
copy div "Satwinder is an experienced HLTA that is looking for a pastoral role where she …"
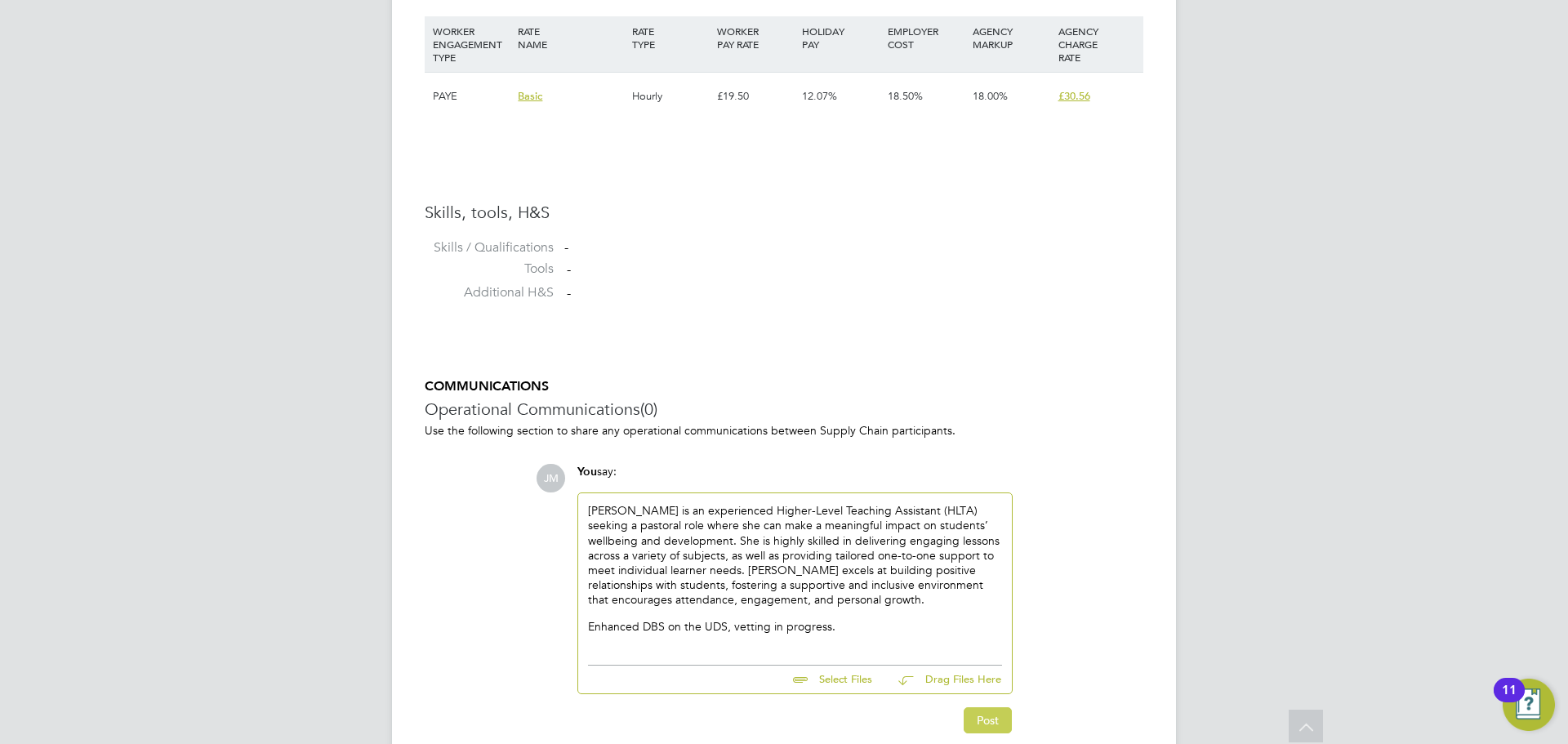
click at [994, 724] on button "Post" at bounding box center [988, 720] width 48 height 26
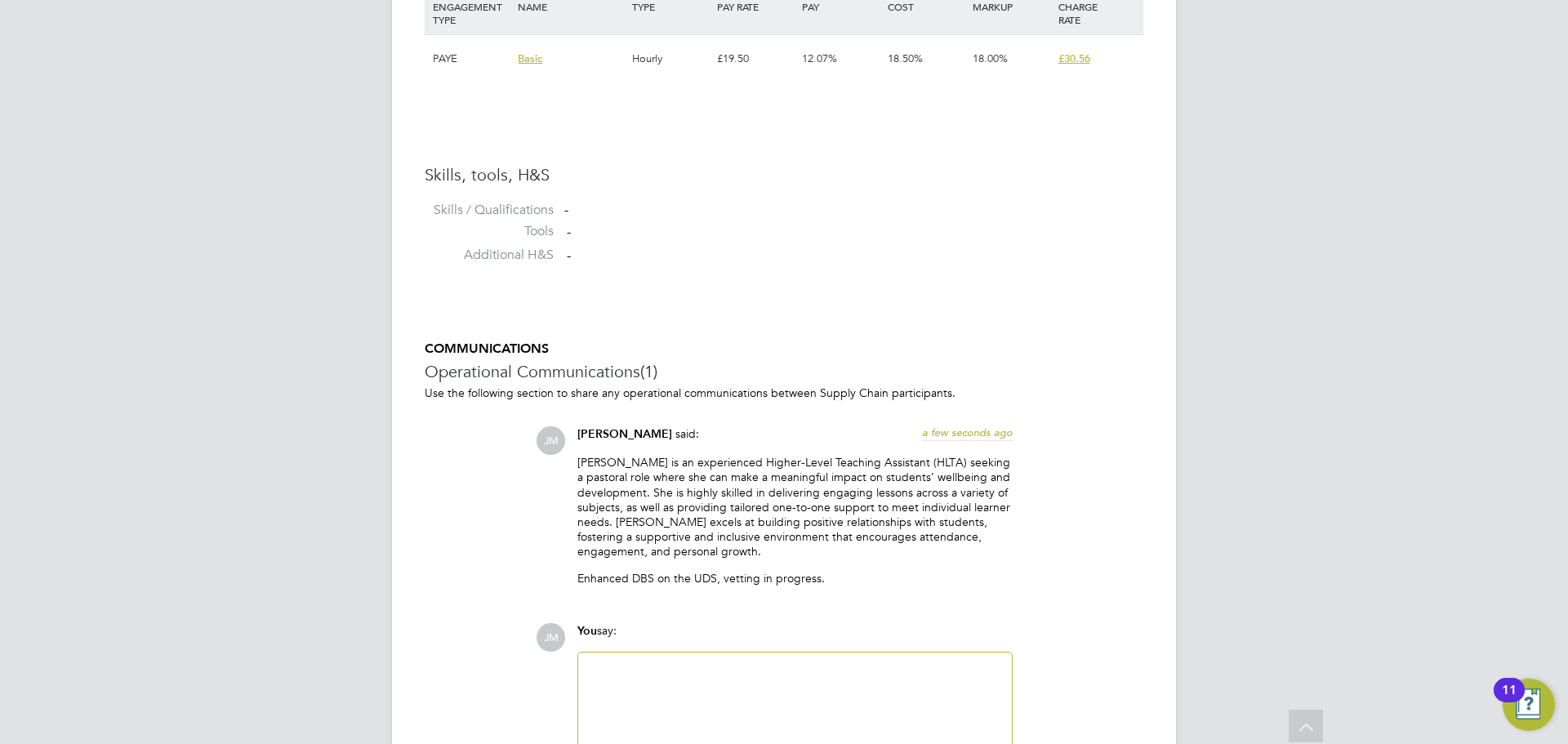
scroll to position [1344, 0]
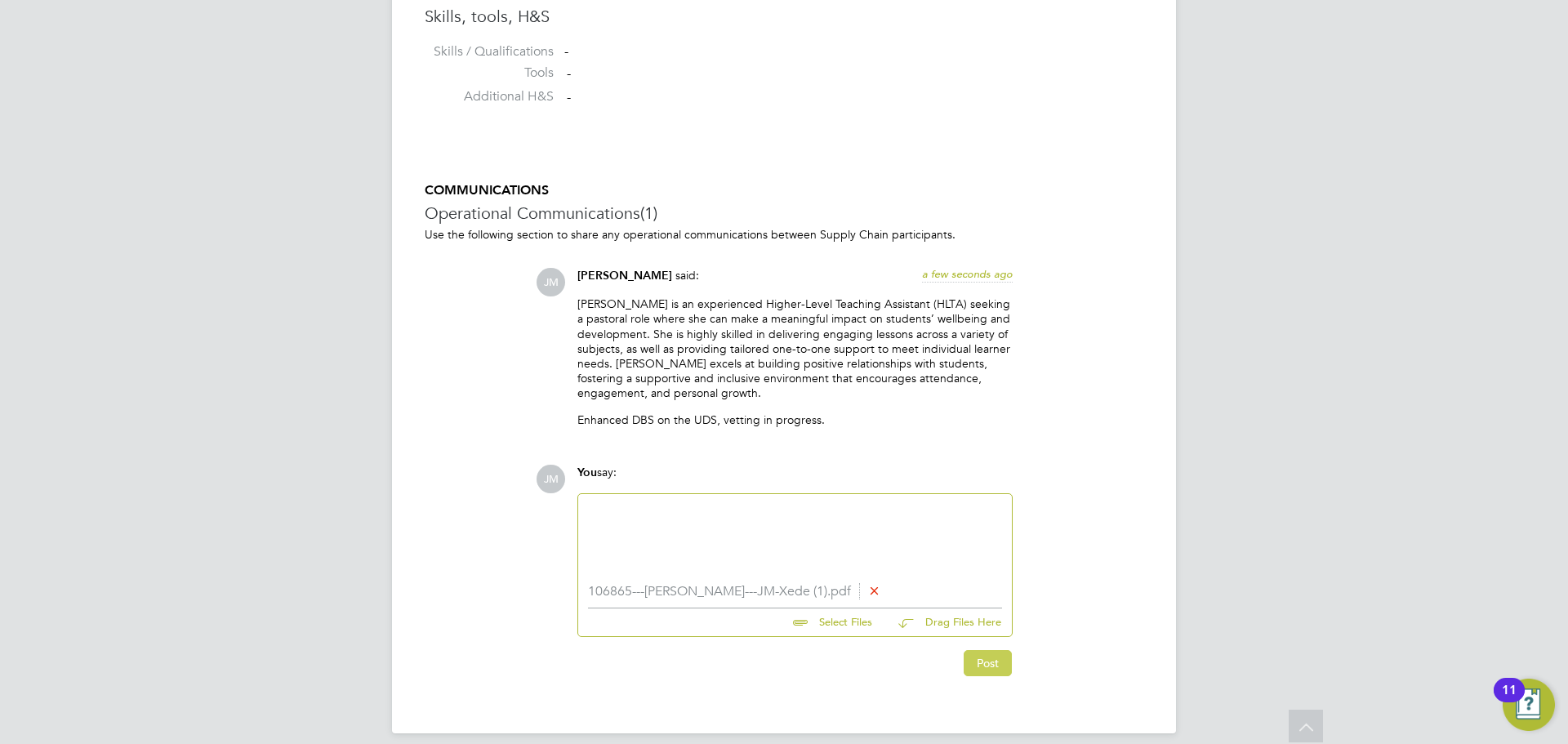
click at [999, 662] on button "Post" at bounding box center [988, 663] width 48 height 26
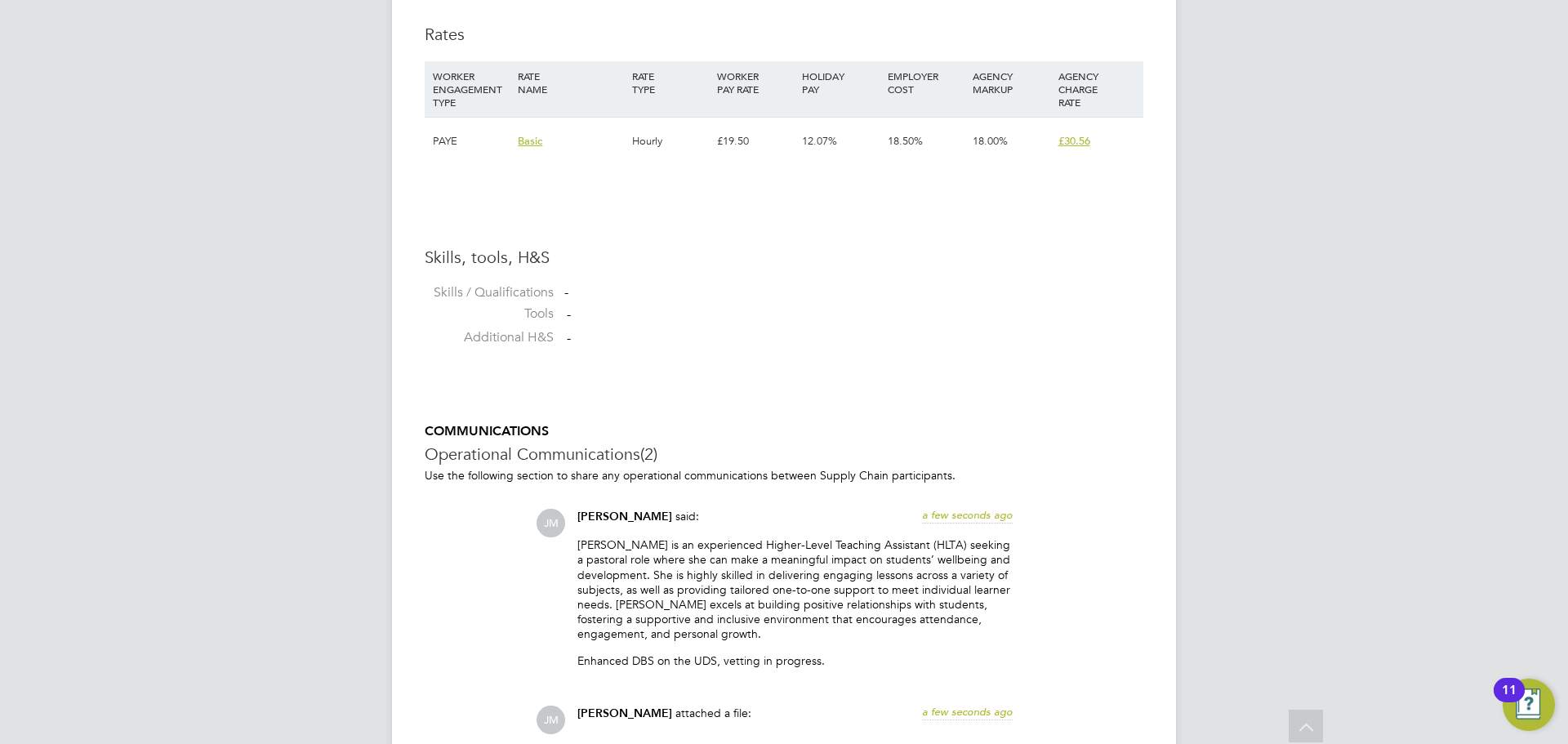
scroll to position [1100, 0]
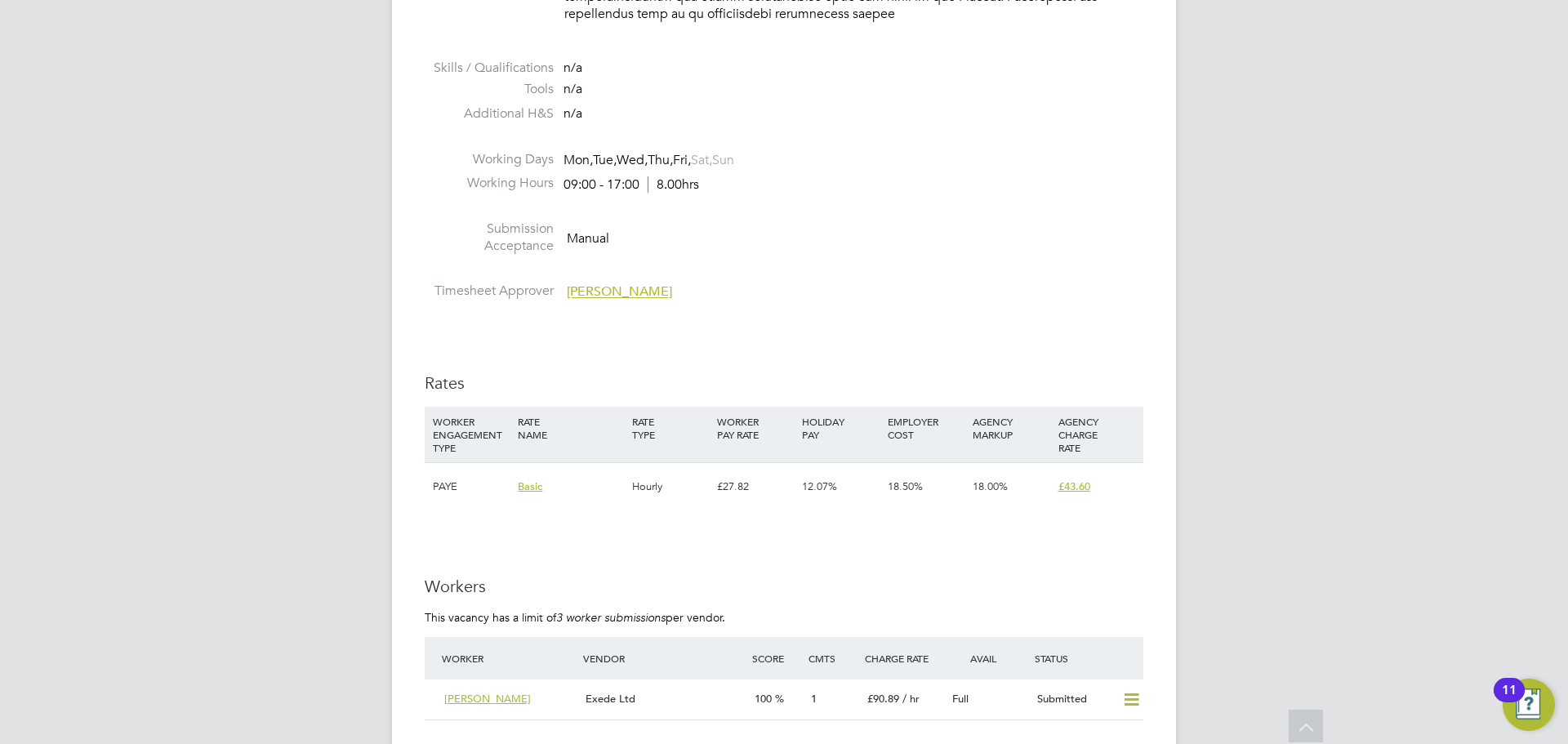
scroll to position [2124, 0]
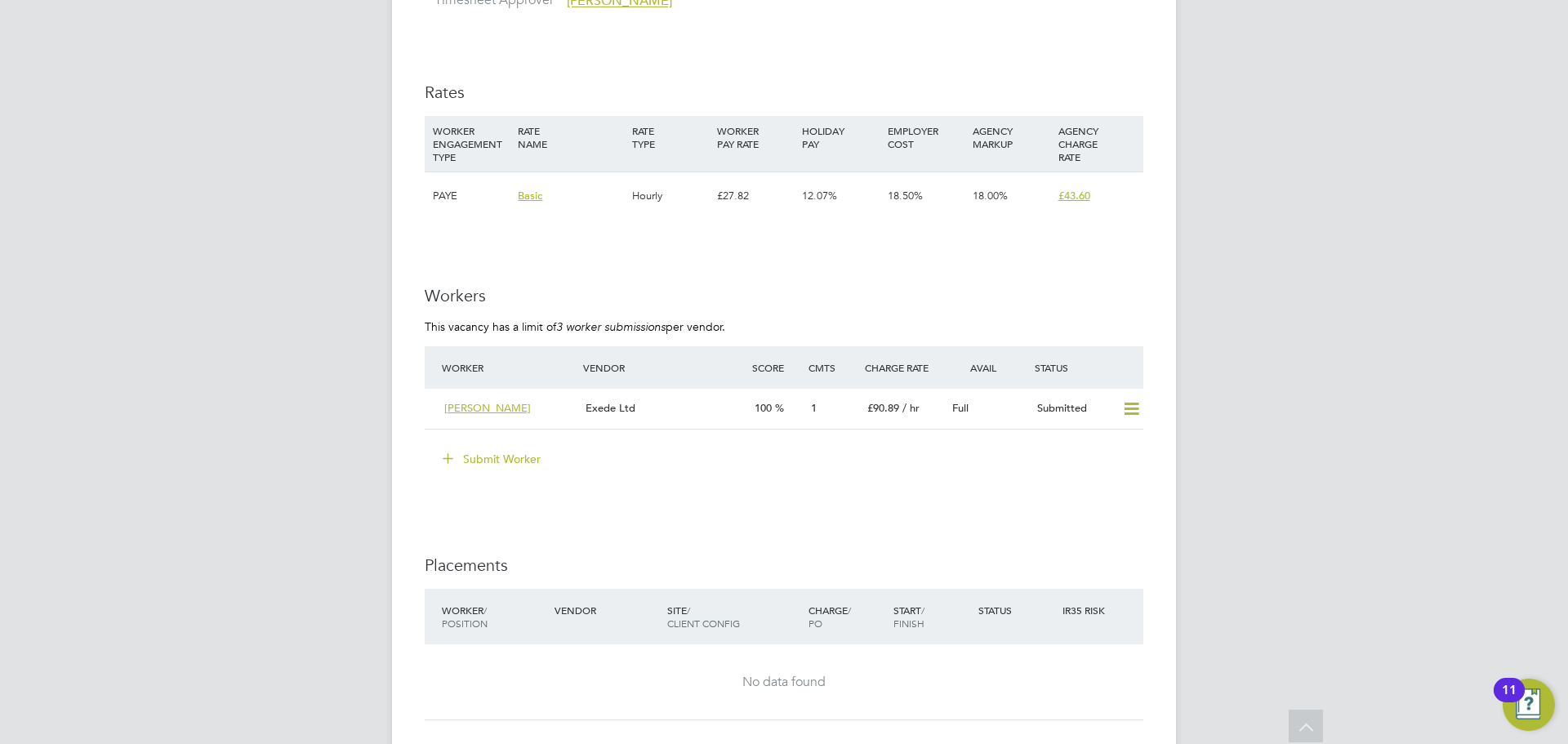
click at [515, 446] on button "Submit Worker" at bounding box center [492, 458] width 123 height 26
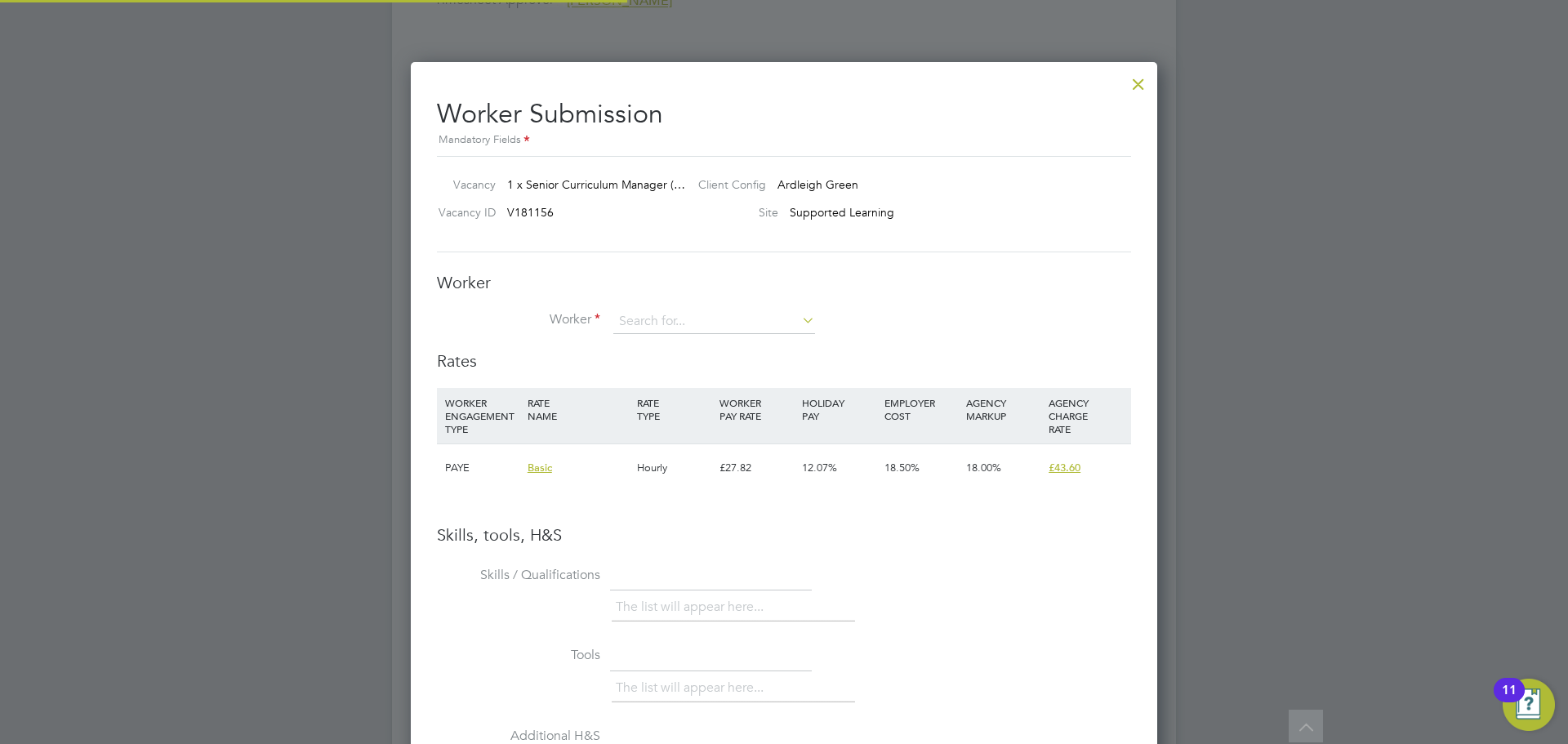
scroll to position [1032, 748]
click at [1137, 87] on div at bounding box center [1139, 80] width 29 height 29
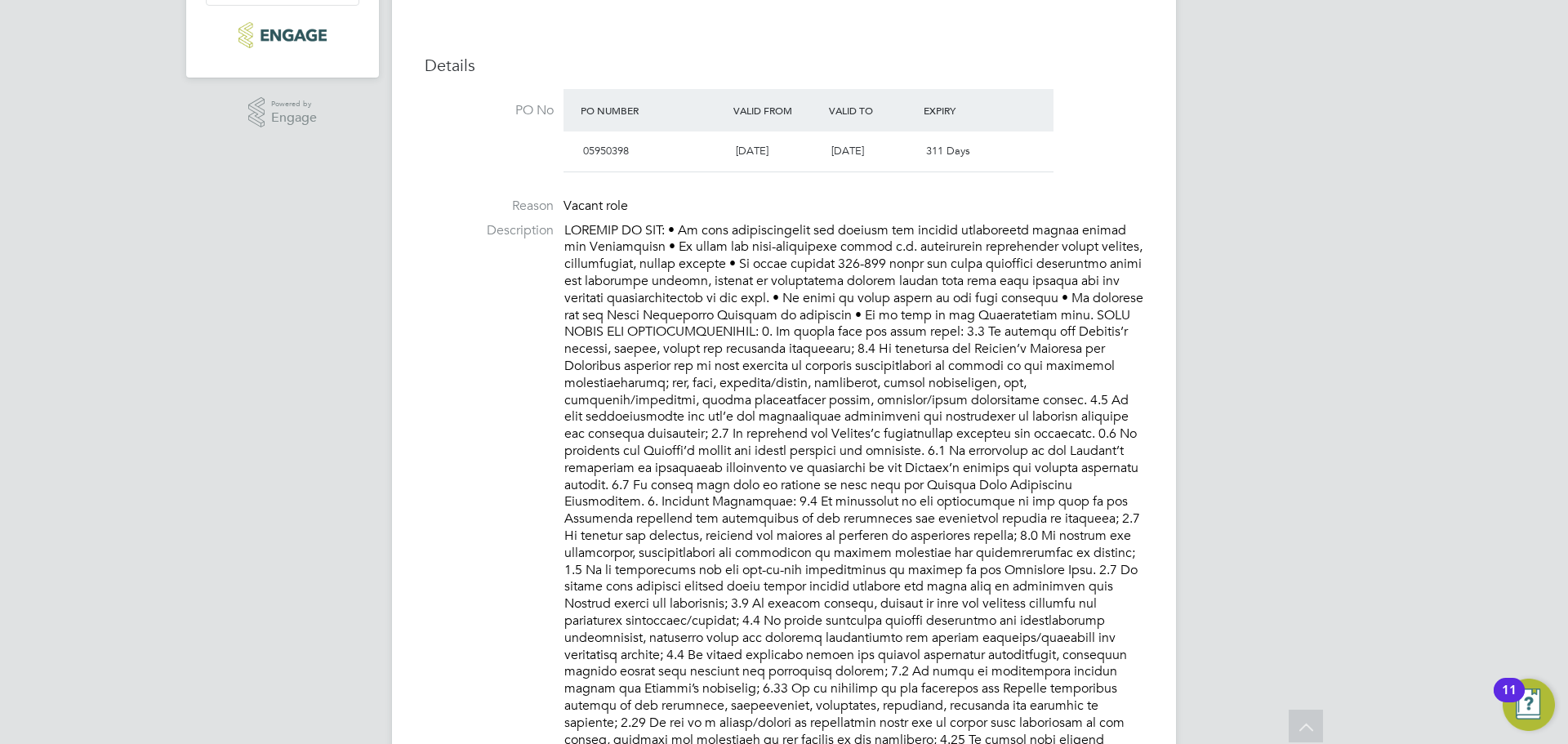
scroll to position [408, 0]
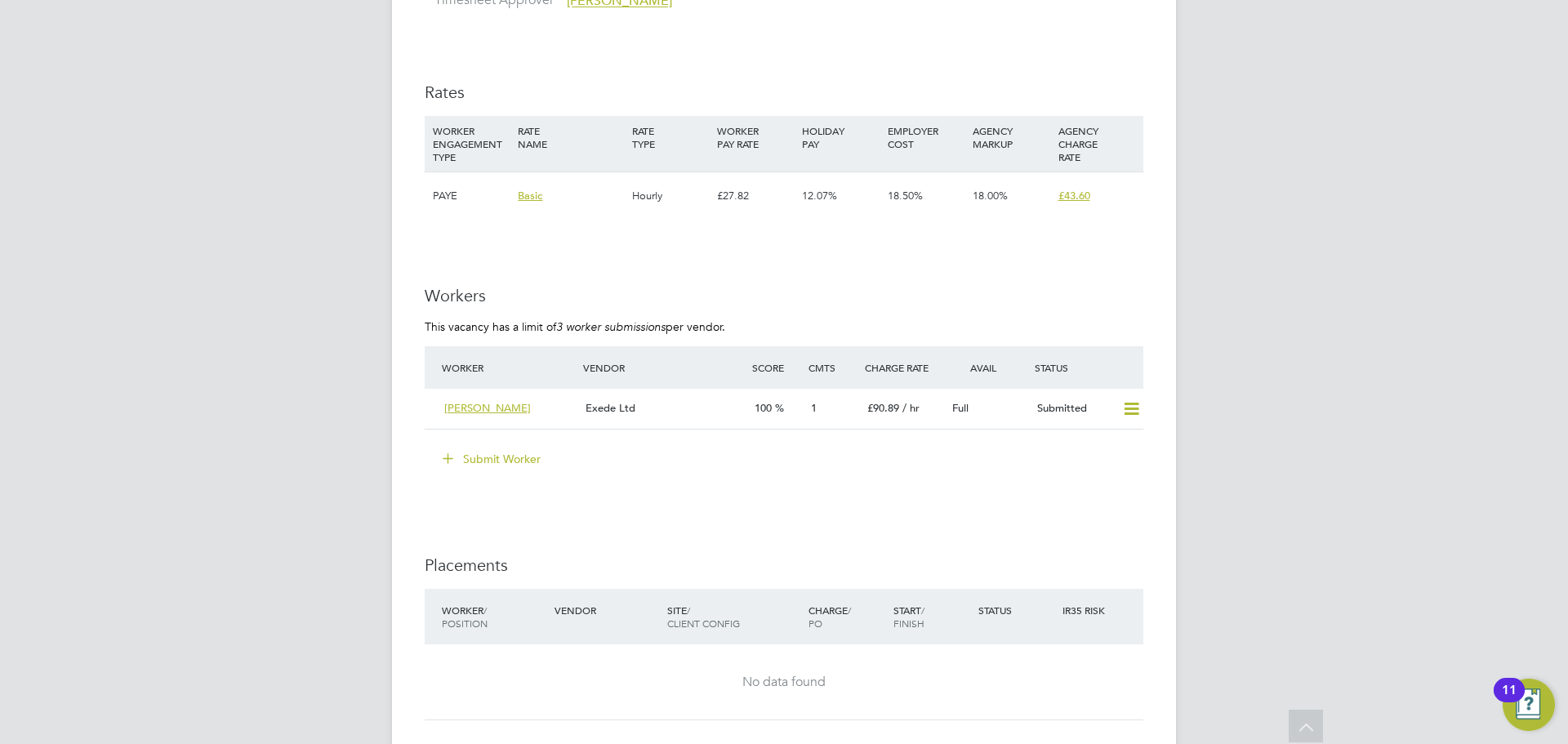
click at [494, 446] on button "Submit Worker" at bounding box center [492, 458] width 123 height 26
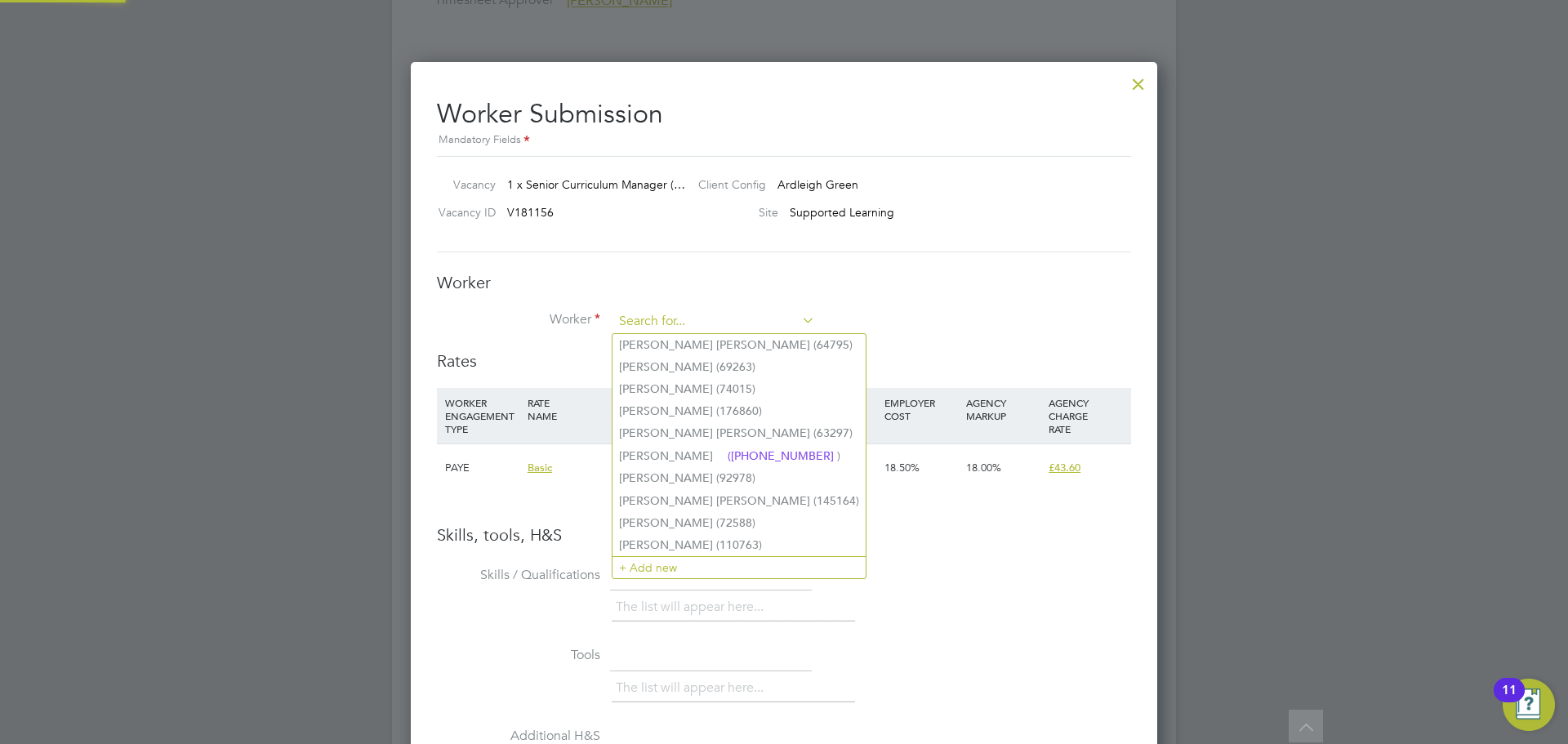
click at [651, 313] on input at bounding box center [714, 321] width 202 height 25
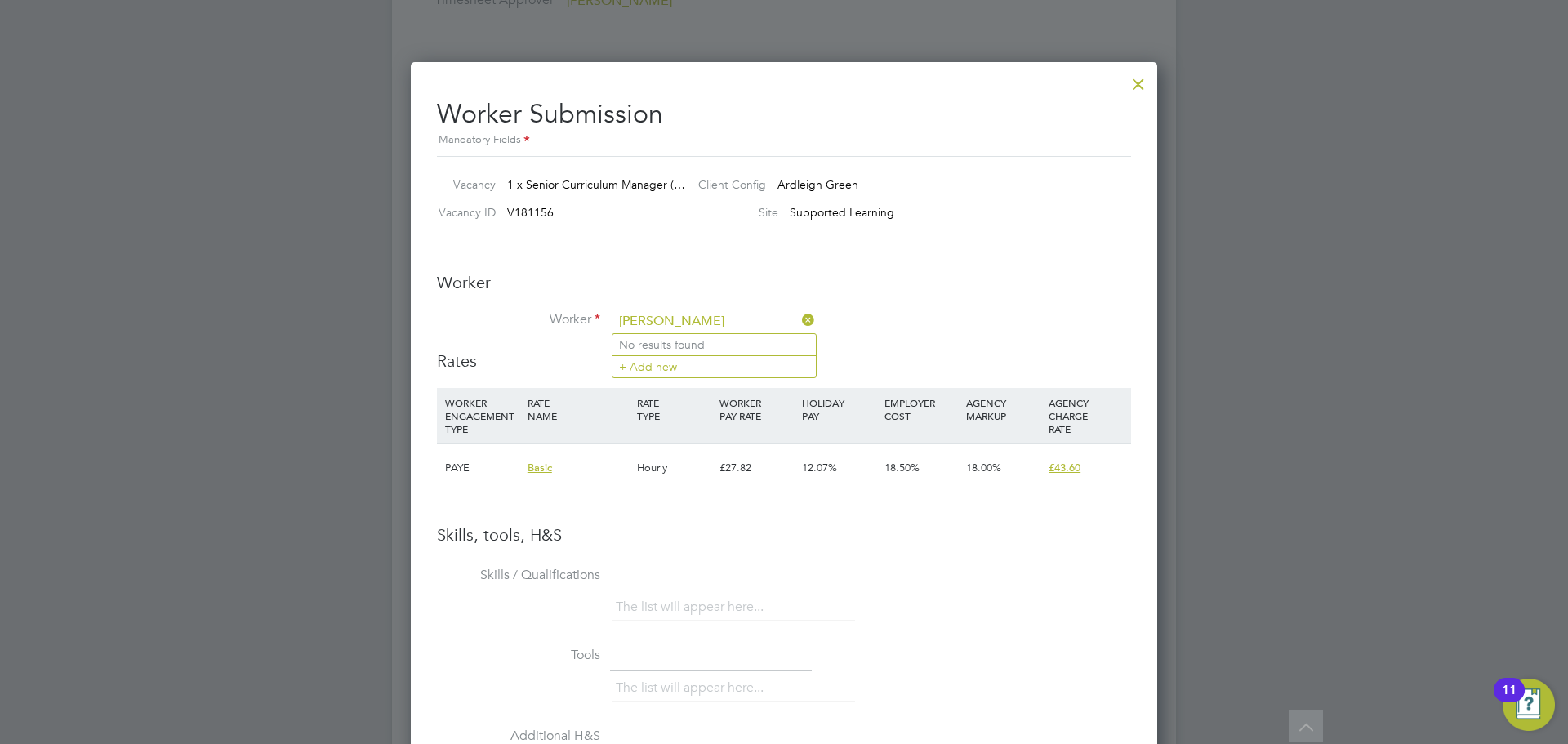
type input "Cheryl Kelley"
click at [668, 368] on li "+ Add new" at bounding box center [714, 367] width 204 height 22
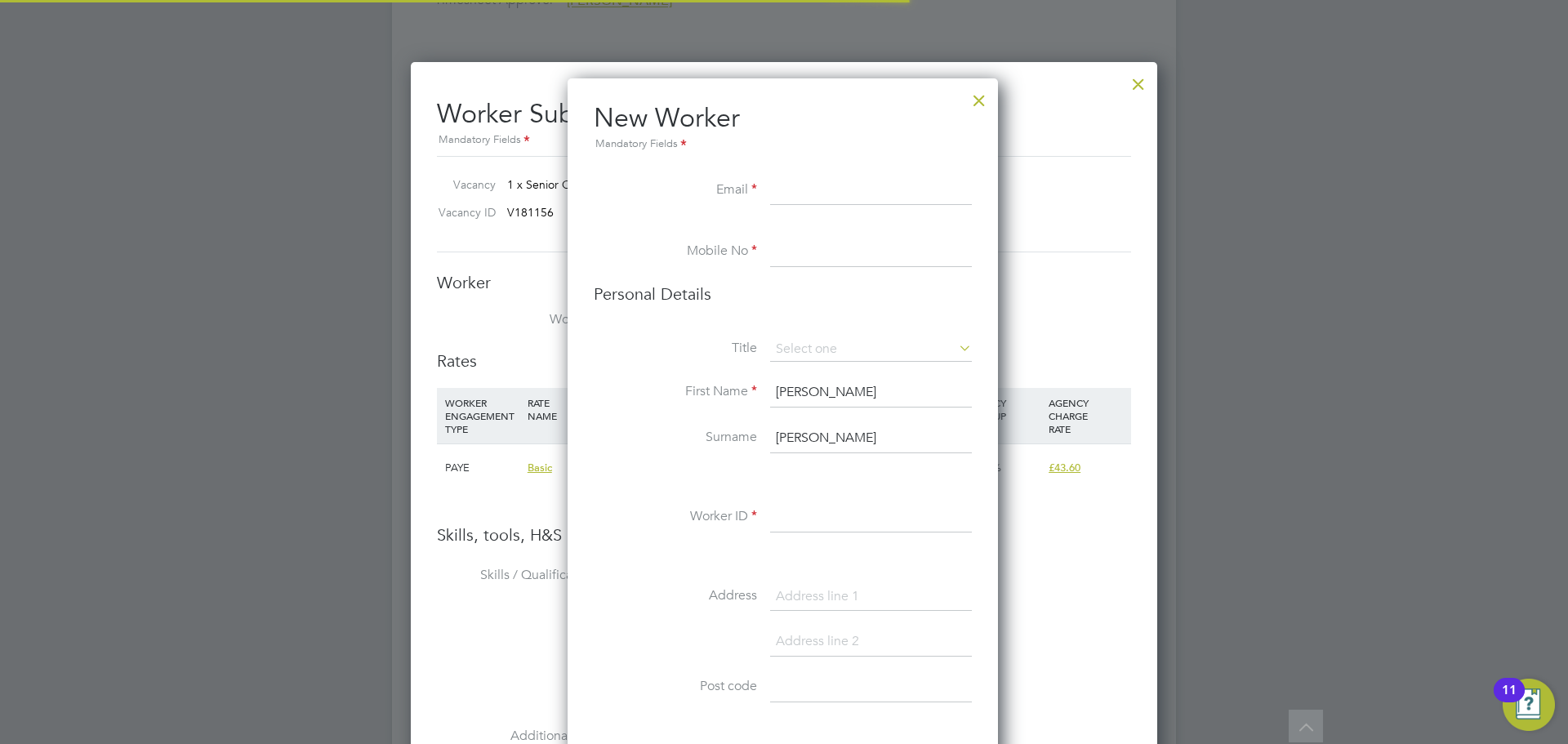
scroll to position [1382, 433]
click at [791, 190] on input at bounding box center [871, 191] width 202 height 29
paste input "cherylakelley@hotmail.com"
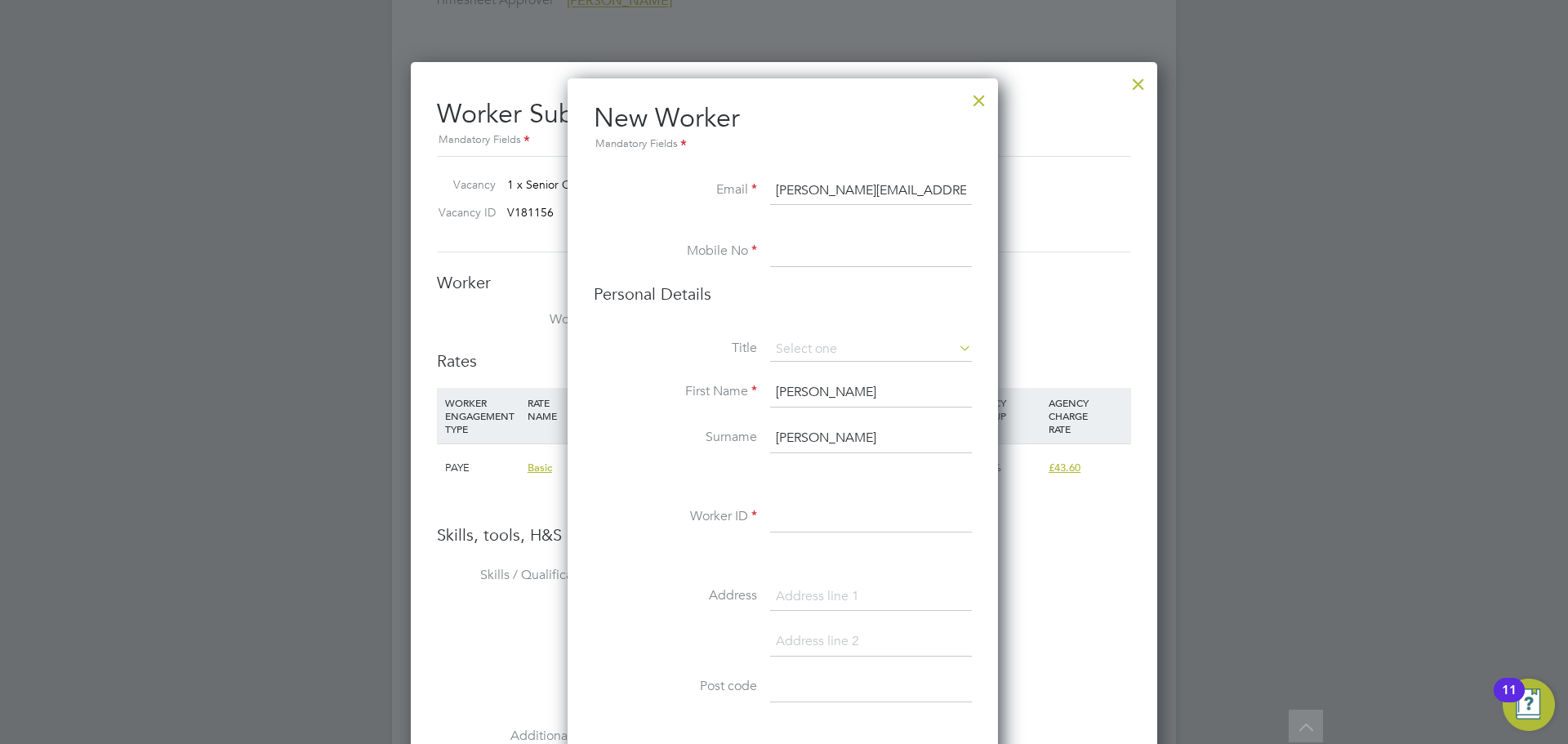
type input "cherylakelley@hotmail.com"
click at [849, 252] on input at bounding box center [871, 252] width 202 height 29
click at [768, 255] on li "Mobile No" at bounding box center [783, 260] width 378 height 45
click at [779, 257] on input at bounding box center [871, 252] width 202 height 29
paste input "+44 750 352 1470"
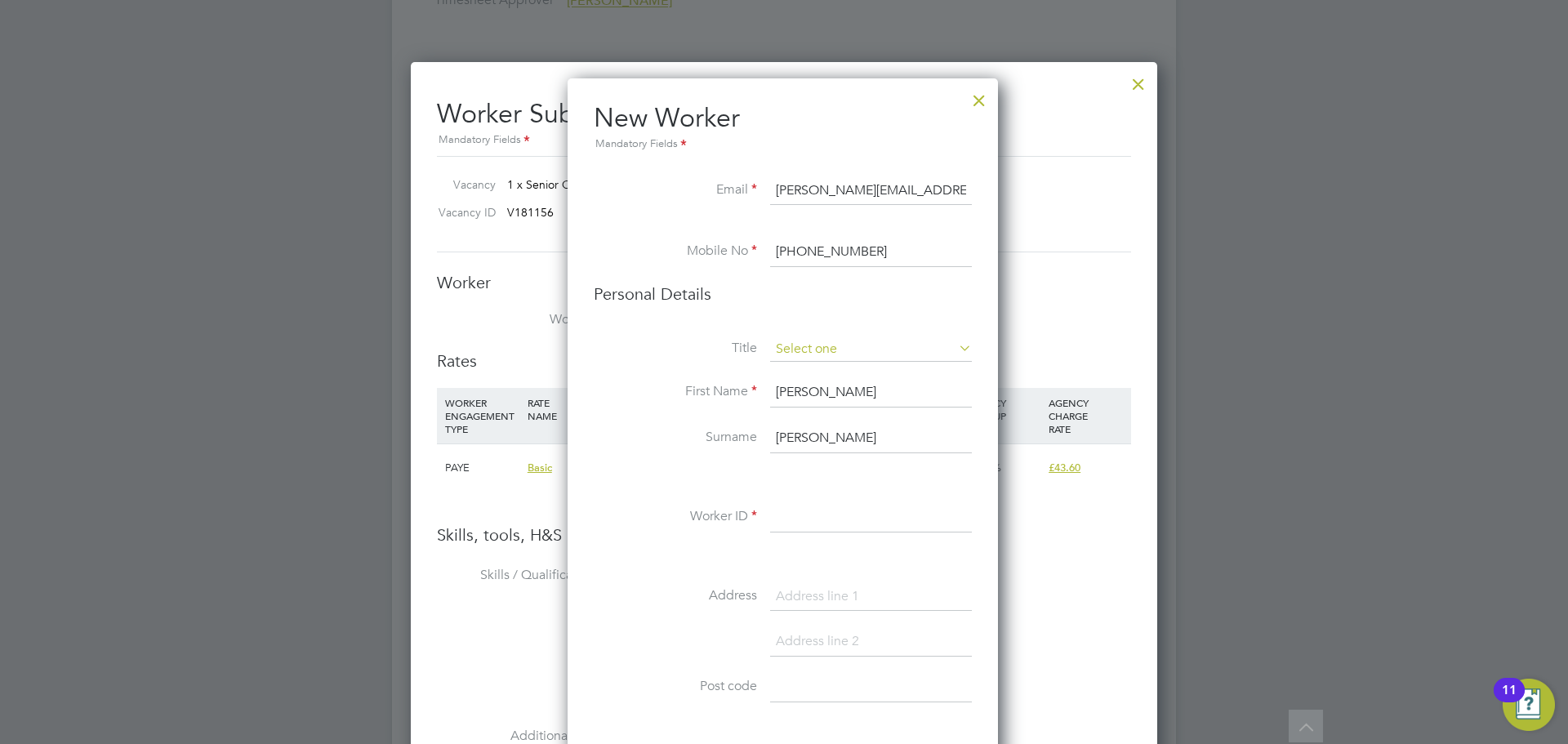
type input "+44 750 352 1470"
click at [869, 352] on input at bounding box center [871, 349] width 202 height 25
click at [837, 393] on li "Mrs" at bounding box center [871, 393] width 204 height 21
type input "Mrs"
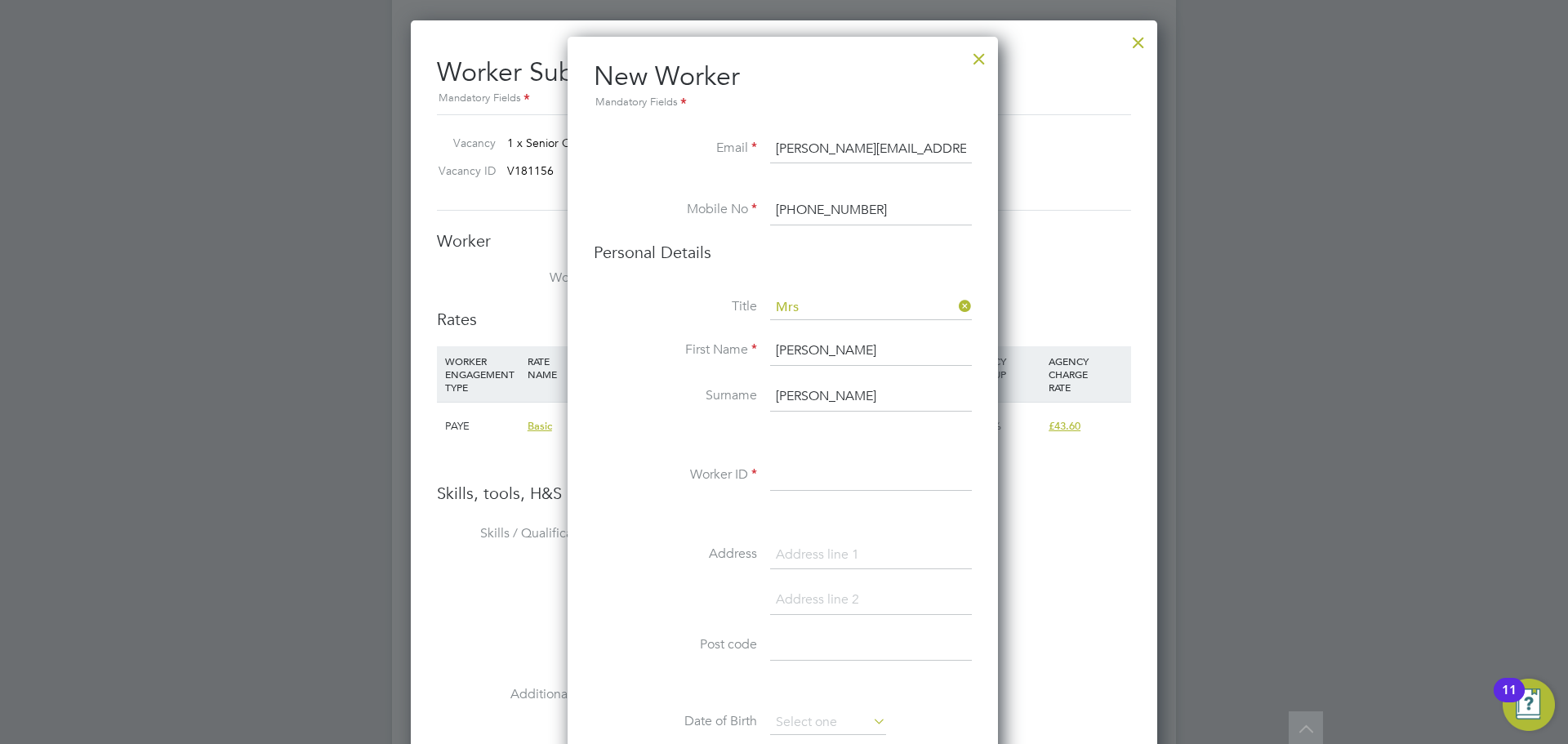
scroll to position [2205, 0]
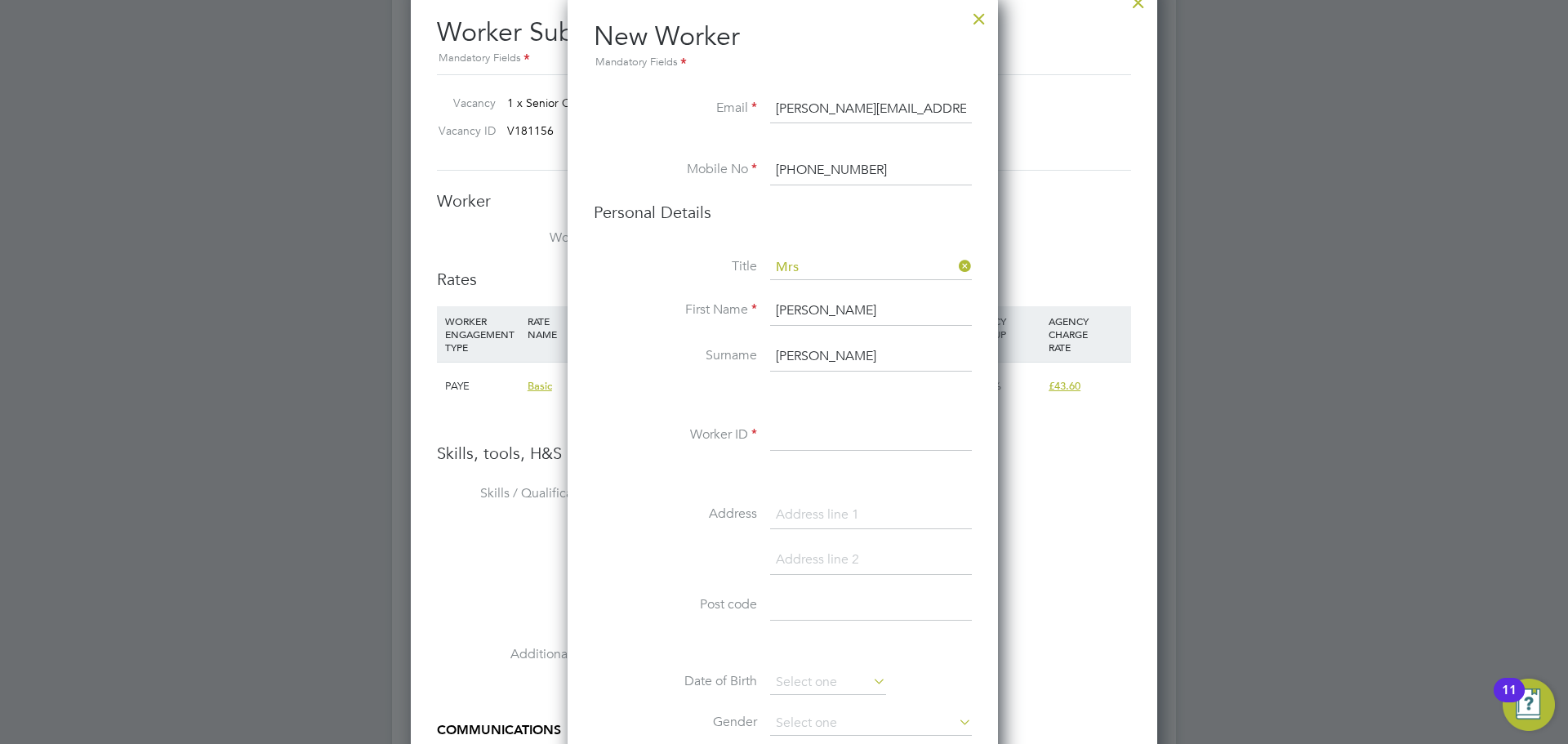
click at [829, 427] on input at bounding box center [871, 436] width 202 height 29
click at [796, 437] on input at bounding box center [871, 436] width 202 height 29
paste input "102191"
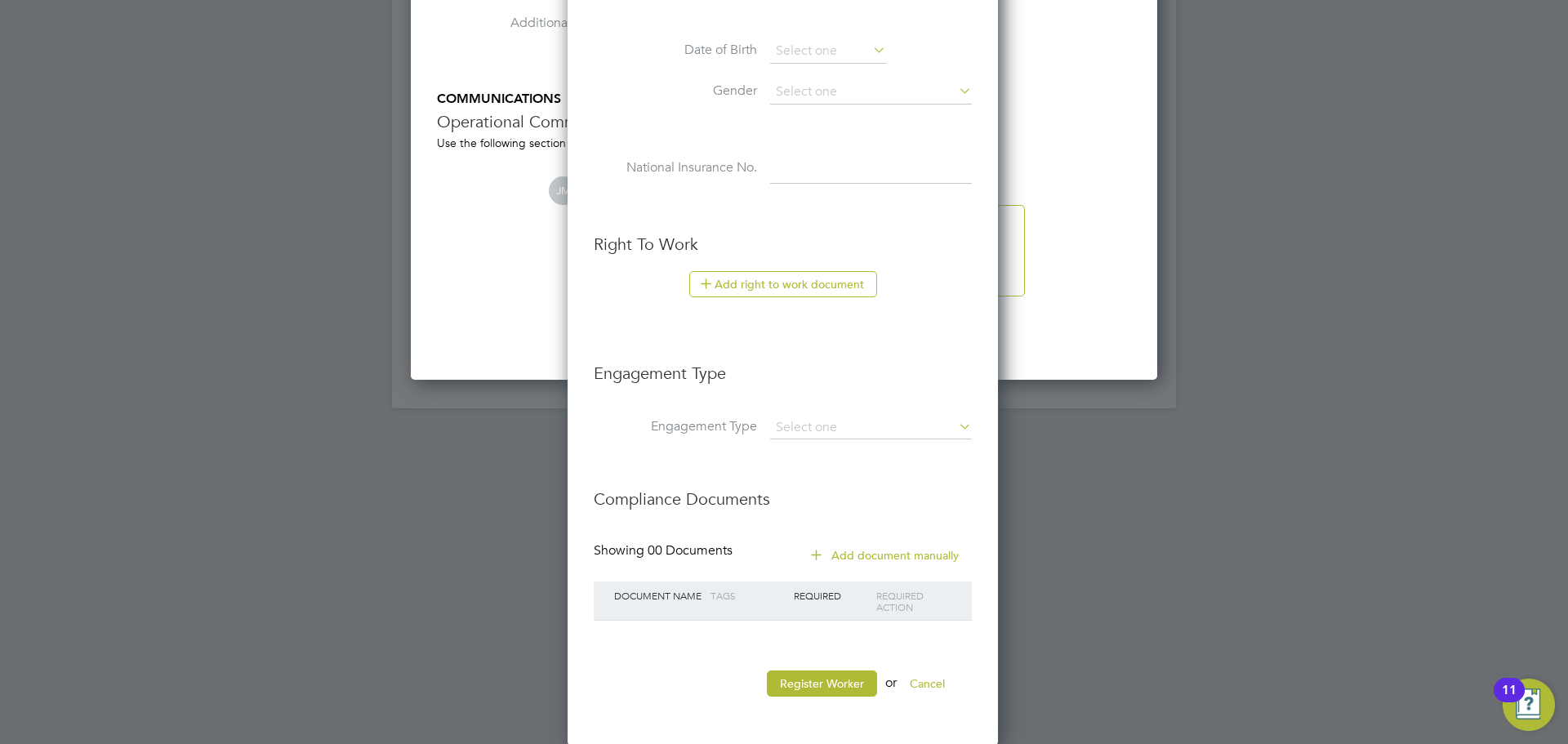
scroll to position [2838, 0]
type input "102191"
click at [858, 679] on button "Register Worker" at bounding box center [821, 681] width 110 height 26
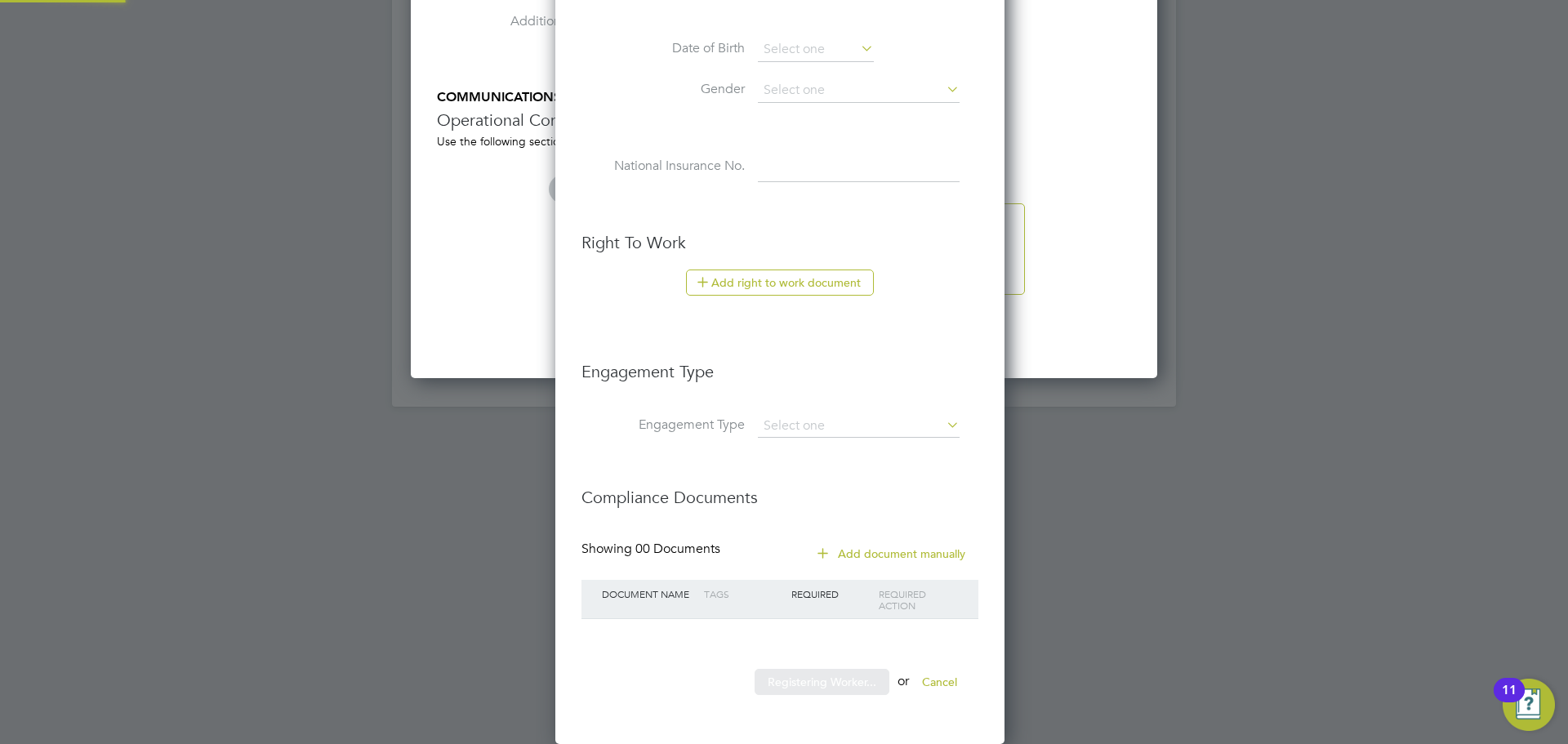
scroll to position [0, 0]
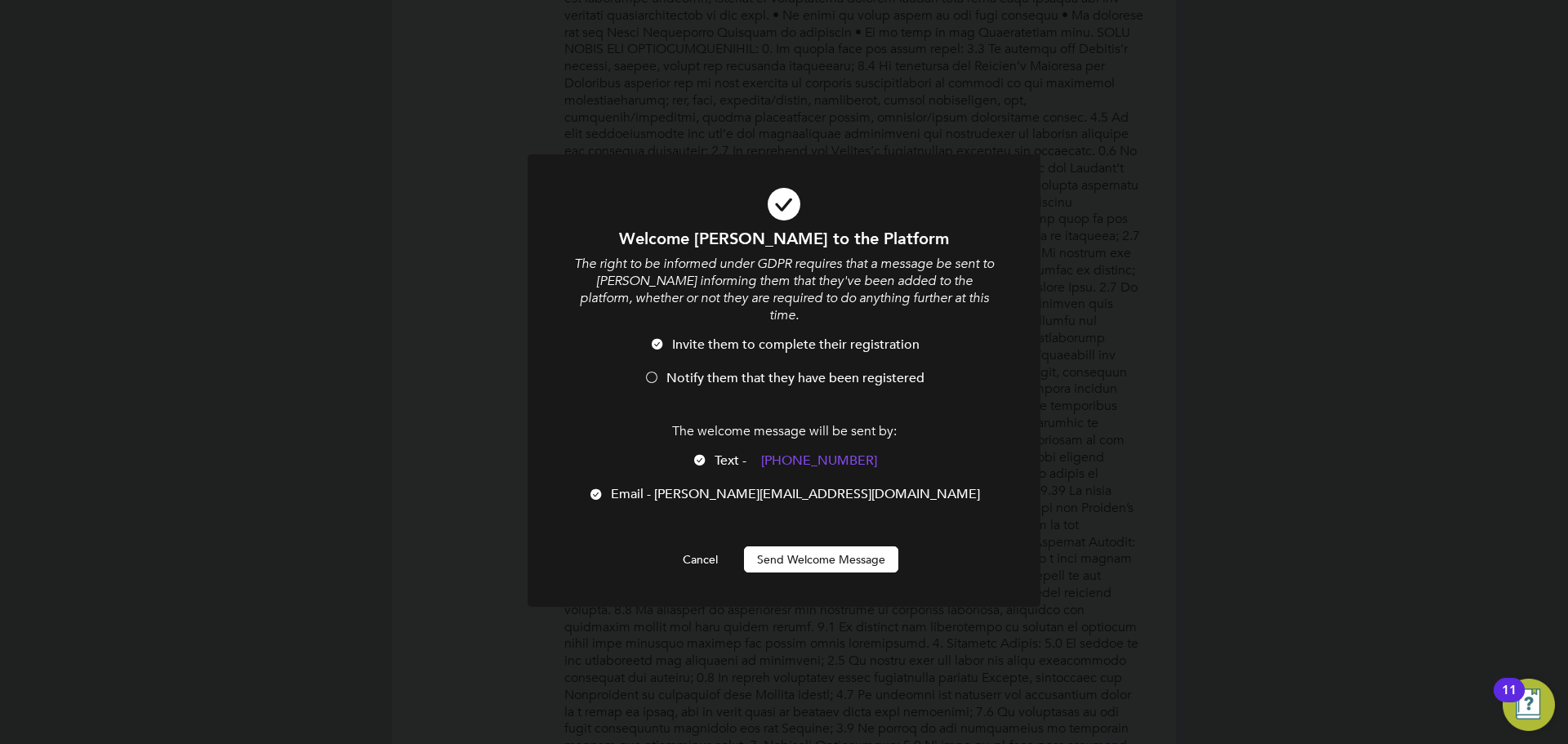
click at [652, 371] on div at bounding box center [652, 379] width 16 height 16
click at [817, 548] on button "Send Welcome Message" at bounding box center [821, 559] width 155 height 26
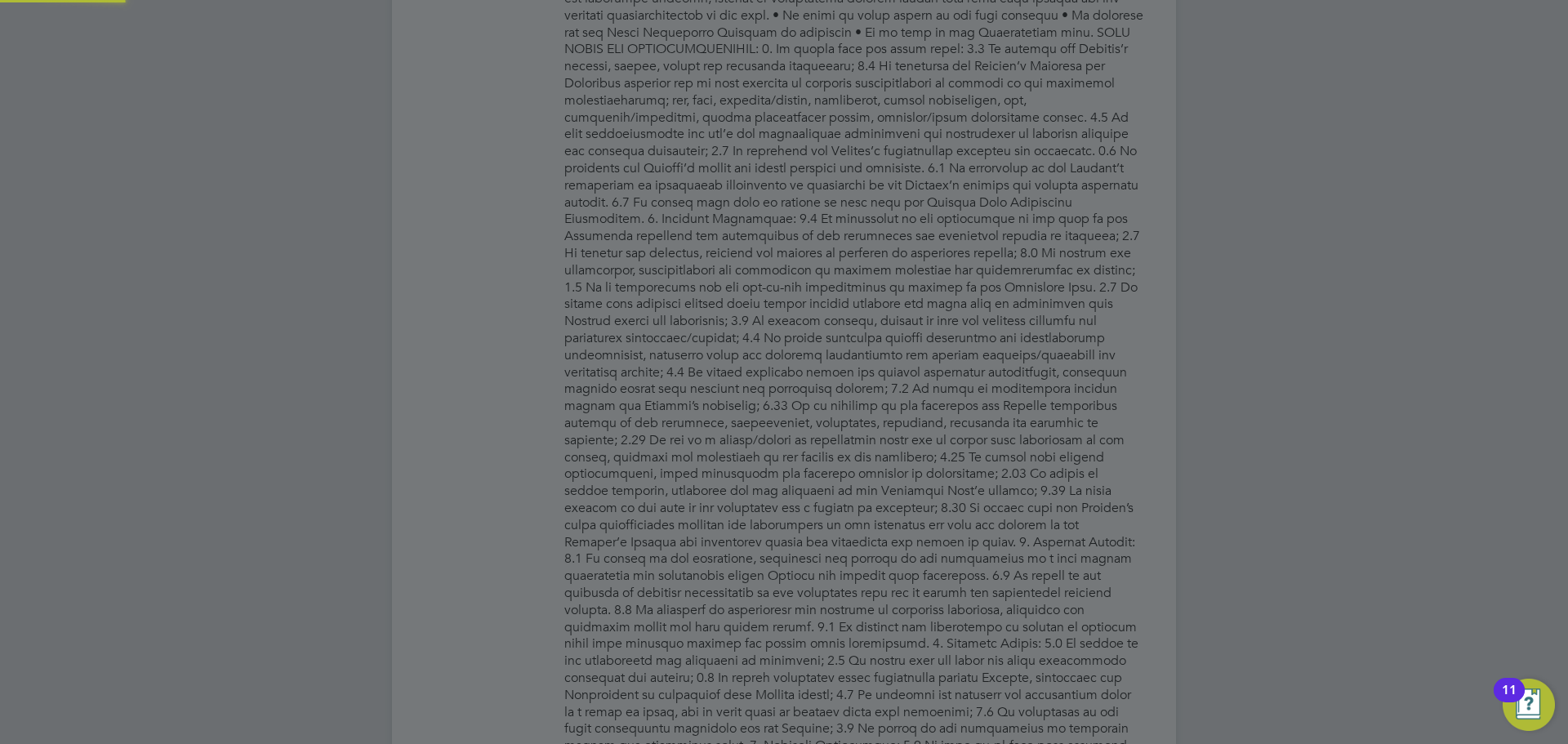
type input "Cheryl Kelley (102191)"
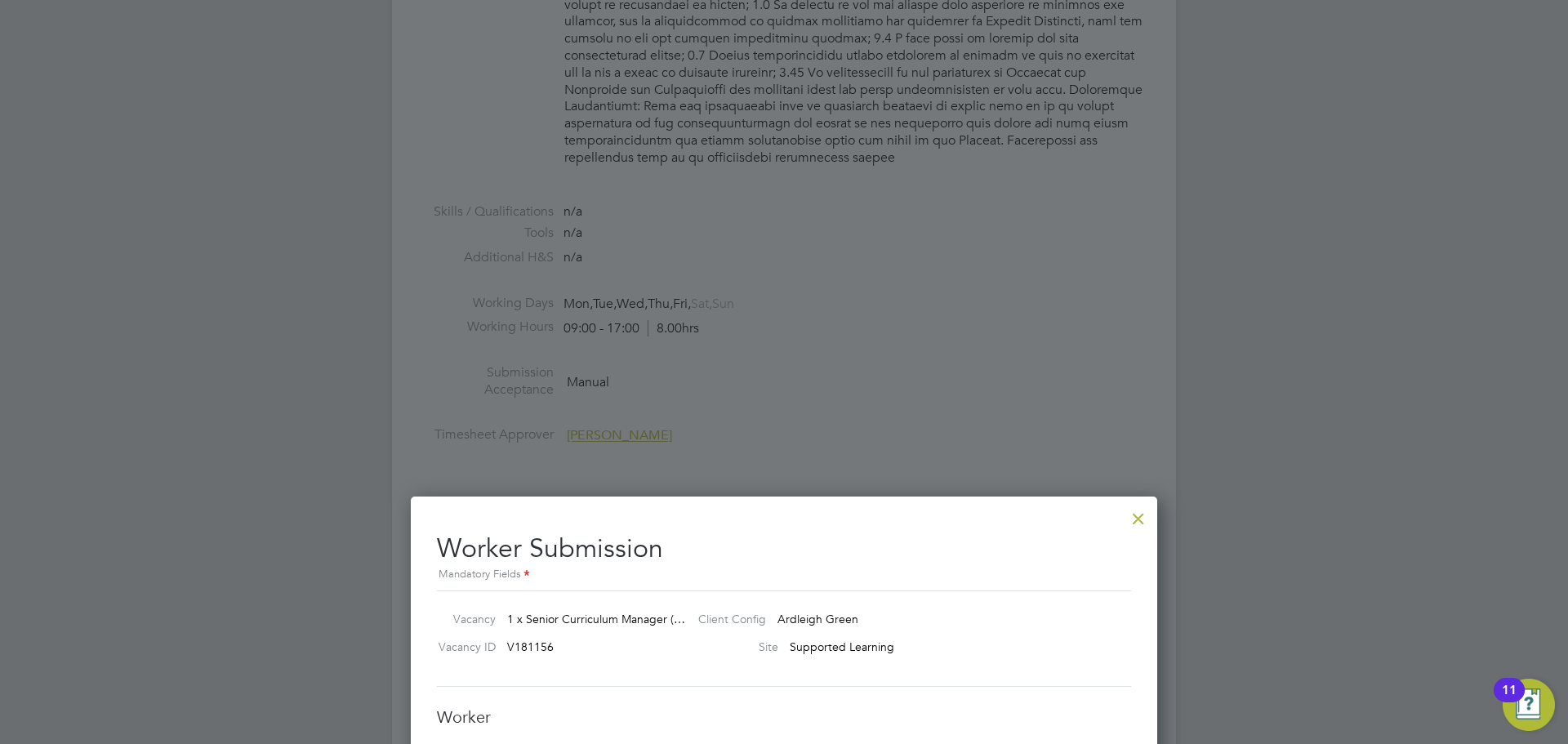
scroll to position [1648, 0]
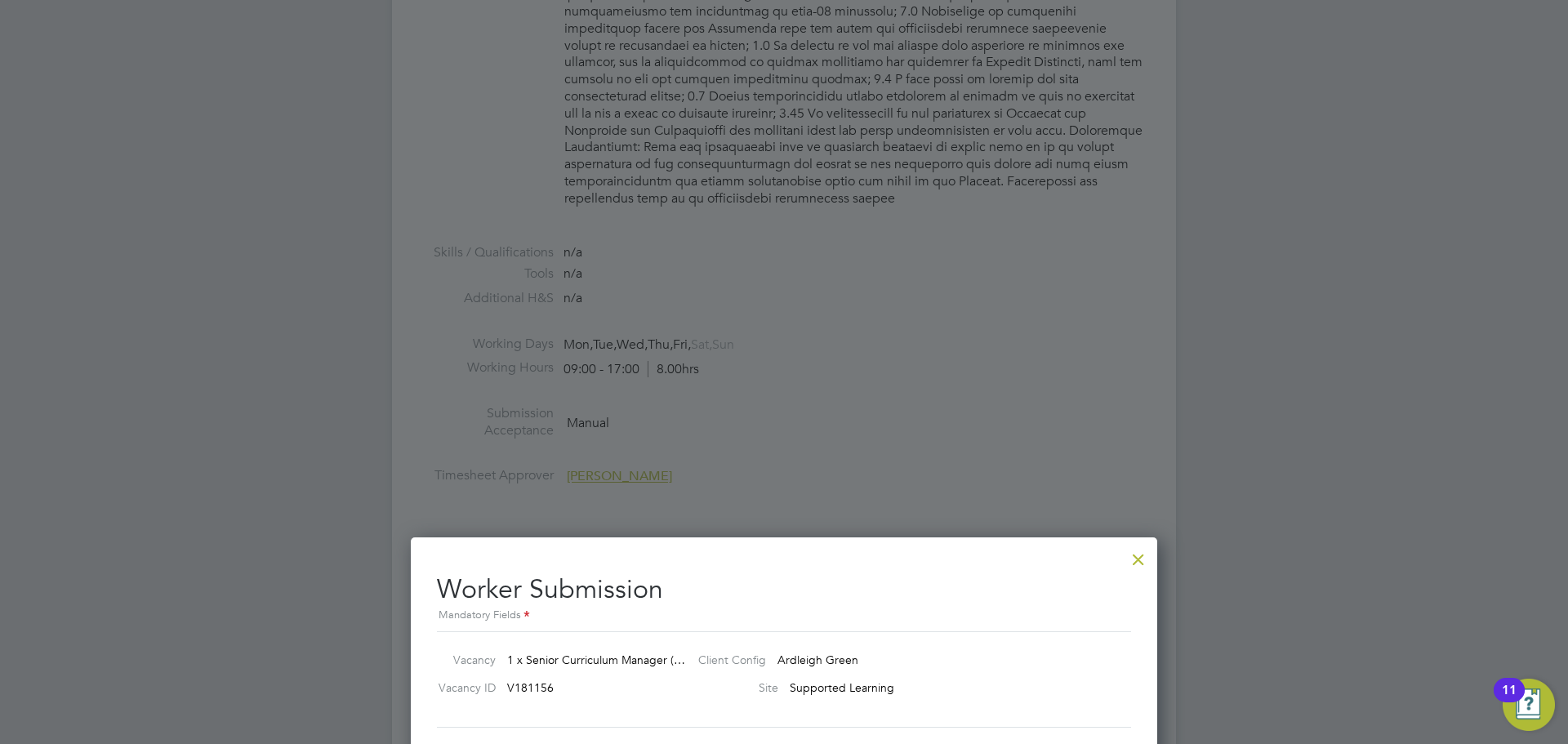
click at [1139, 562] on div at bounding box center [1139, 555] width 29 height 29
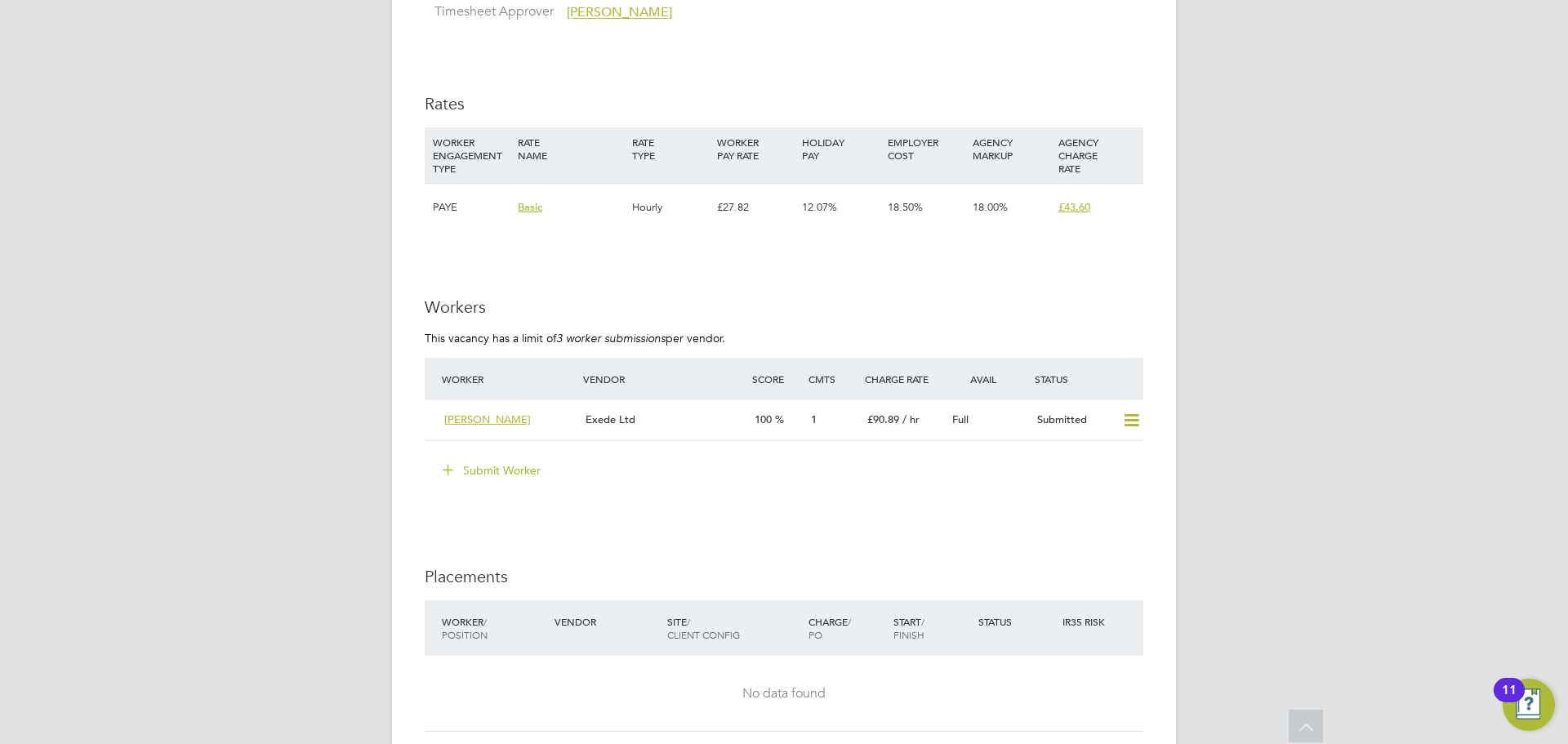
scroll to position [2124, 0]
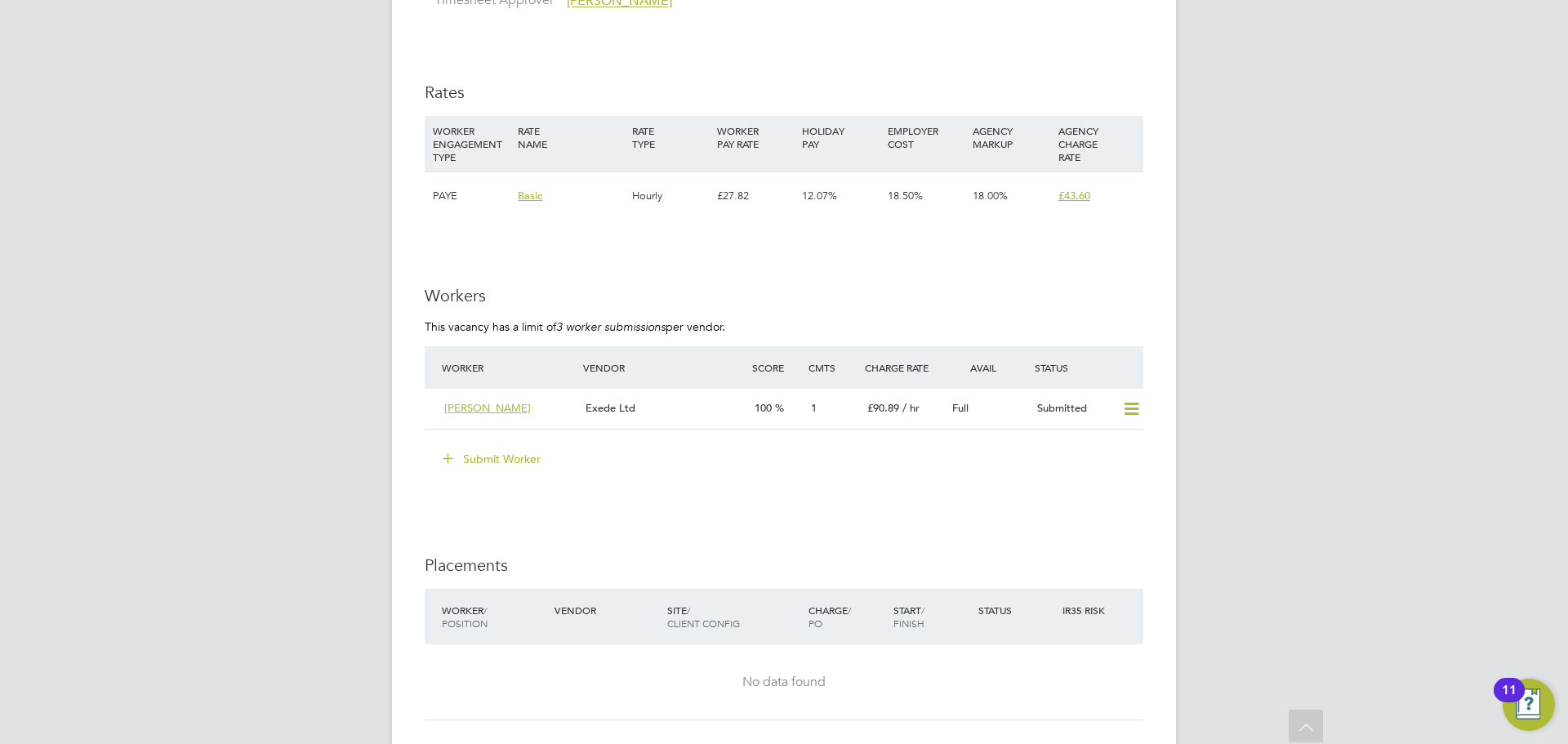
click at [470, 446] on button "Submit Worker" at bounding box center [492, 458] width 123 height 26
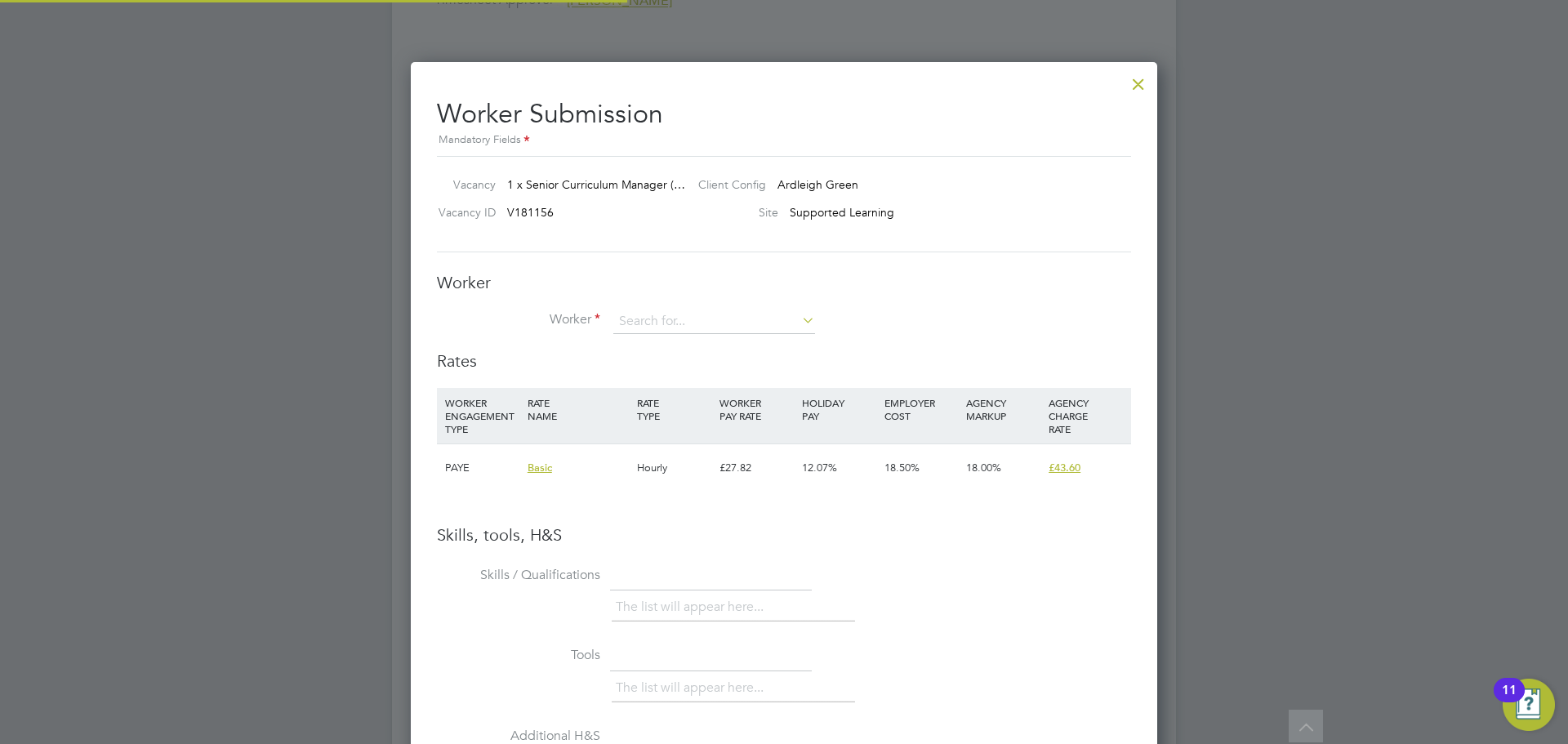
scroll to position [1032, 748]
click at [689, 319] on input at bounding box center [714, 321] width 202 height 25
click at [695, 339] on li "Cheryl K elley (102191)" at bounding box center [743, 345] width 262 height 22
type input "Cheryl Kelley (102191)"
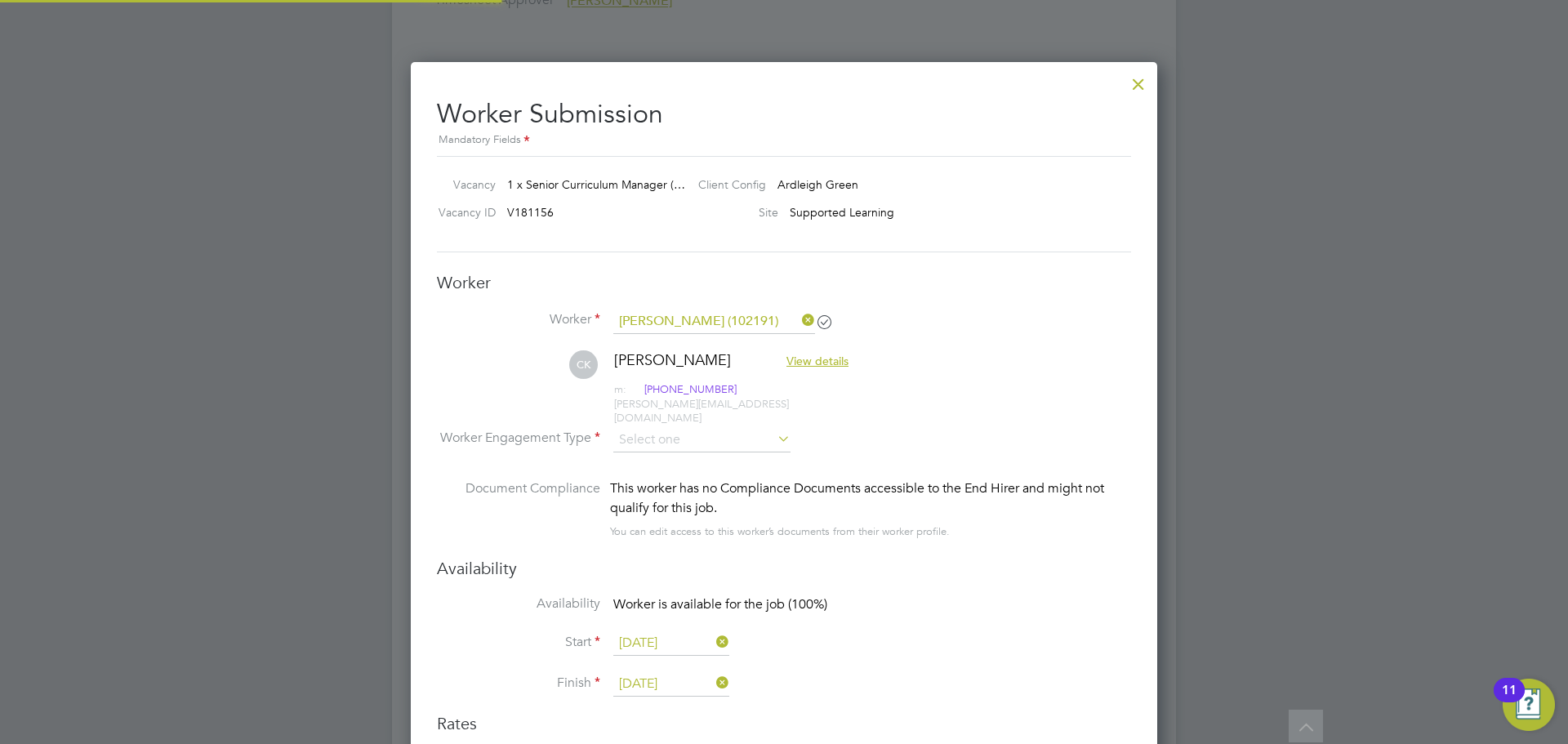
scroll to position [1393, 748]
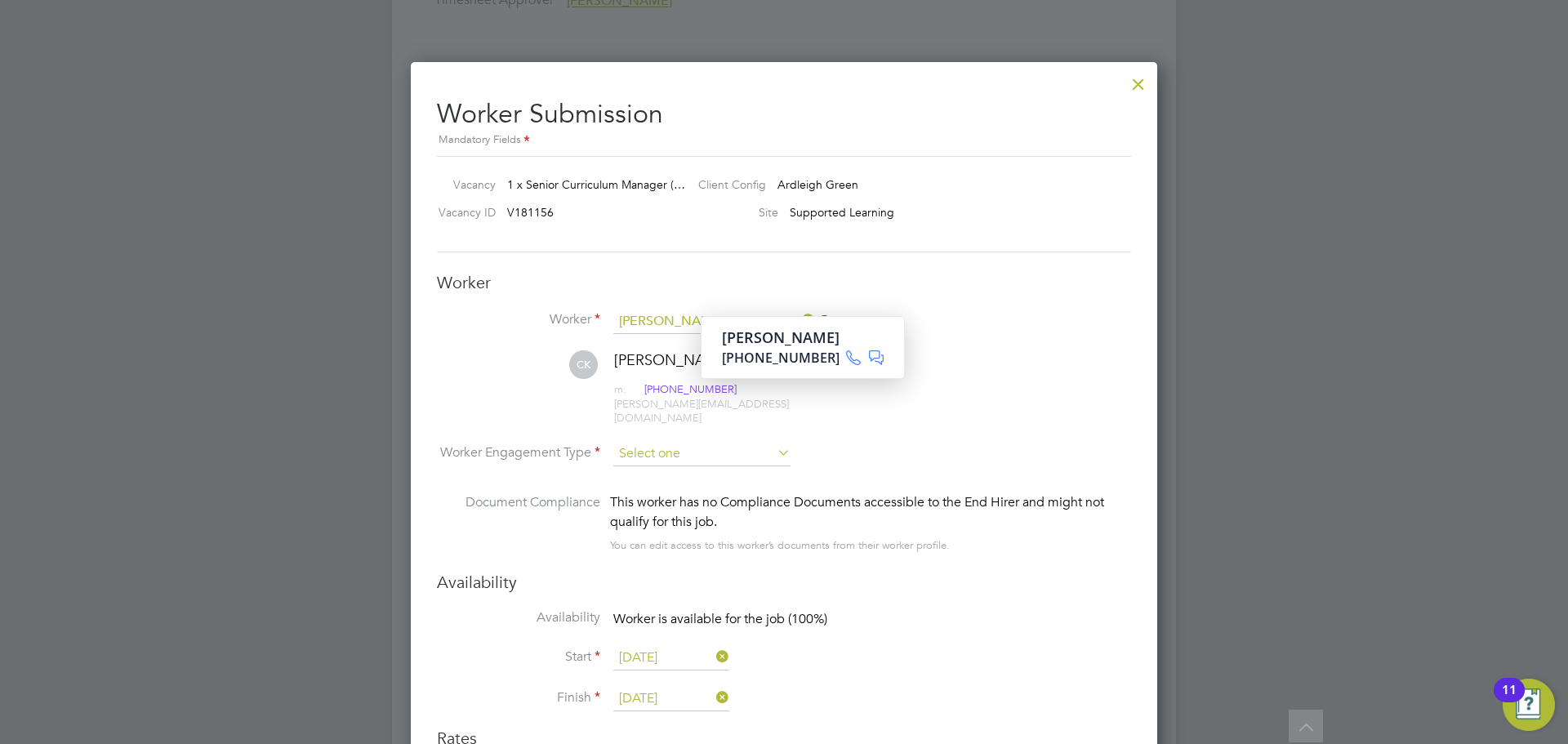
click at [681, 444] on input at bounding box center [701, 454] width 177 height 25
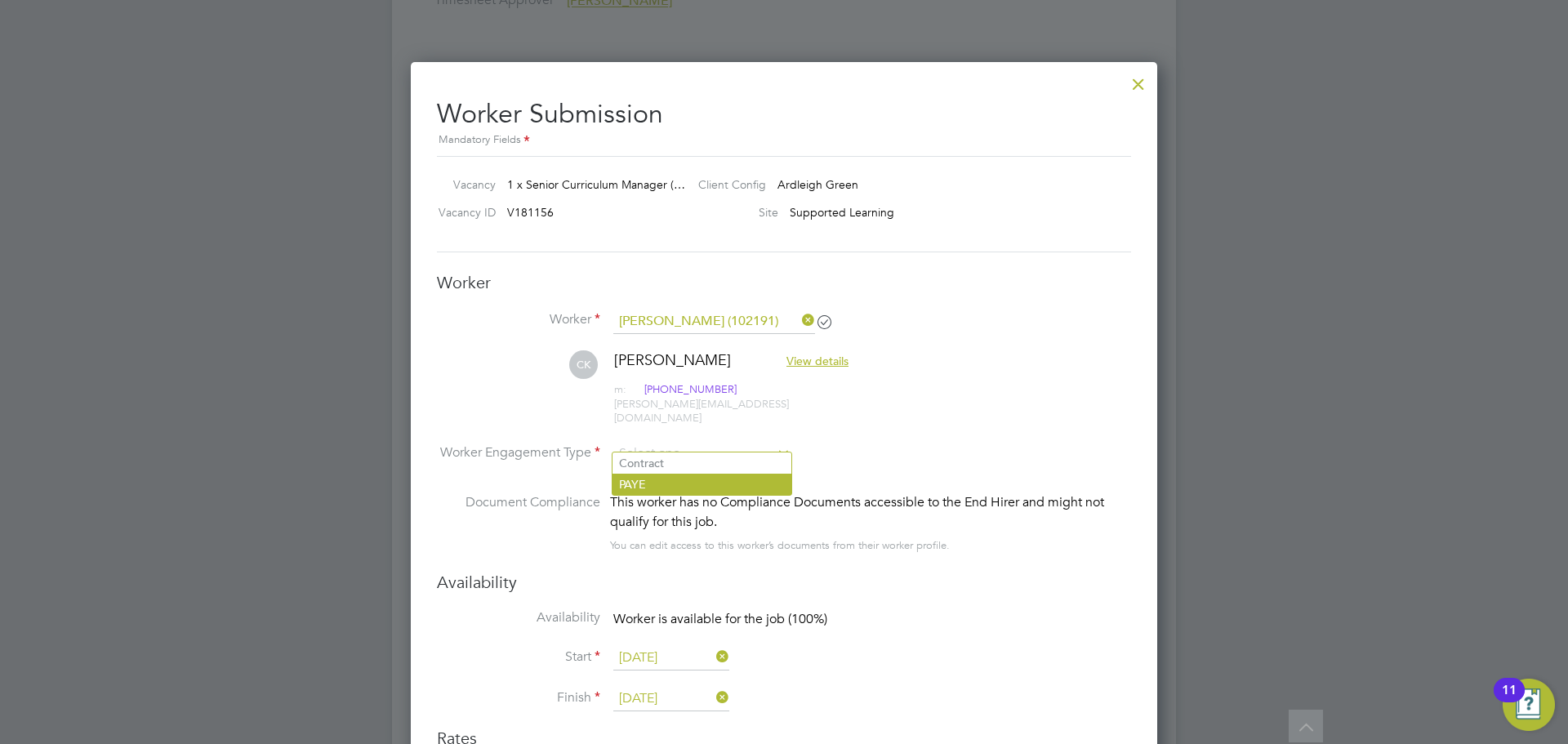
click at [666, 488] on li "PAYE" at bounding box center [701, 484] width 179 height 21
type input "PAYE"
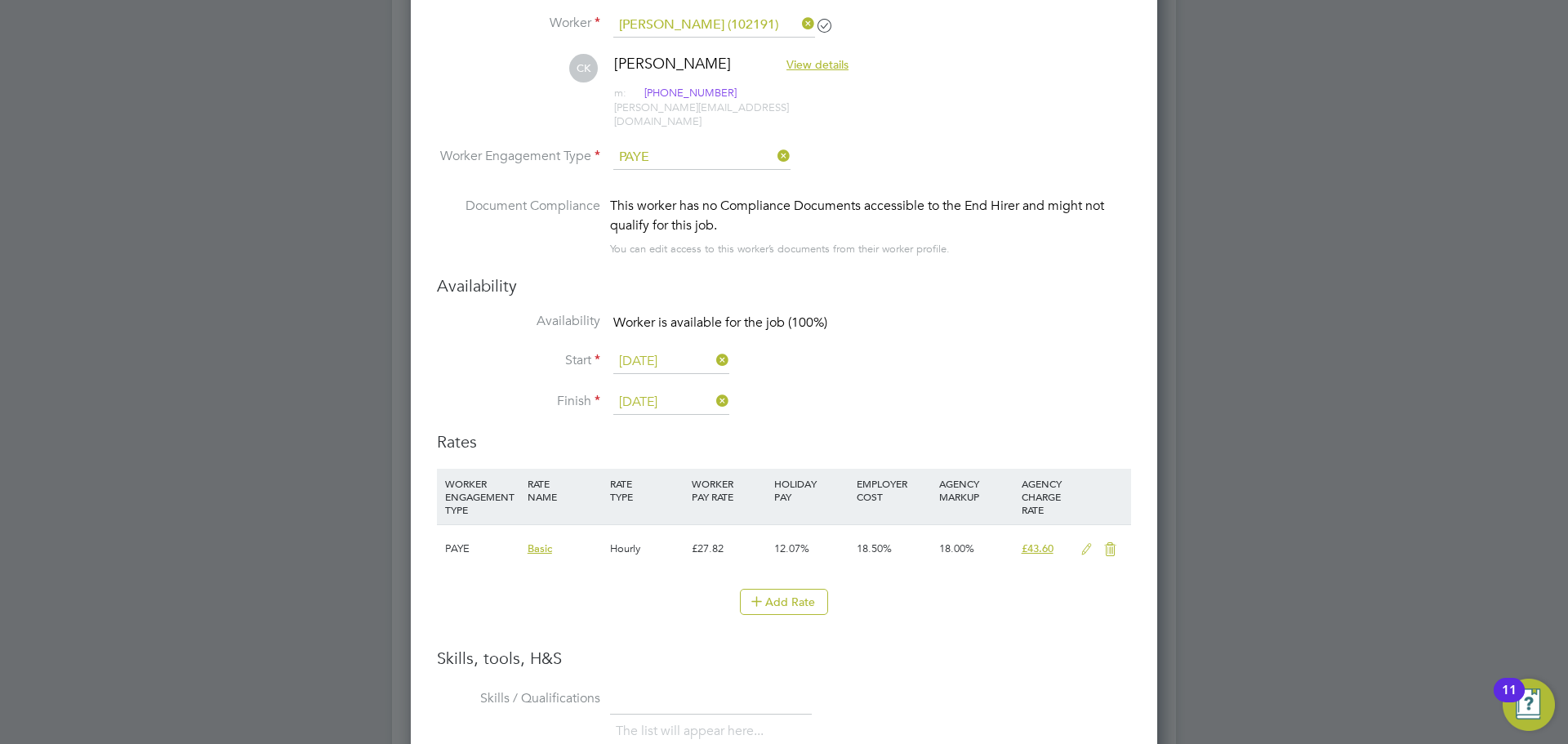
scroll to position [2450, 0]
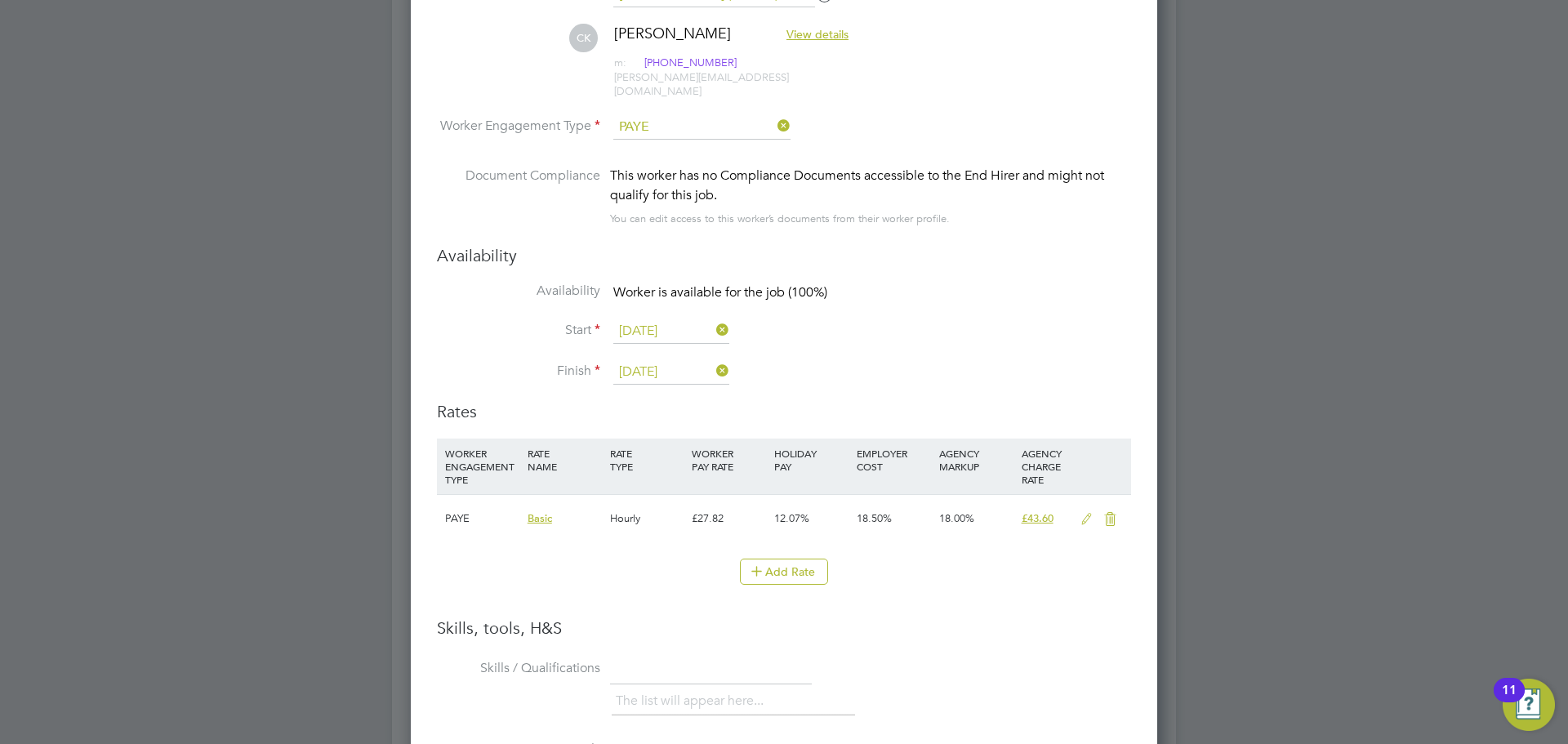
click at [1081, 513] on icon at bounding box center [1087, 519] width 20 height 13
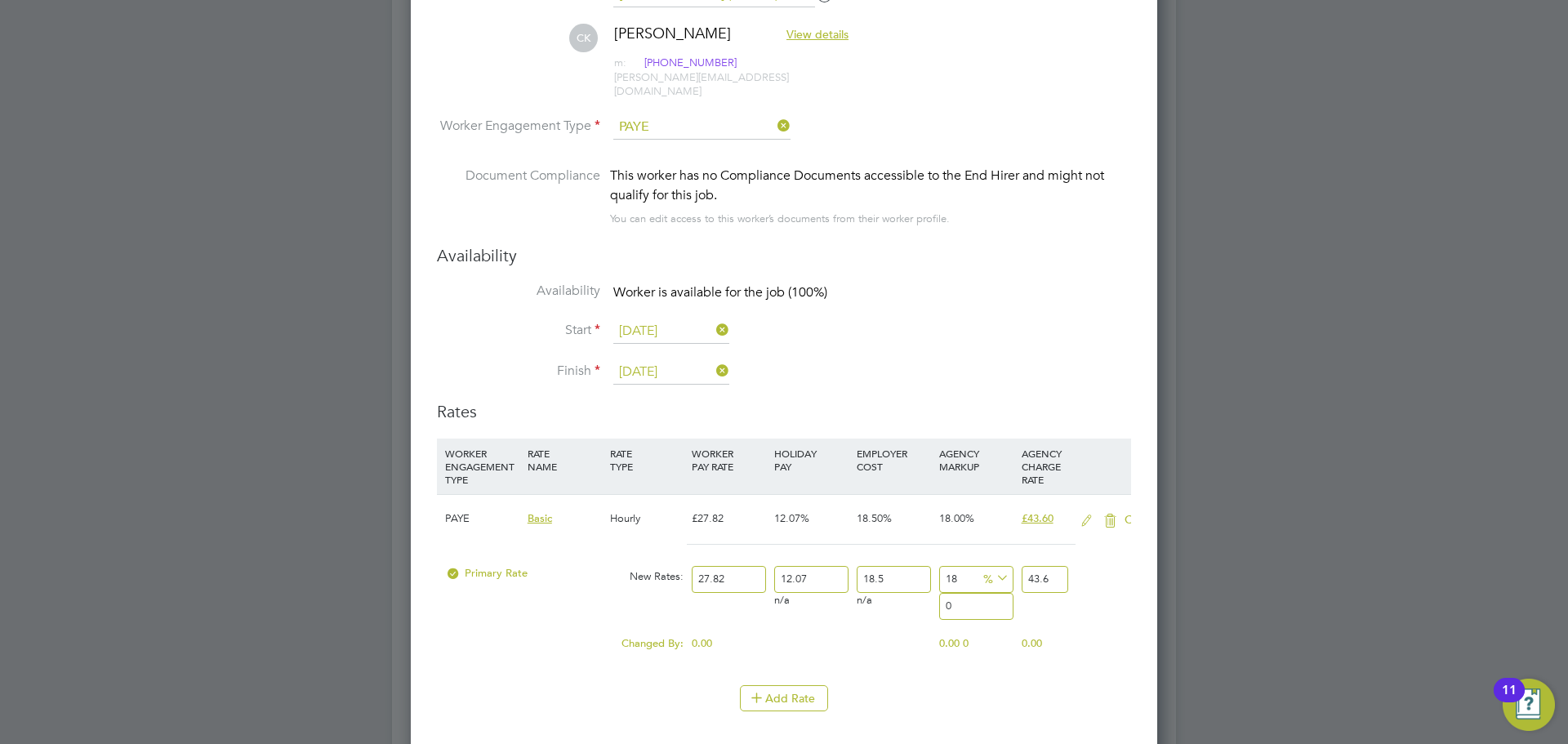
scroll to position [1537, 748]
drag, startPoint x: 709, startPoint y: 565, endPoint x: 685, endPoint y: 570, distance: 24.5
click at [685, 570] on div "Primary Rate New Rates: 27.82 12.07 n/a 18.5 n/a 18 0 % 43.6" at bounding box center [783, 579] width 694 height 44
type input "4"
type input "6.26829924"
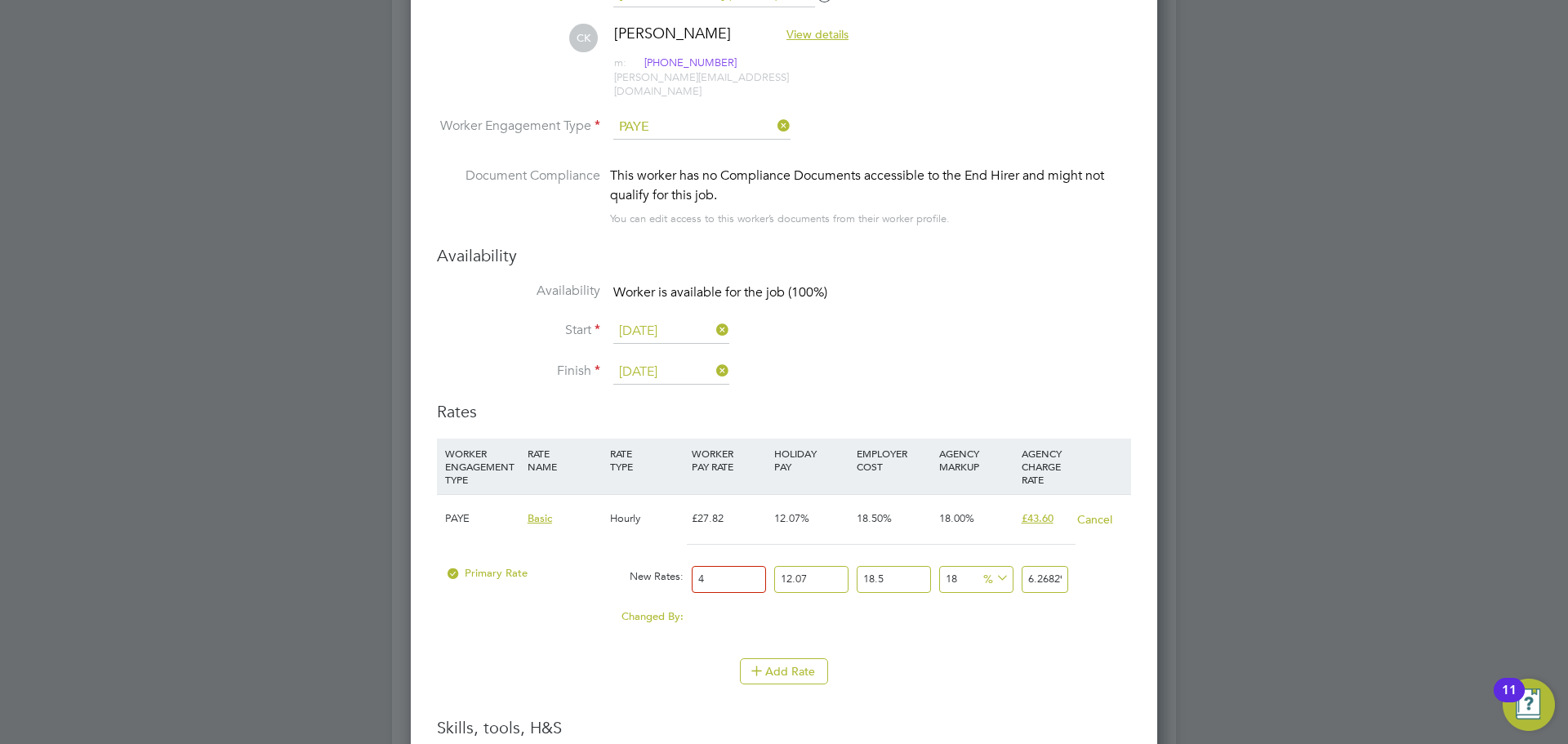
type input "40"
type input "62.6829924"
type input "40"
click at [1055, 679] on li "Add Rate" at bounding box center [783, 679] width 694 height 43
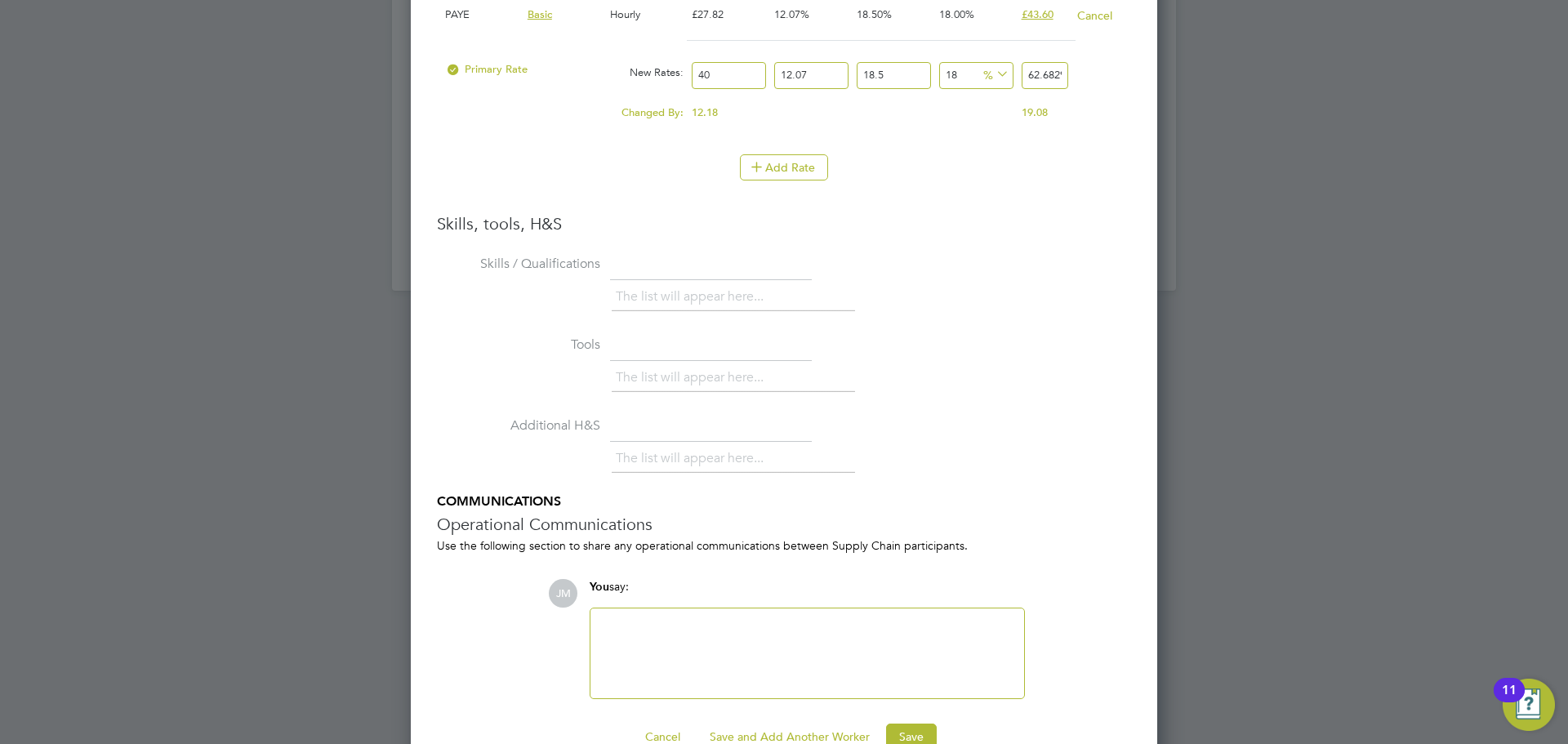
scroll to position [2978, 0]
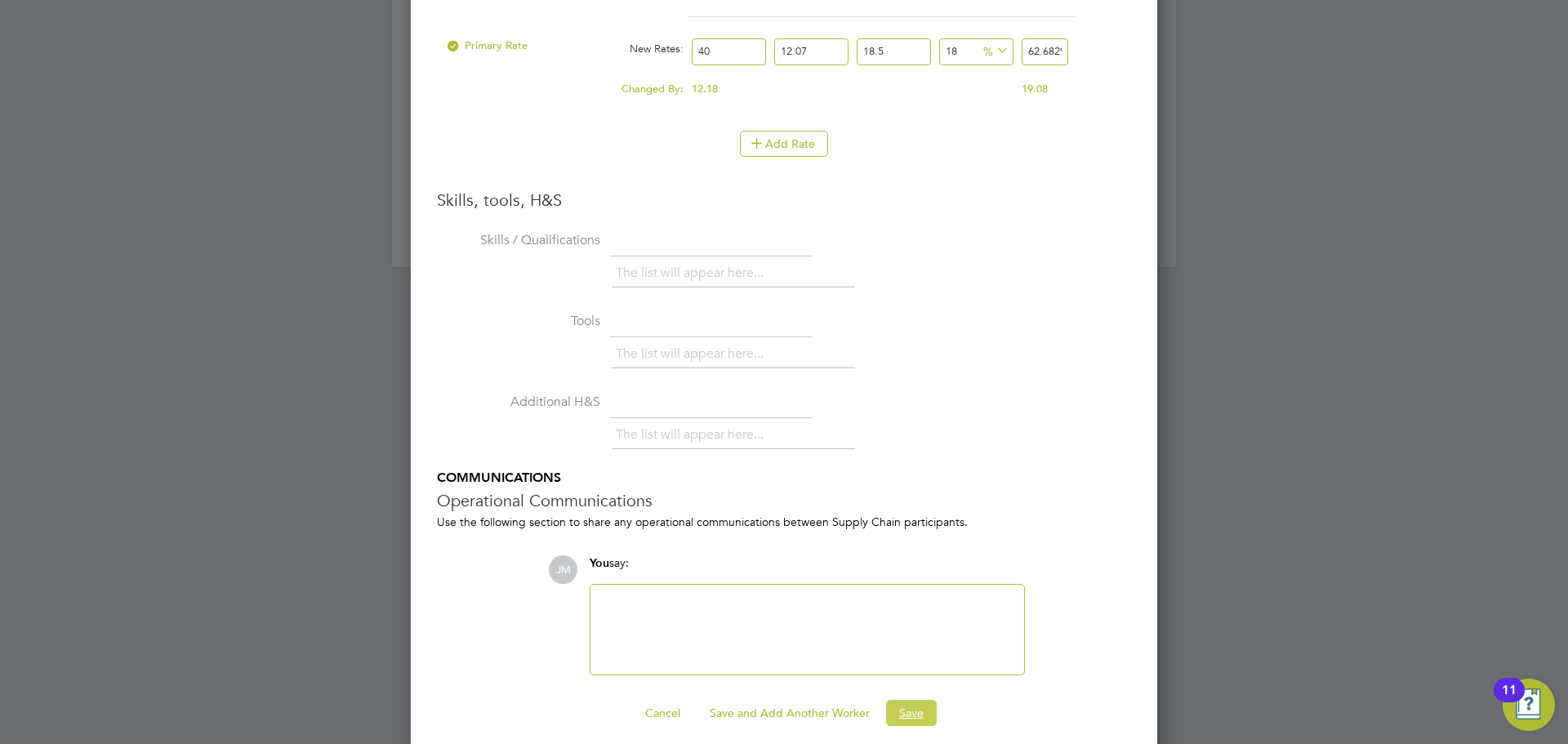
click at [917, 704] on button "Save" at bounding box center [911, 713] width 51 height 26
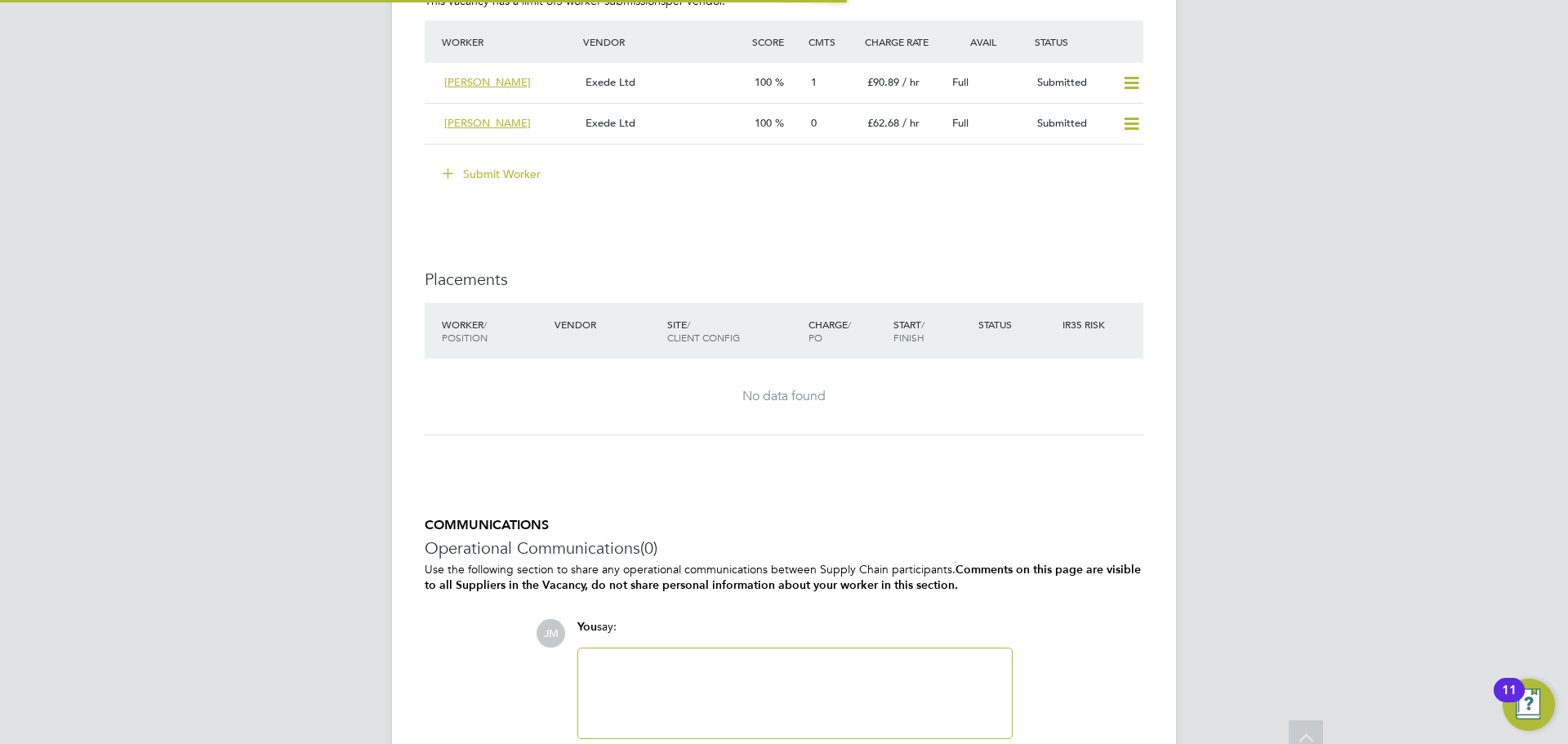
scroll to position [2124, 0]
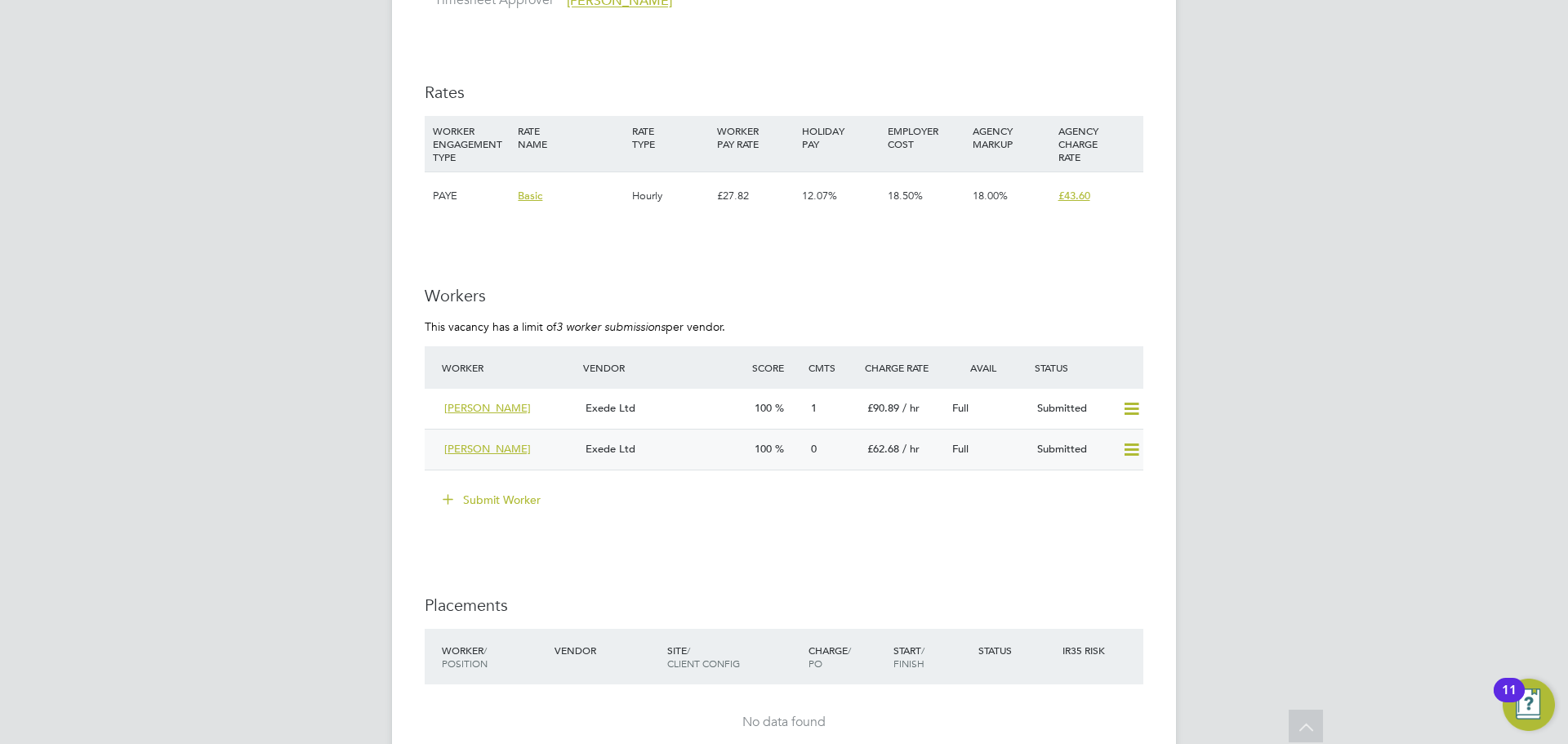
click at [699, 441] on div "Exede Ltd" at bounding box center [664, 450] width 169 height 27
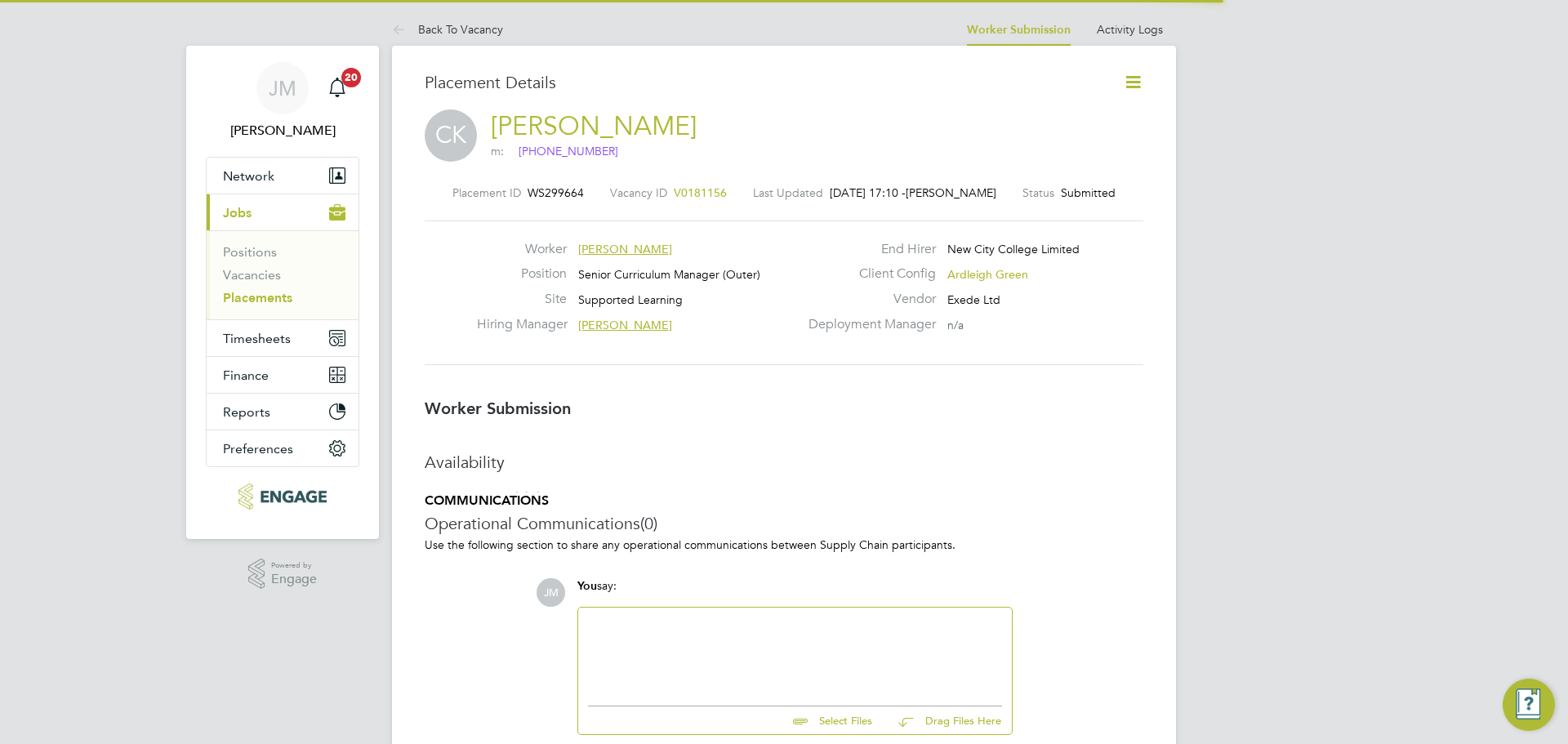
scroll to position [8, 8]
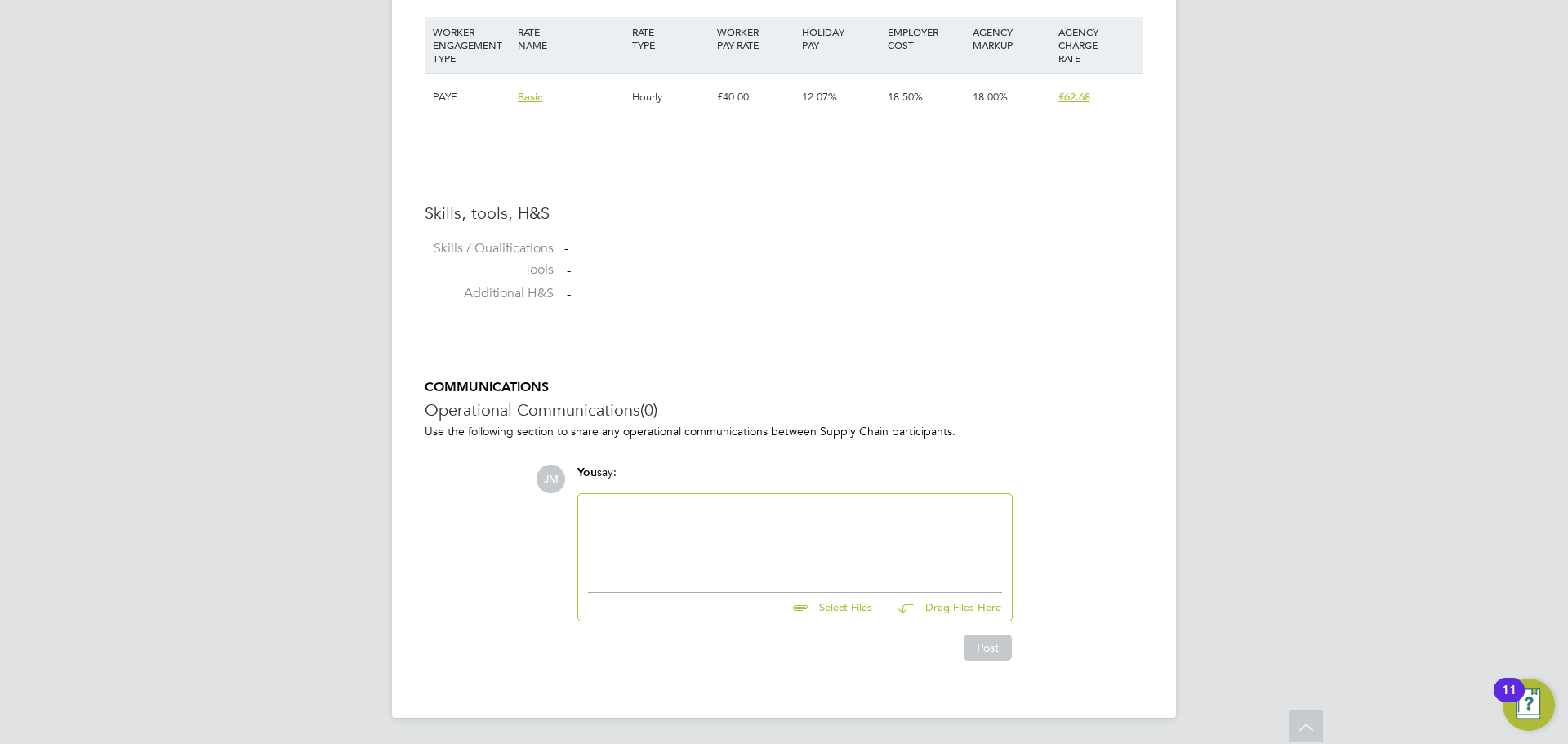
click at [653, 505] on div at bounding box center [795, 538] width 414 height 70
click at [746, 542] on div "Cheryl is a highly experienced leader, senco and currently completing her head …" at bounding box center [795, 538] width 414 height 70
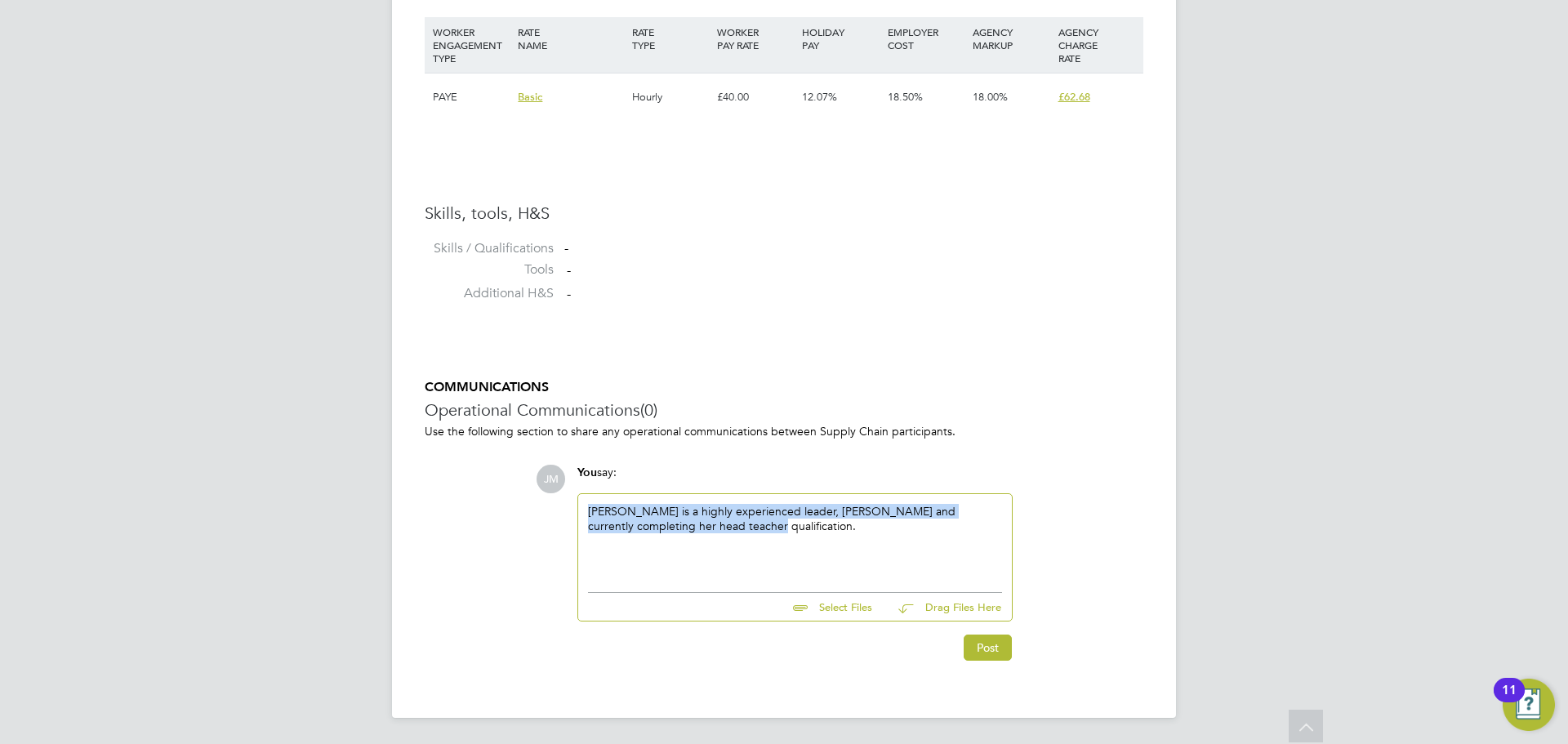
drag, startPoint x: 707, startPoint y: 528, endPoint x: 581, endPoint y: 513, distance: 126.9
click at [581, 513] on div "Cheryl is a highly experienced leader, senco and currently completing her head …" at bounding box center [795, 538] width 434 height 90
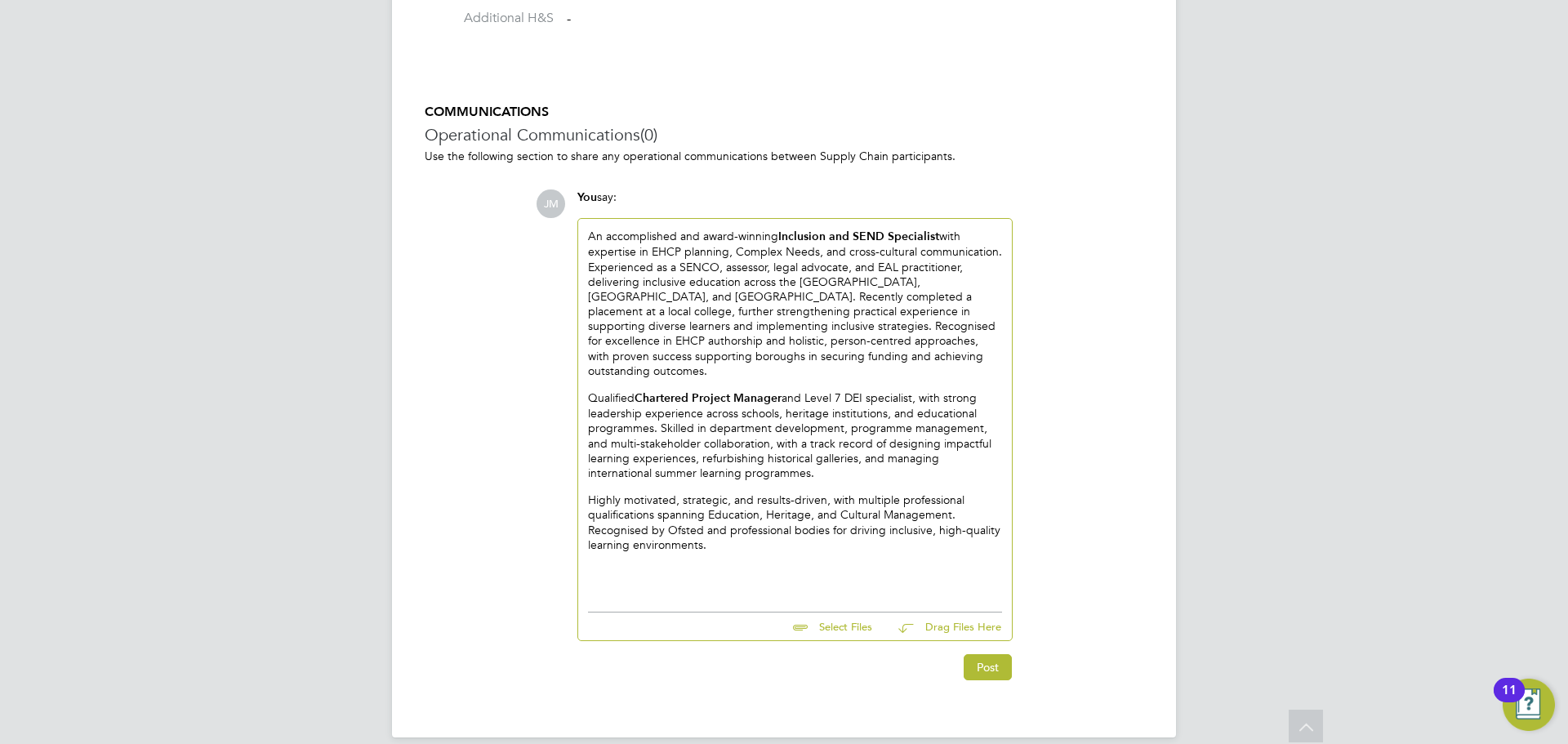
scroll to position [1427, 0]
click at [777, 390] on p "Qualified Chartered Project Manager and Level 7 DEI specialist, with strong lea…" at bounding box center [795, 431] width 414 height 90
click at [725, 528] on p "Highly motivated, strategic, and results-driven, with multiple professional qua…" at bounding box center [795, 518] width 414 height 60
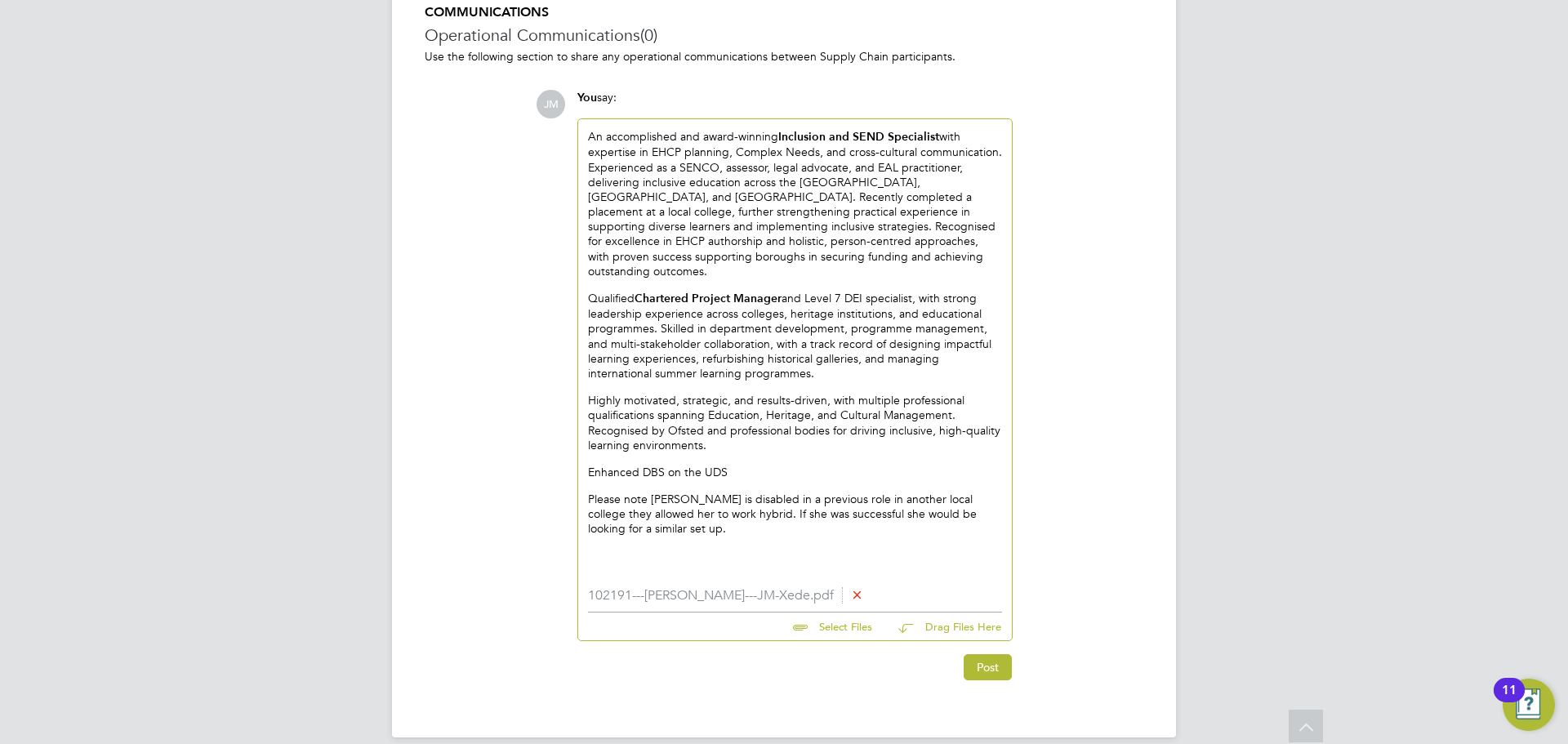
scroll to position [1525, 0]
click at [994, 651] on button "Post" at bounding box center [988, 664] width 48 height 26
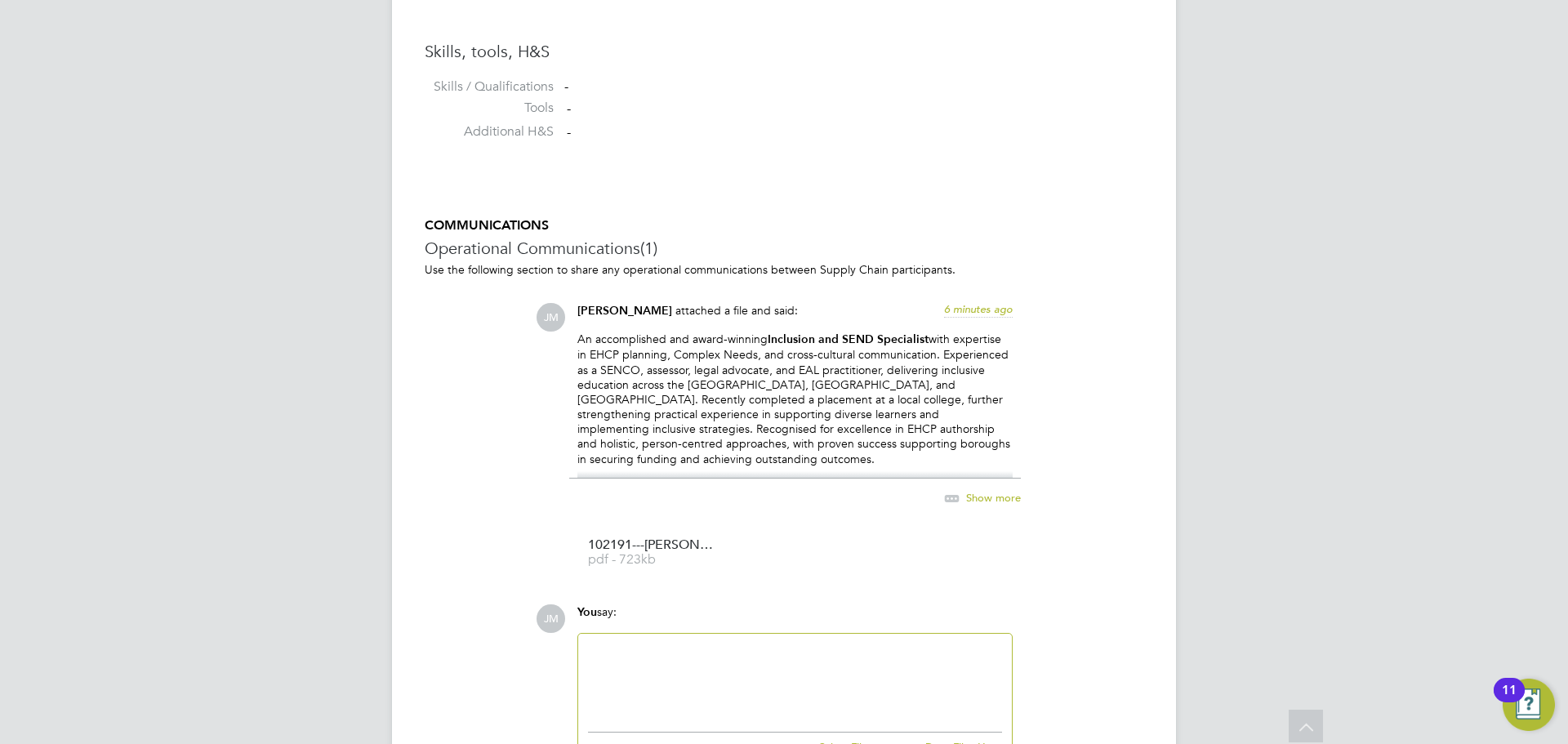
scroll to position [1450, 0]
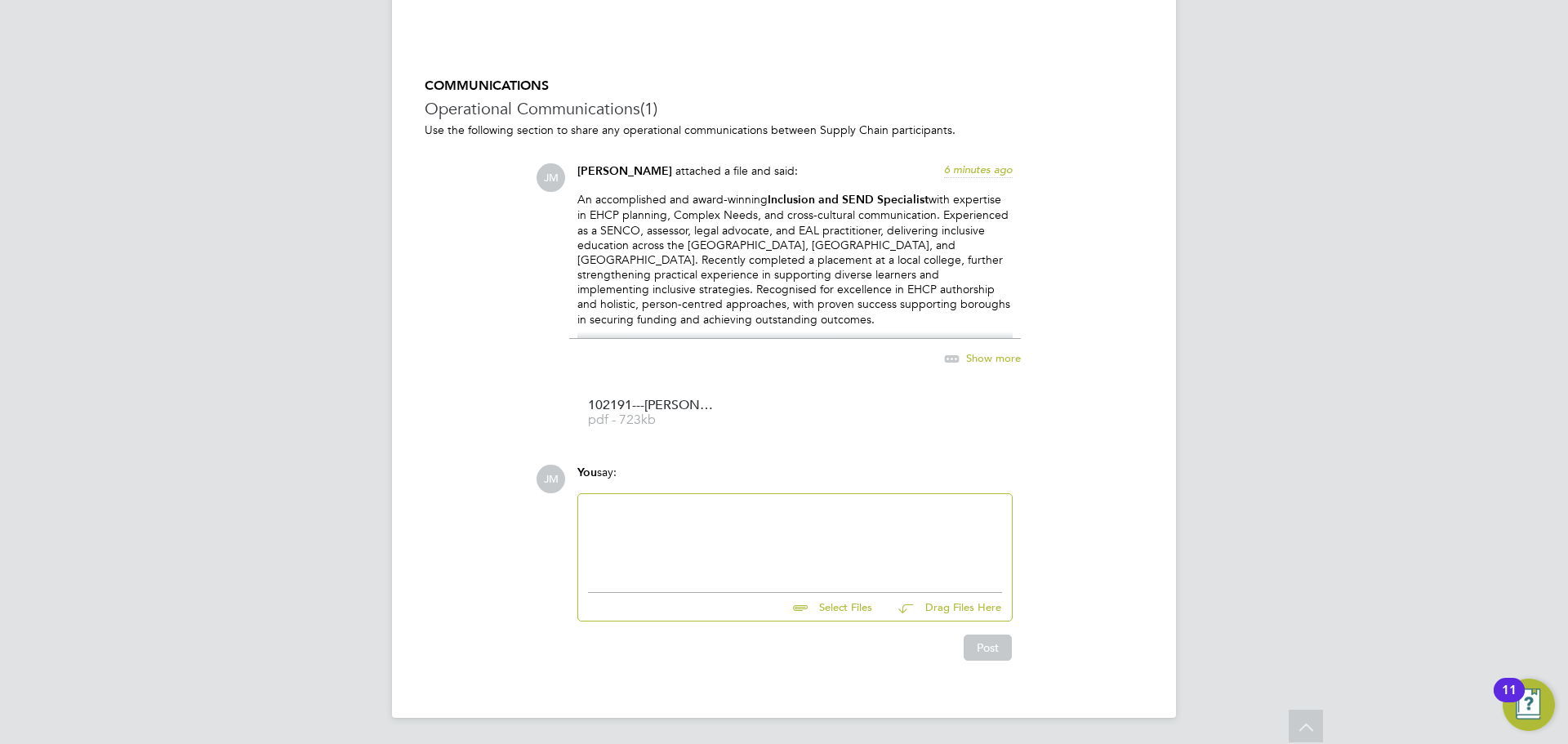
click at [742, 277] on p "An accomplished and award-winning Inclusion and SEND Specialist with expertise …" at bounding box center [795, 259] width 436 height 135
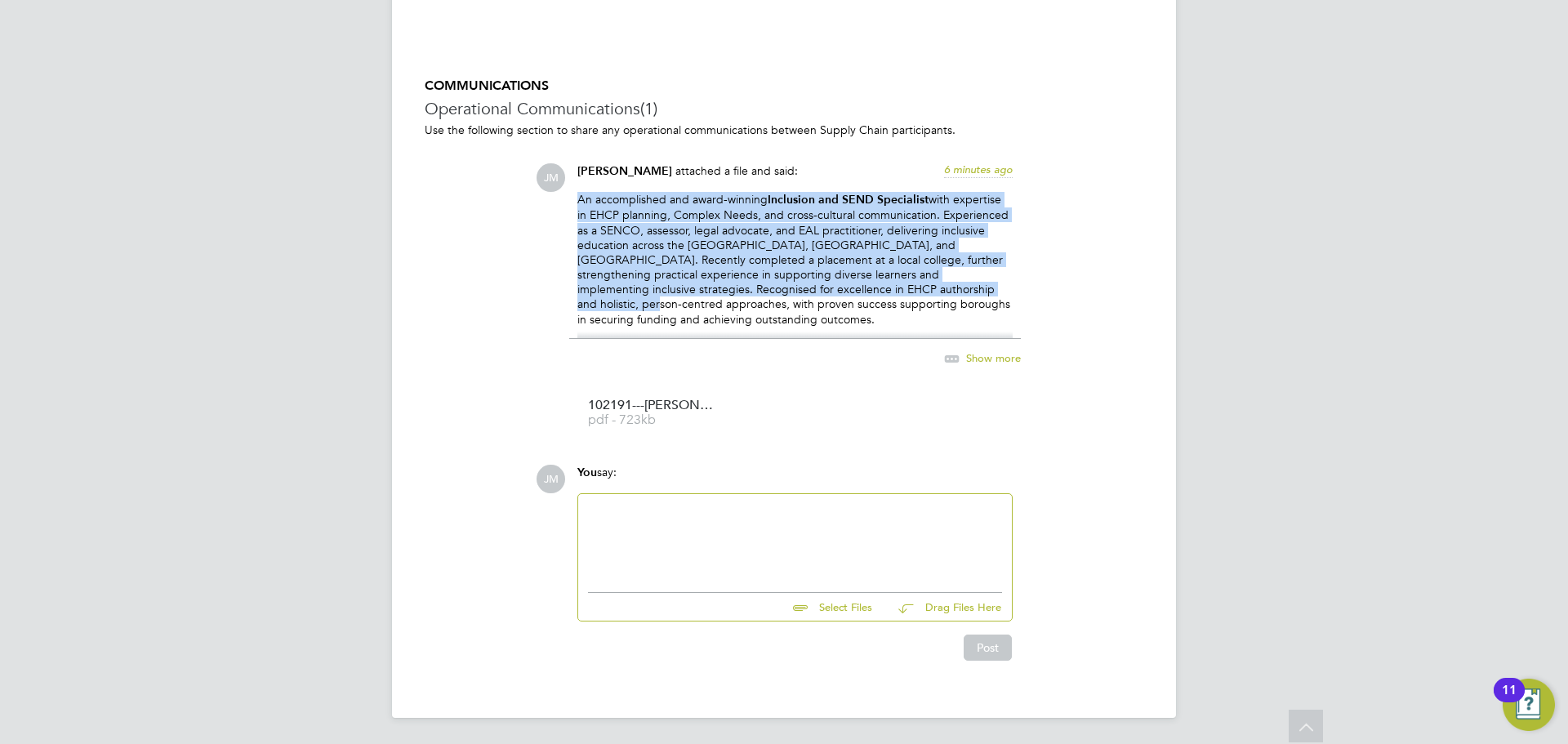
drag, startPoint x: 578, startPoint y: 197, endPoint x: 850, endPoint y: 284, distance: 285.6
click at [850, 284] on p "An accomplished and award-winning Inclusion and SEND Specialist with expertise …" at bounding box center [795, 259] width 436 height 135
click at [1000, 350] on div "Show more" at bounding box center [964, 358] width 112 height 20
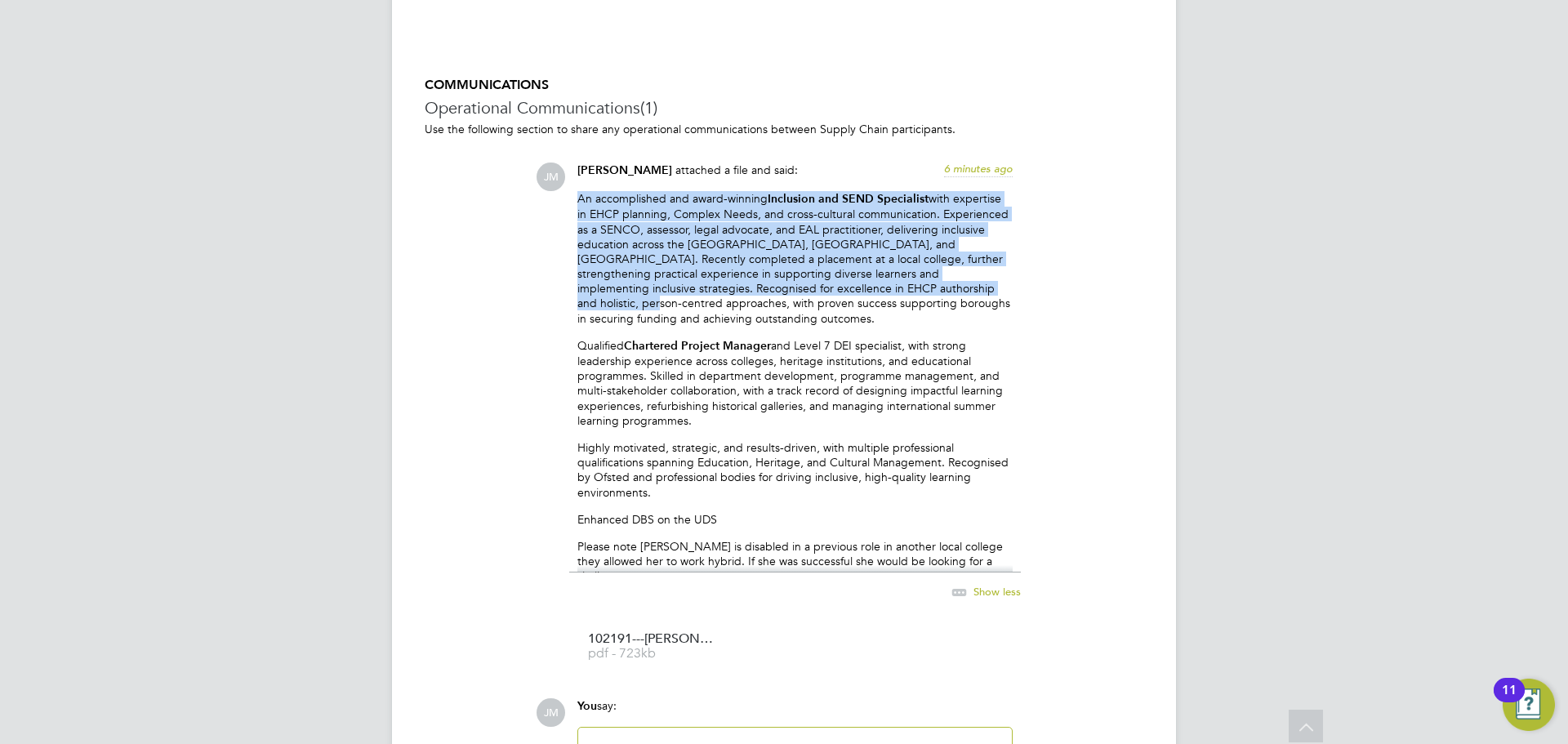
click at [614, 259] on p "An accomplished and award-winning Inclusion and SEND Specialist with expertise …" at bounding box center [795, 258] width 436 height 135
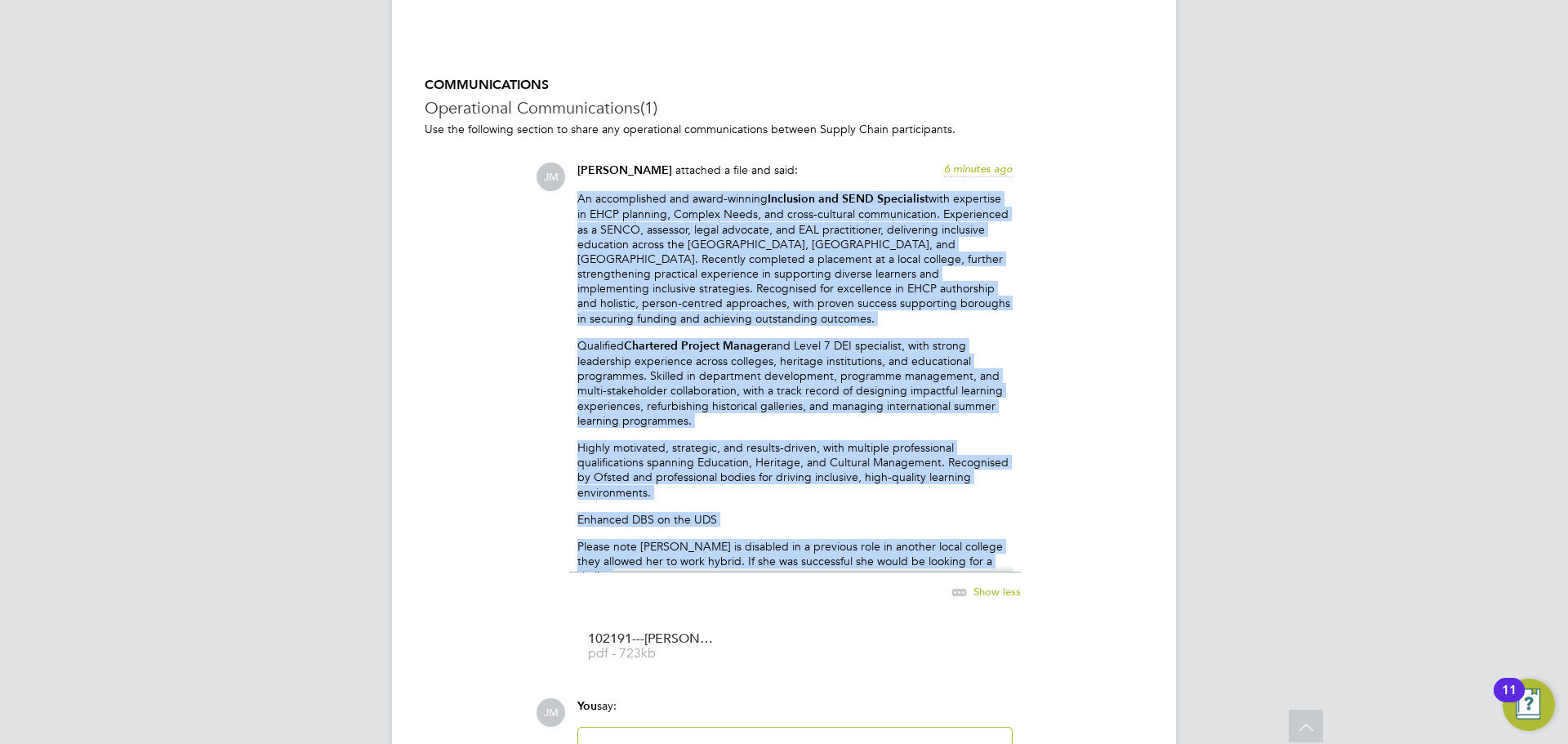
drag, startPoint x: 579, startPoint y: 193, endPoint x: 985, endPoint y: 540, distance: 534.1
click at [1011, 548] on div "An accomplished and award-winning Inclusion and SEND Specialist with expertise …" at bounding box center [795, 381] width 436 height 381
copy div "An accomplished and award-winning Inclusion and SEND Specialist with expertise …"
click at [431, 384] on div "COMMUNICATIONS Operational Communications (1) Use the following section to shar…" at bounding box center [784, 485] width 719 height 818
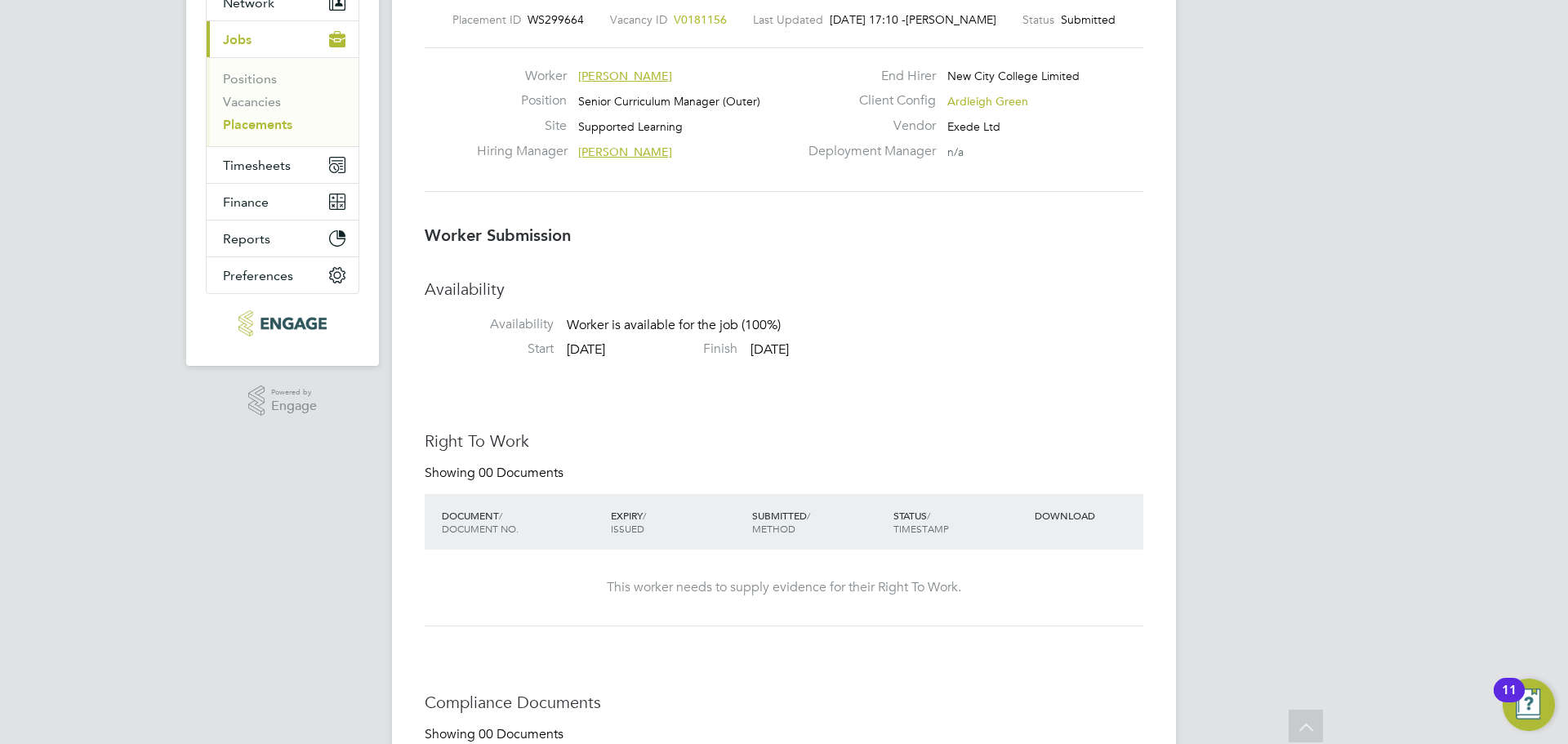
scroll to position [0, 0]
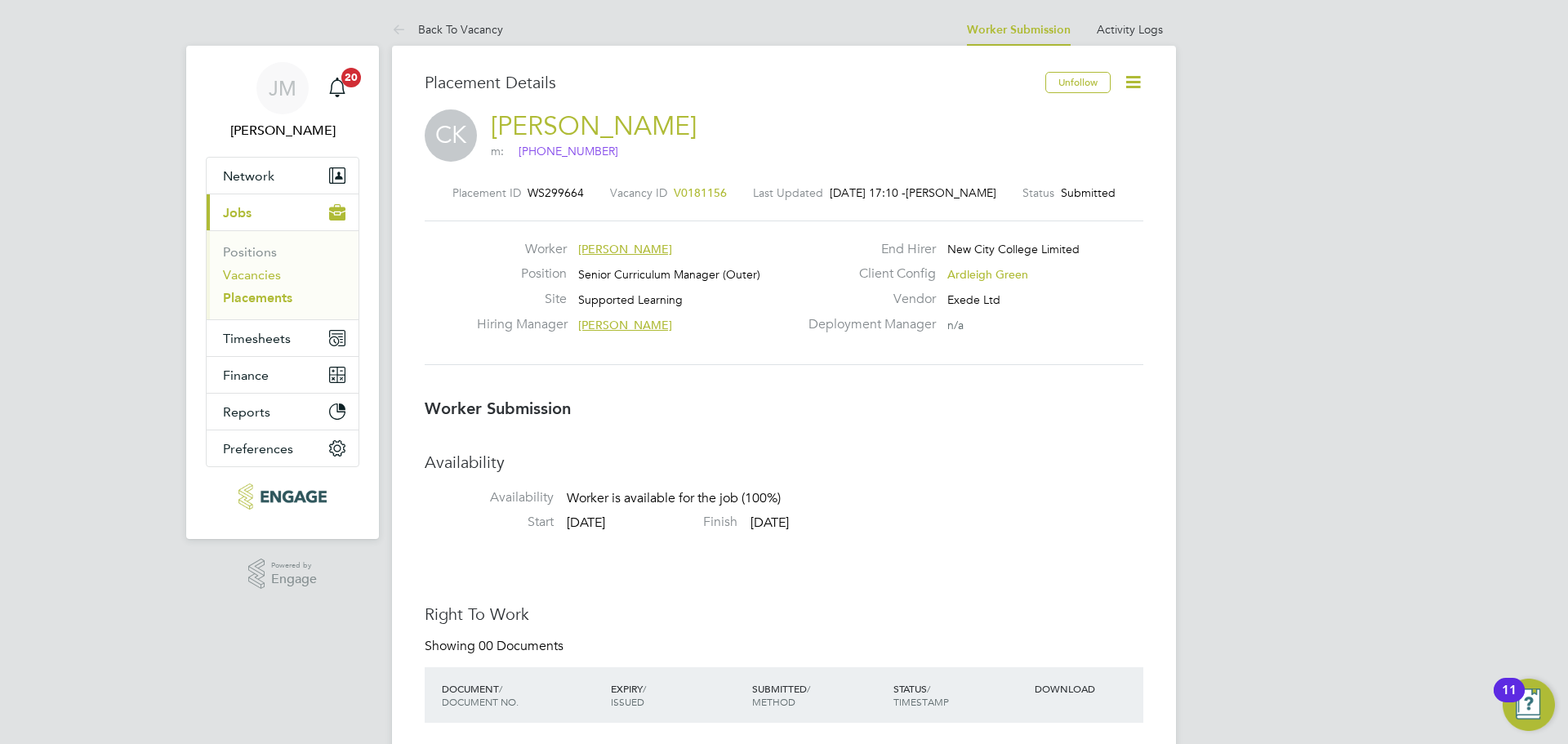
click at [268, 268] on link "Vacancies" at bounding box center [252, 275] width 58 height 15
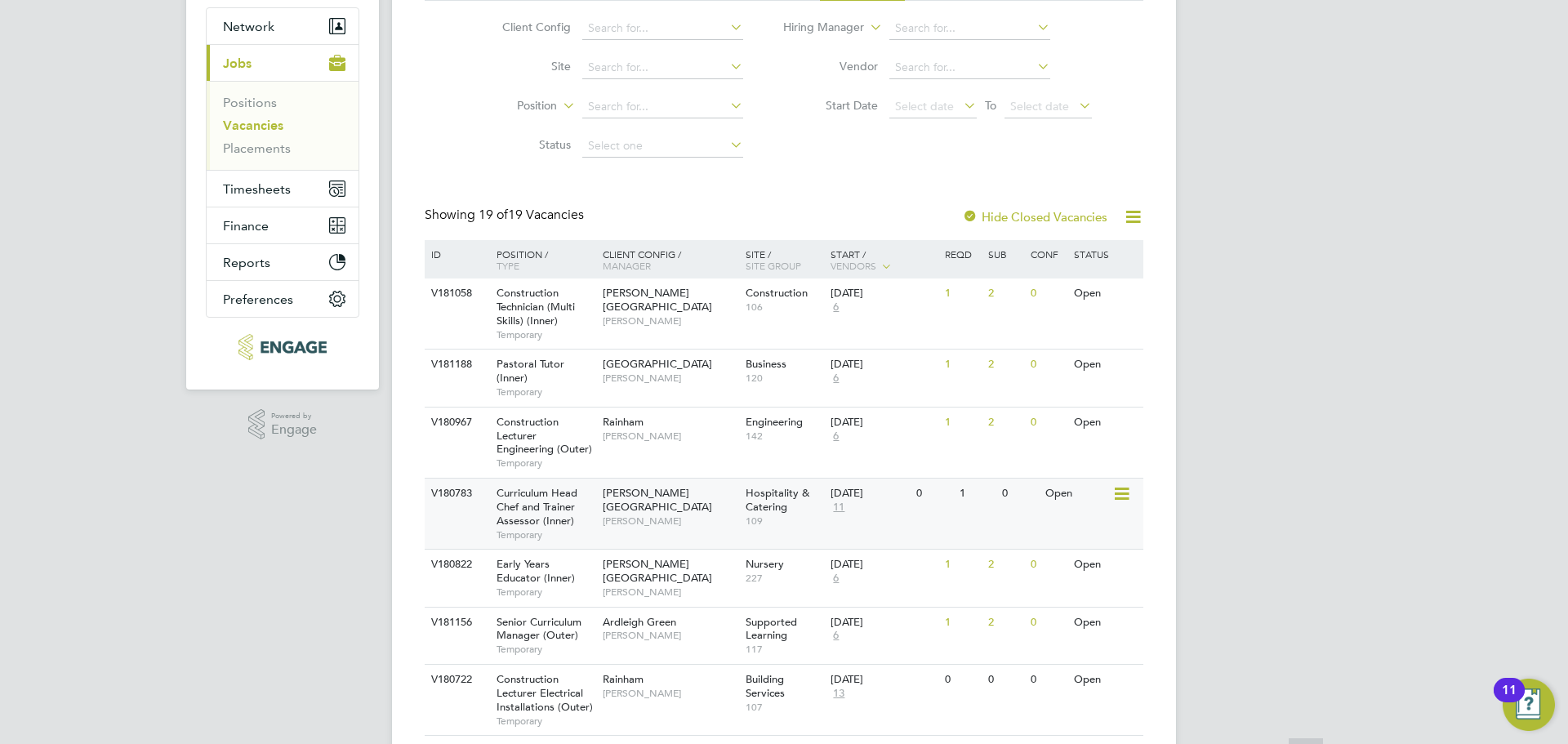
scroll to position [164, 0]
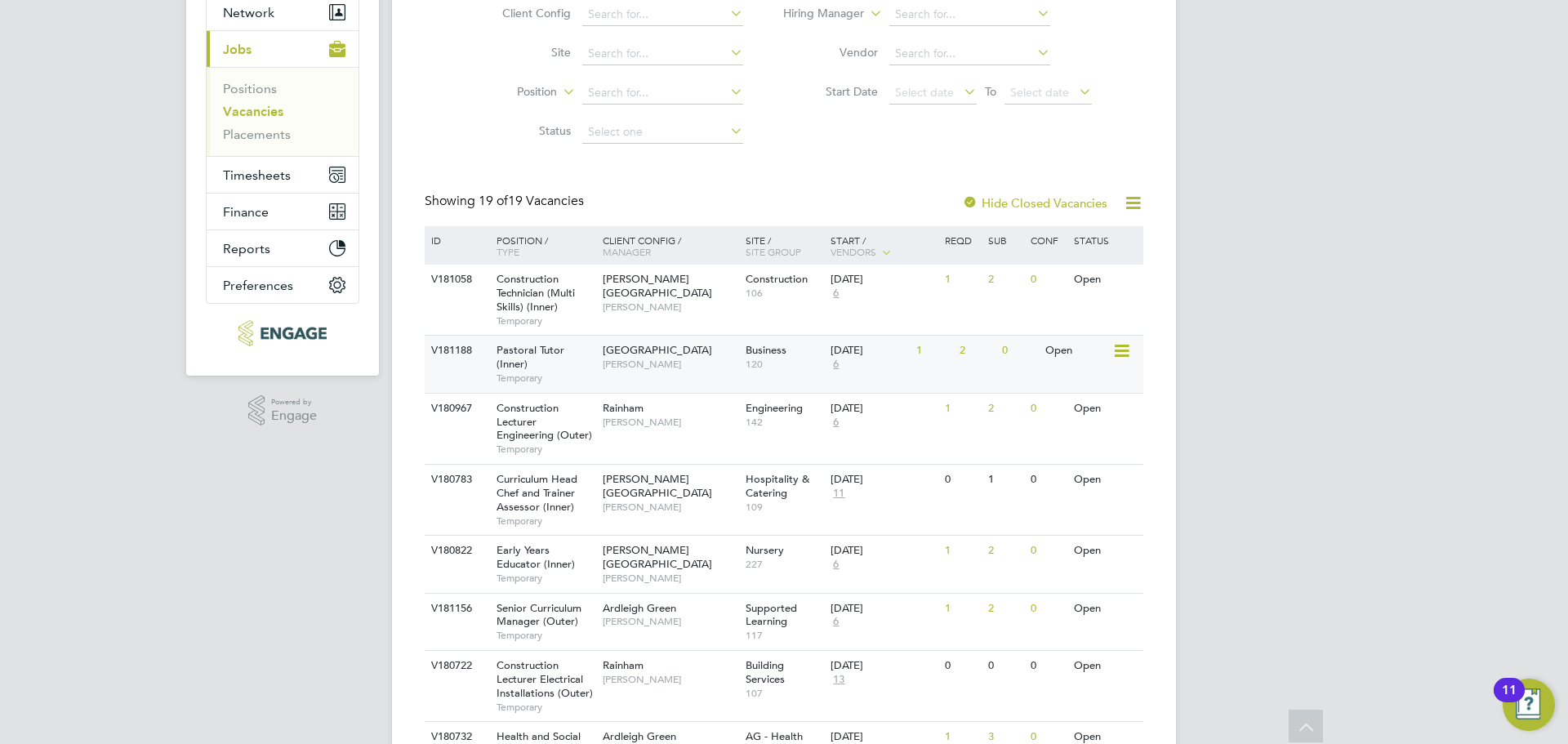
click at [555, 373] on span "Temporary" at bounding box center [546, 378] width 98 height 13
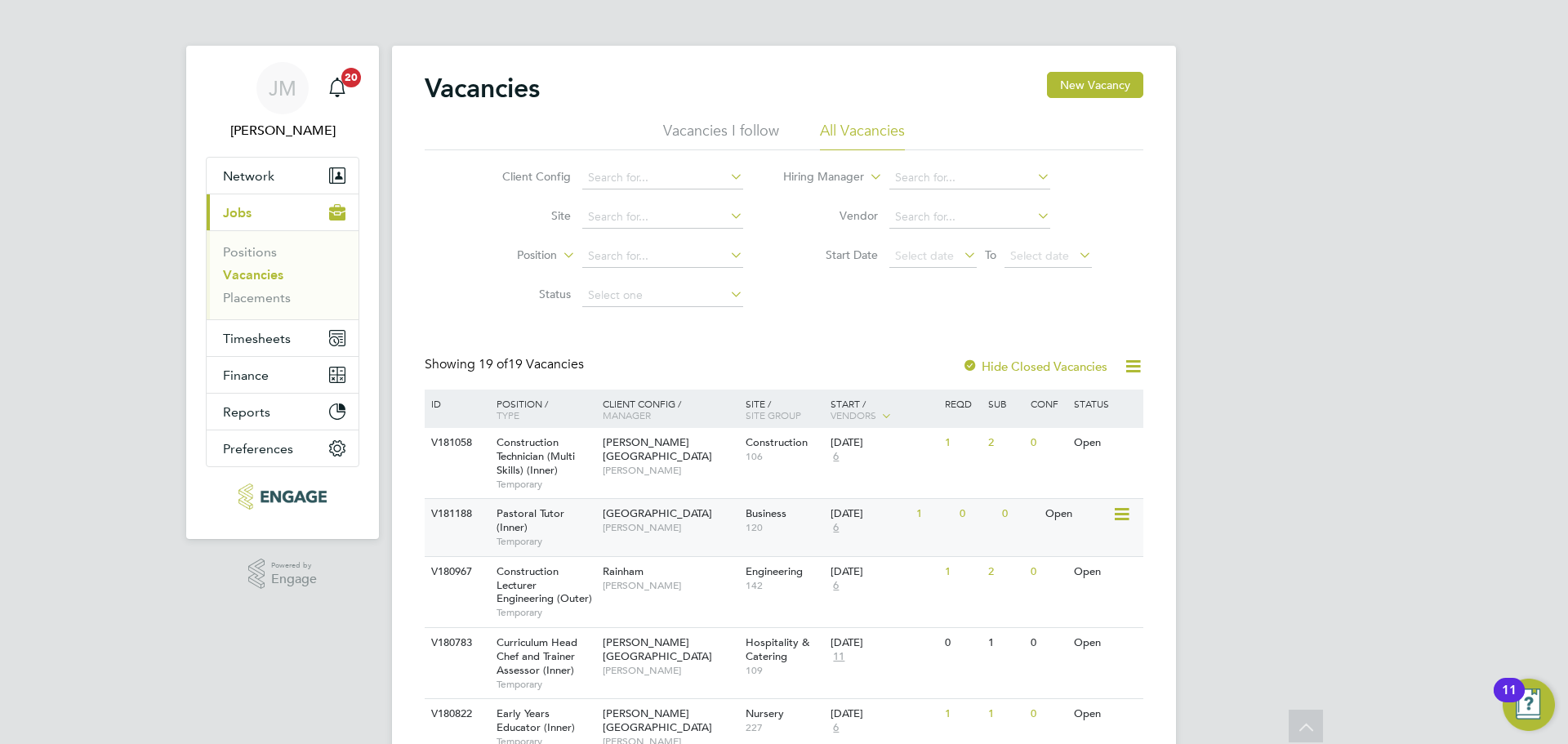
scroll to position [164, 0]
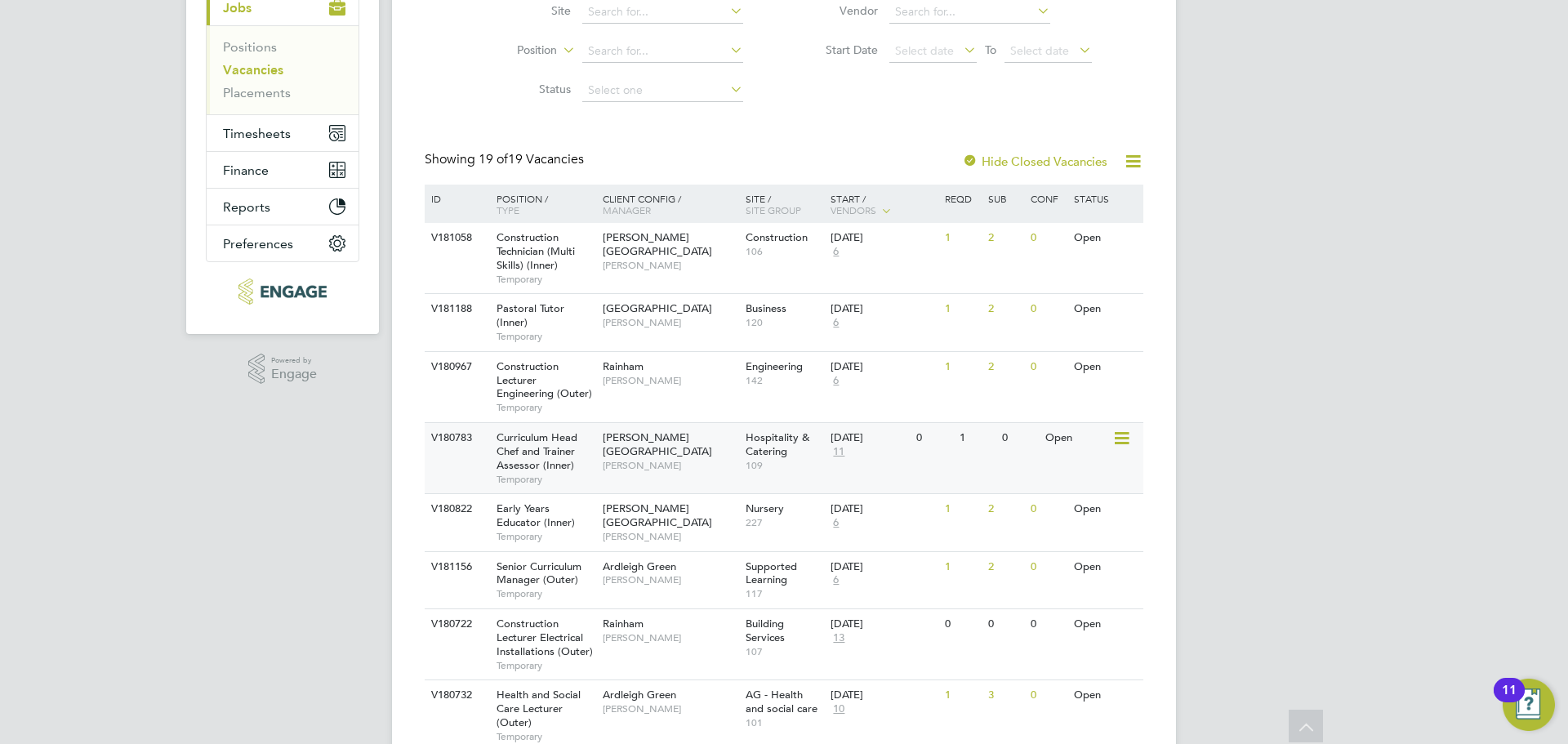
scroll to position [245, 0]
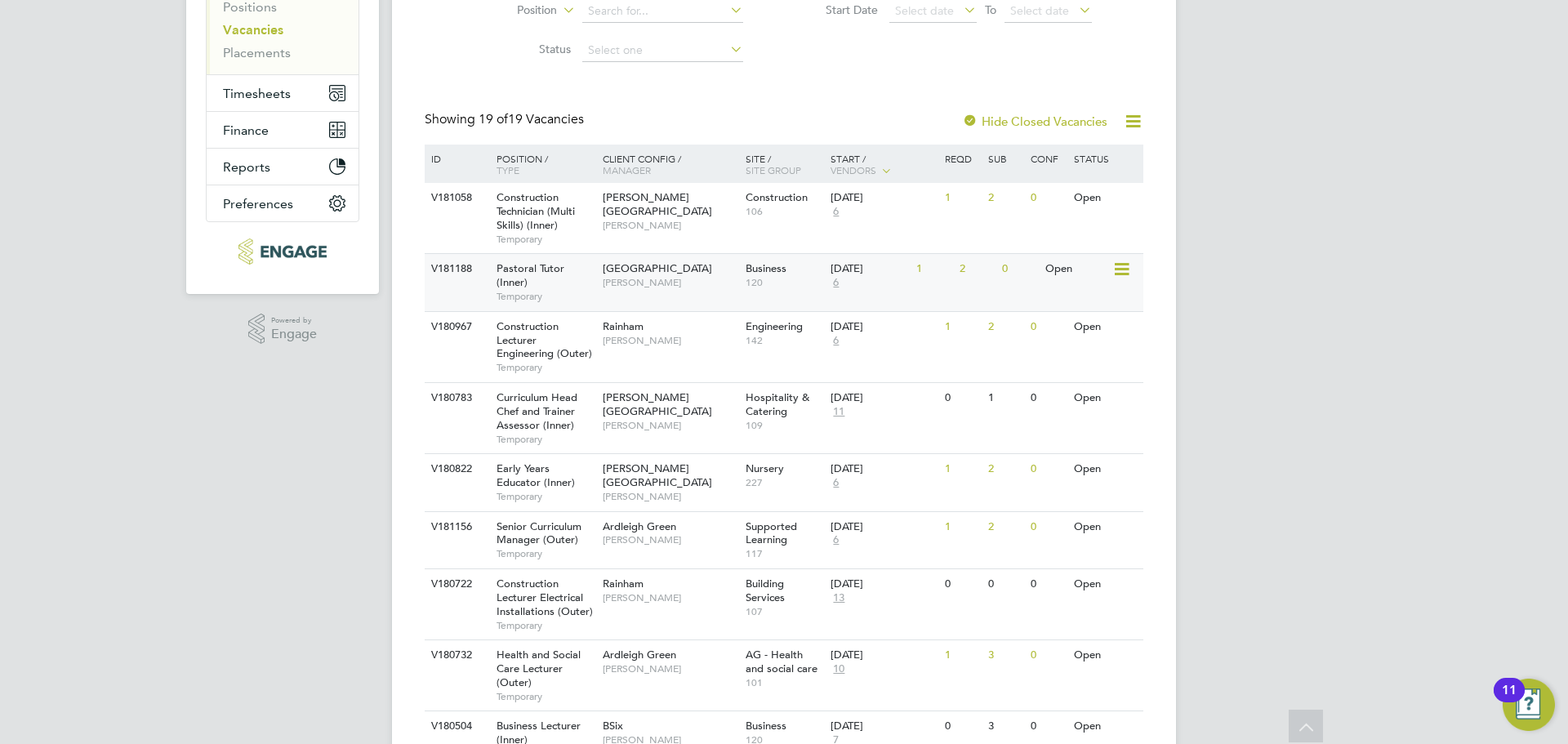
click at [585, 284] on div "Pastoral Tutor (Inner) Temporary" at bounding box center [541, 282] width 115 height 56
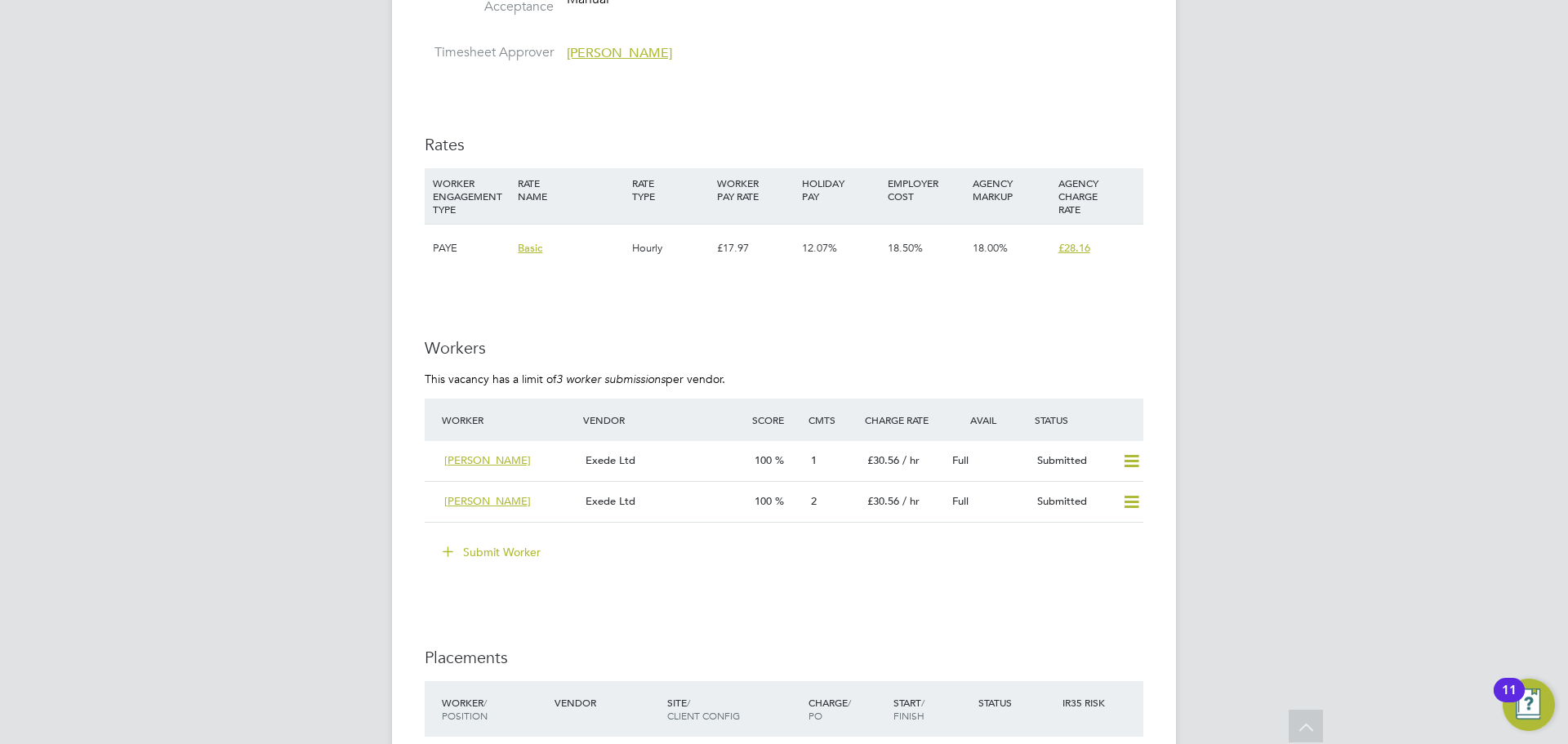
scroll to position [3021, 0]
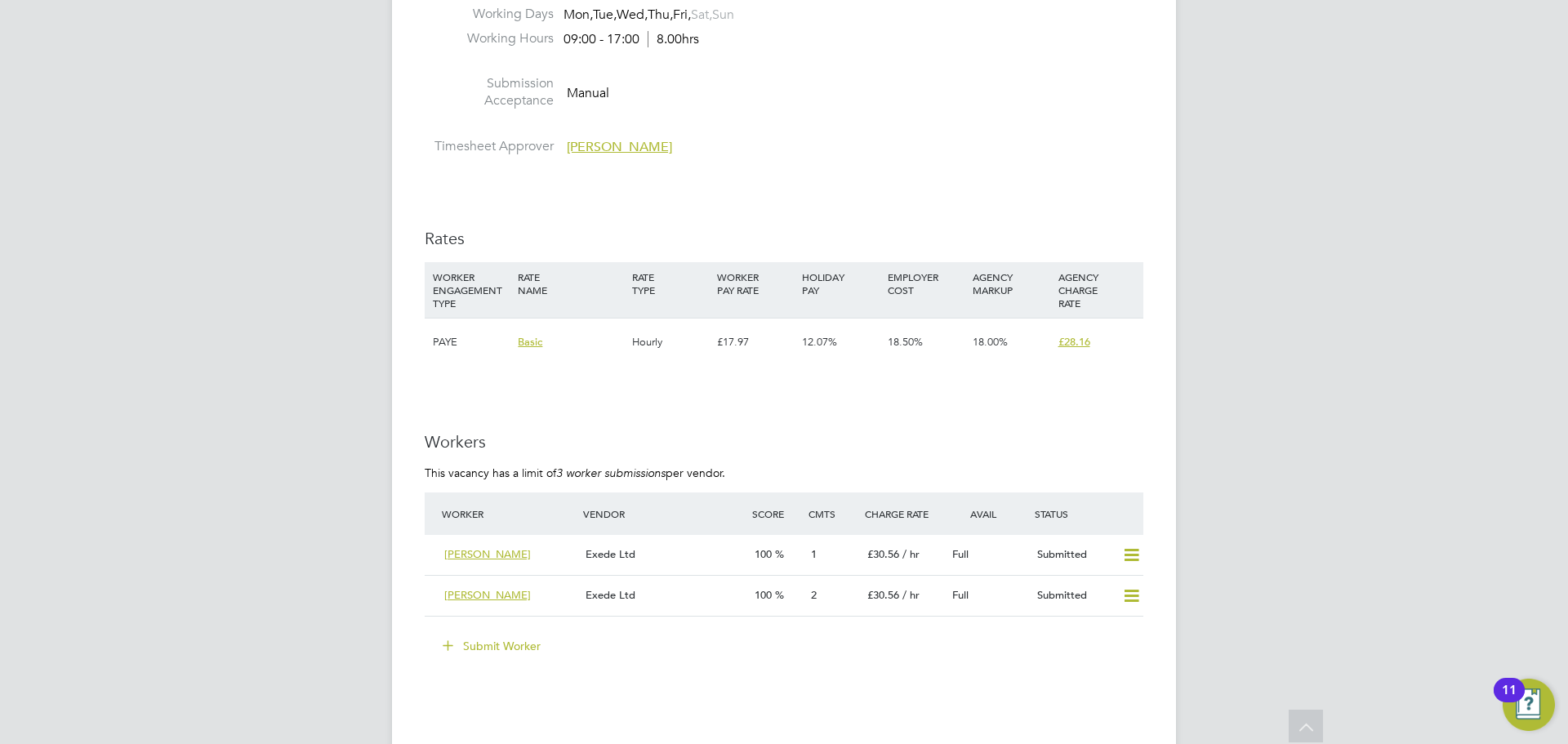
scroll to position [2859, 0]
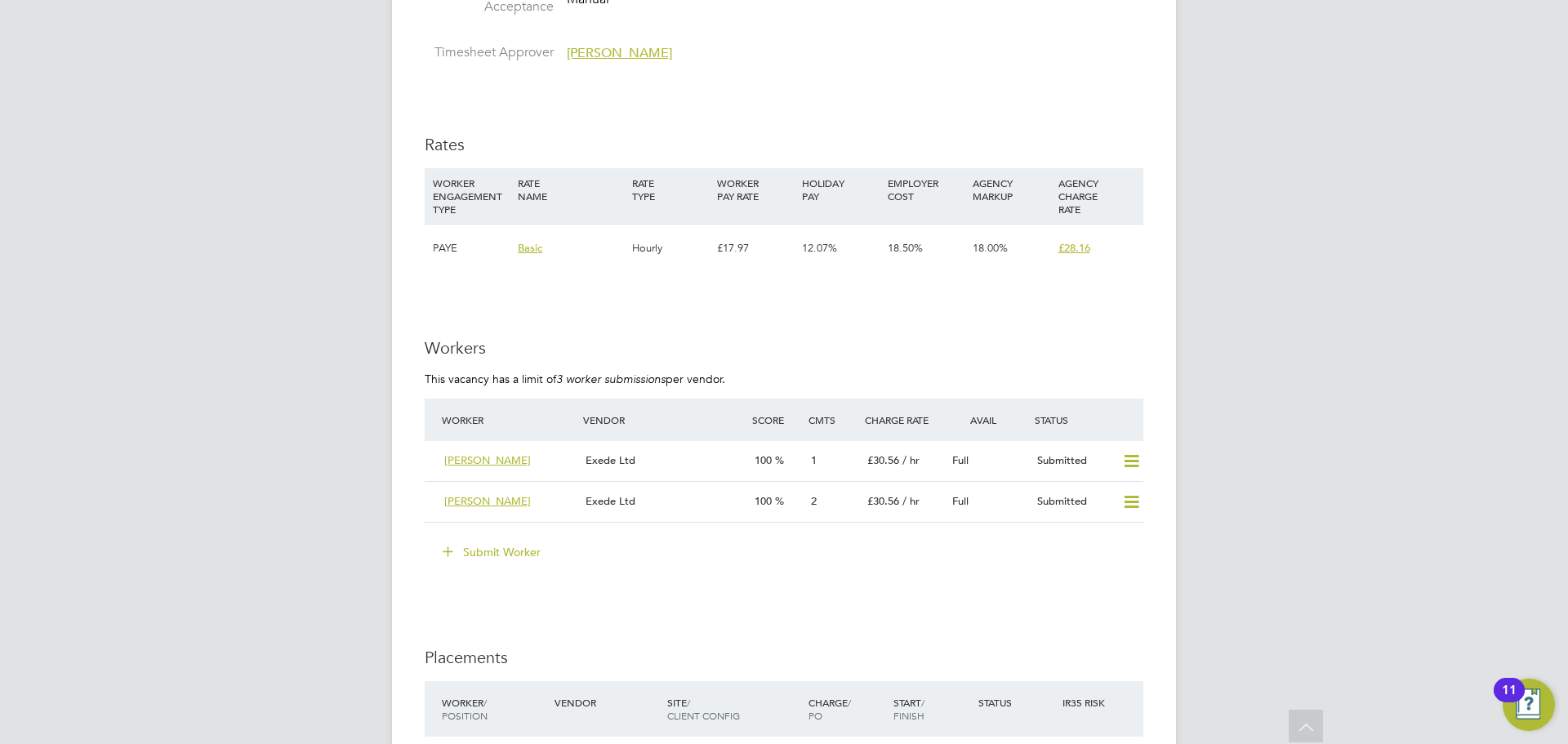
click at [469, 548] on button "Submit Worker" at bounding box center [492, 552] width 123 height 26
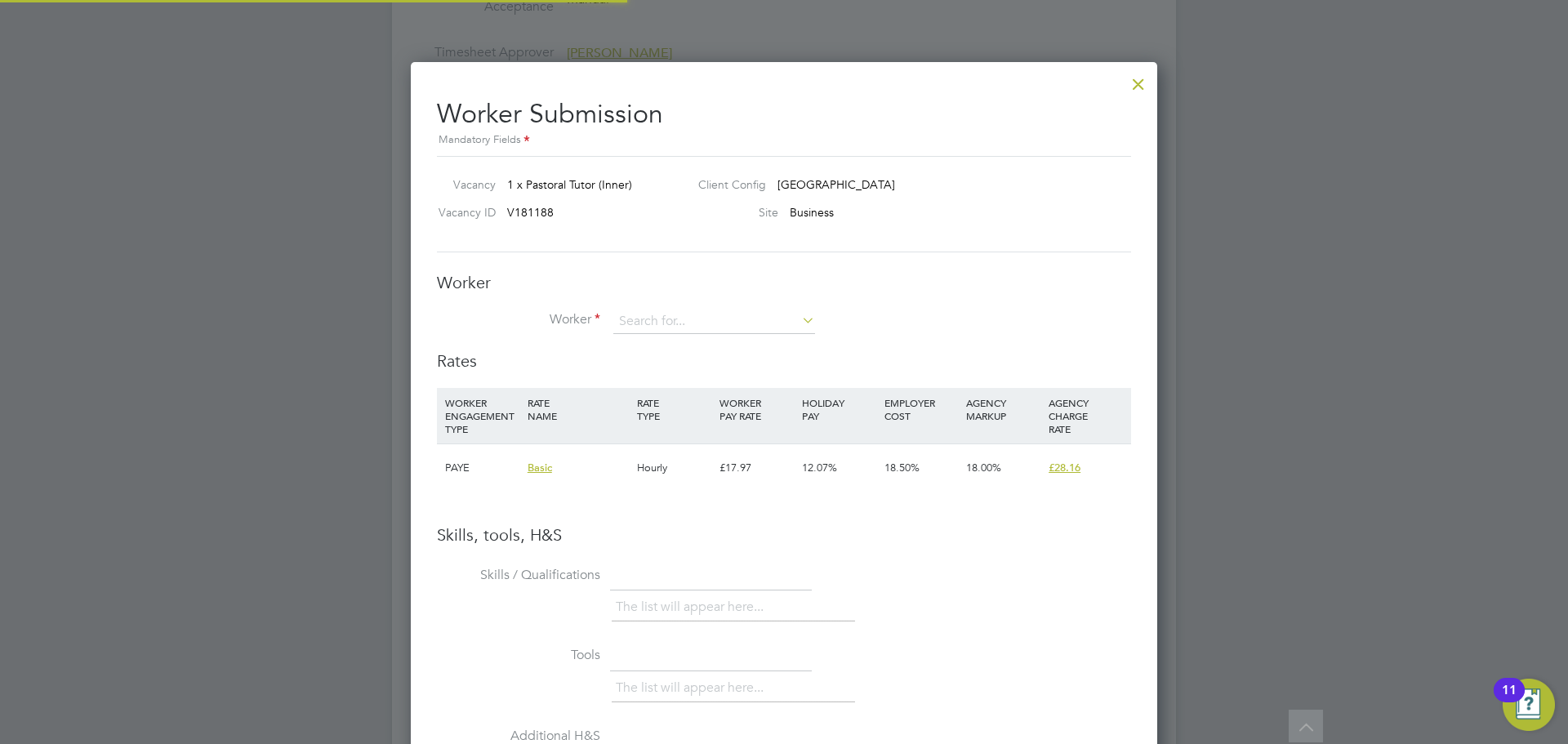
scroll to position [8, 8]
click at [666, 320] on input at bounding box center [714, 321] width 202 height 25
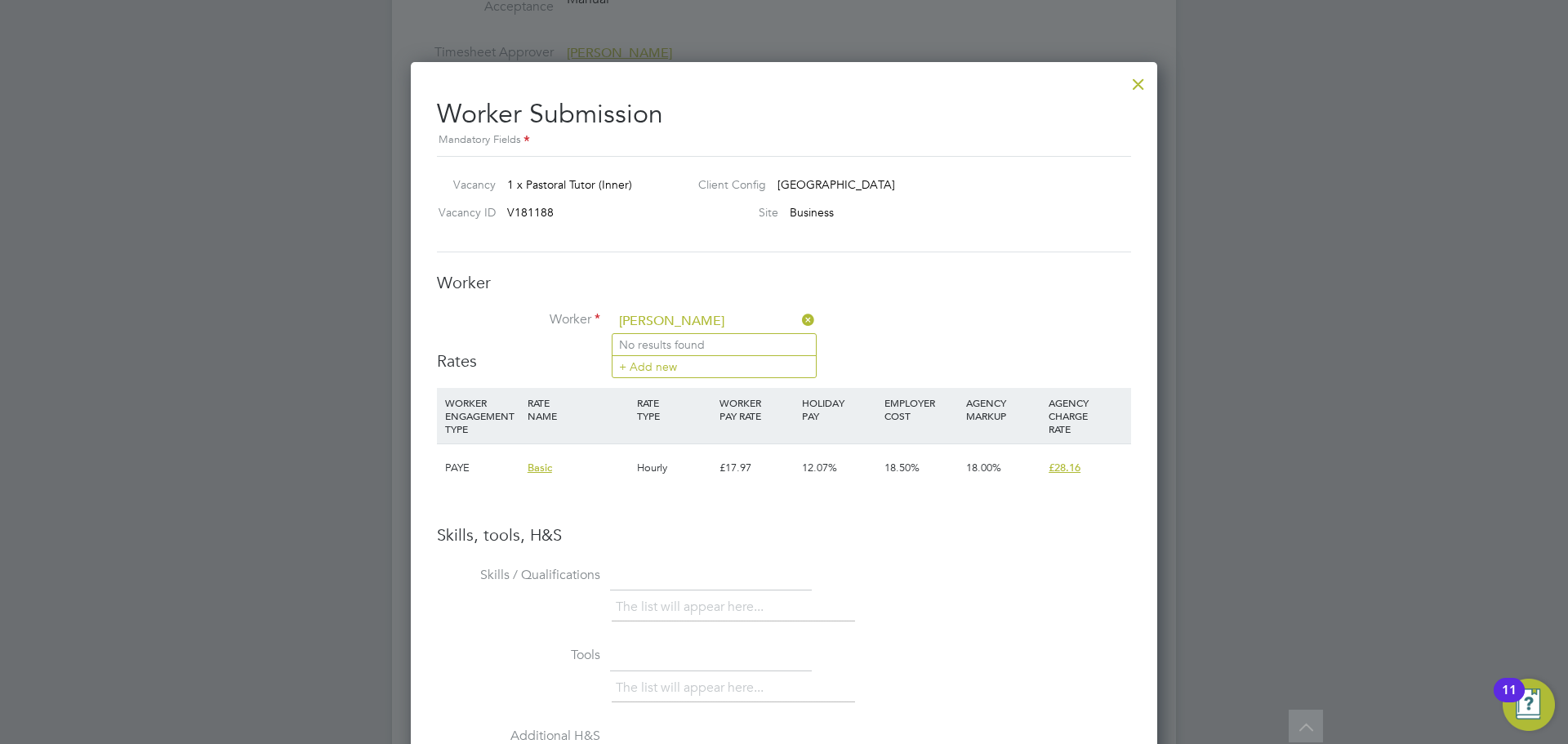
type input "aliza"
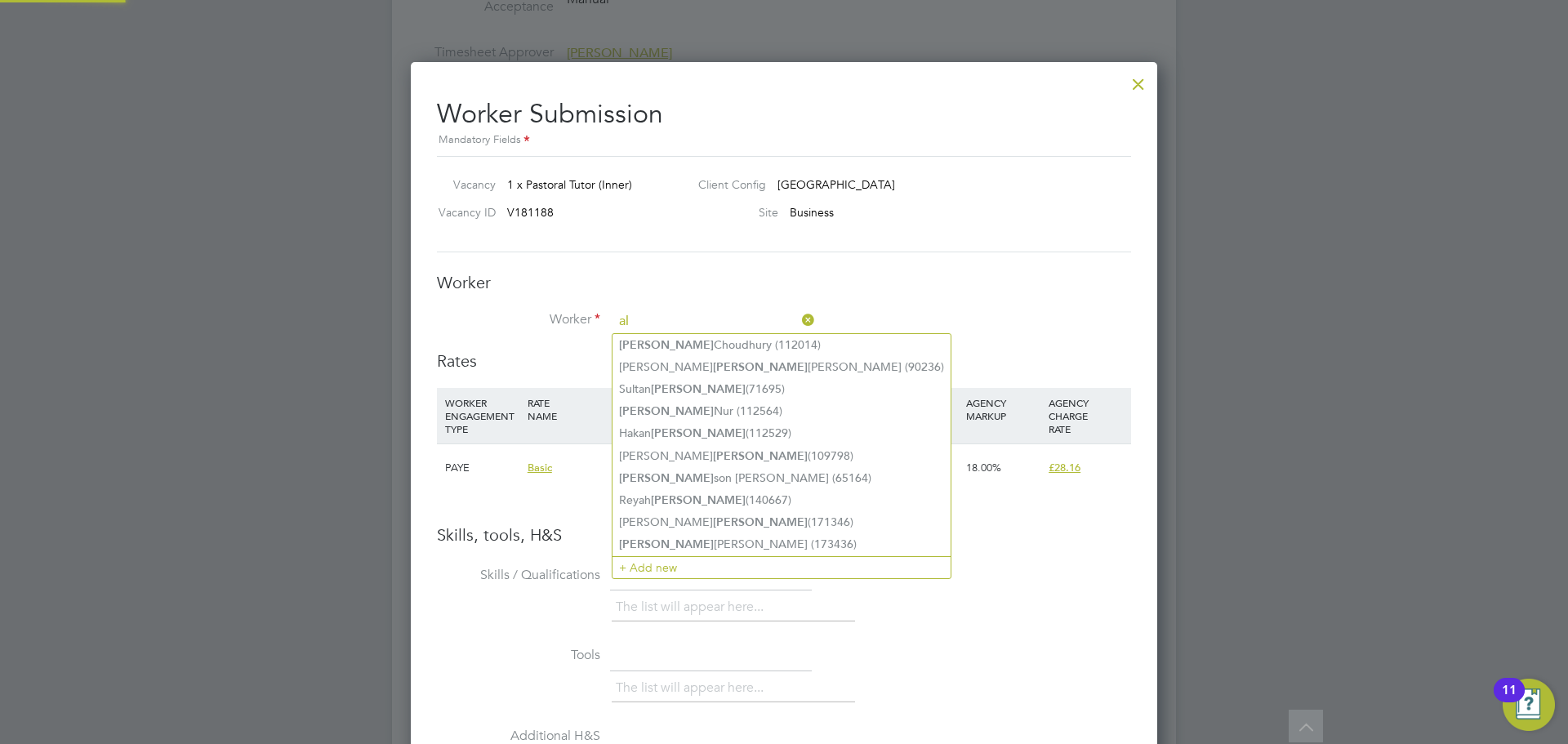
type input "a"
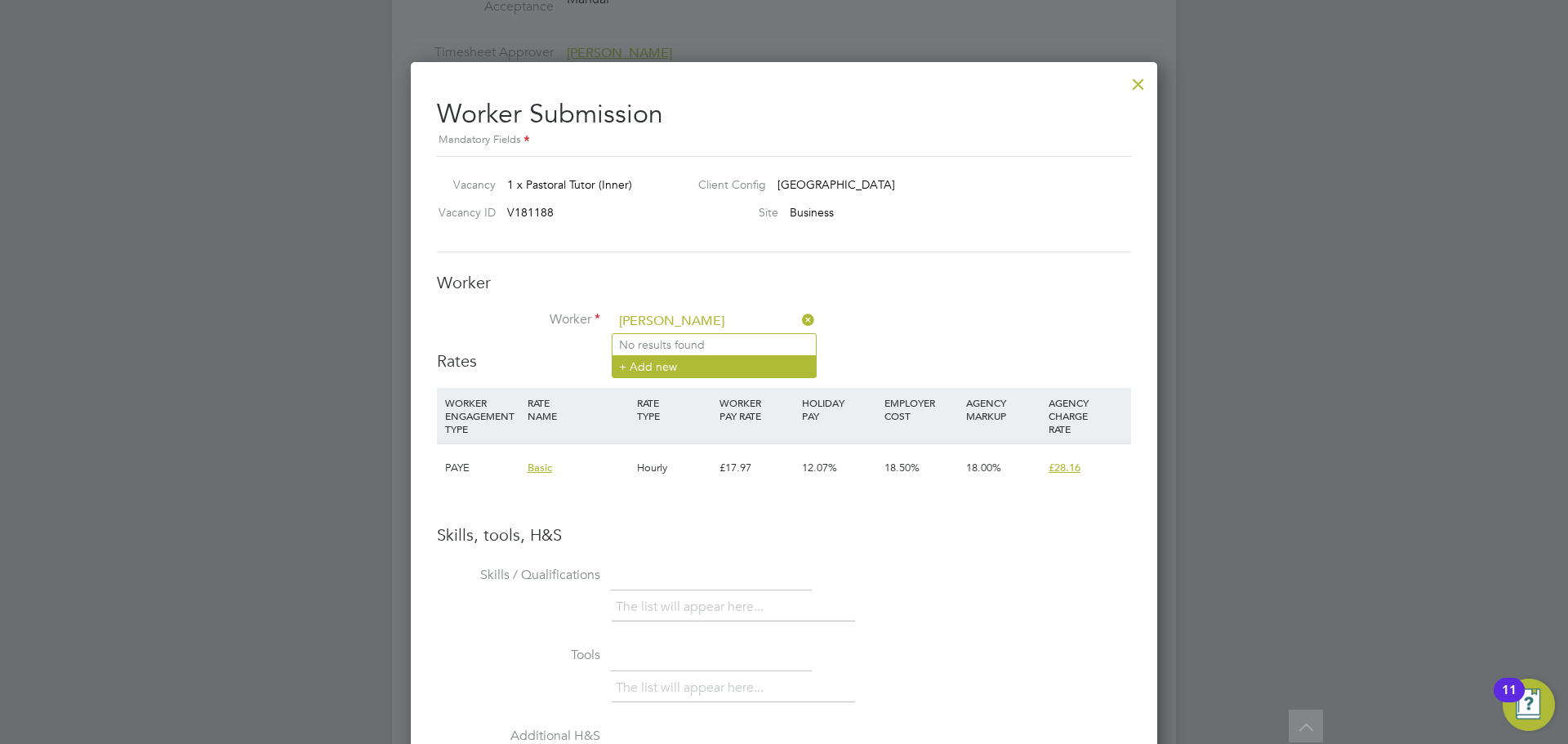
type input "Aliza Mazzocco"
click at [728, 368] on li "+ Add new" at bounding box center [714, 367] width 204 height 22
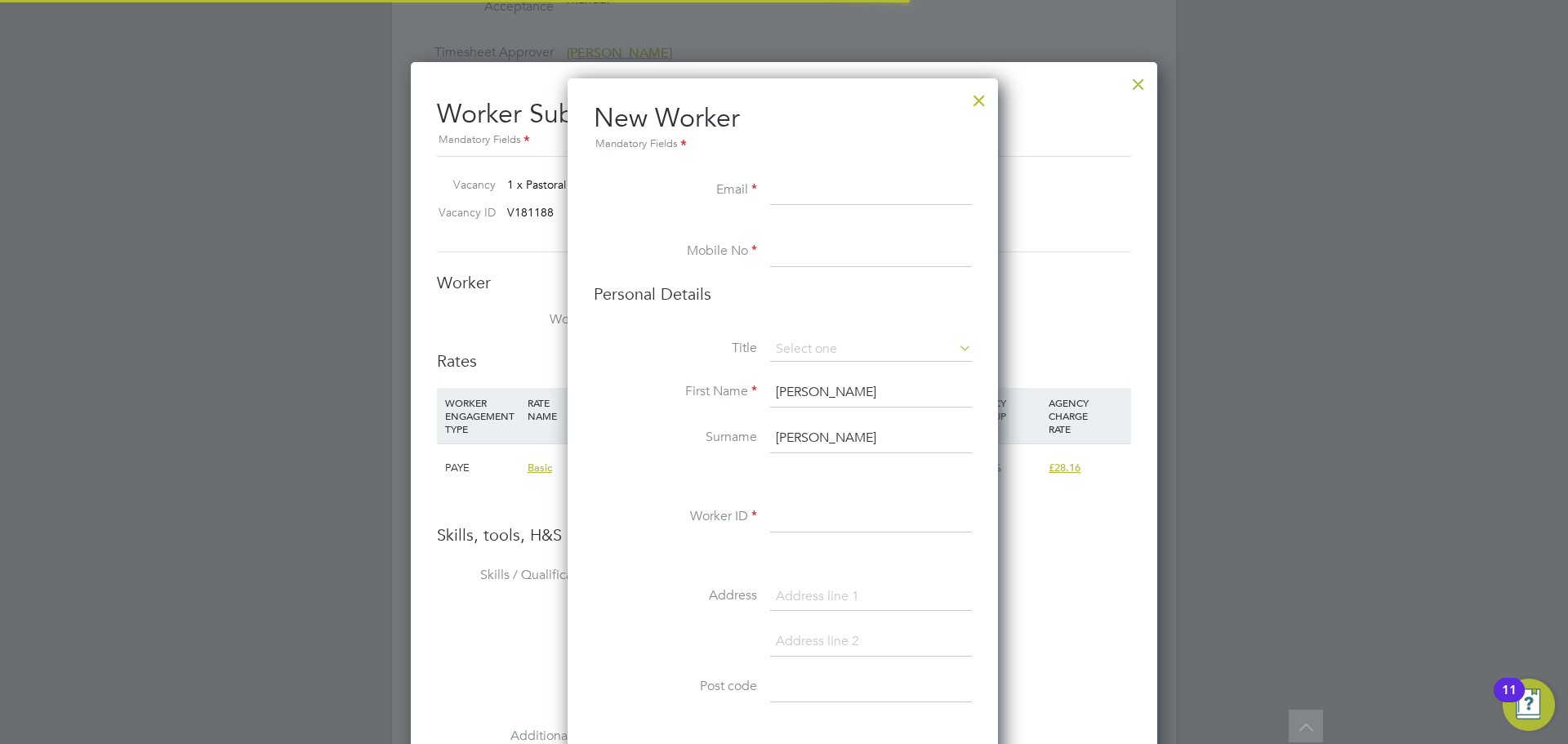
scroll to position [1382, 433]
click at [789, 189] on input at bounding box center [871, 191] width 202 height 29
paste input "alizamazzocco@gmail.com"
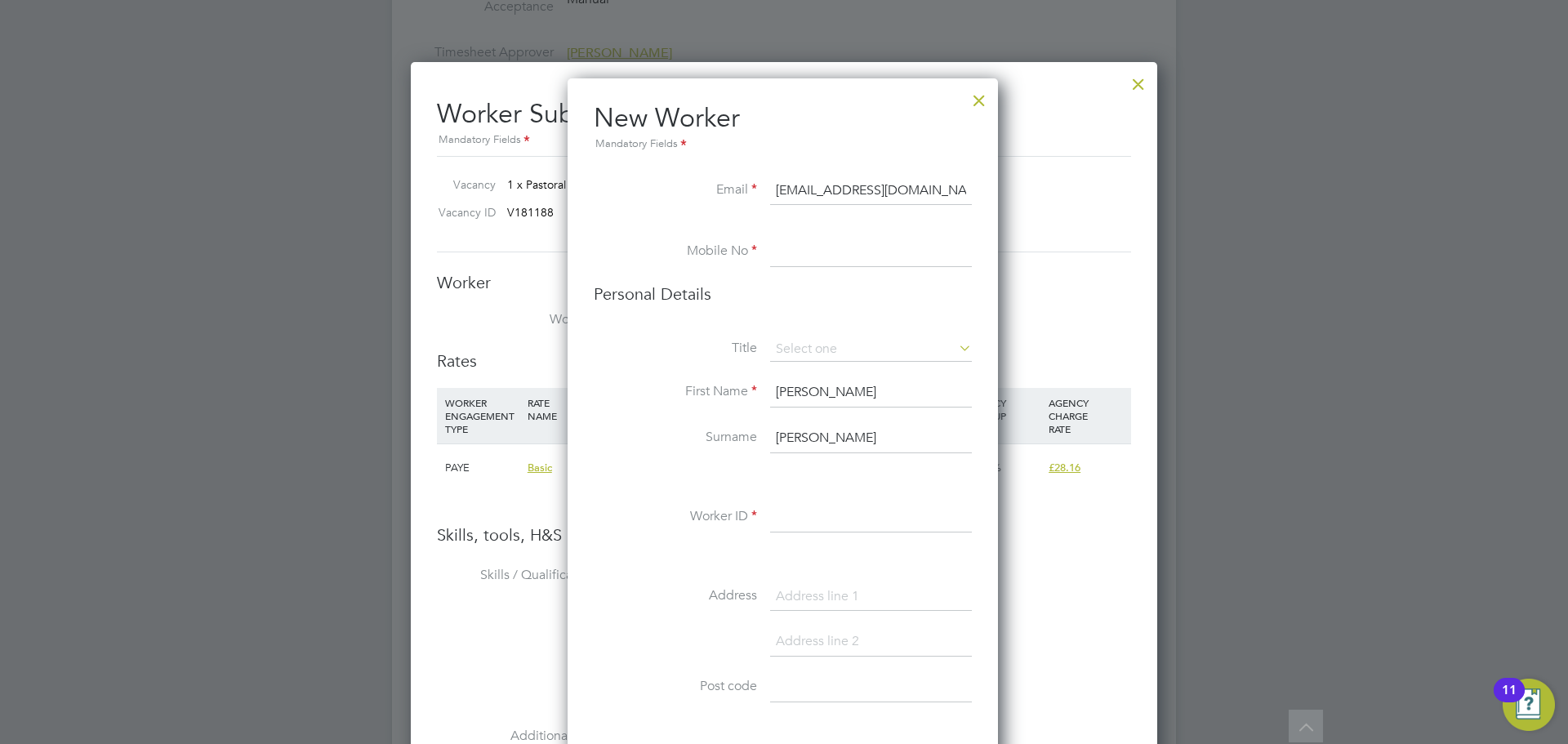
type input "alizamazzocco@gmail.com"
click at [837, 251] on input at bounding box center [871, 252] width 202 height 29
click at [792, 245] on input at bounding box center [871, 252] width 202 height 29
paste input "+44 7411896820"
type input "+44 7411896820"
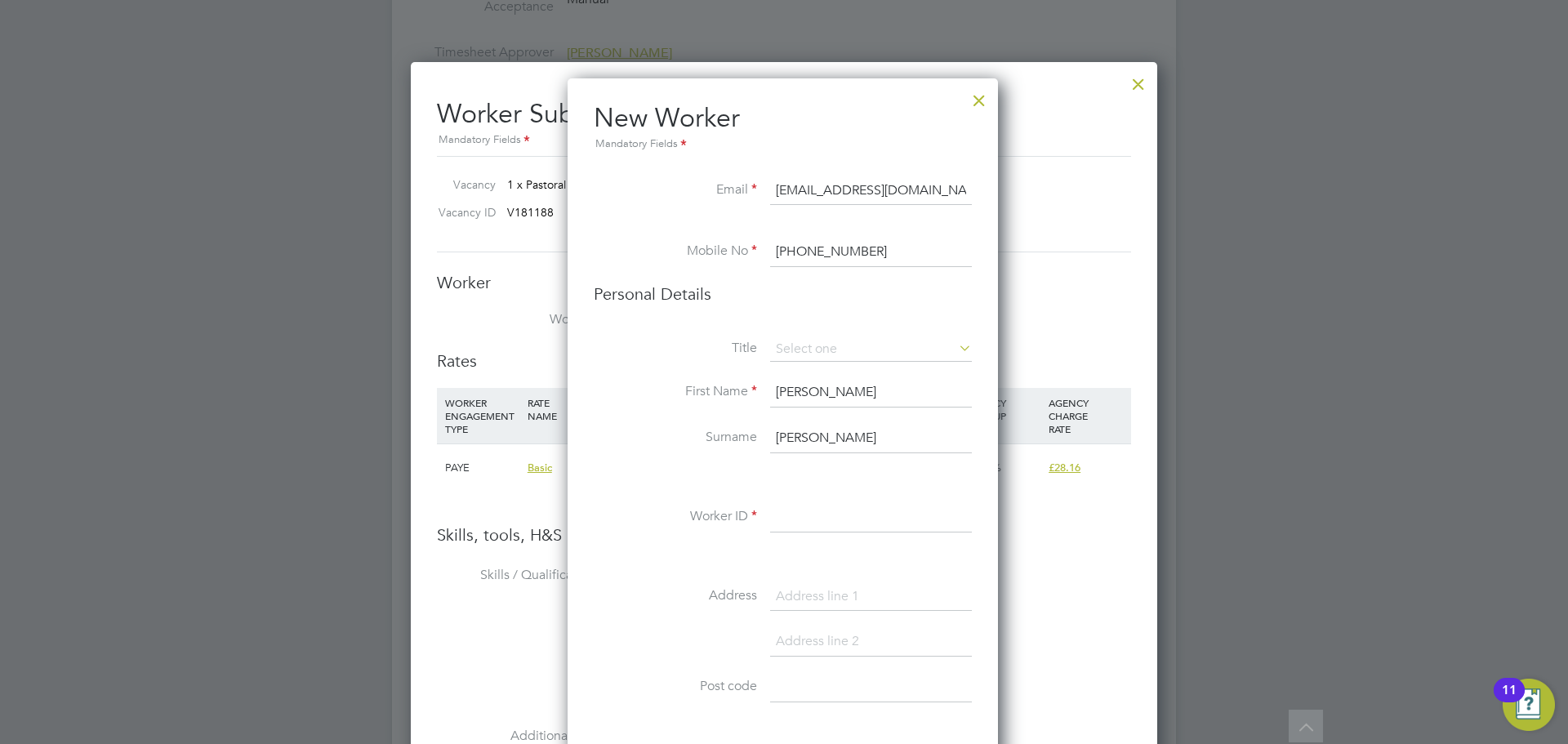
click at [844, 517] on input at bounding box center [871, 518] width 202 height 29
click at [829, 517] on input at bounding box center [871, 518] width 202 height 29
paste input "219906"
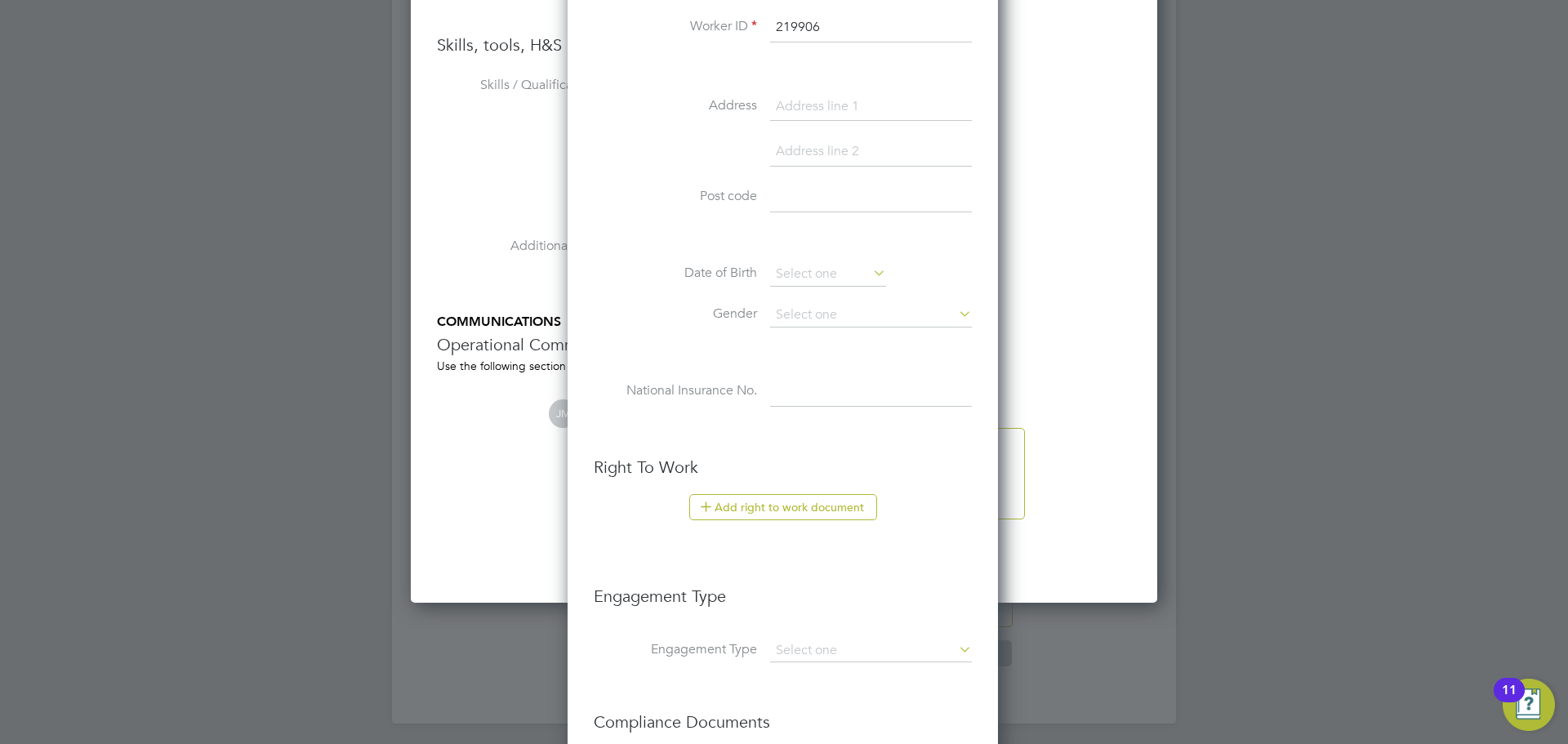
scroll to position [3574, 0]
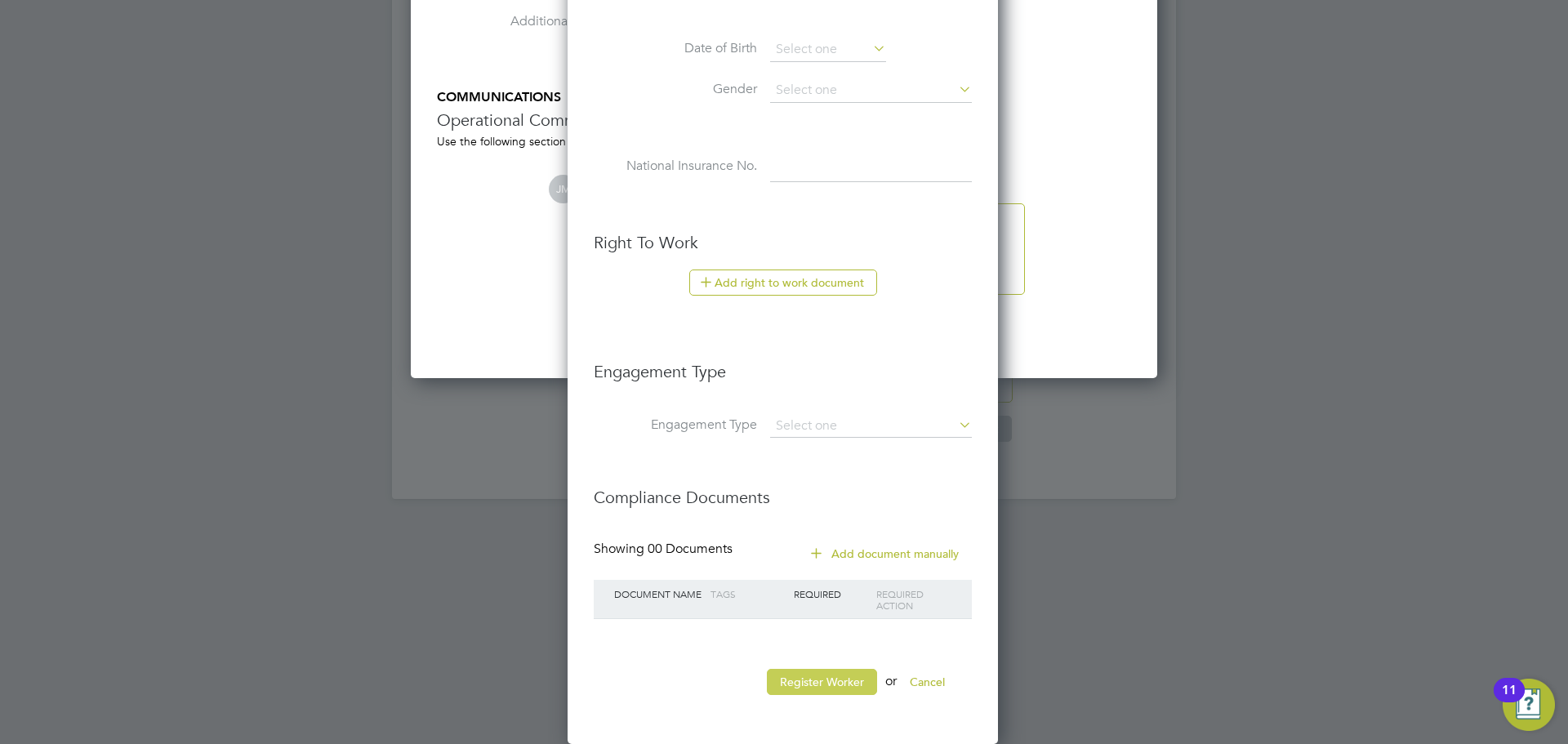
type input "219906"
click at [851, 682] on button "Register Worker" at bounding box center [821, 681] width 110 height 26
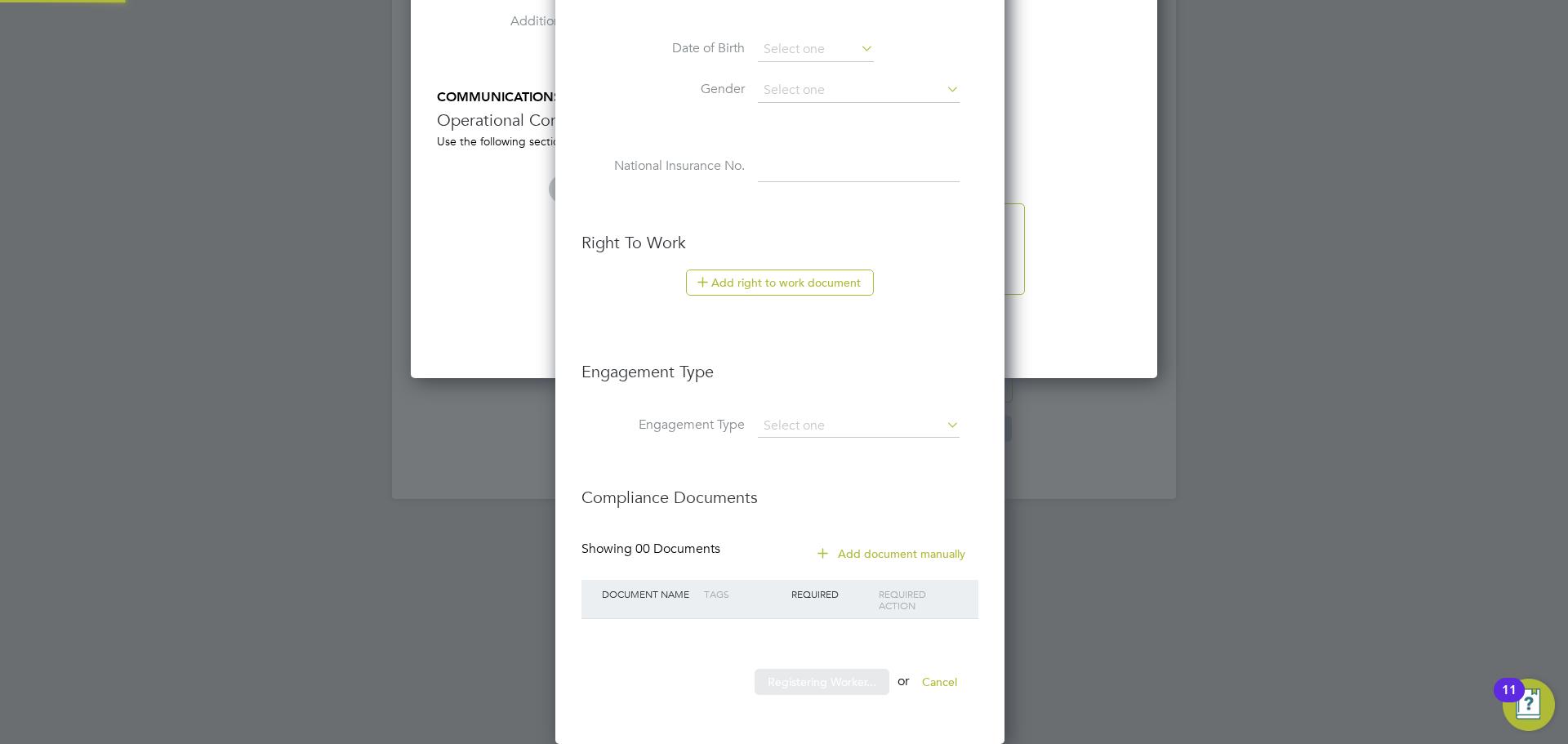
scroll to position [0, 0]
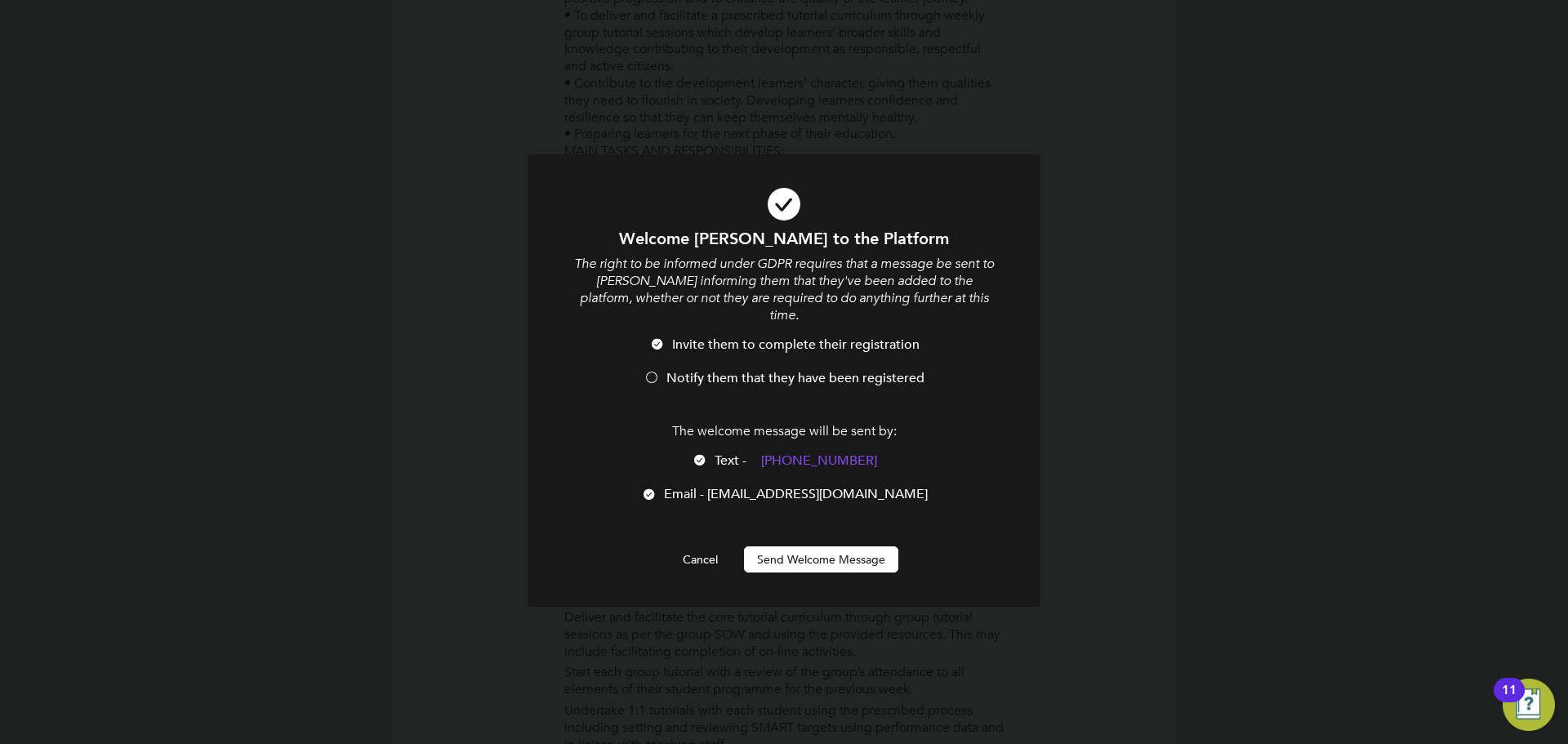
click at [658, 371] on div at bounding box center [652, 379] width 16 height 16
click at [830, 555] on button "Send Welcome Message" at bounding box center [821, 559] width 155 height 26
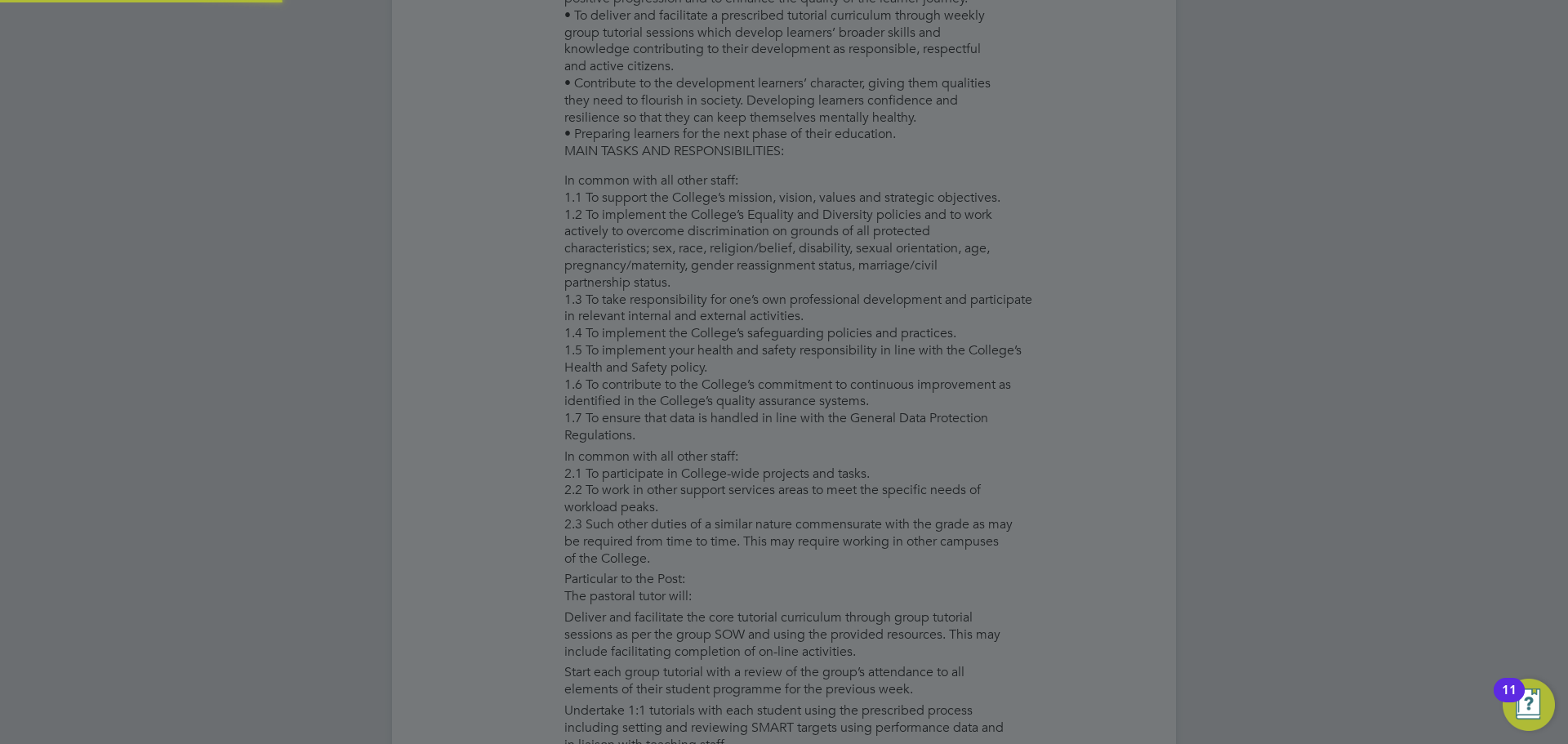
type input "Aliza Mazzocco (219906)"
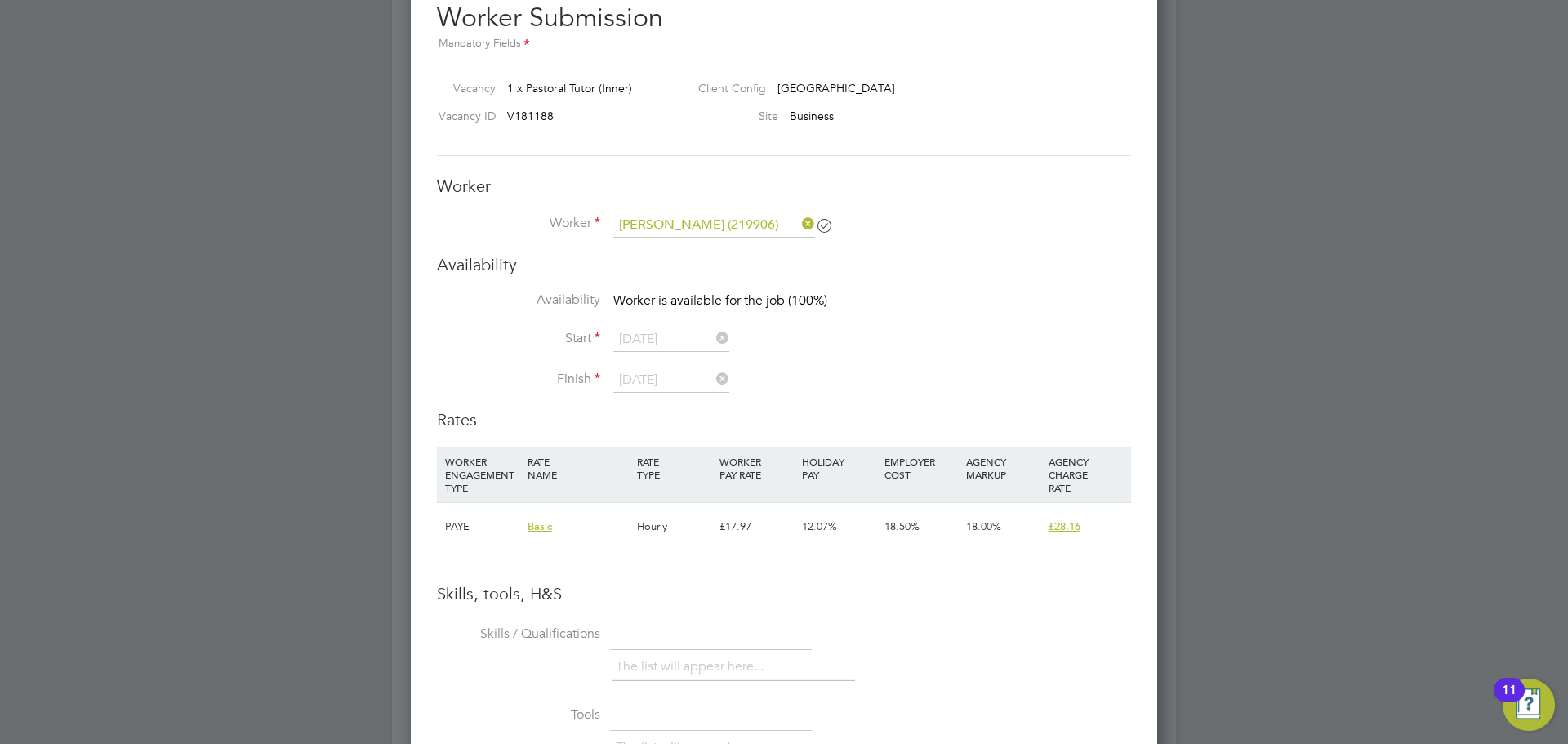
scroll to position [2465, 0]
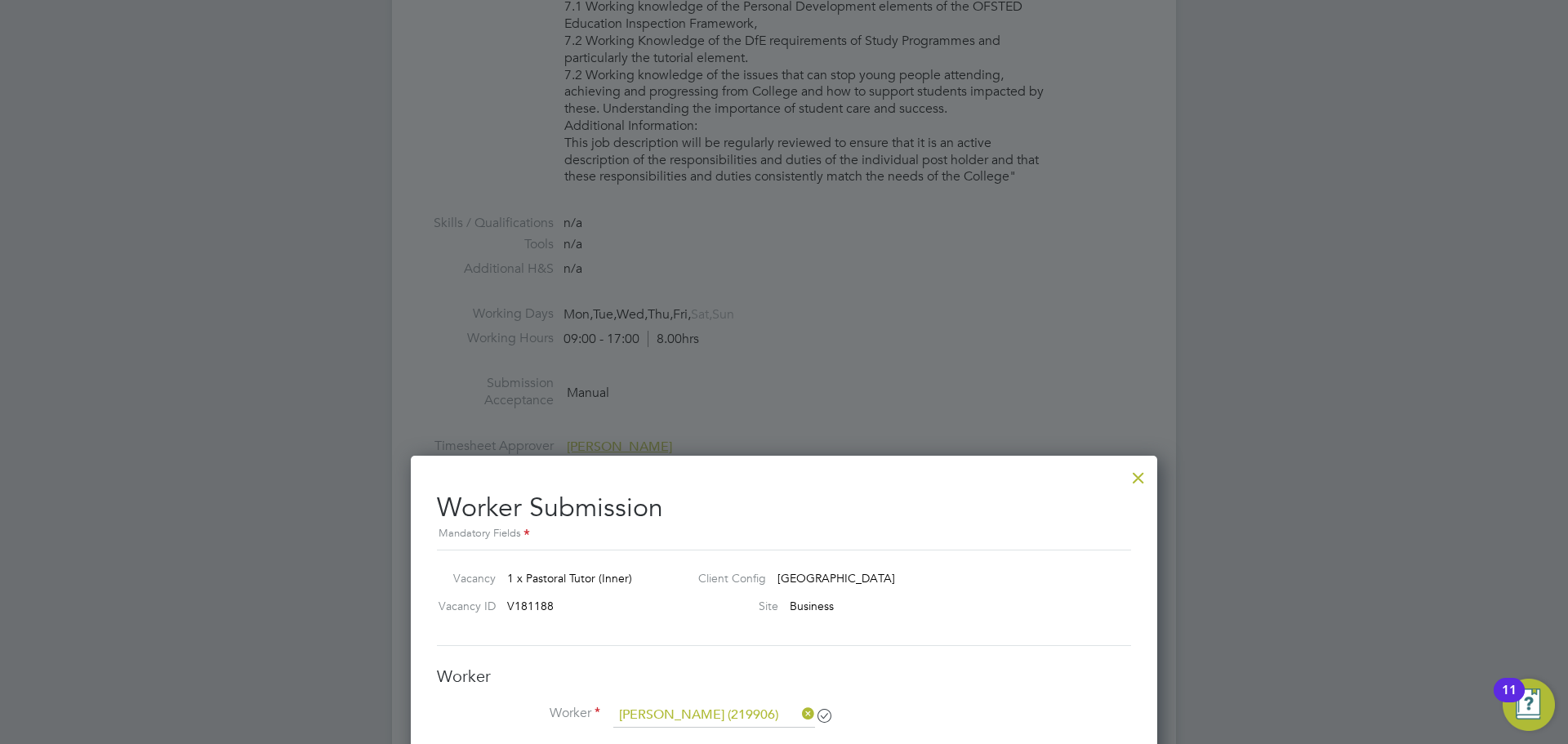
click at [1144, 480] on div at bounding box center [1139, 474] width 29 height 29
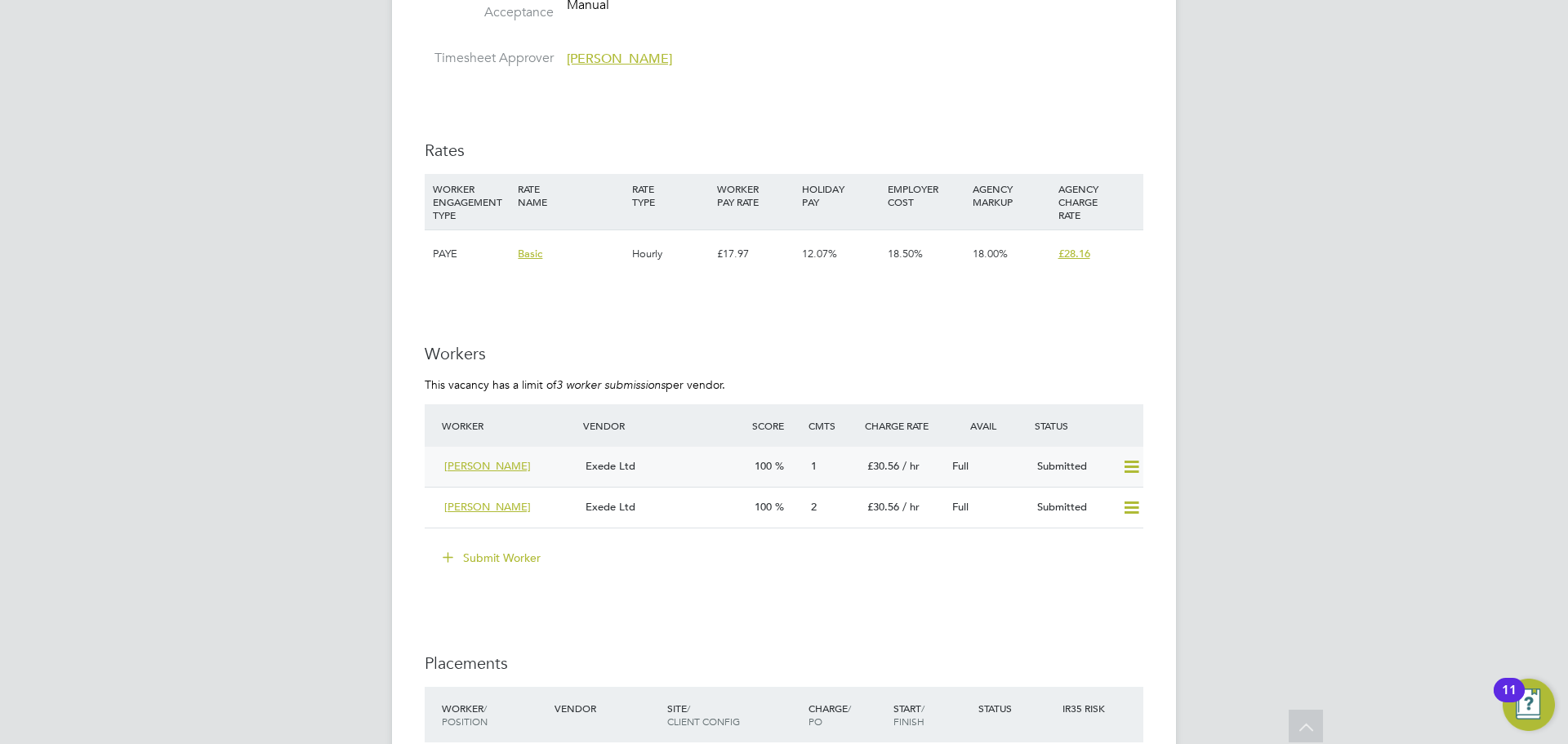
scroll to position [2859, 0]
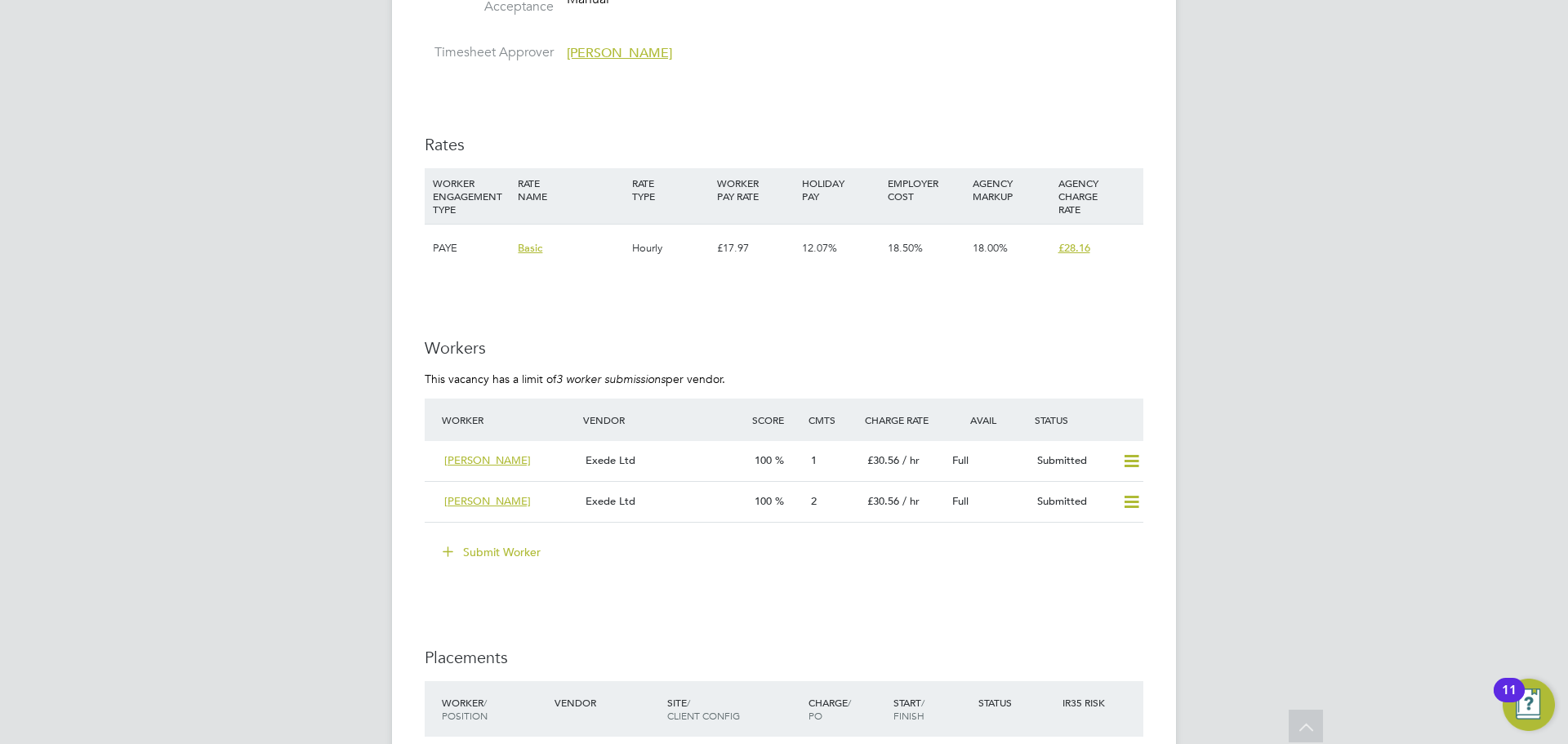
click at [483, 557] on button "Submit Worker" at bounding box center [492, 552] width 123 height 26
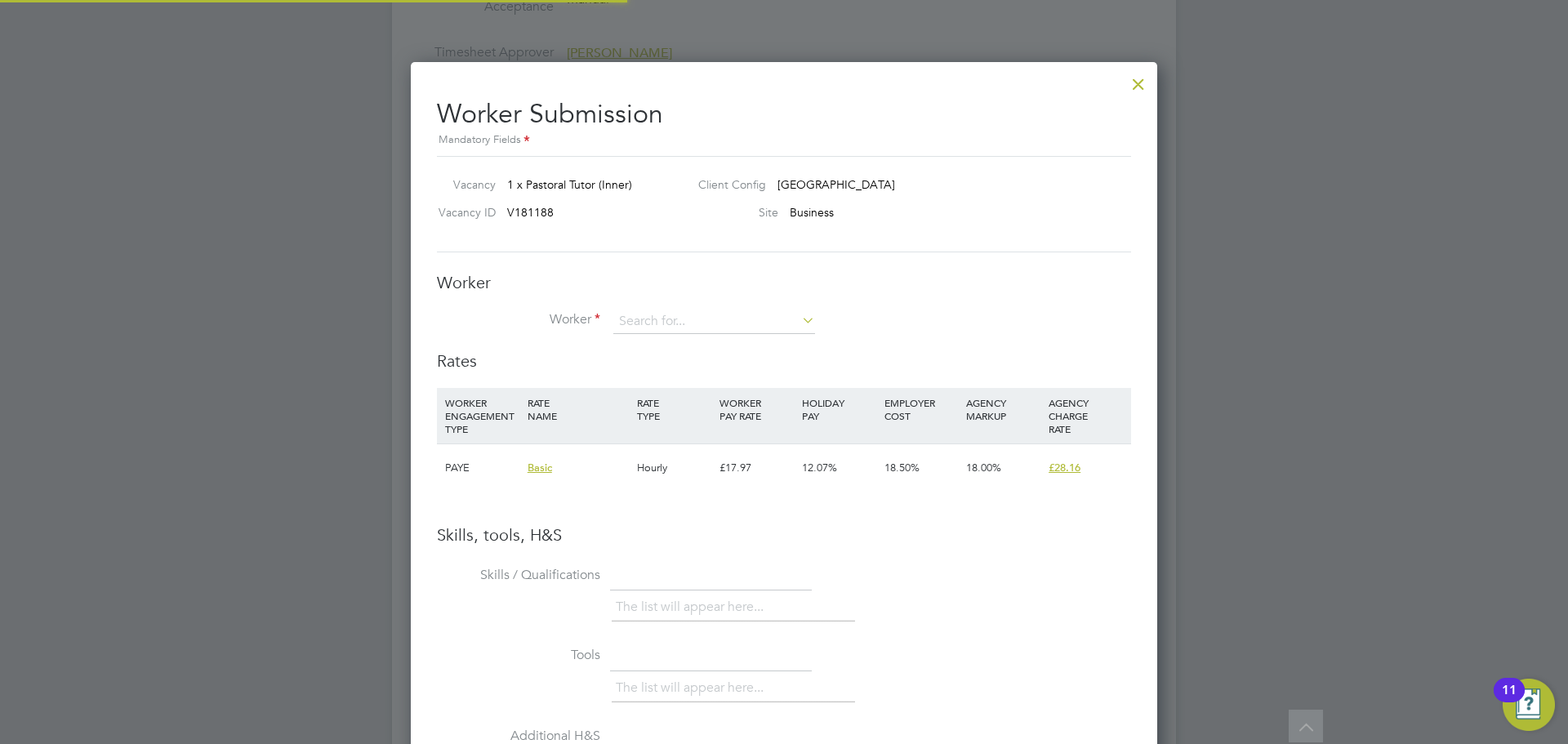
scroll to position [1032, 748]
click at [681, 323] on input at bounding box center [714, 321] width 202 height 25
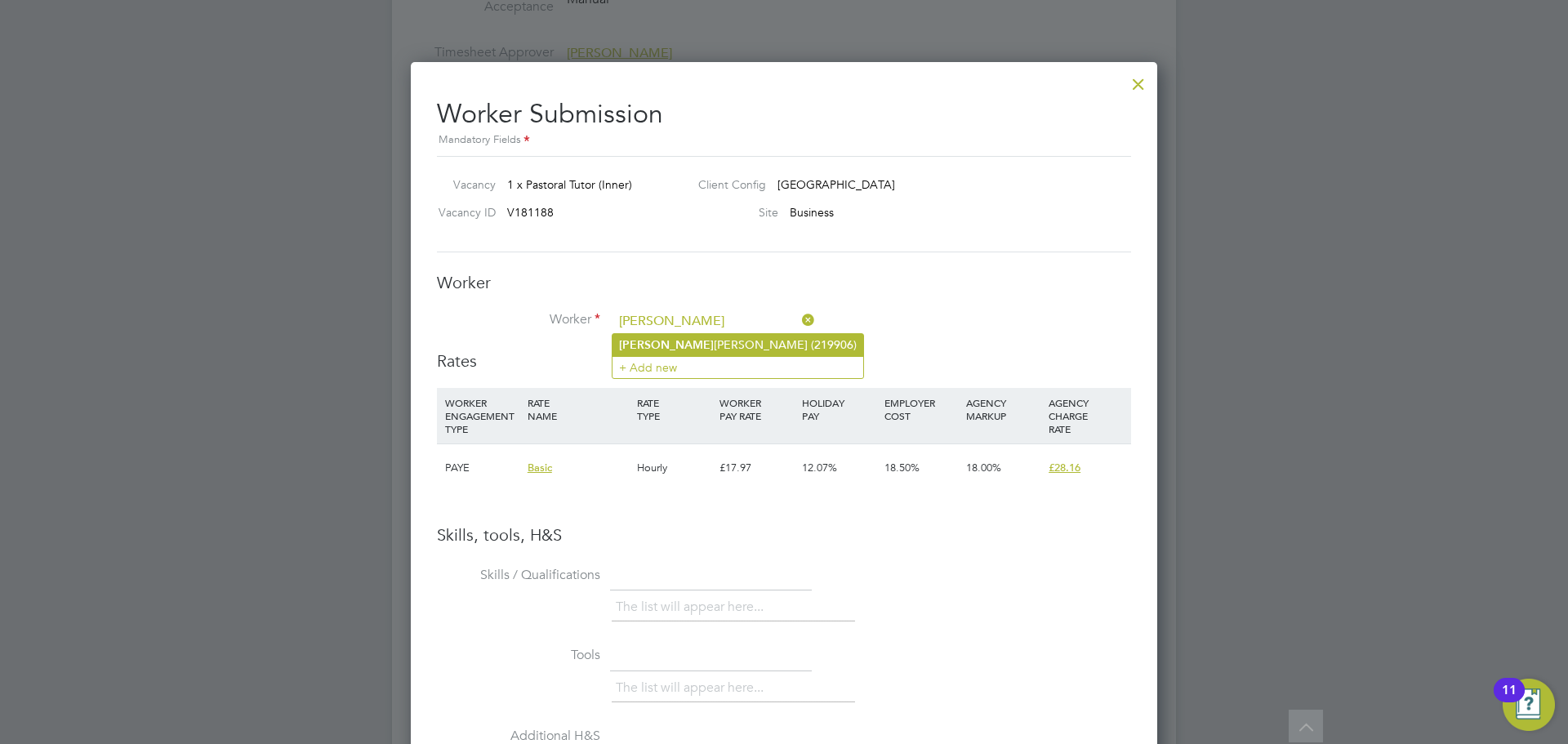
click at [681, 337] on li "Aliza Mazzocco (219906)" at bounding box center [738, 345] width 251 height 22
type input "Aliza Mazzocco (219906)"
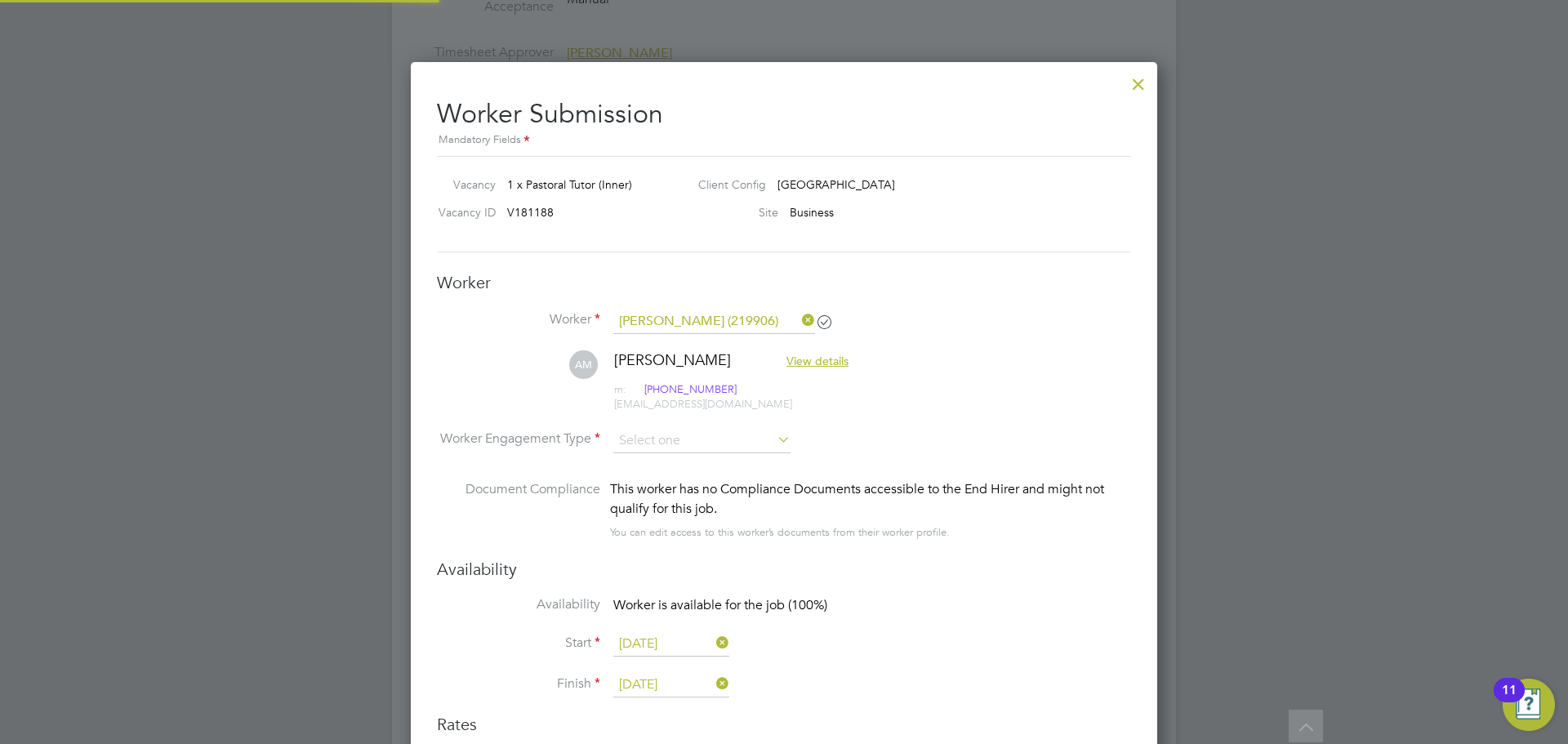
scroll to position [1395, 748]
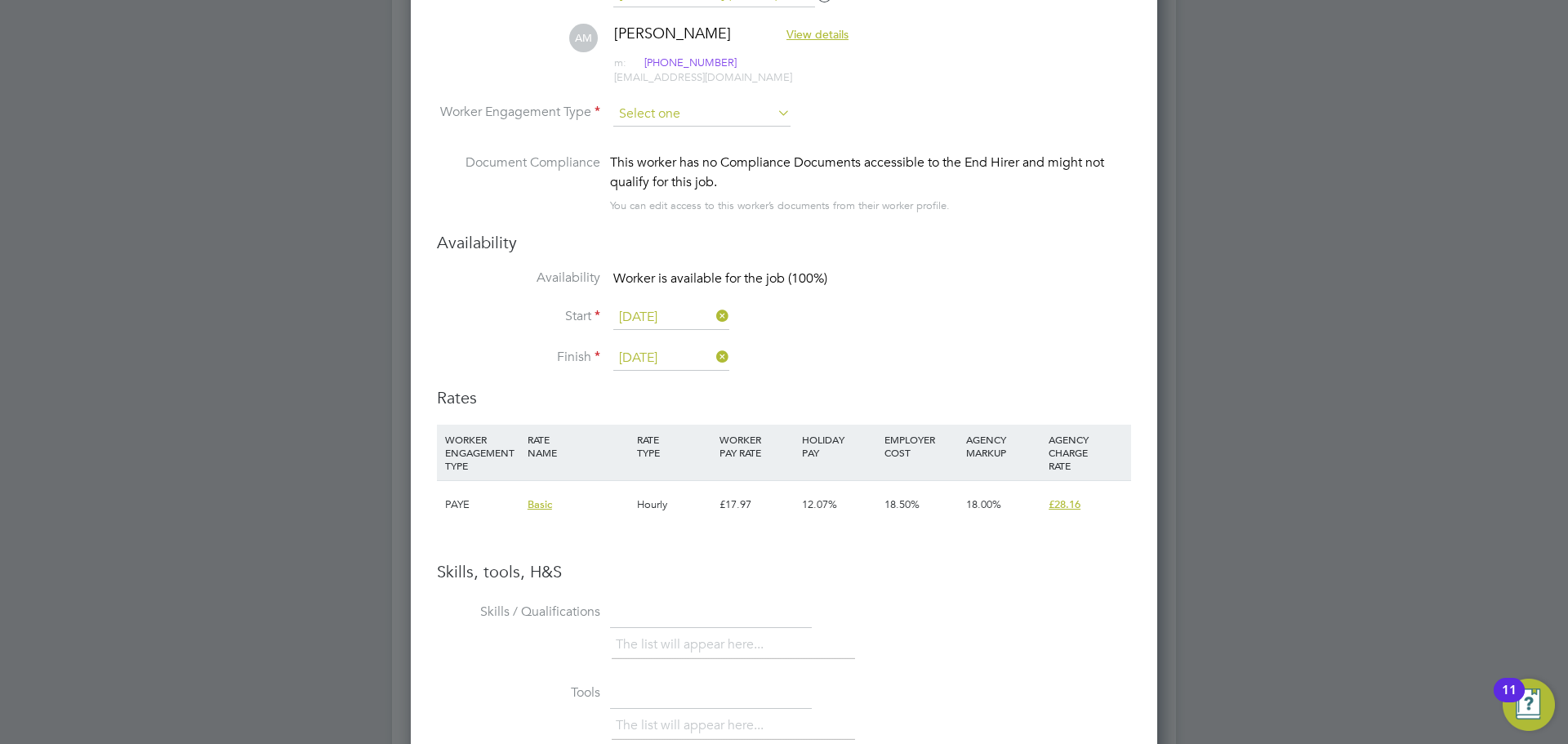
click at [695, 107] on input at bounding box center [701, 114] width 177 height 25
click at [674, 156] on li "PAYE" at bounding box center [701, 157] width 179 height 21
type input "PAYE"
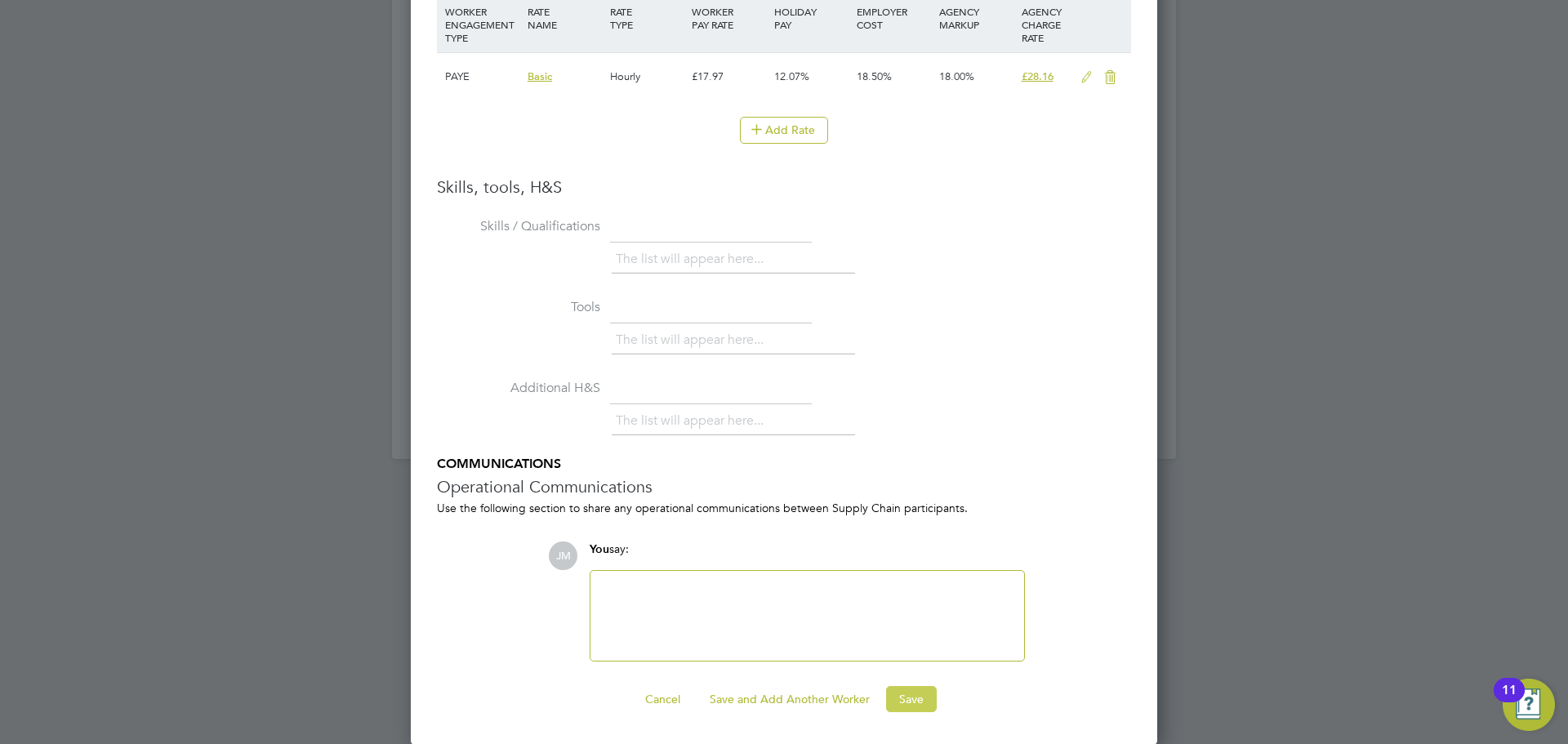
click at [900, 696] on button "Save" at bounding box center [911, 699] width 51 height 26
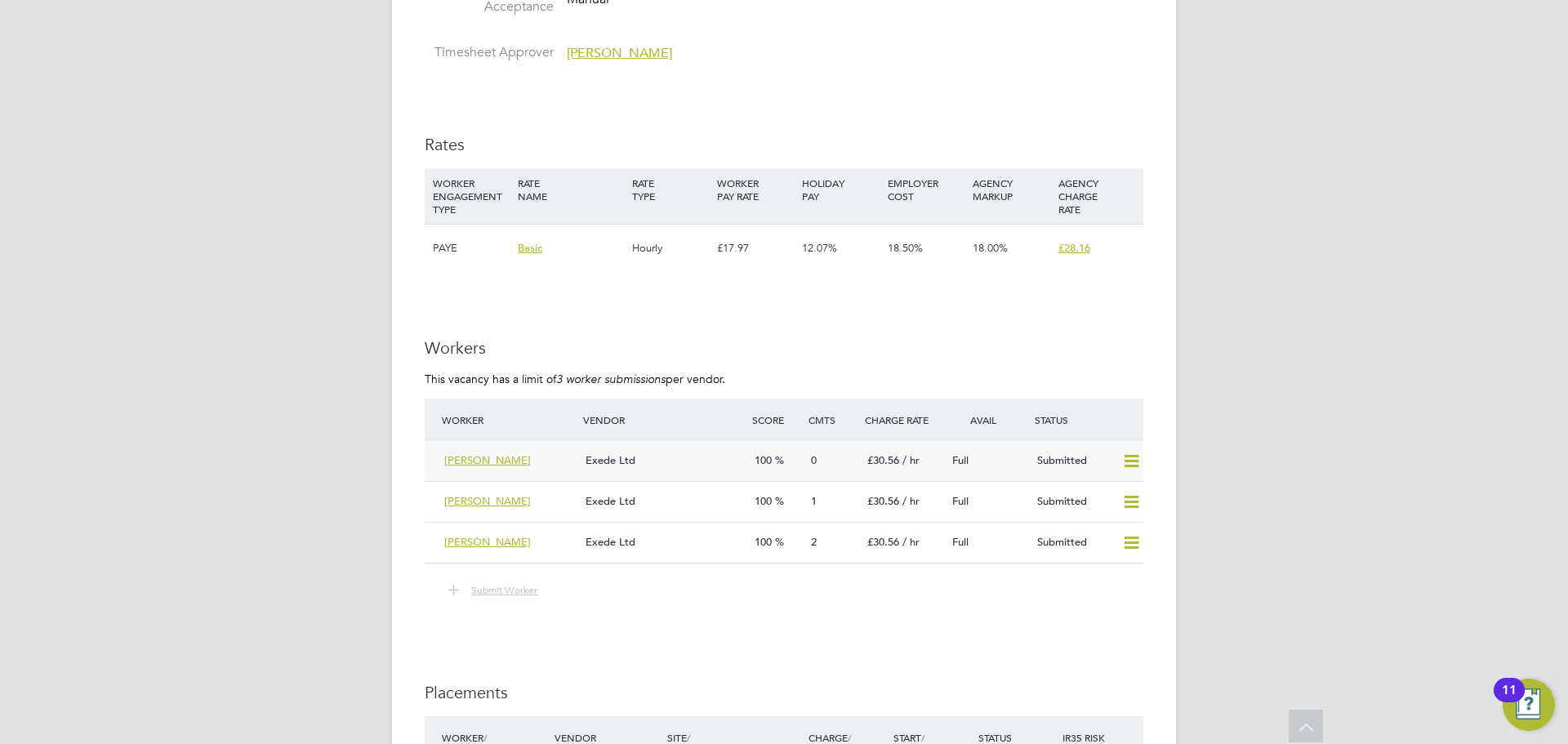
click at [682, 466] on div "Exede Ltd" at bounding box center [664, 461] width 169 height 27
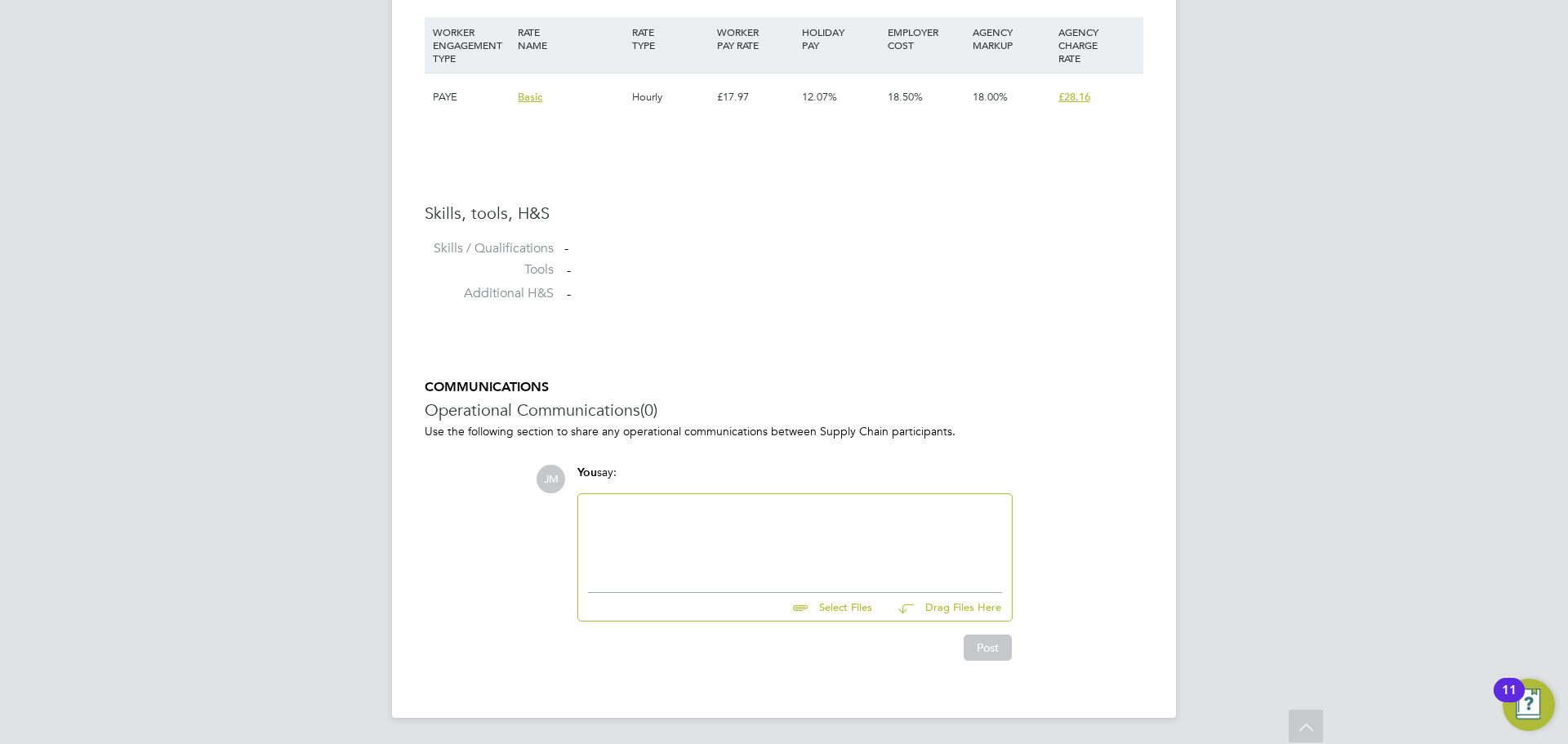
click at [733, 523] on div at bounding box center [795, 538] width 414 height 70
click at [972, 504] on div "Newly qualified teacher who has spent the last year delivering PSHE." at bounding box center [795, 538] width 414 height 70
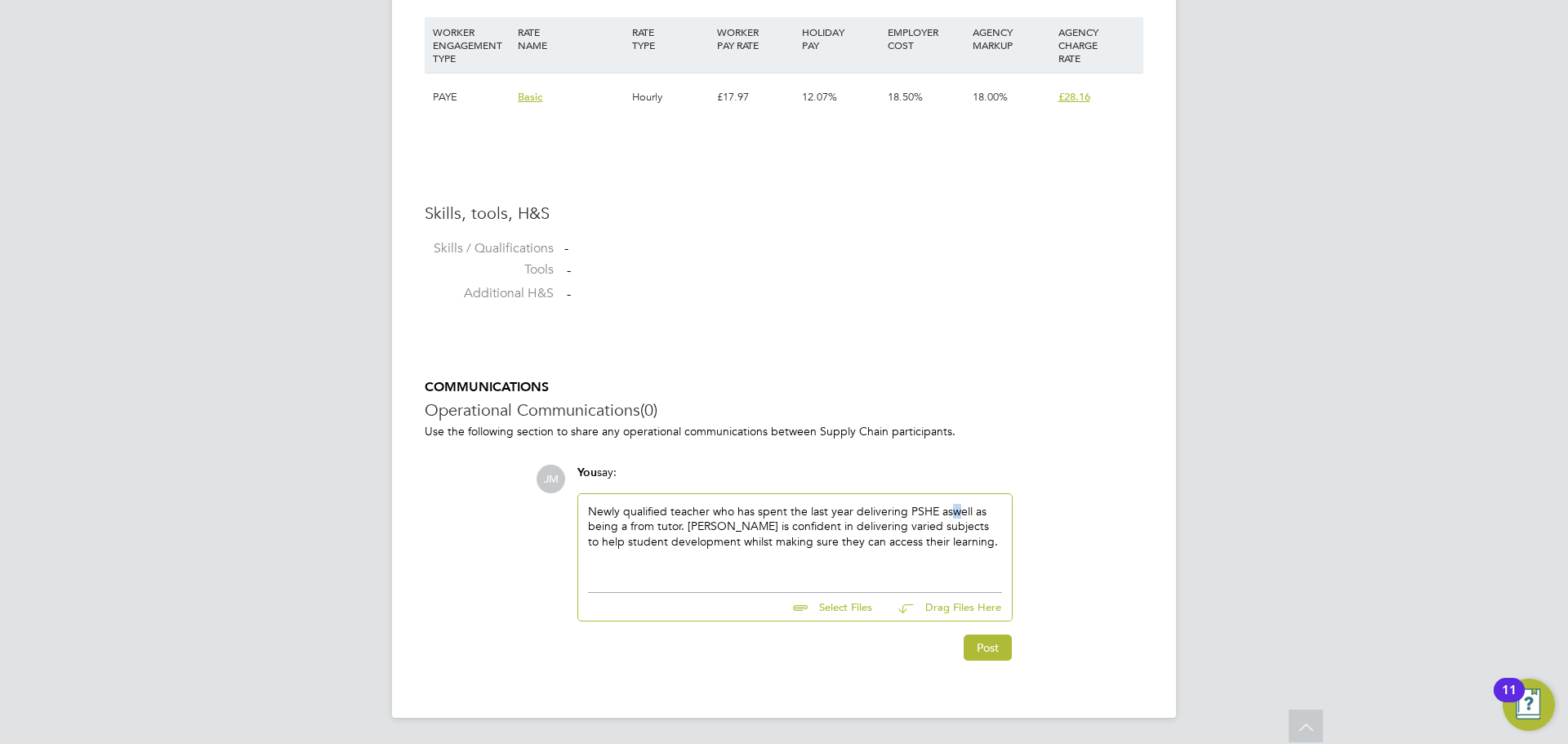
click at [952, 515] on div "Newly qualified teacher who has spent the last year delivering PSHE aswell as b…" at bounding box center [795, 538] width 414 height 70
drag, startPoint x: 931, startPoint y: 532, endPoint x: 639, endPoint y: 529, distance: 292.0
click at [609, 509] on div "Newly qualified teacher who has spent the last year delivering PSHE as well as …" at bounding box center [795, 538] width 414 height 70
click at [757, 542] on div "Newly qualified teacher who has spent the last year delivering PSHE as well as …" at bounding box center [795, 538] width 414 height 70
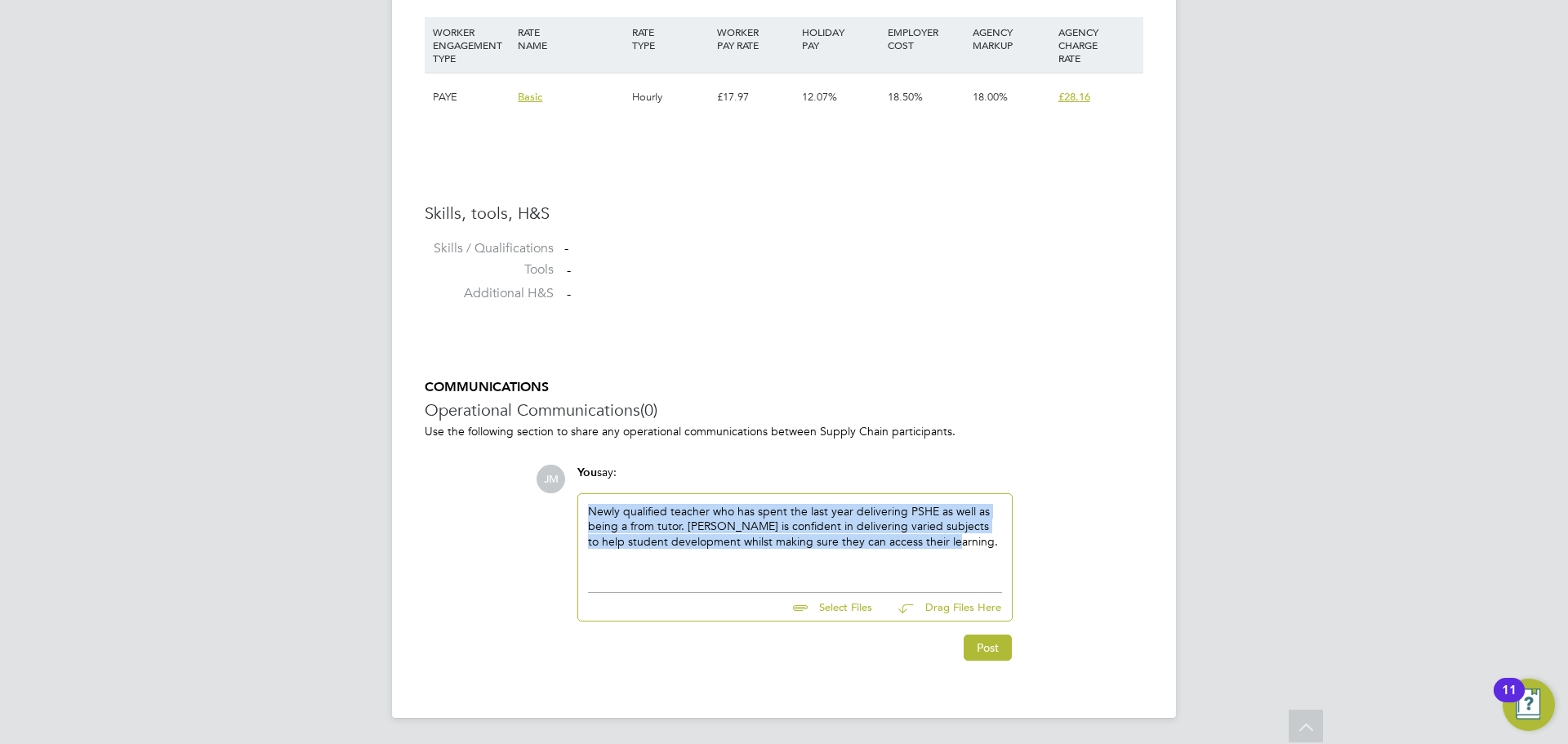
drag, startPoint x: 921, startPoint y: 547, endPoint x: 590, endPoint y: 514, distance: 332.6
click at [590, 514] on div "Newly qualified teacher who has spent the last year delivering PSHE as well as …" at bounding box center [795, 538] width 414 height 70
copy div "Newly qualified teacher who has spent the last year delivering PSHE as well as …"
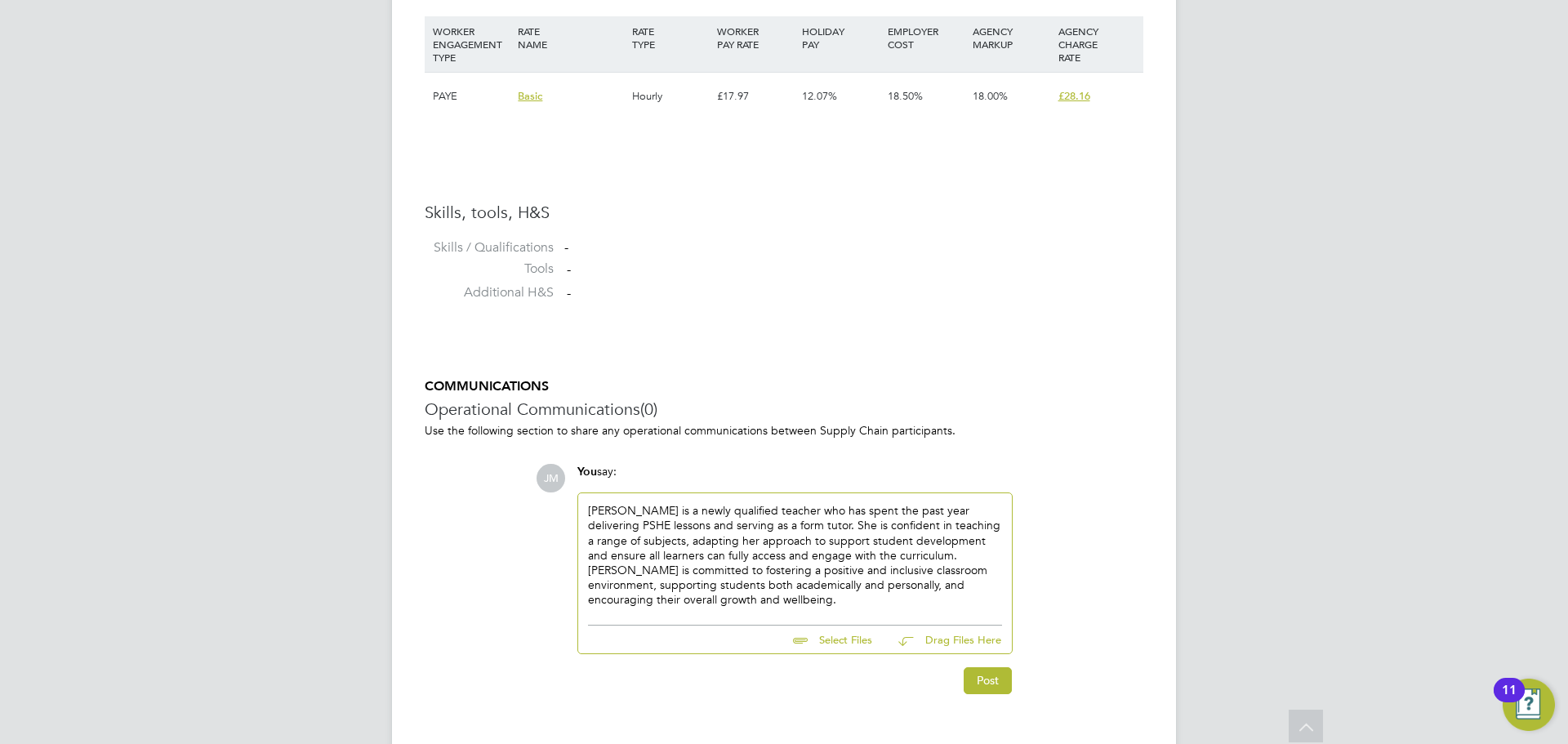
drag, startPoint x: 1060, startPoint y: 507, endPoint x: 1040, endPoint y: 473, distance: 39.4
click at [1060, 505] on div "JM You say: Aliza is a newly qualified teacher who has spent the past year deli…" at bounding box center [839, 578] width 608 height 230
click at [940, 430] on p "Use the following section to share any operational communications between Suppl…" at bounding box center [784, 430] width 719 height 15
click at [658, 596] on div "Aliza is a newly qualified teacher who has spent the past year delivering PSHE …" at bounding box center [795, 555] width 414 height 104
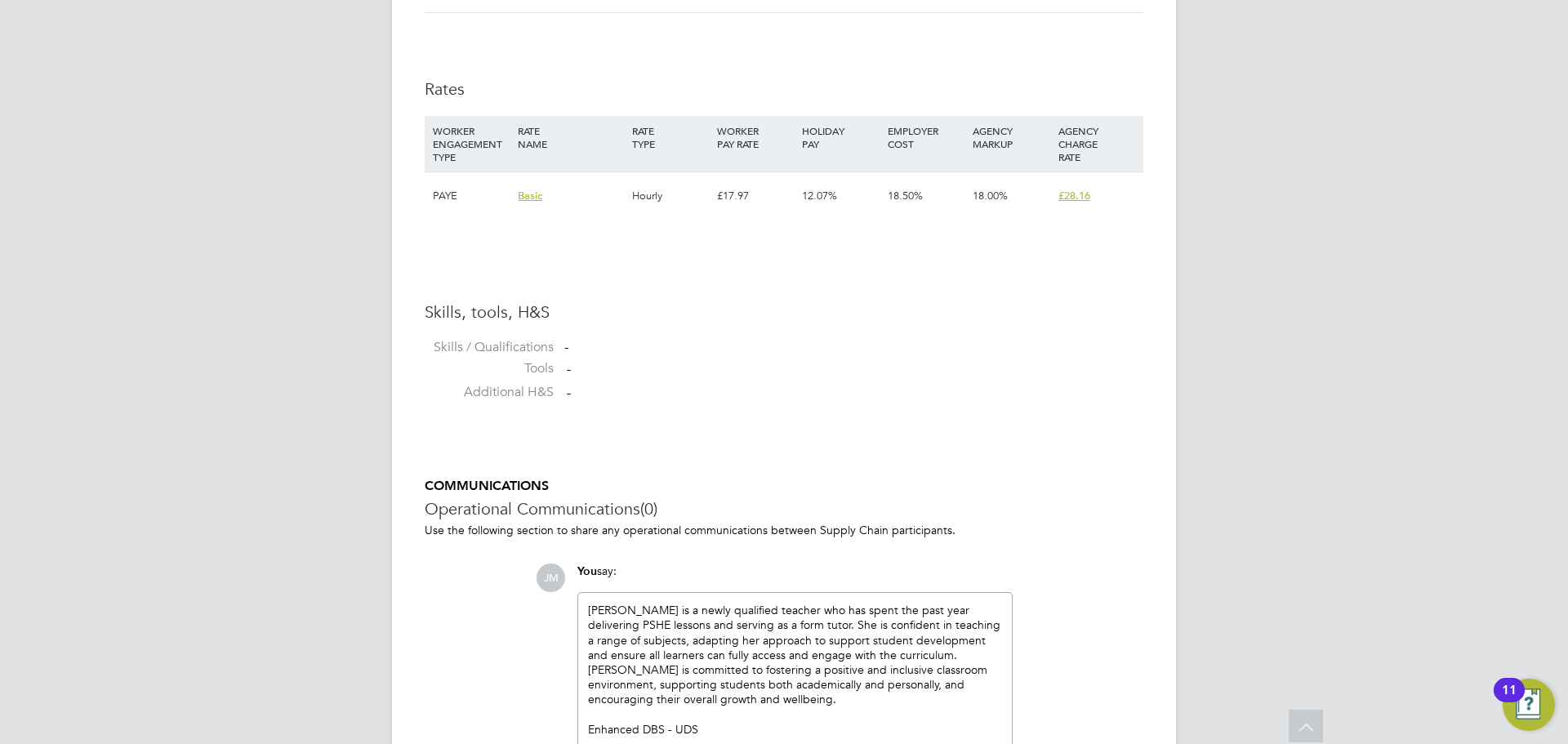
scroll to position [1212, 0]
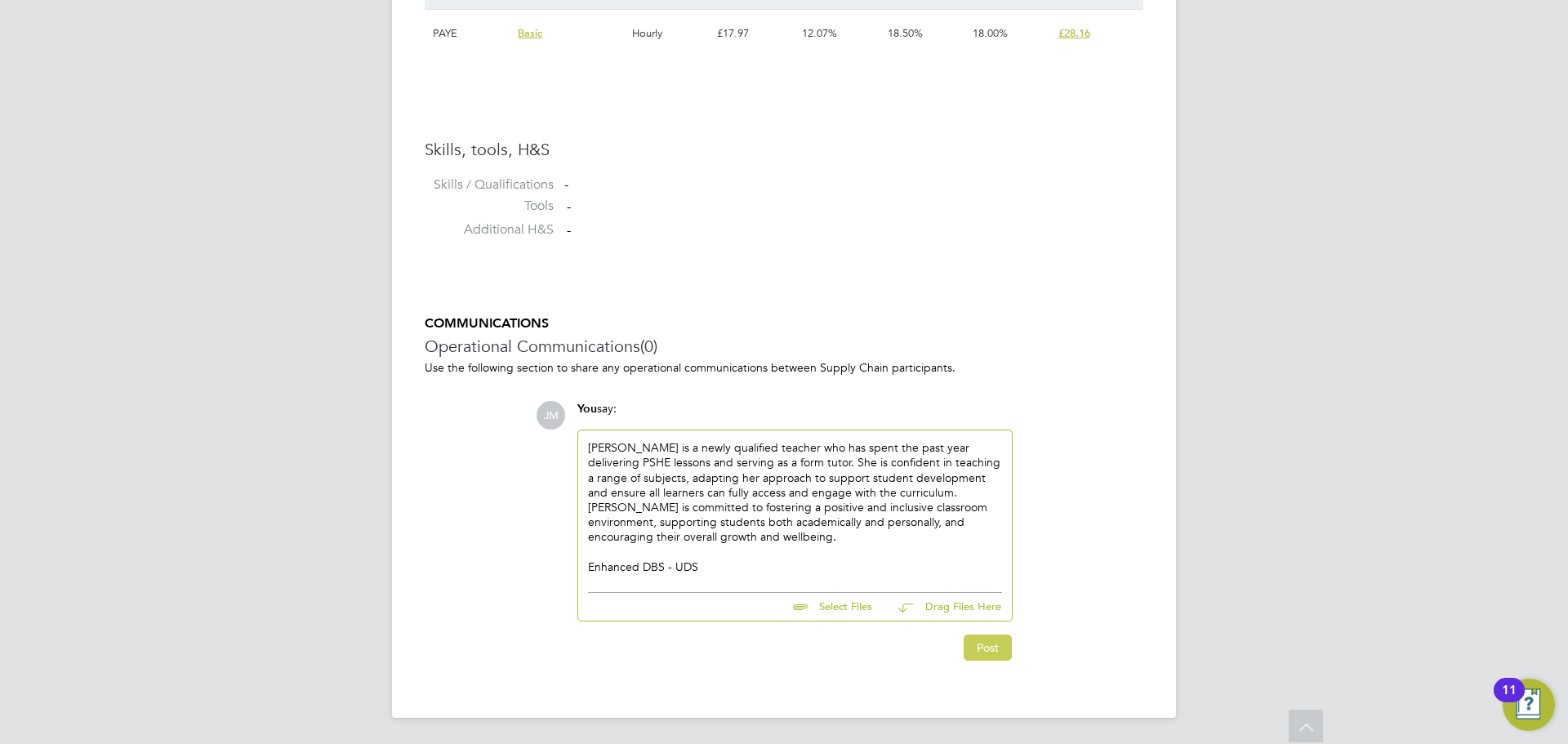
click at [980, 644] on button "Post" at bounding box center [988, 648] width 48 height 26
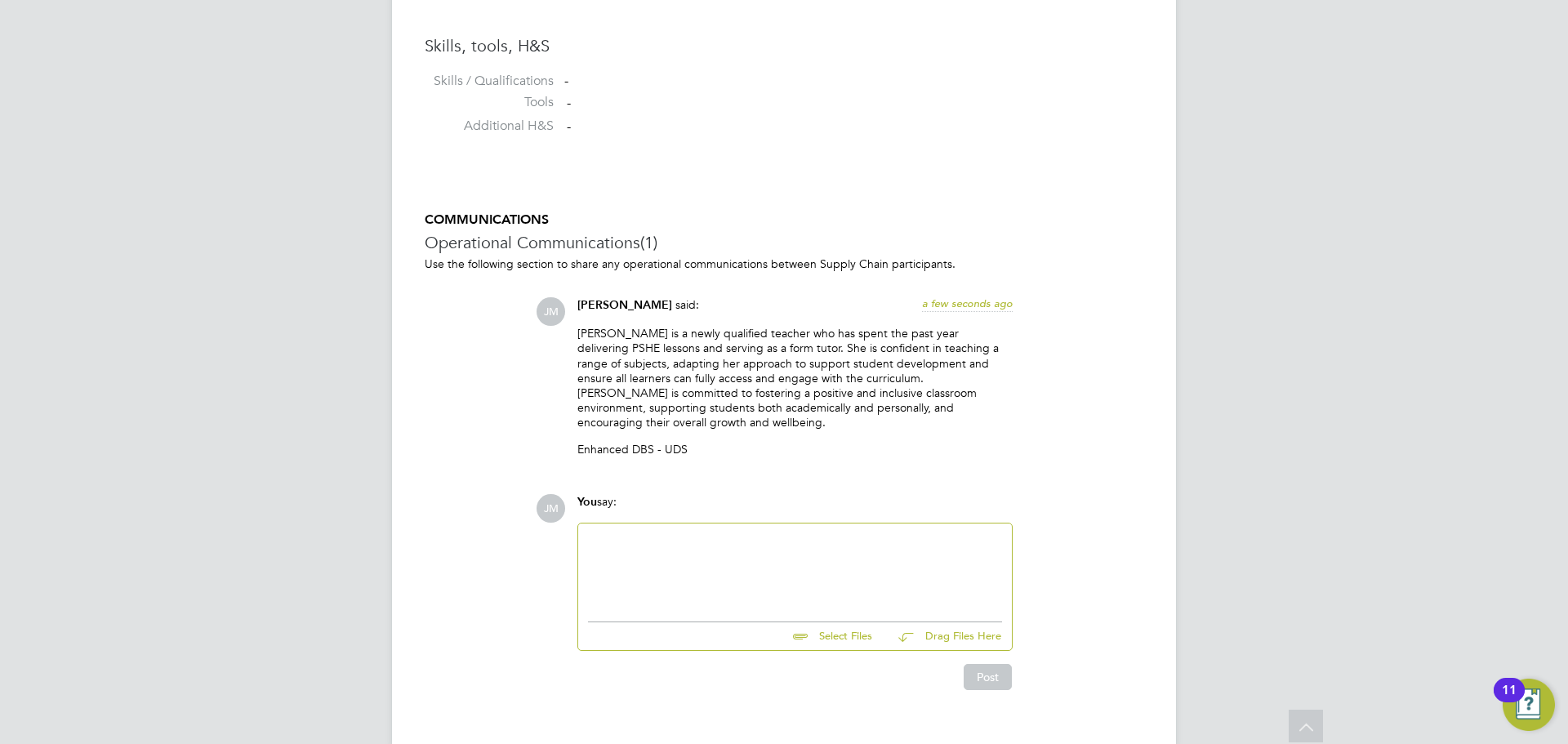
scroll to position [1330, 0]
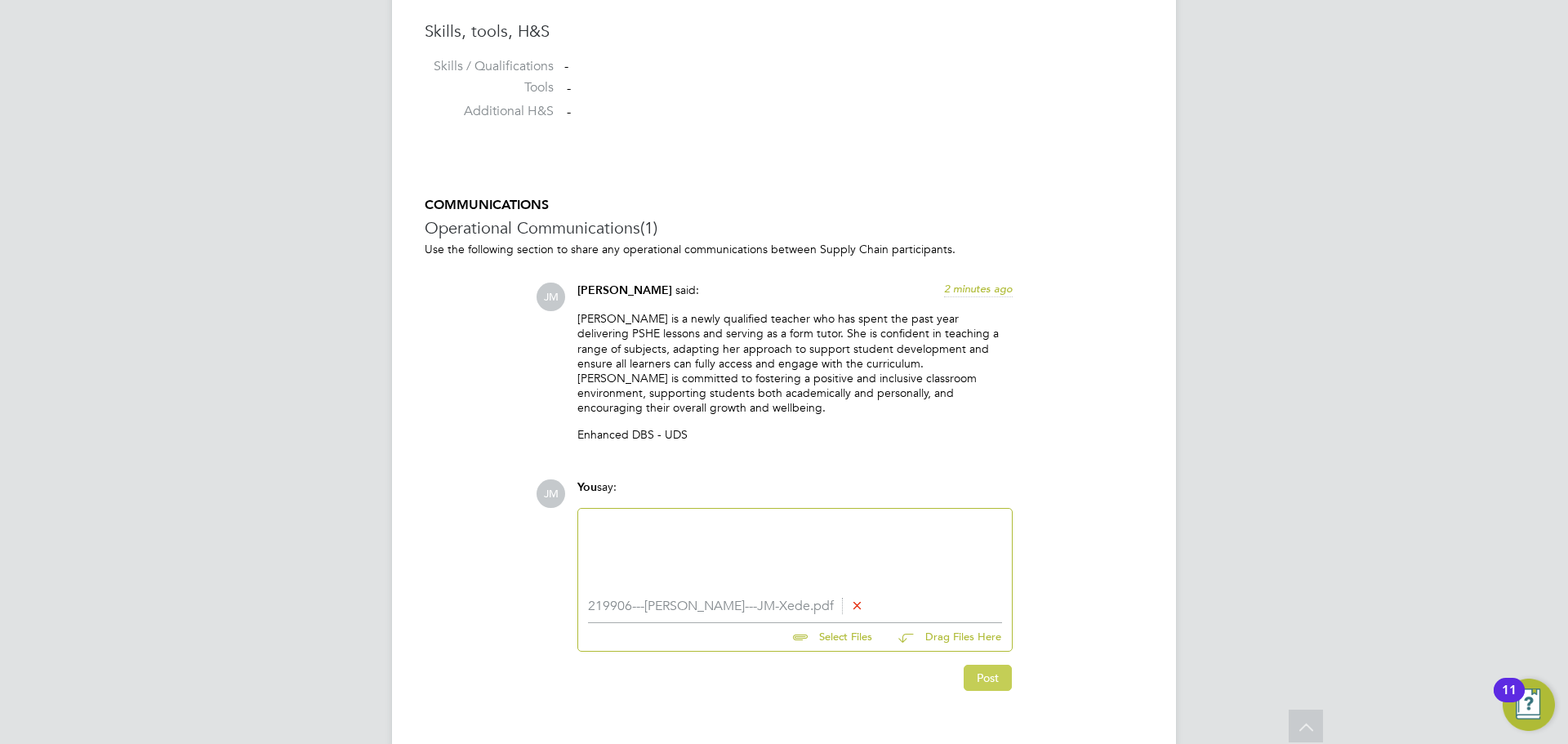
click at [991, 665] on button "Post" at bounding box center [988, 678] width 48 height 26
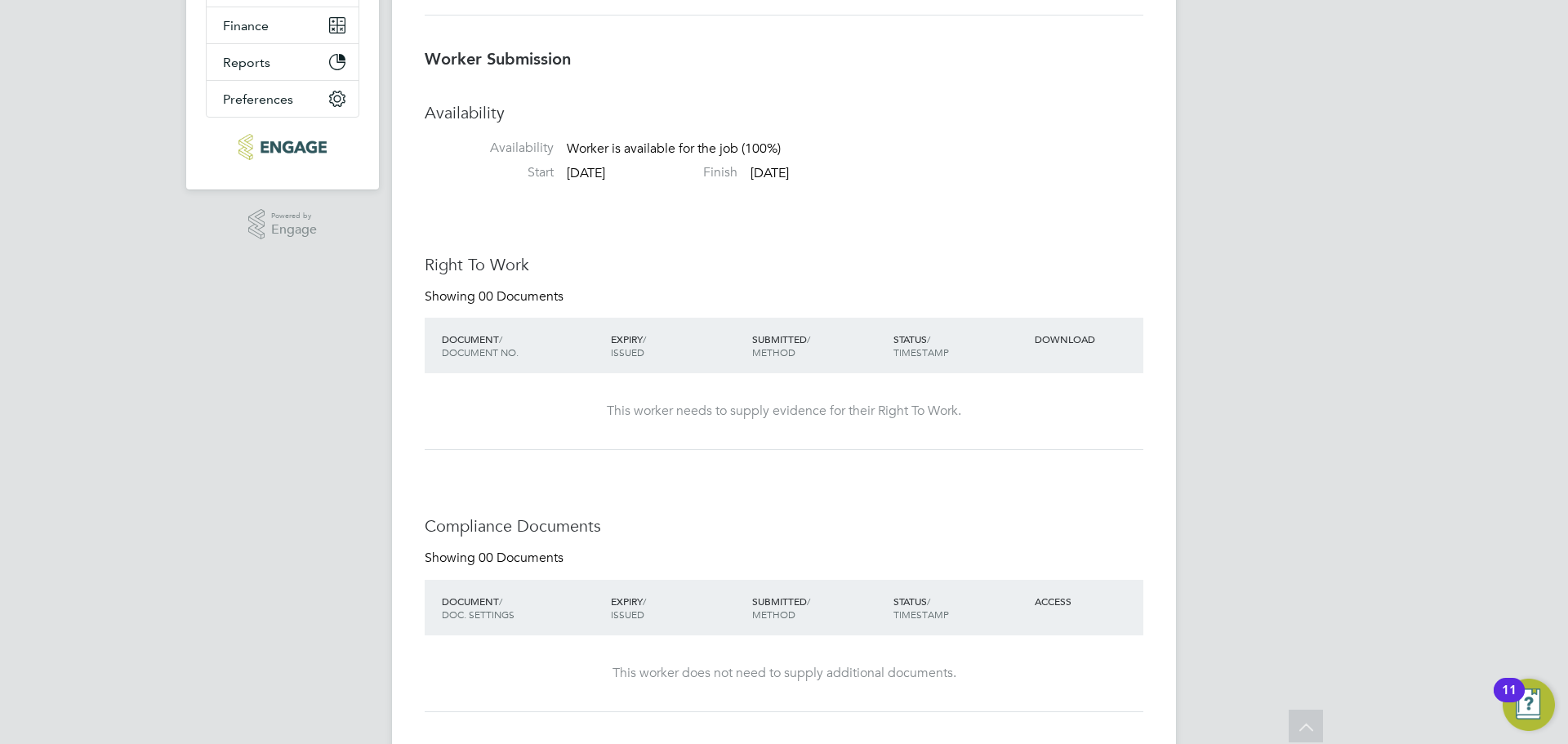
scroll to position [0, 0]
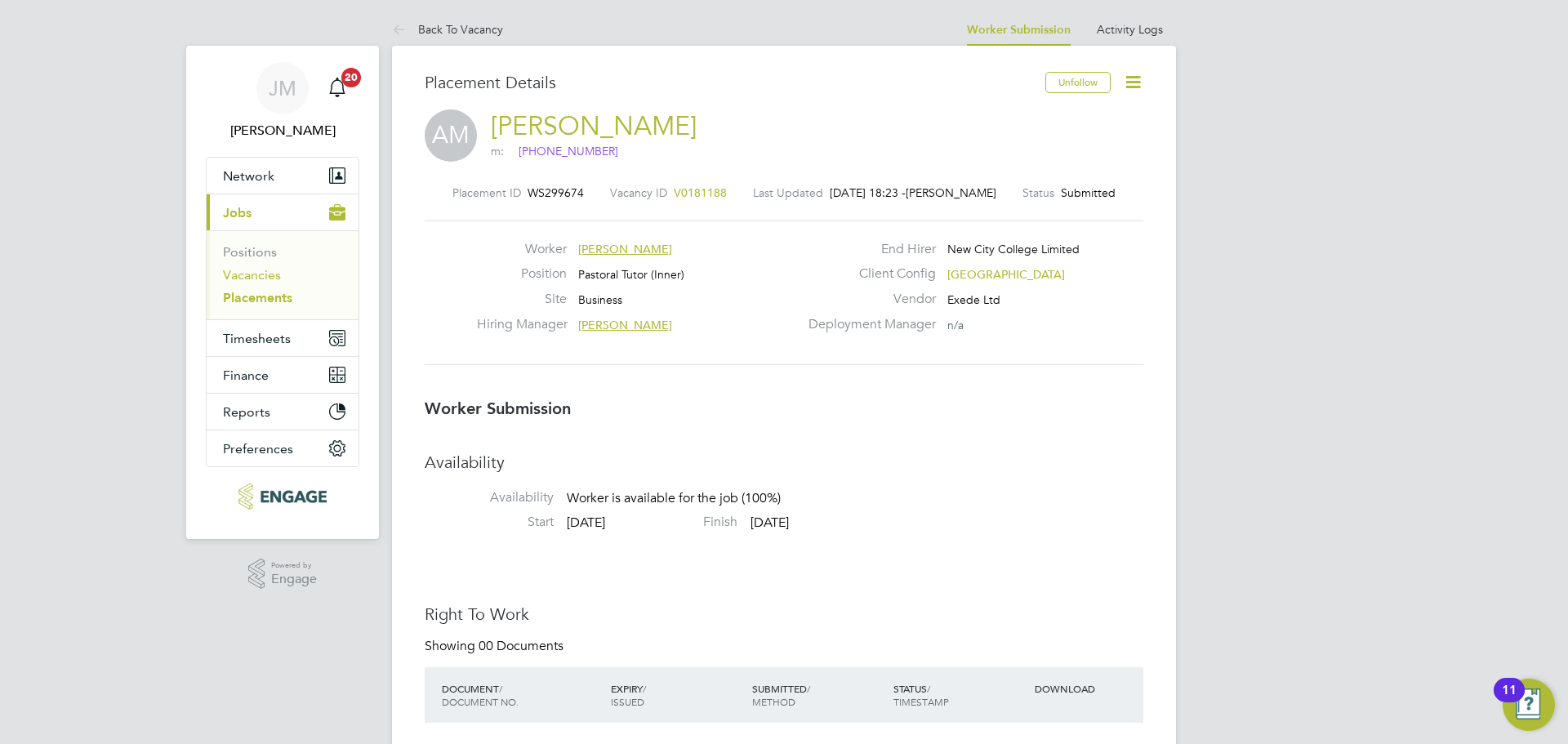
click at [268, 279] on link "Vacancies" at bounding box center [252, 275] width 58 height 15
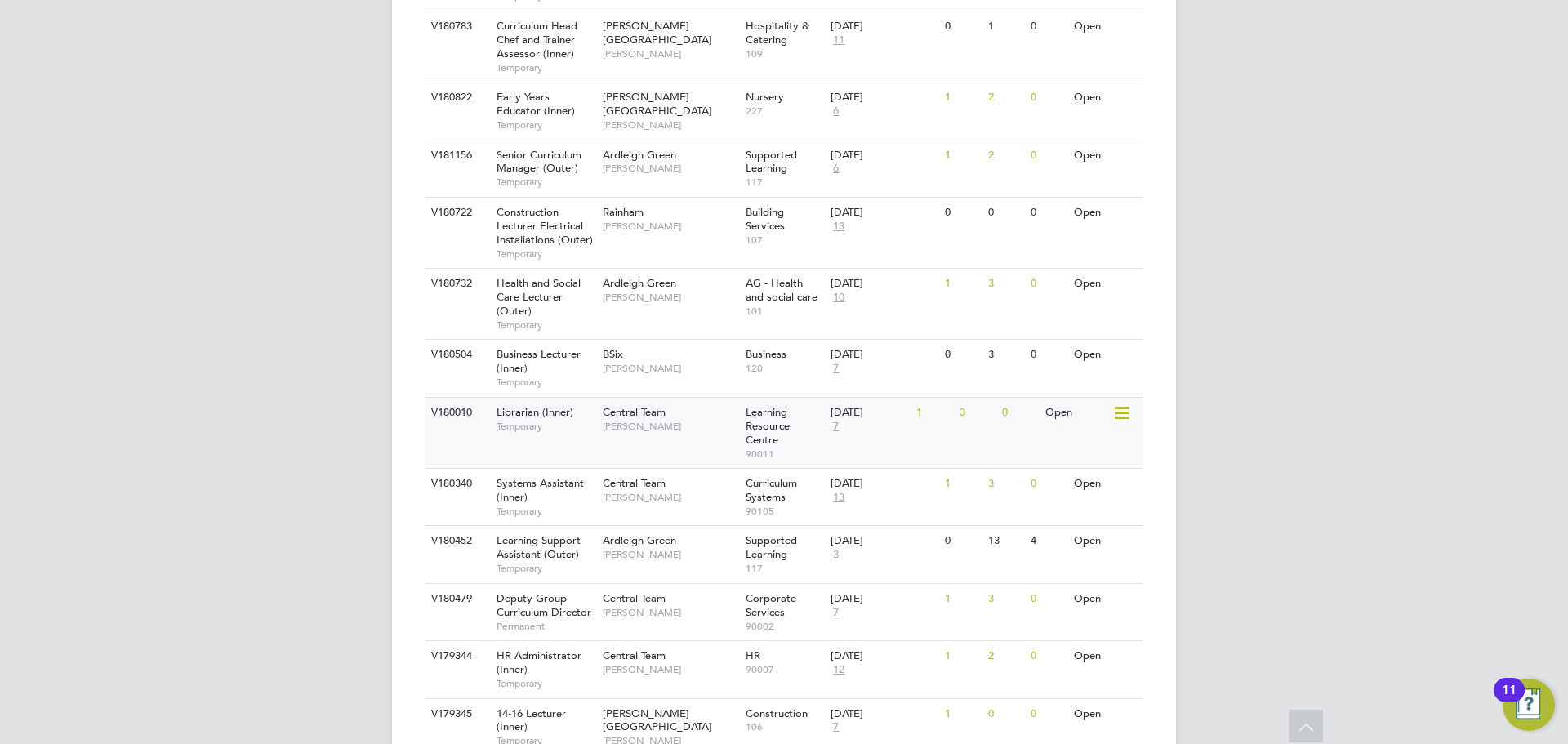
scroll to position [653, 0]
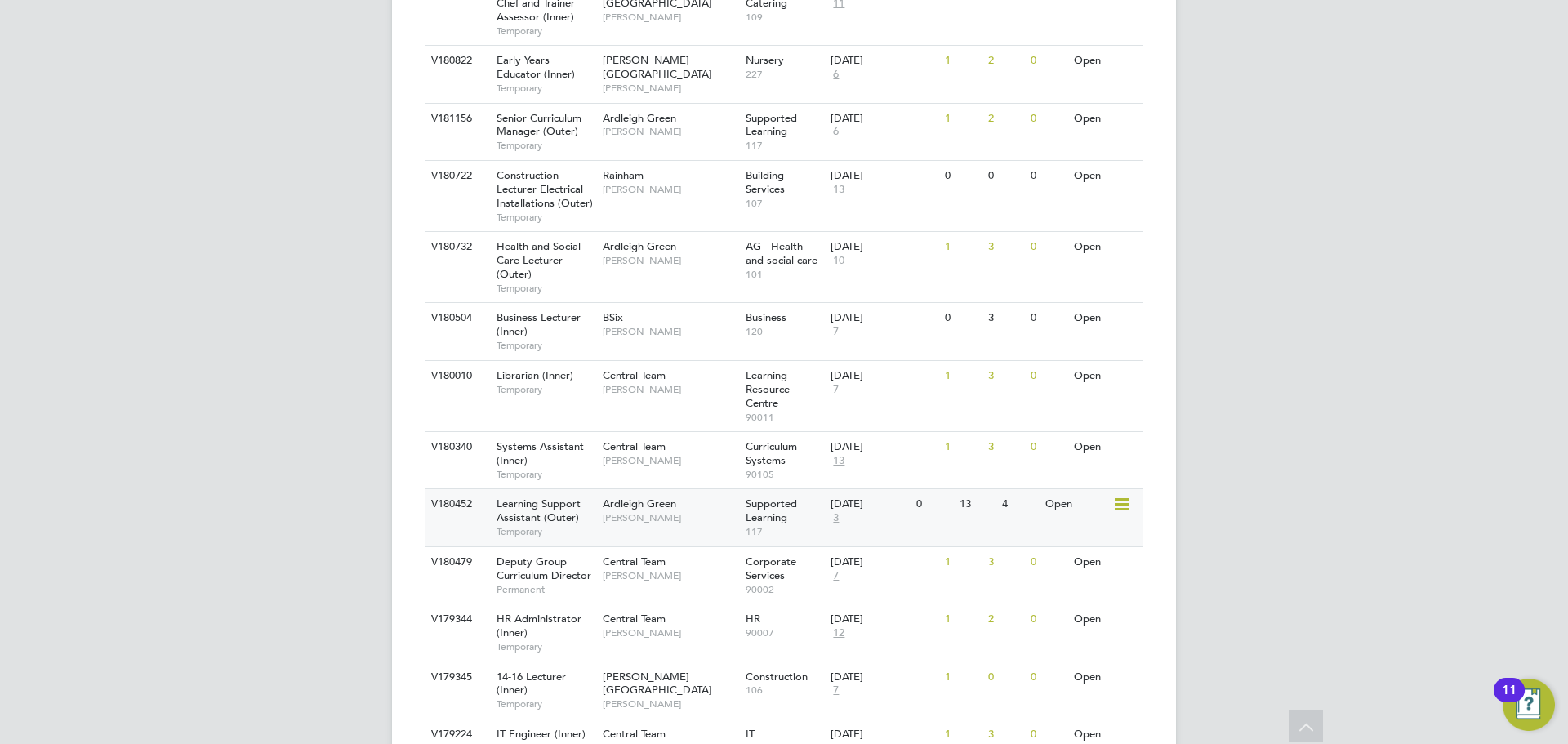
click at [677, 526] on div "Ardleigh Green Karen Marcelline" at bounding box center [669, 510] width 143 height 43
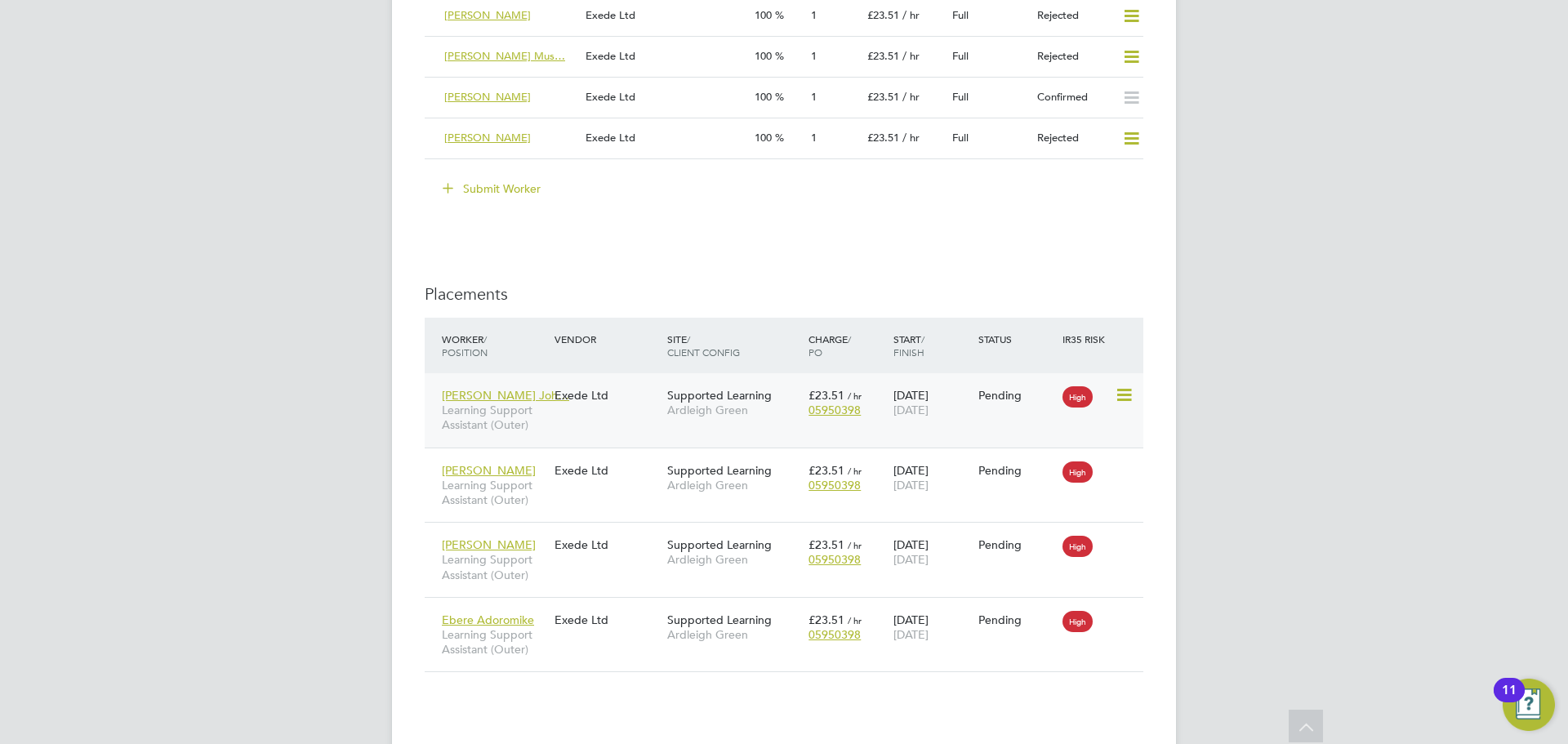
click at [592, 419] on div "Fathema Tuz Joh… Learning Support Assistant (Outer) Exede Ltd Supported Learnin…" at bounding box center [784, 410] width 719 height 75
click at [504, 407] on span "Learning Support Assistant (Outer)" at bounding box center [494, 417] width 105 height 29
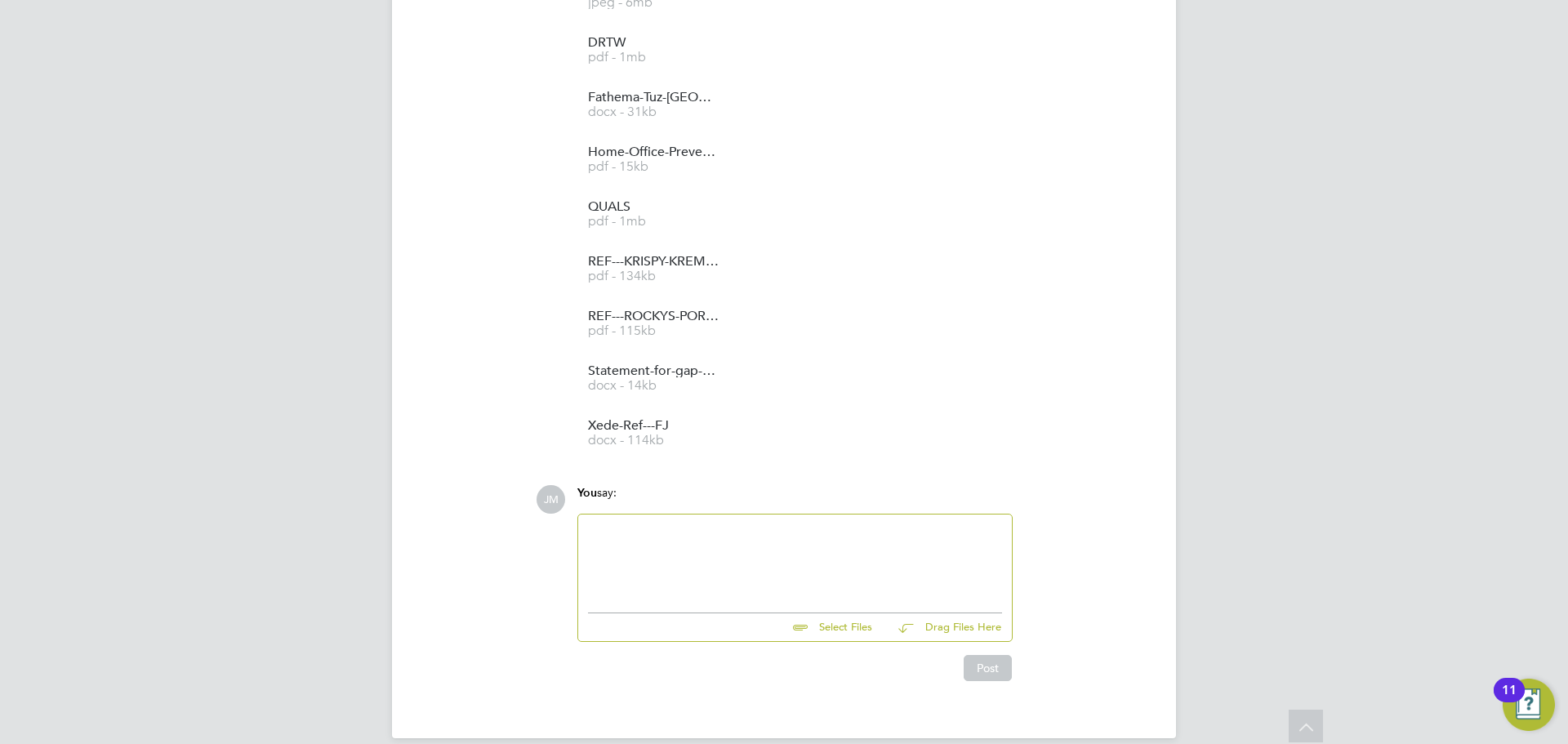
scroll to position [1939, 0]
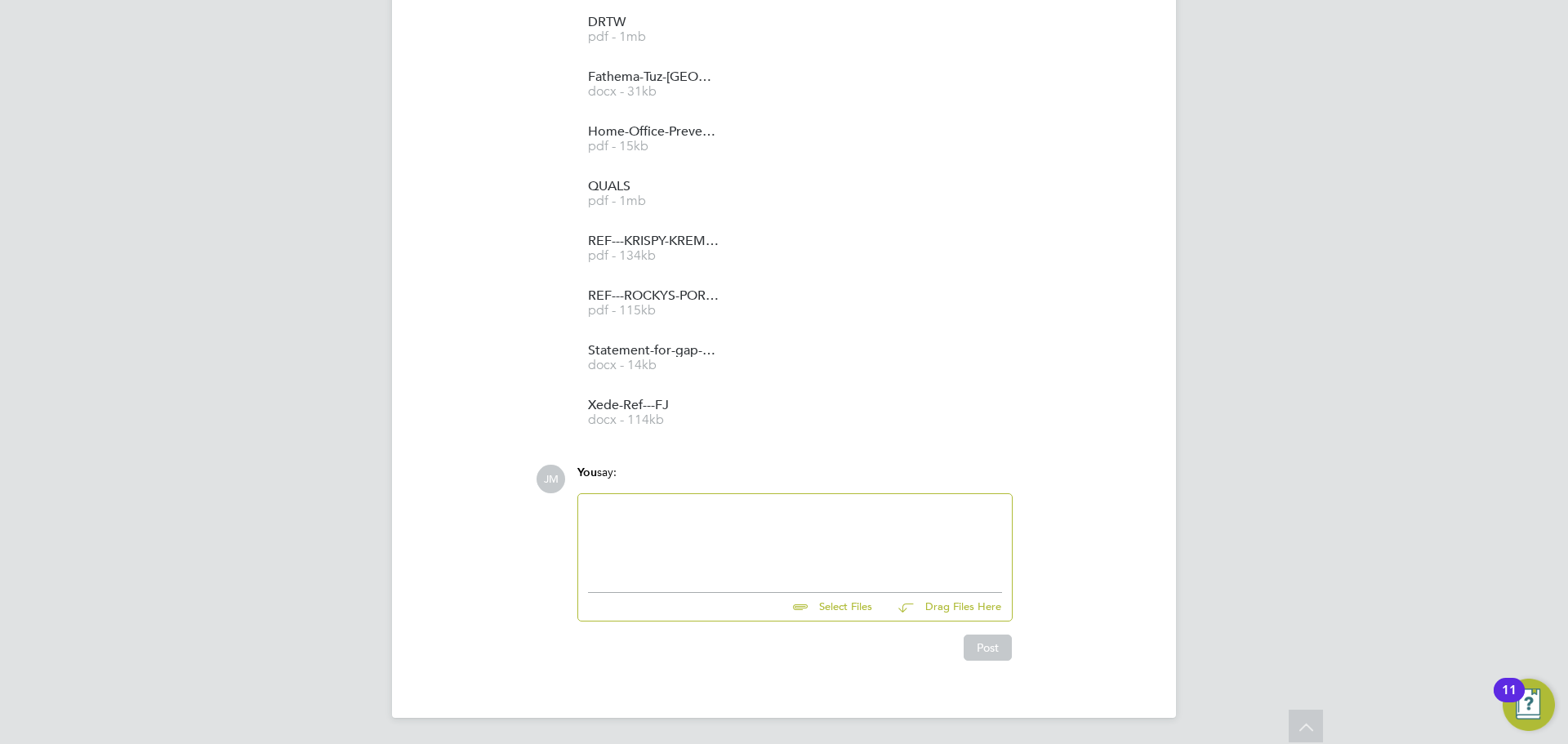
click at [741, 540] on div at bounding box center [795, 538] width 414 height 70
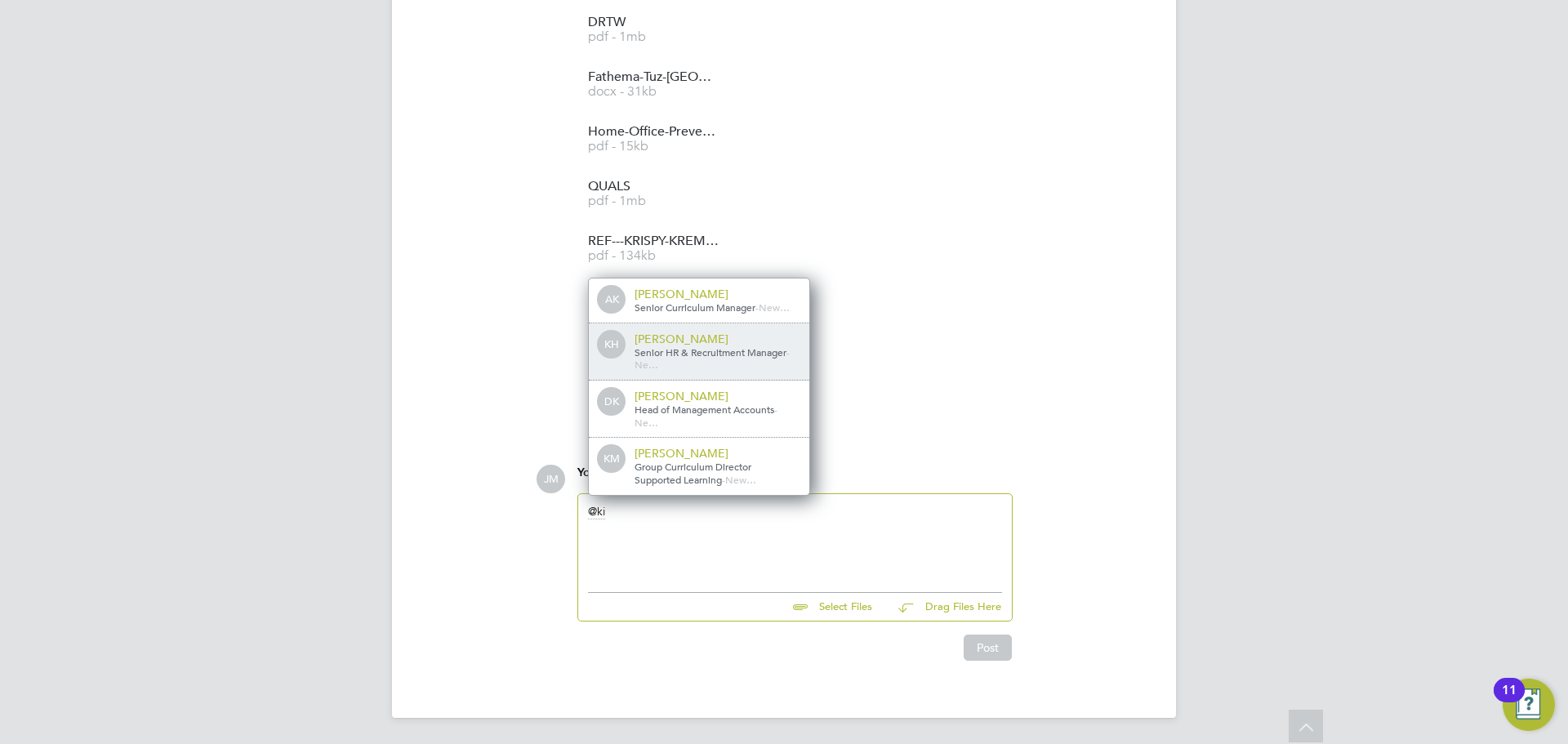
click at [701, 357] on span "Senior HR & Recruitment Manager" at bounding box center [710, 352] width 152 height 13
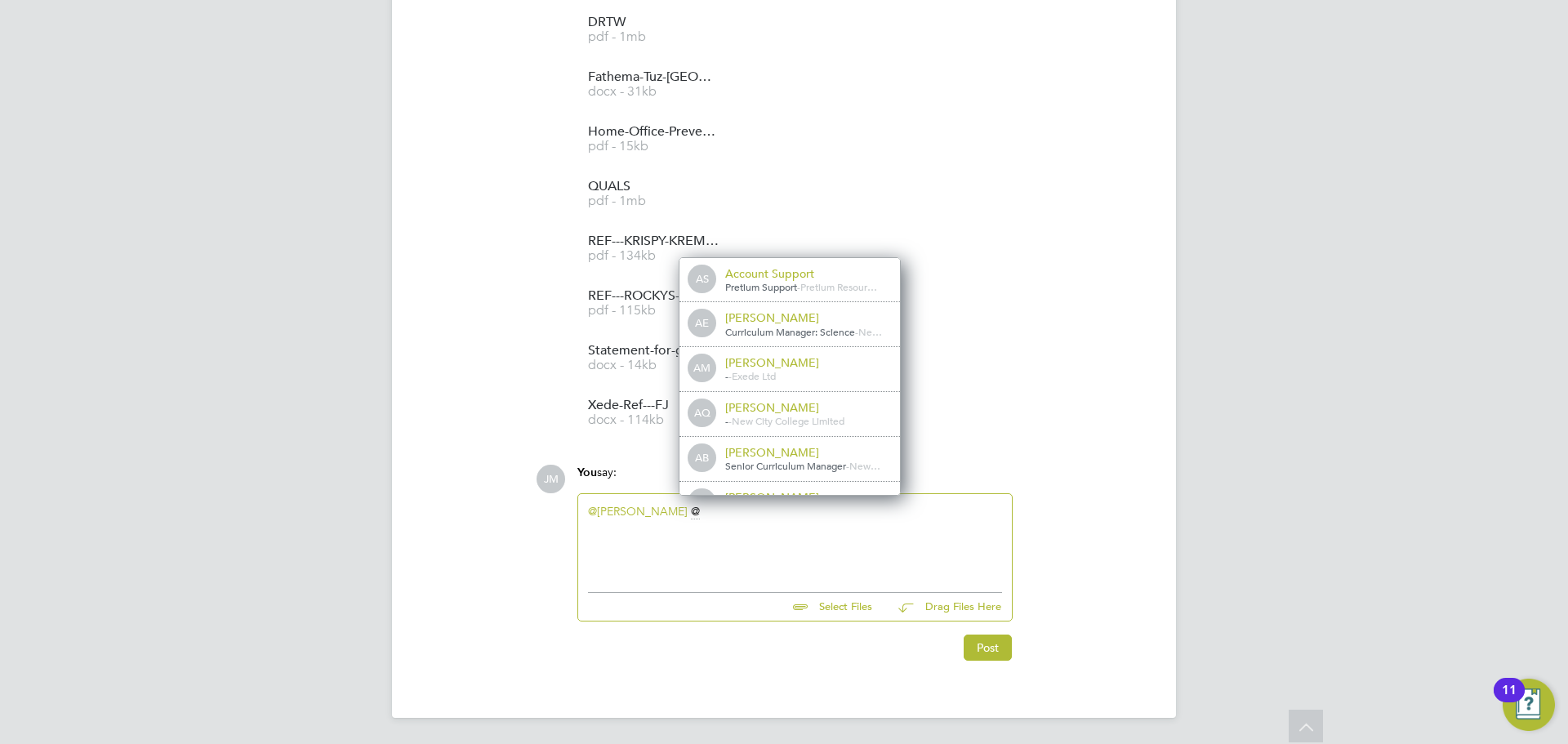
click at [700, 509] on div "@[PERSON_NAME] ​" at bounding box center [795, 538] width 414 height 70
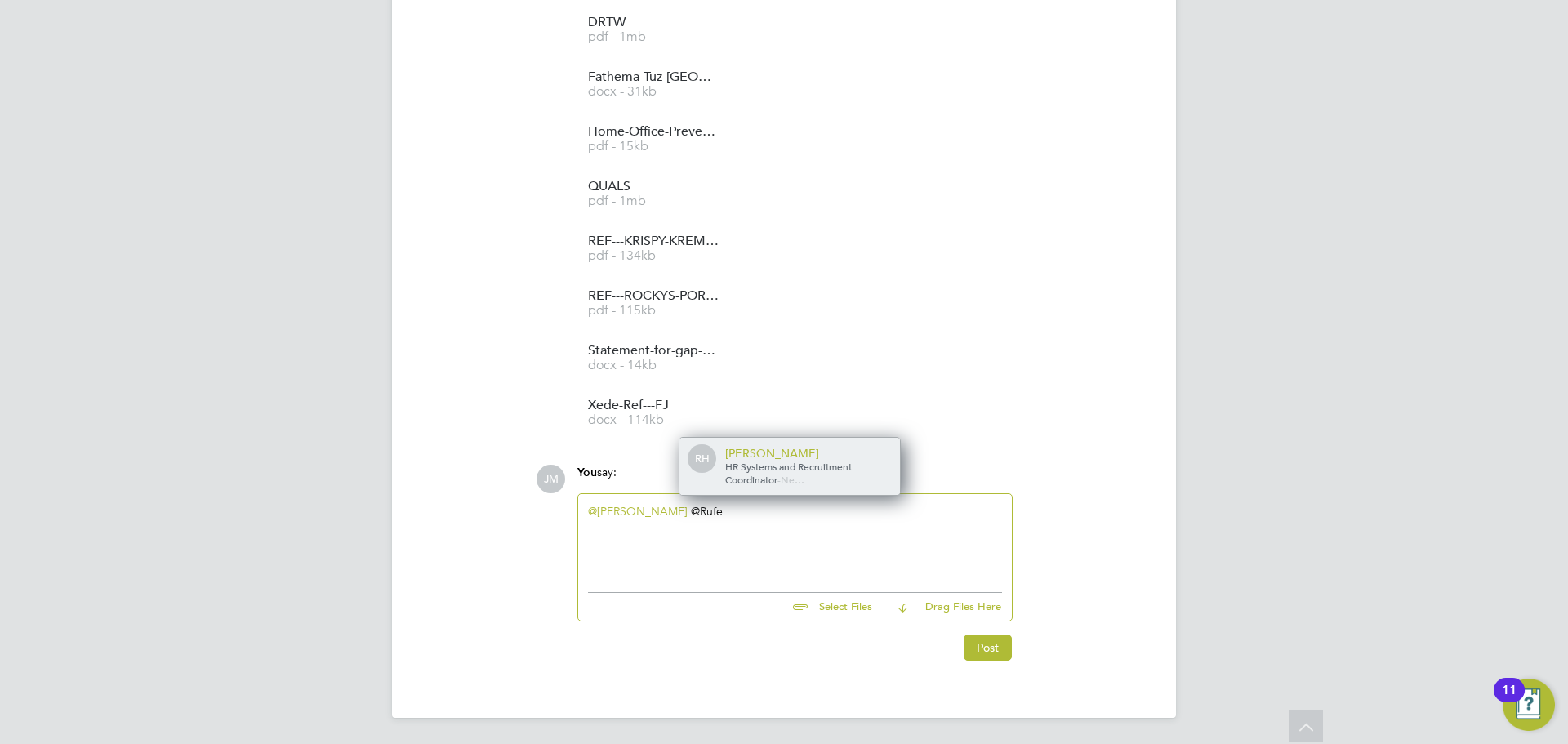
click at [823, 465] on span "HR Systems and Recruitment Coordinator" at bounding box center [788, 473] width 126 height 26
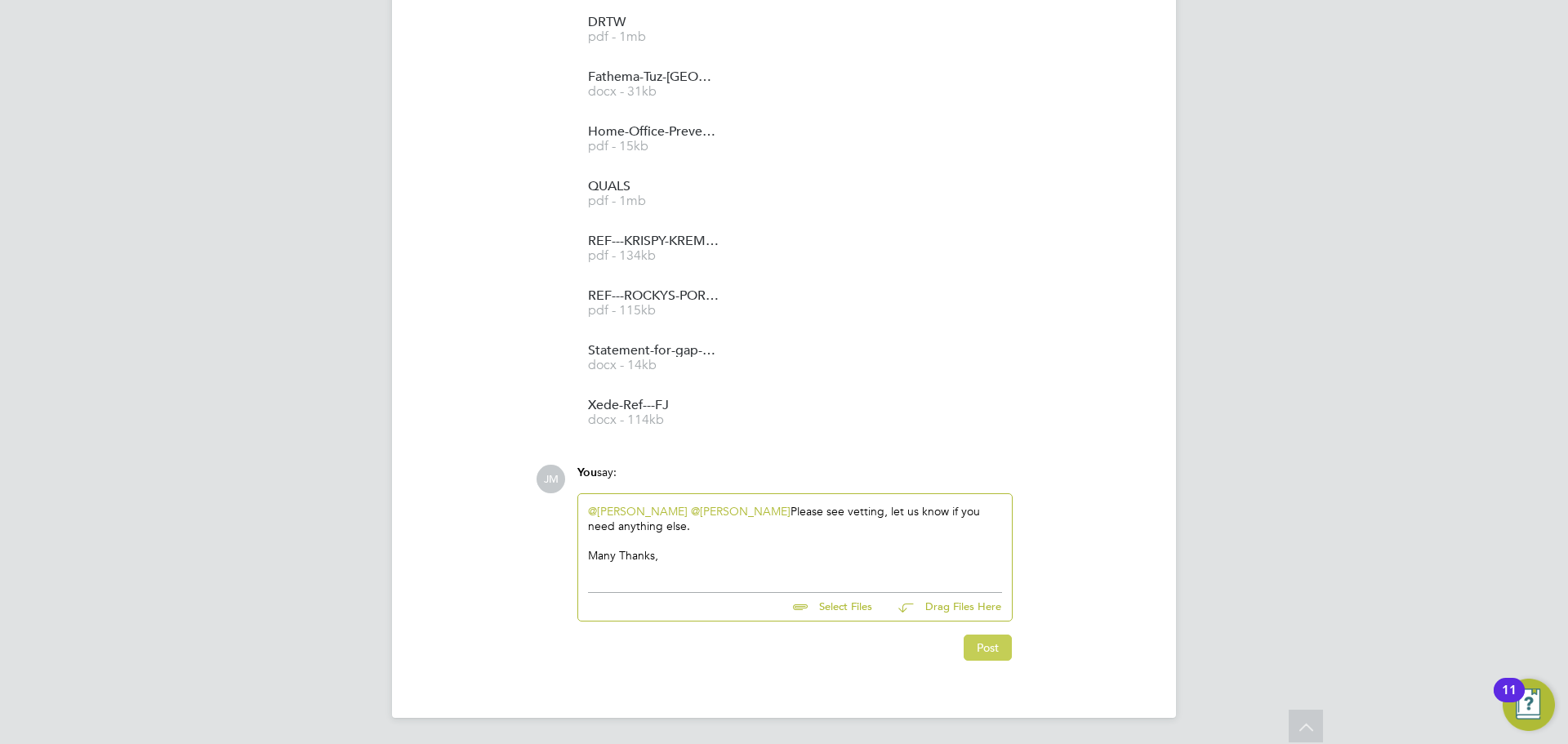
click at [984, 644] on button "Post" at bounding box center [988, 648] width 48 height 26
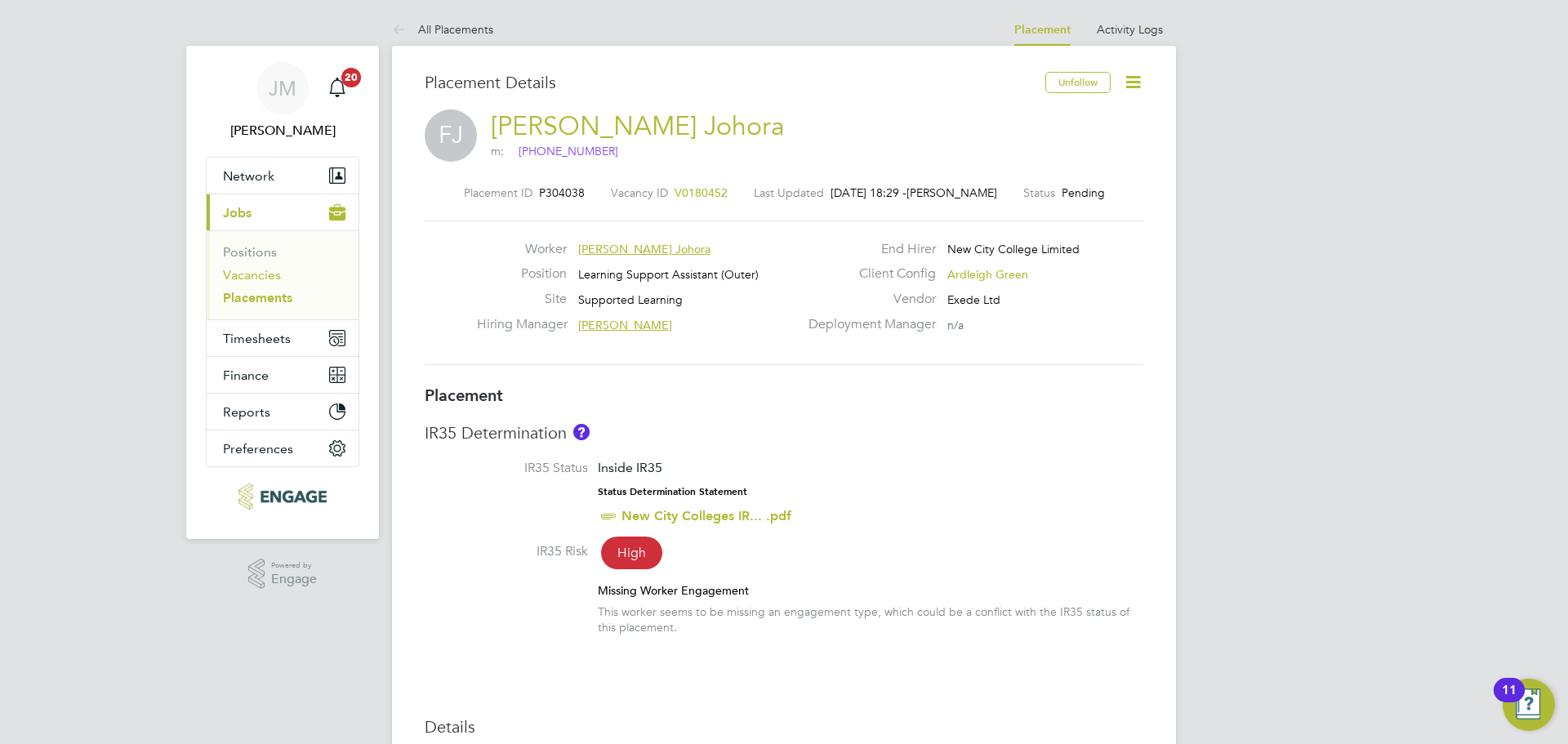
click at [238, 274] on link "Vacancies" at bounding box center [252, 275] width 58 height 15
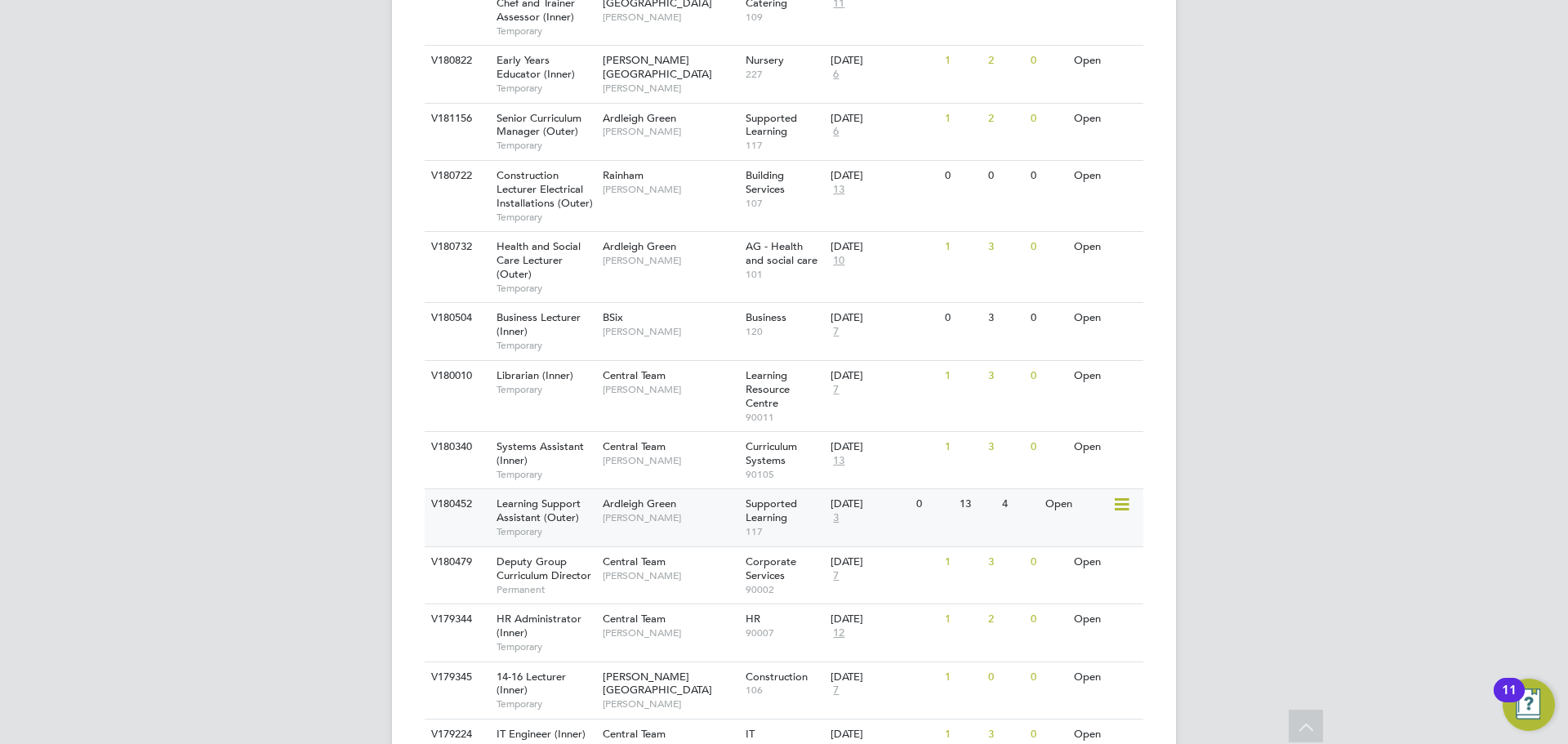
click at [677, 524] on span "[PERSON_NAME]" at bounding box center [670, 518] width 135 height 13
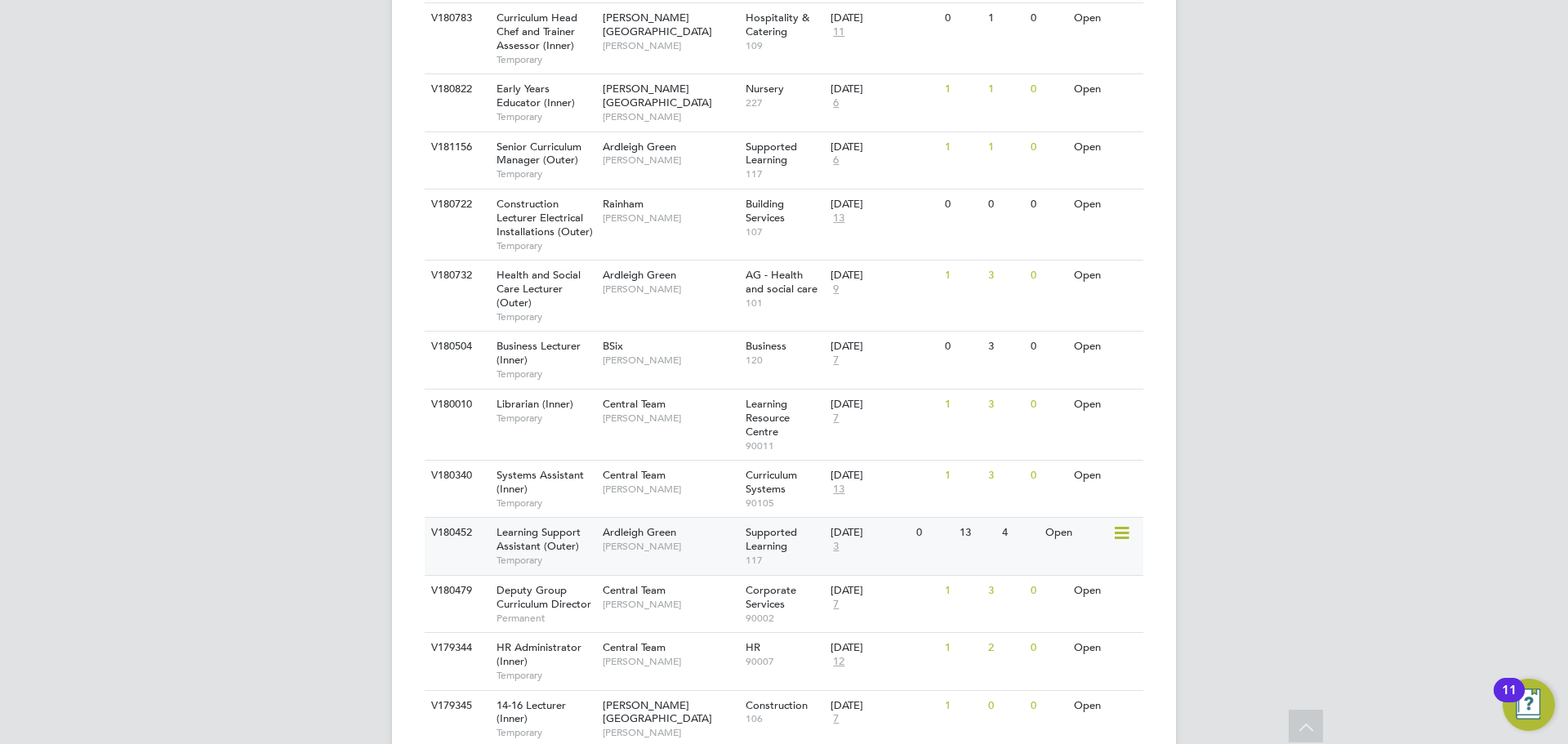
scroll to position [653, 0]
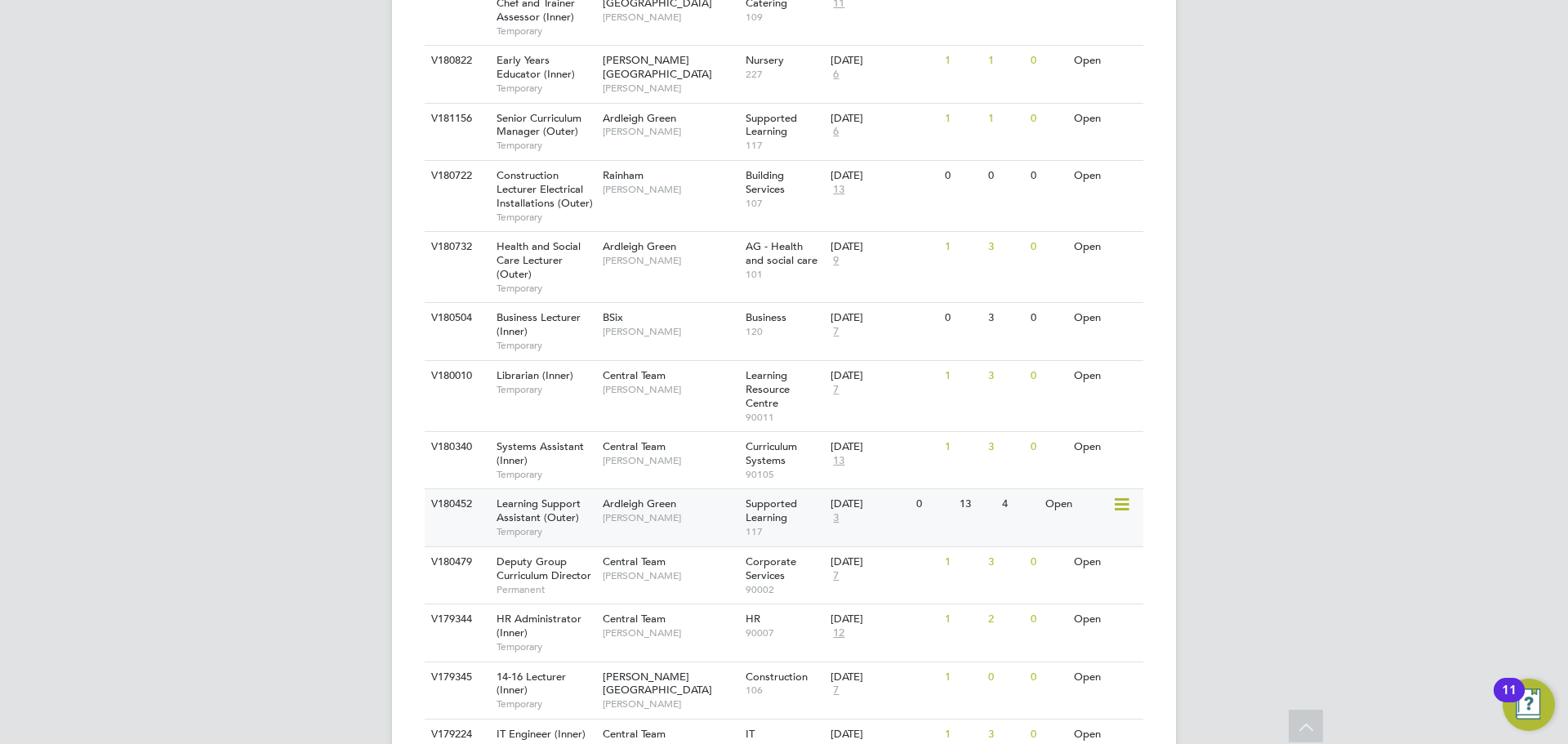
click at [624, 532] on div "V180452 Learning Support Assistant (Outer) Temporary Ardleigh Green [PERSON_NAM…" at bounding box center [784, 517] width 719 height 57
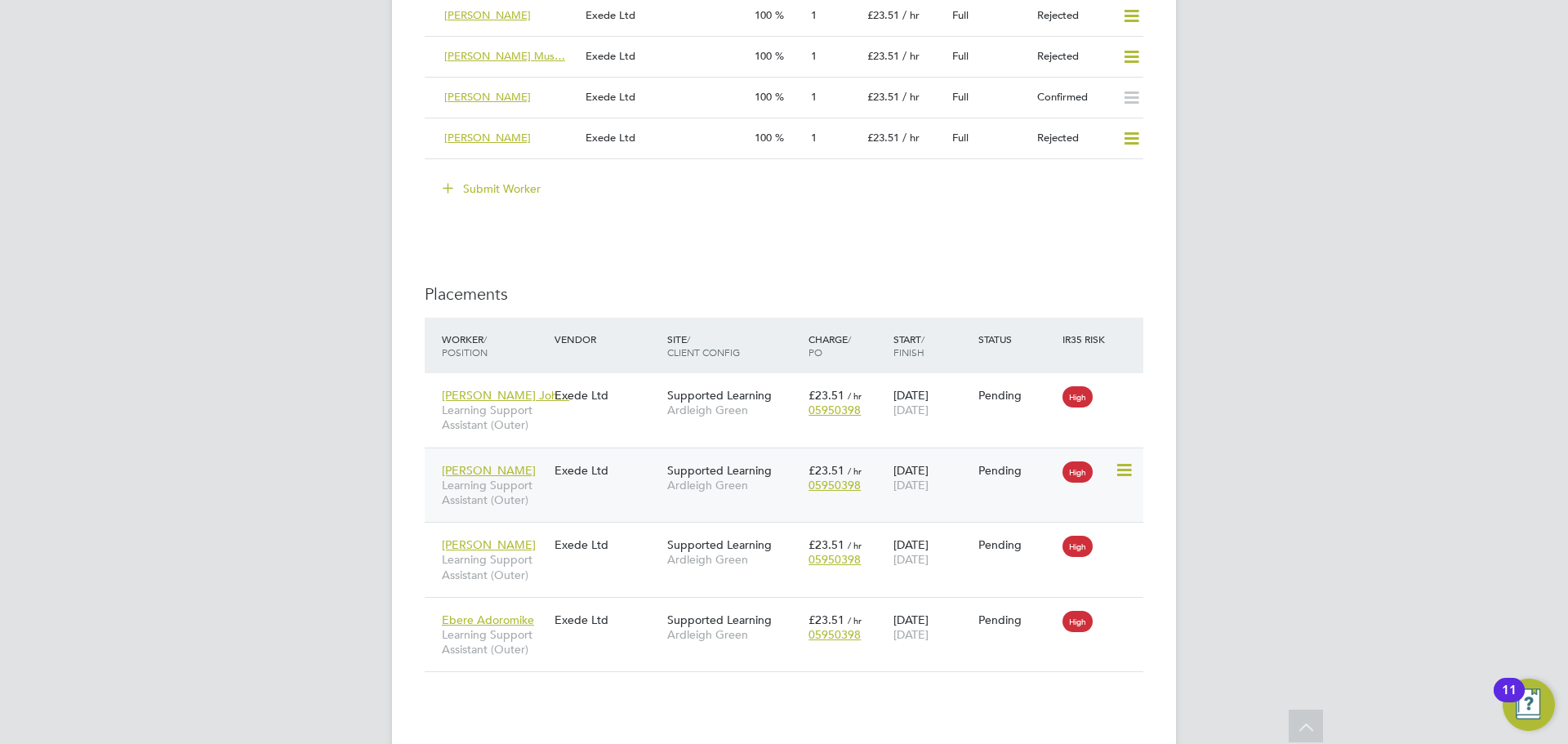
click at [574, 505] on div "[PERSON_NAME] Learning Support Assistant (Outer) Exede Ltd Supported Learning A…" at bounding box center [784, 485] width 719 height 75
click at [483, 492] on span "Learning Support Assistant (Outer)" at bounding box center [494, 492] width 105 height 29
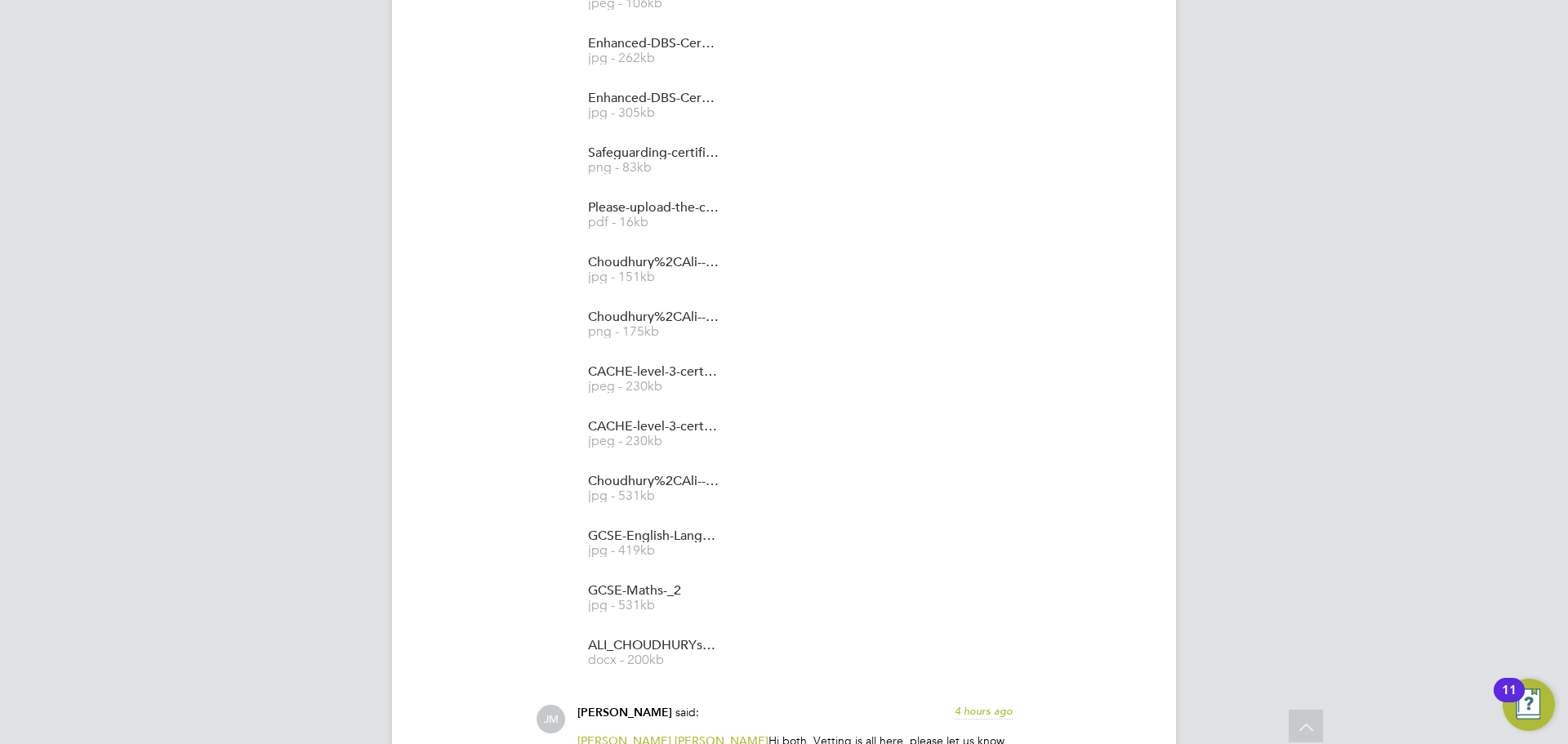
scroll to position [2322, 0]
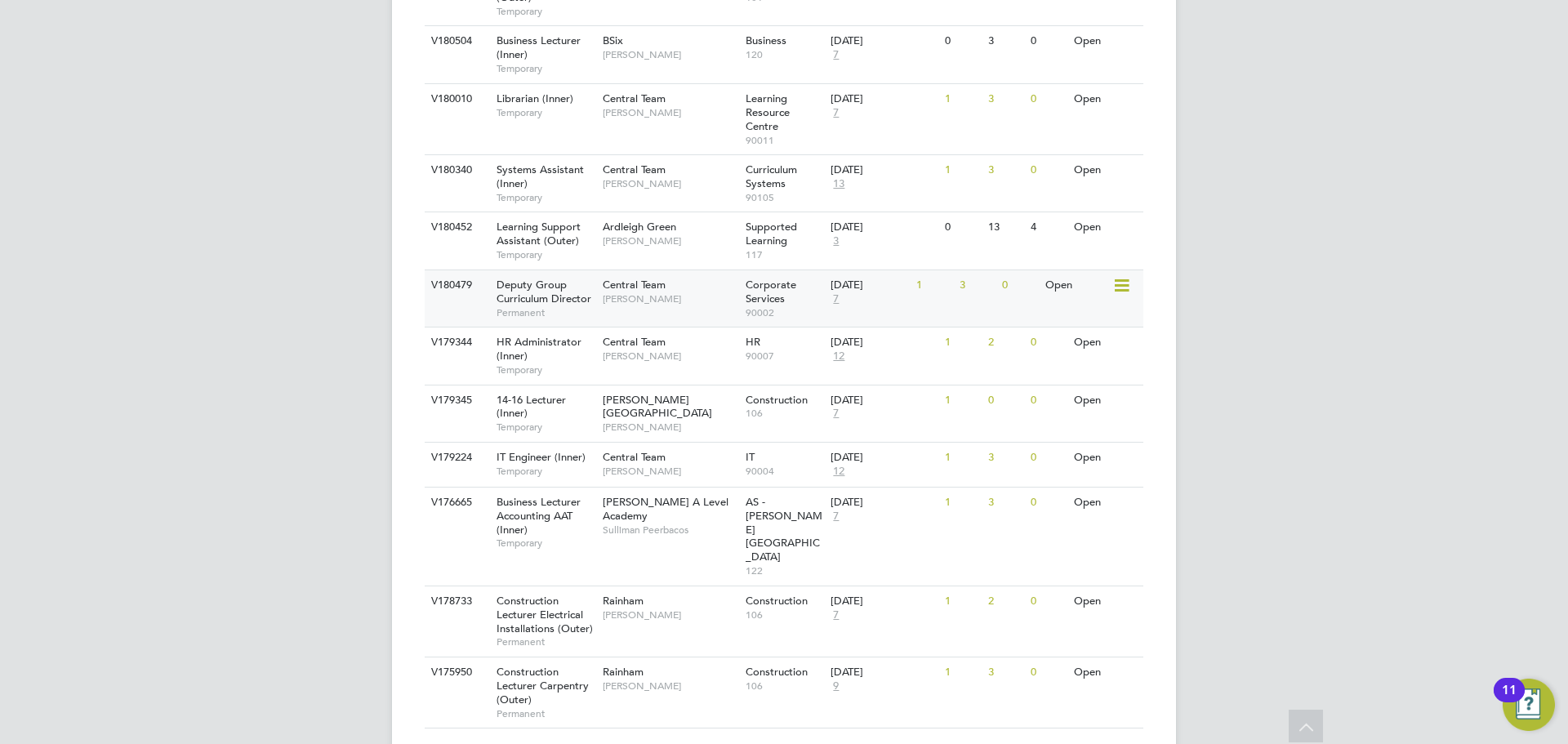
scroll to position [947, 0]
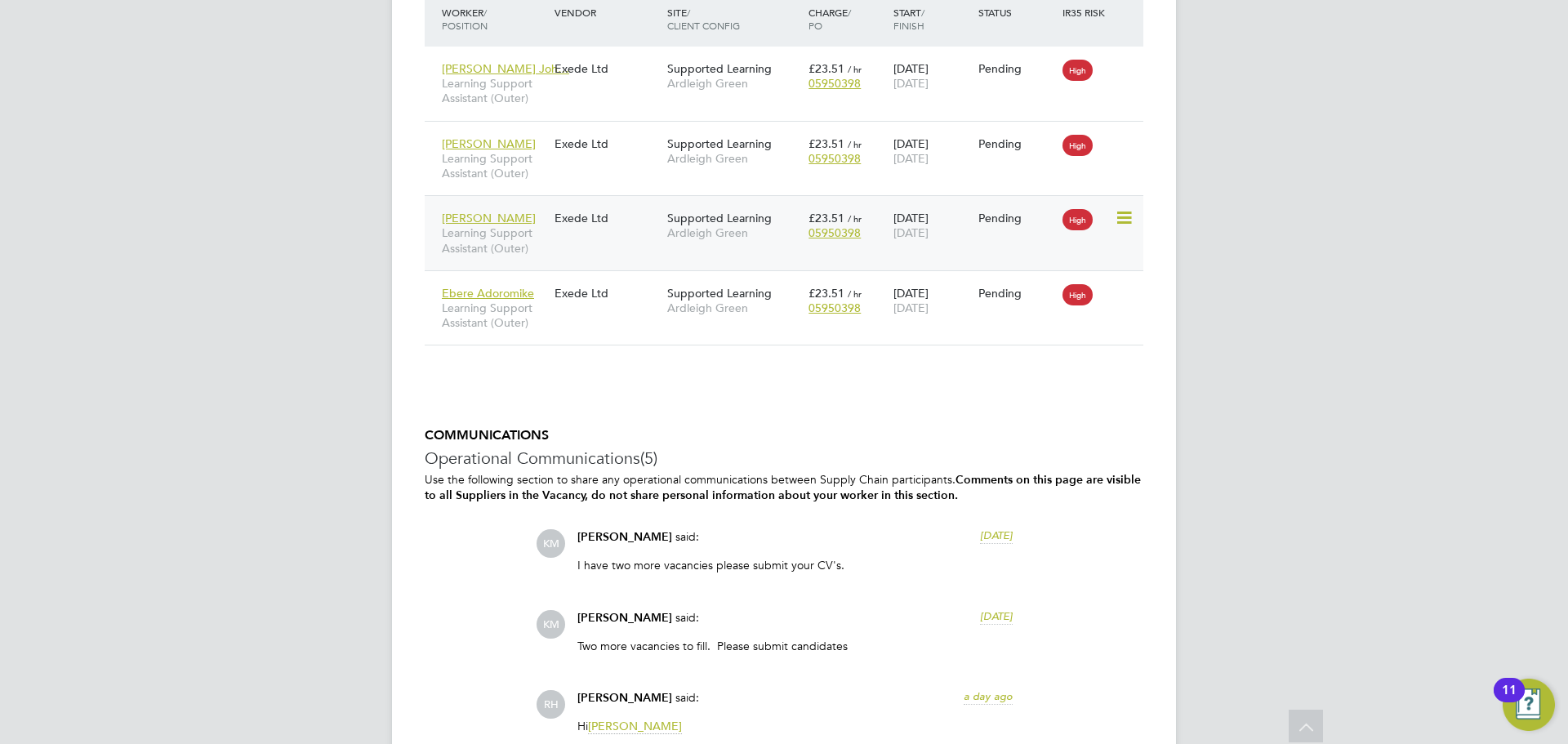
click at [495, 241] on span "Learning Support Assistant (Outer)" at bounding box center [494, 240] width 105 height 29
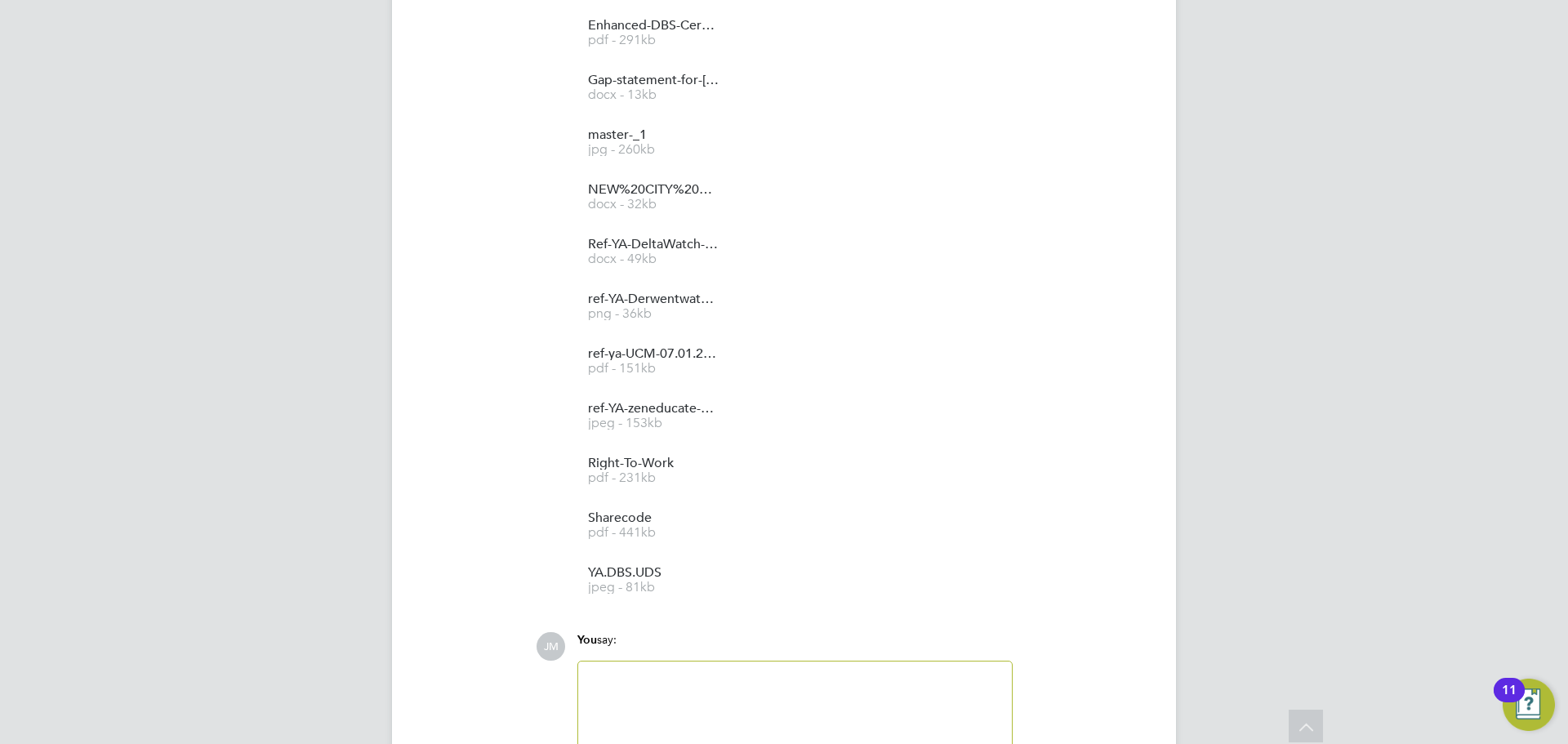
scroll to position [1845, 0]
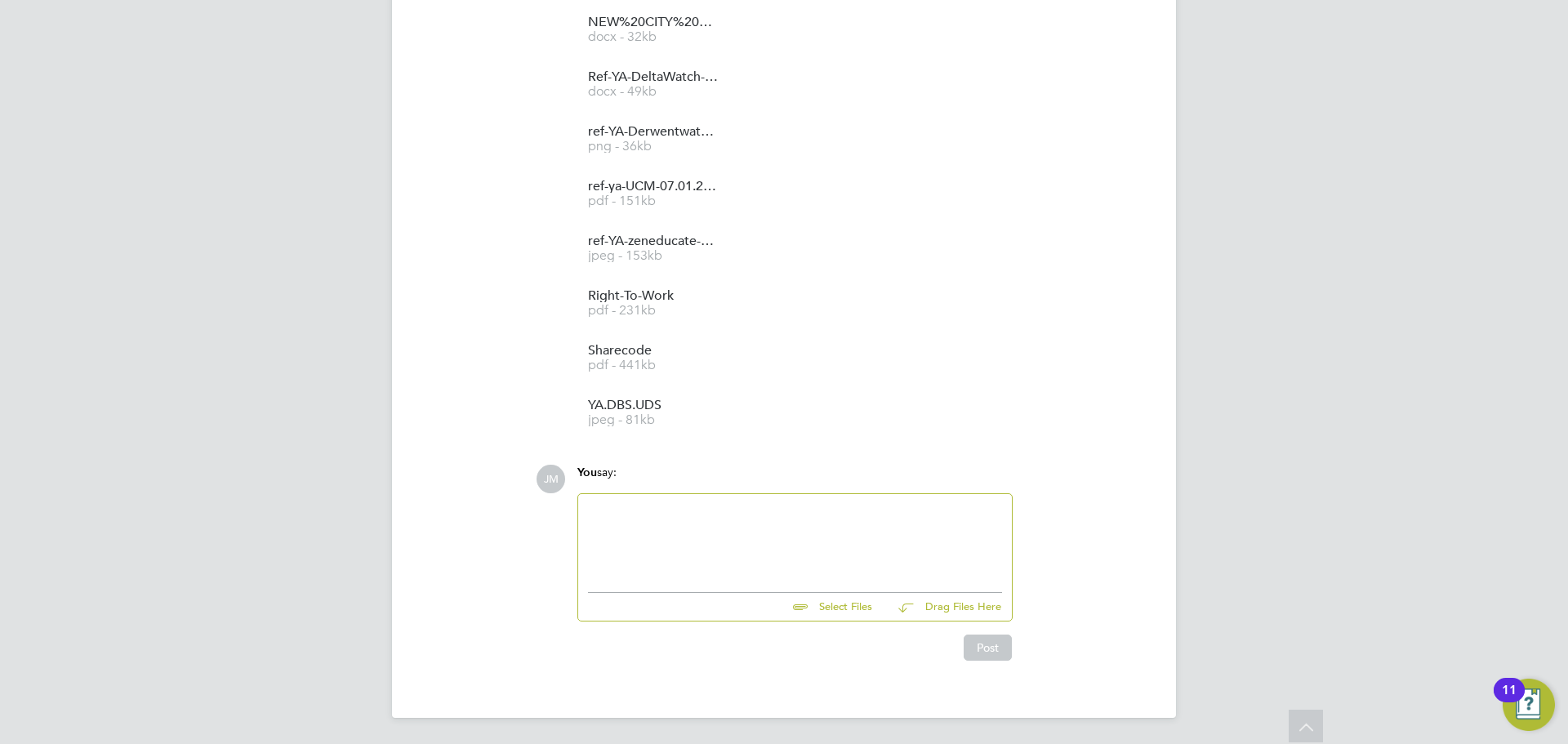
click at [712, 509] on div at bounding box center [795, 538] width 414 height 70
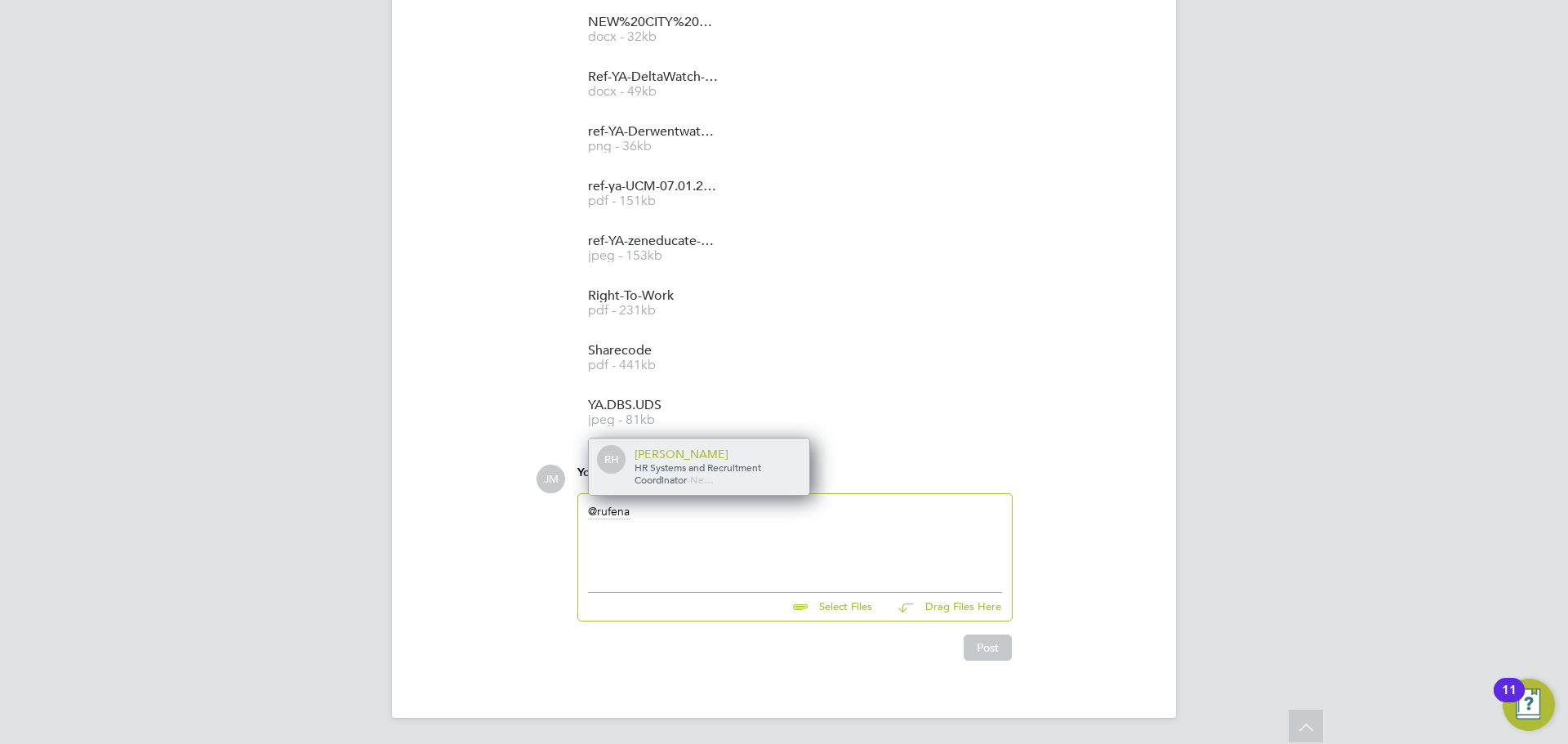
click at [744, 471] on span "HR Systems and Recruitment Coordinator" at bounding box center [698, 473] width 126 height 26
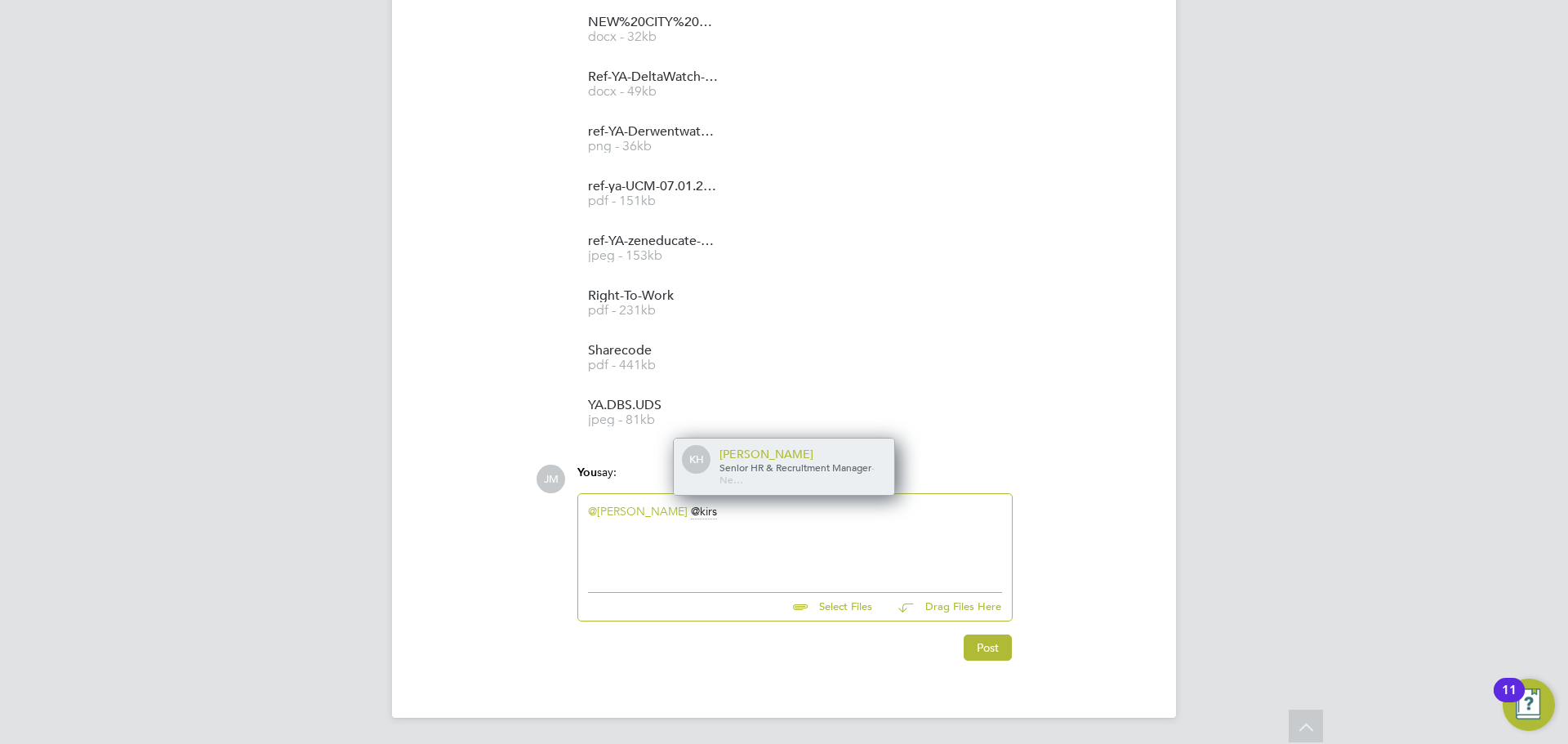
click at [813, 464] on span "Senior HR & Recruitment Manager" at bounding box center [795, 467] width 152 height 13
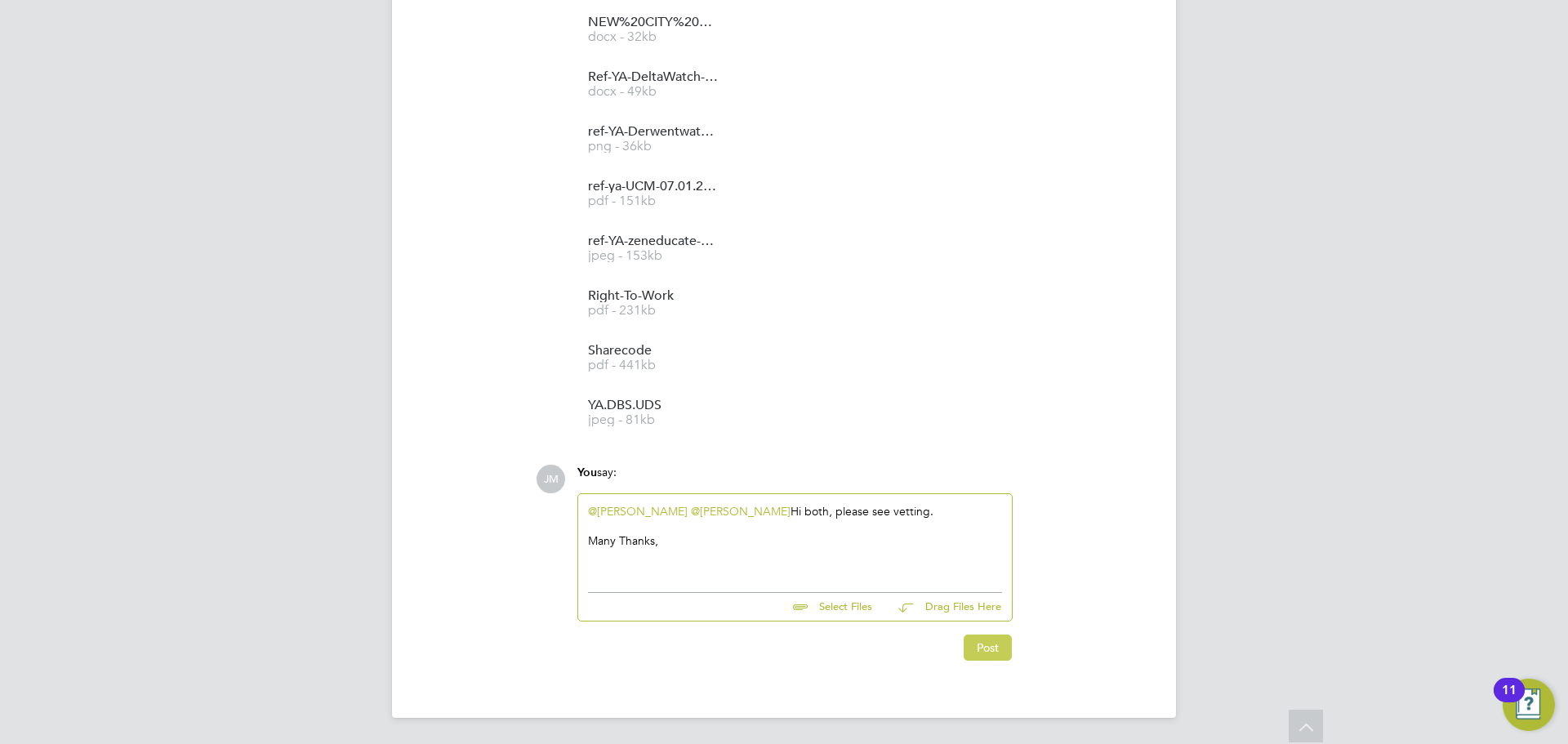
click at [991, 641] on button "Post" at bounding box center [988, 648] width 48 height 26
